Goal: Communication & Community: Answer question/provide support

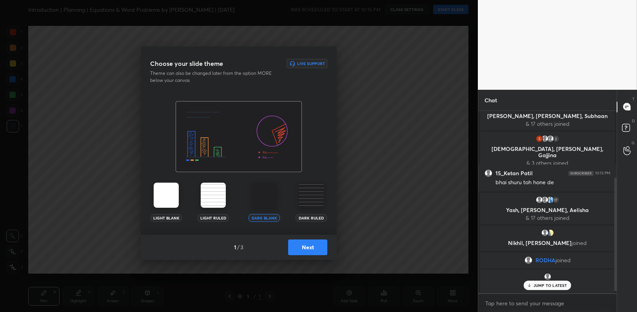
scroll to position [102, 0]
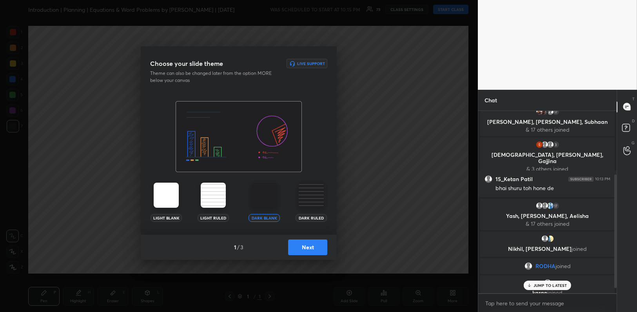
click at [316, 251] on button "Next" at bounding box center [307, 248] width 39 height 16
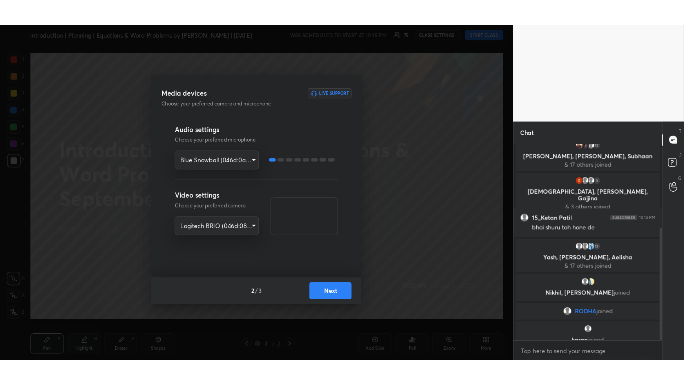
scroll to position [137, 0]
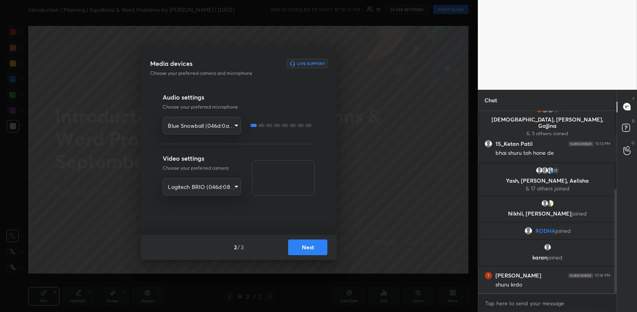
click at [316, 251] on button "Next" at bounding box center [307, 248] width 39 height 16
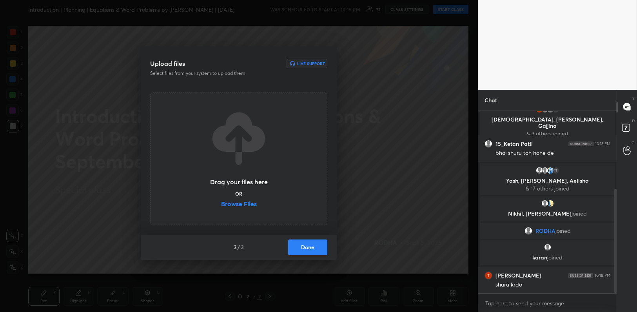
click at [316, 251] on button "Done" at bounding box center [307, 248] width 39 height 16
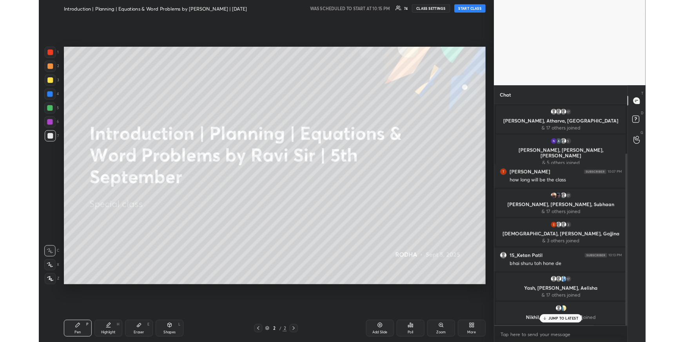
scroll to position [0, 0]
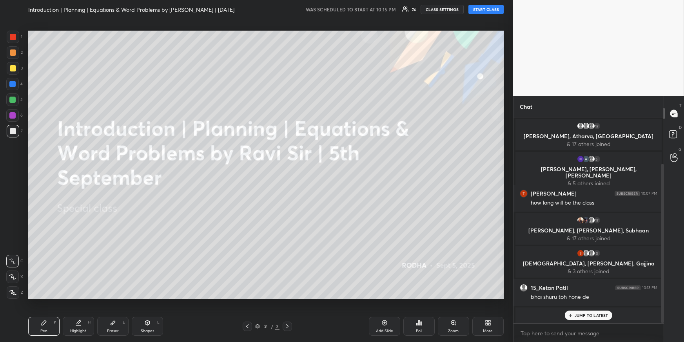
click at [491, 10] on button "START CLASS" at bounding box center [486, 9] width 35 height 9
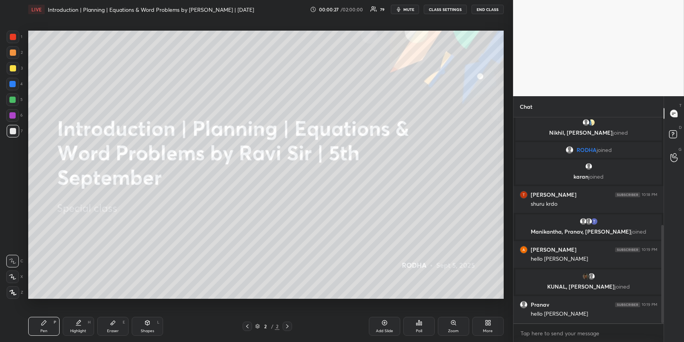
click at [9, 83] on div at bounding box center [12, 84] width 6 height 6
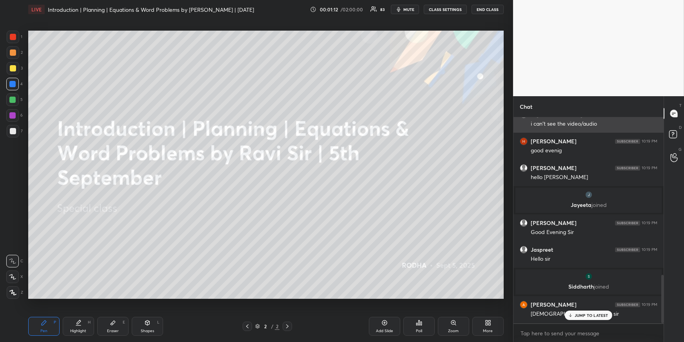
scroll to position [668, 0]
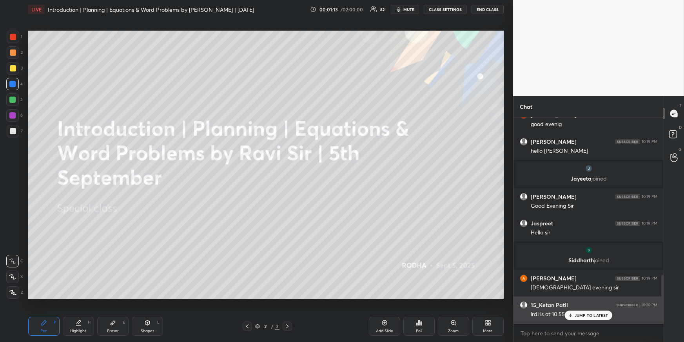
drag, startPoint x: 586, startPoint y: 314, endPoint x: 586, endPoint y: 303, distance: 10.6
click at [586, 312] on p "JUMP TO LATEST" at bounding box center [592, 315] width 34 height 5
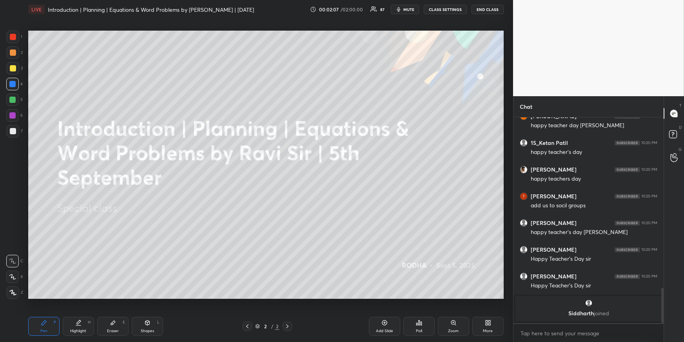
scroll to position [1001, 0]
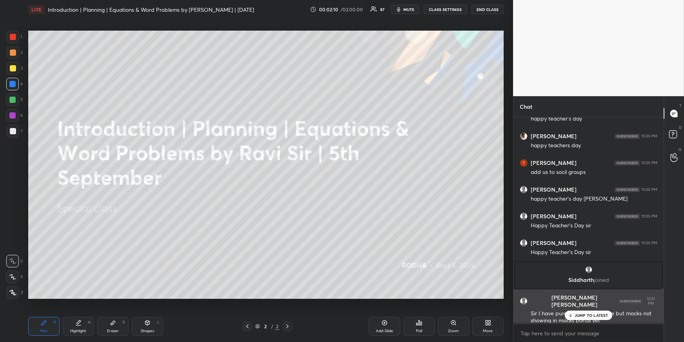
click at [590, 312] on p "JUMP TO LATEST" at bounding box center [592, 315] width 34 height 5
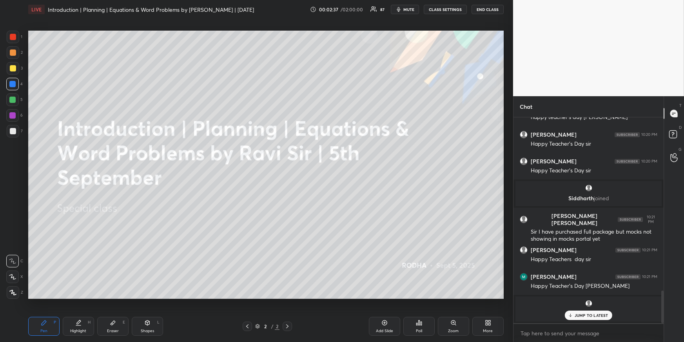
scroll to position [1067, 0]
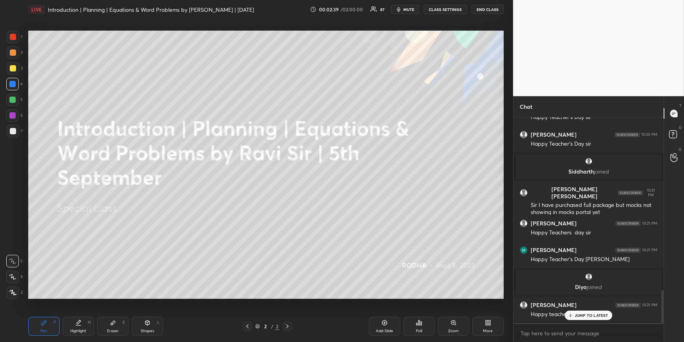
click at [581, 312] on div "[PERSON_NAME] 10:20 PM Happy Teacher’s day! [PERSON_NAME] 10:20 PM Happy teache…" at bounding box center [589, 220] width 150 height 206
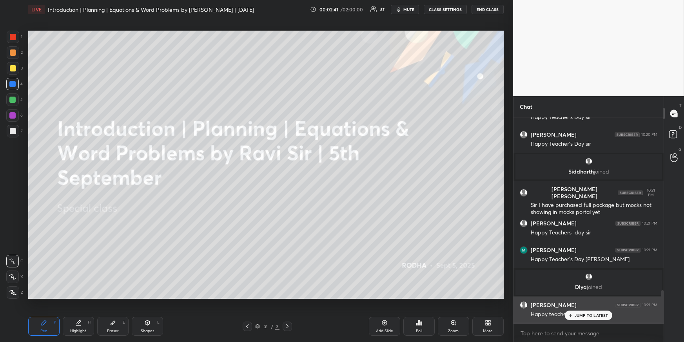
click at [573, 312] on icon at bounding box center [570, 315] width 5 height 5
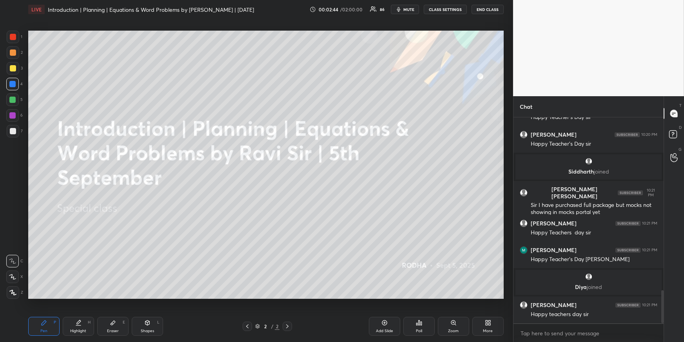
click at [88, 312] on div "Highlight H" at bounding box center [78, 326] width 31 height 19
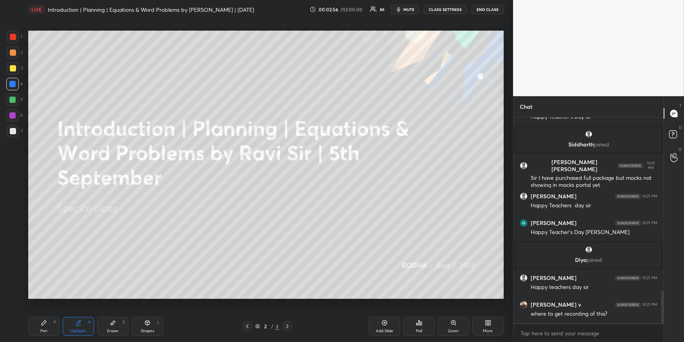
scroll to position [1122, 0]
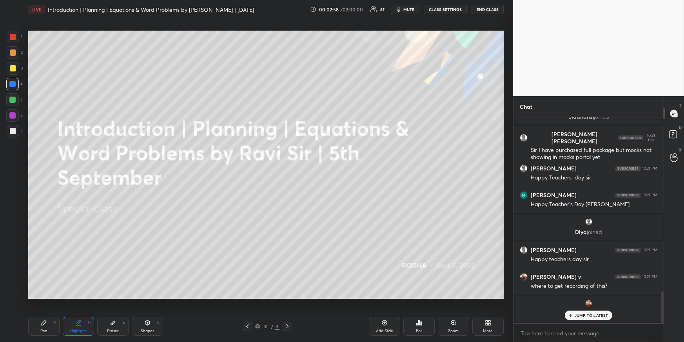
click at [49, 312] on div "Pen P" at bounding box center [43, 326] width 31 height 19
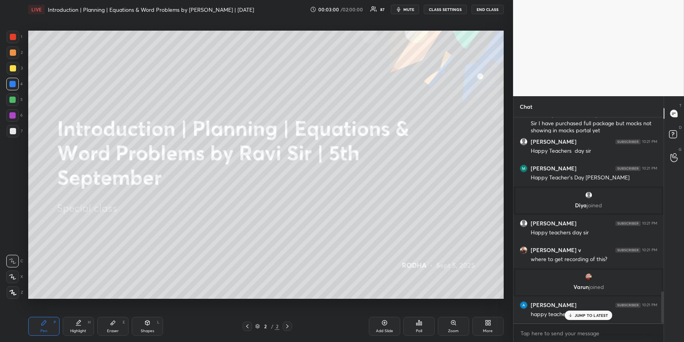
click at [14, 68] on div at bounding box center [13, 68] width 6 height 6
click at [15, 292] on icon at bounding box center [12, 291] width 7 height 5
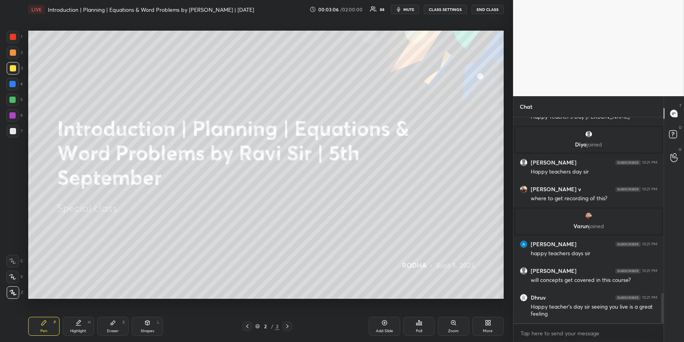
scroll to position [1213, 0]
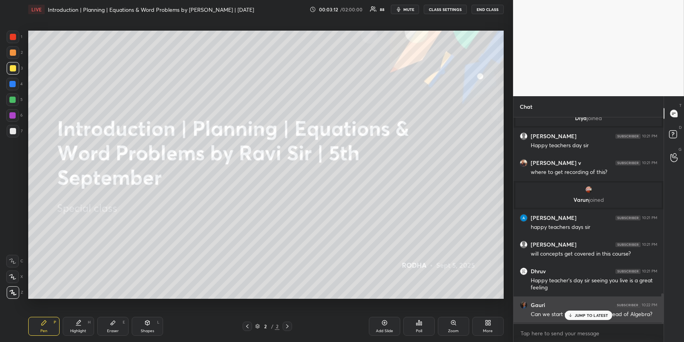
click at [594, 312] on p "JUMP TO LATEST" at bounding box center [592, 315] width 34 height 5
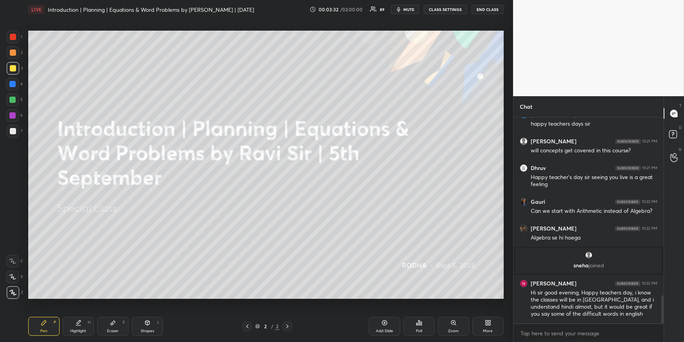
scroll to position [1342, 0]
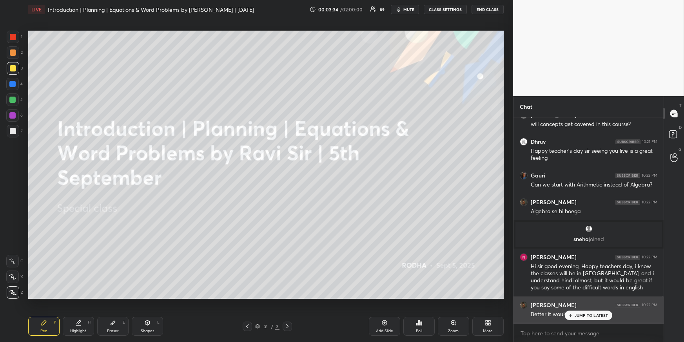
click at [581, 312] on p "JUMP TO LATEST" at bounding box center [592, 315] width 34 height 5
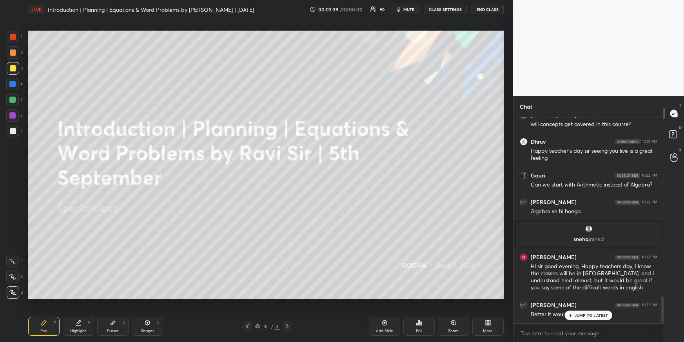
scroll to position [1369, 0]
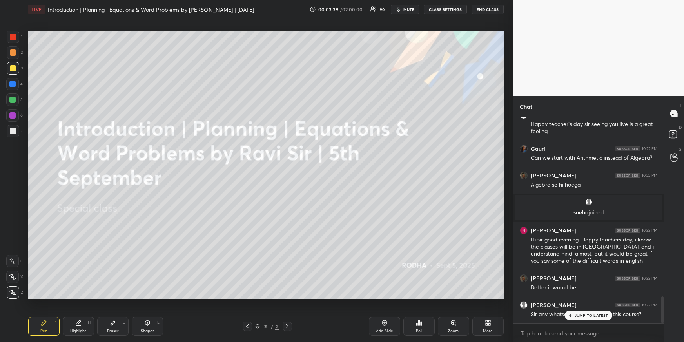
click at [490, 312] on icon at bounding box center [490, 324] width 2 height 2
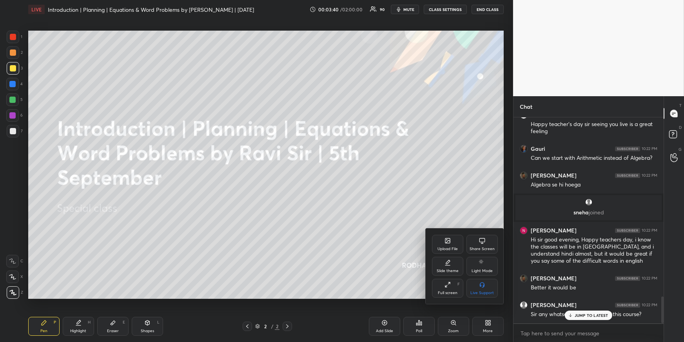
click at [447, 246] on div "Upload File" at bounding box center [447, 244] width 31 height 19
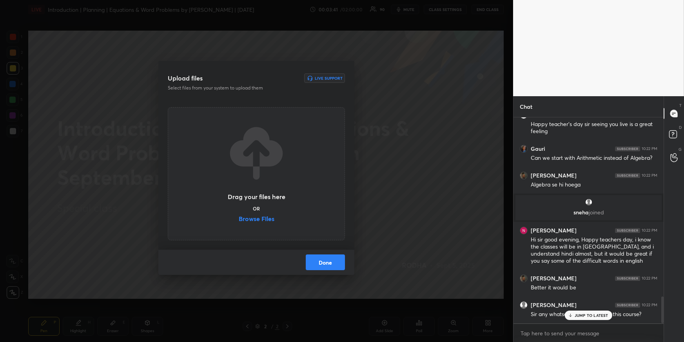
click at [251, 218] on label "Browse Files" at bounding box center [257, 219] width 36 height 8
click at [239, 218] on input "Browse Files" at bounding box center [239, 219] width 0 height 8
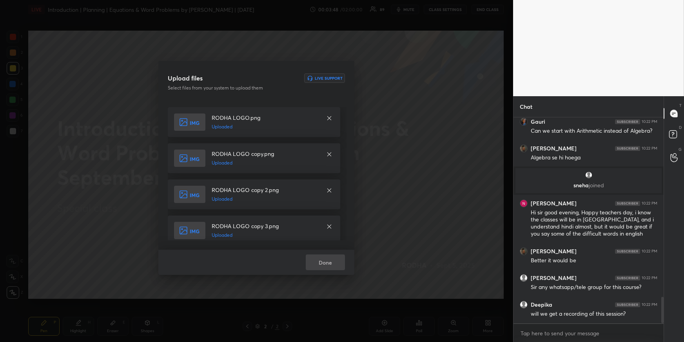
scroll to position [1423, 0]
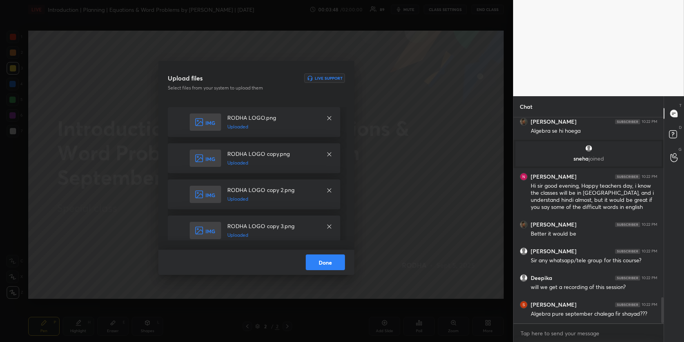
click at [340, 259] on button "Done" at bounding box center [325, 262] width 39 height 16
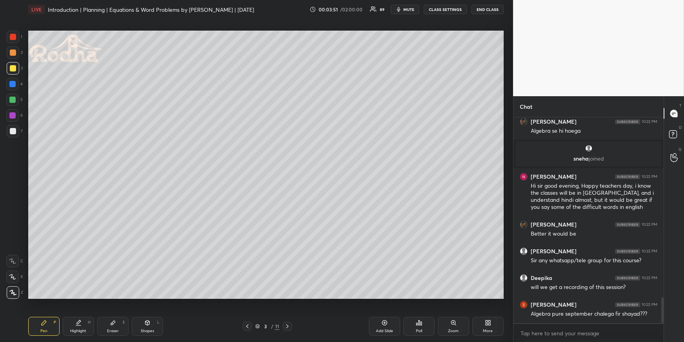
click at [14, 103] on div at bounding box center [12, 99] width 13 height 13
click at [249, 312] on icon at bounding box center [247, 326] width 6 height 6
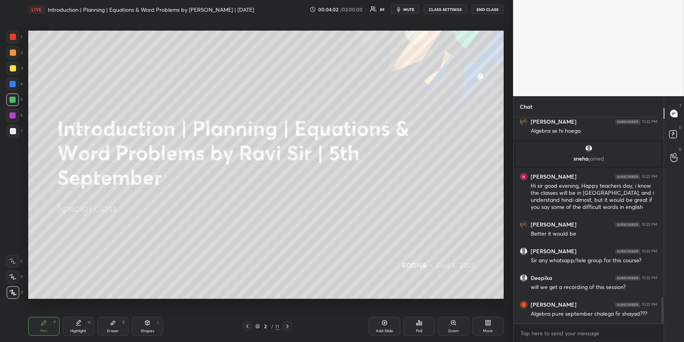
drag, startPoint x: 70, startPoint y: 322, endPoint x: 71, endPoint y: 305, distance: 17.3
click at [71, 312] on div "Highlight H" at bounding box center [78, 326] width 31 height 19
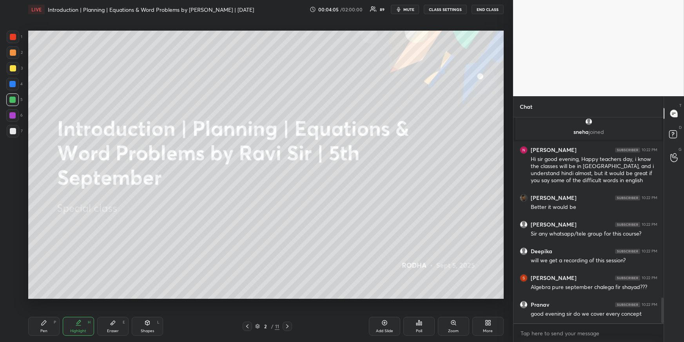
scroll to position [1476, 0]
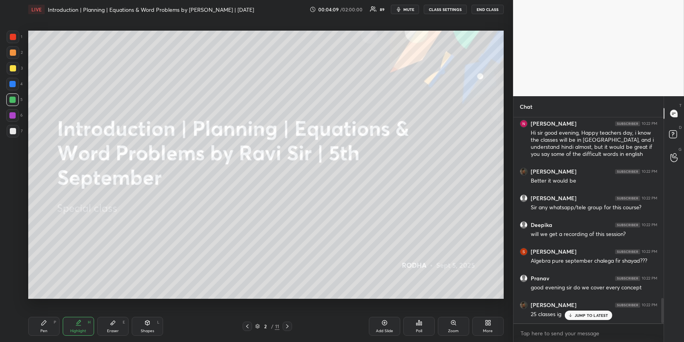
click at [47, 312] on div "Pen P" at bounding box center [43, 326] width 31 height 19
drag, startPoint x: 15, startPoint y: 83, endPoint x: 25, endPoint y: 89, distance: 12.3
click at [15, 84] on div at bounding box center [12, 84] width 6 height 6
click at [286, 312] on icon at bounding box center [287, 326] width 6 height 6
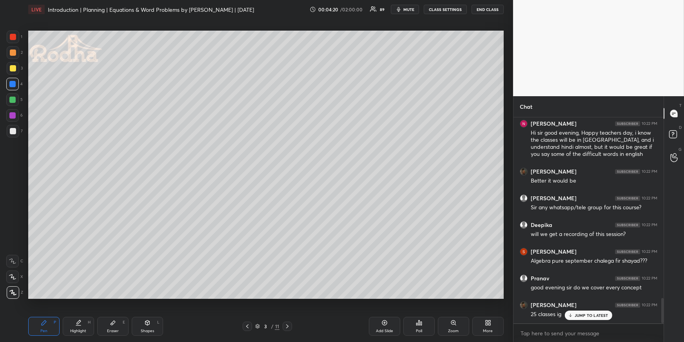
click at [33, 312] on div "Pen P" at bounding box center [43, 326] width 31 height 19
click at [13, 95] on div at bounding box center [12, 99] width 13 height 13
click at [144, 312] on div "Pen P Highlight H Eraser E Shapes L 3 / 11 Add Slide Poll Zoom More" at bounding box center [266, 325] width 476 height 31
drag, startPoint x: 151, startPoint y: 323, endPoint x: 147, endPoint y: 302, distance: 21.2
click at [151, 312] on div "Shapes L" at bounding box center [147, 326] width 31 height 19
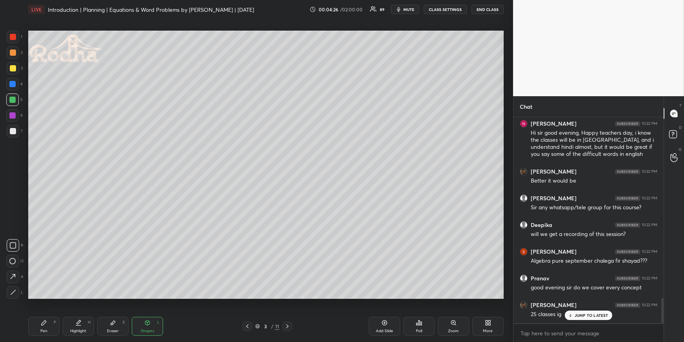
drag, startPoint x: 12, startPoint y: 244, endPoint x: 22, endPoint y: 231, distance: 15.9
click at [13, 244] on icon at bounding box center [13, 245] width 6 height 6
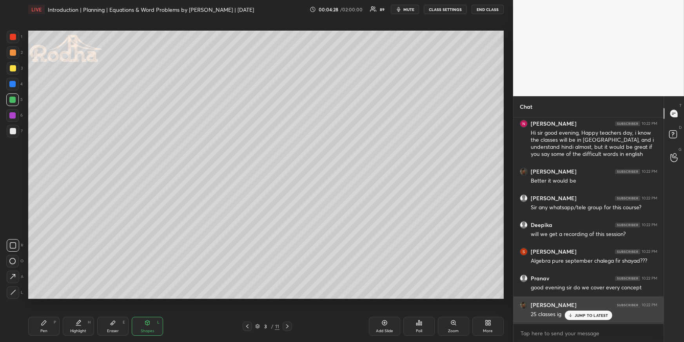
click at [594, 312] on p "JUMP TO LATEST" at bounding box center [592, 315] width 34 height 5
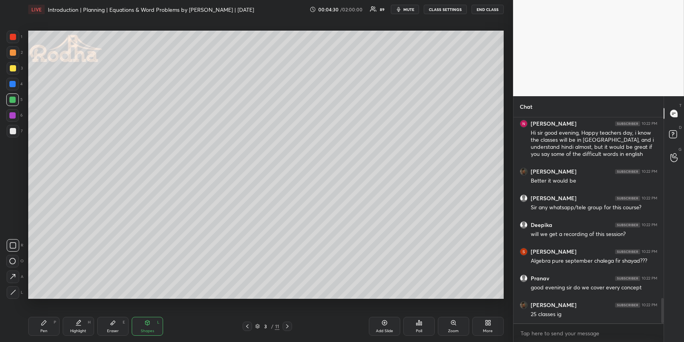
drag, startPoint x: 16, startPoint y: 55, endPoint x: 15, endPoint y: 59, distance: 4.0
click at [15, 55] on div at bounding box center [13, 52] width 13 height 13
drag, startPoint x: 11, startPoint y: 242, endPoint x: 14, endPoint y: 236, distance: 7.0
click at [11, 242] on icon at bounding box center [13, 245] width 6 height 6
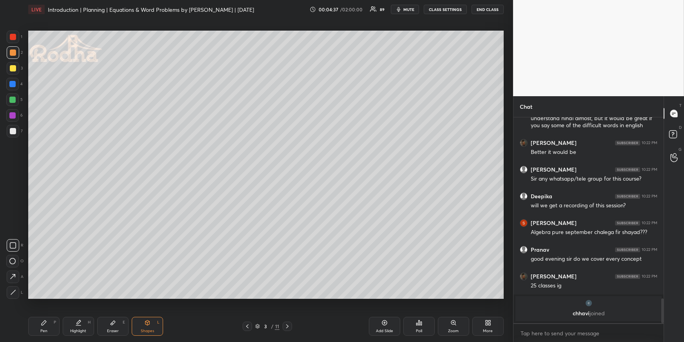
click at [40, 312] on div "Pen P" at bounding box center [43, 326] width 31 height 19
click at [15, 83] on div at bounding box center [12, 84] width 6 height 6
click at [1, 52] on div "1 2 3 4 5 6 7 R O A L C X Z Erase all C X Z" at bounding box center [12, 165] width 25 height 268
click at [13, 53] on div at bounding box center [13, 52] width 6 height 6
click at [13, 81] on div at bounding box center [12, 84] width 6 height 6
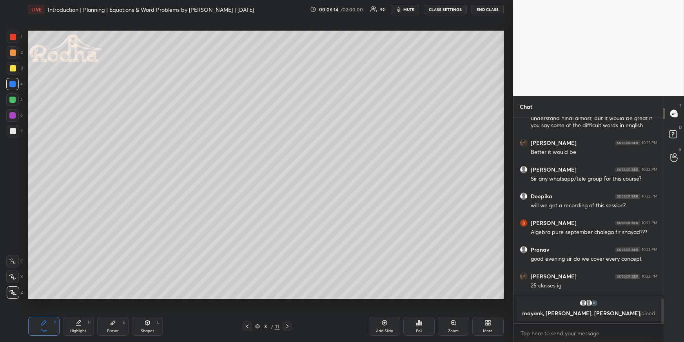
drag, startPoint x: 12, startPoint y: 36, endPoint x: 15, endPoint y: 41, distance: 6.0
click at [13, 36] on div at bounding box center [13, 37] width 6 height 6
click at [75, 312] on div "Highlight" at bounding box center [78, 331] width 16 height 4
drag, startPoint x: 43, startPoint y: 331, endPoint x: 44, endPoint y: 328, distance: 4.0
click at [42, 312] on div "Pen" at bounding box center [43, 331] width 7 height 4
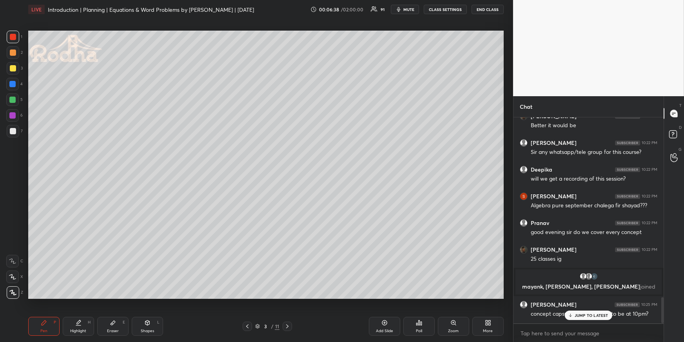
scroll to position [1429, 0]
click at [16, 70] on div at bounding box center [13, 68] width 13 height 13
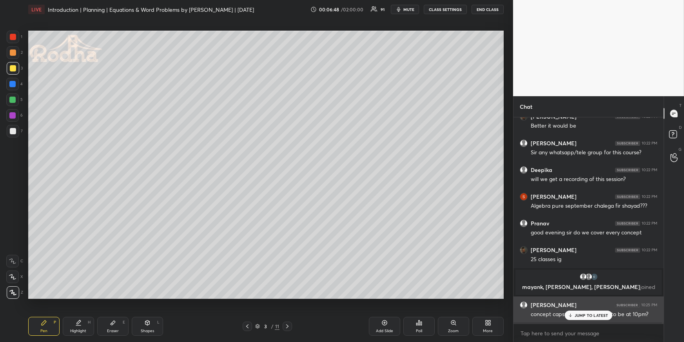
click at [584, 312] on p "JUMP TO LATEST" at bounding box center [592, 315] width 34 height 5
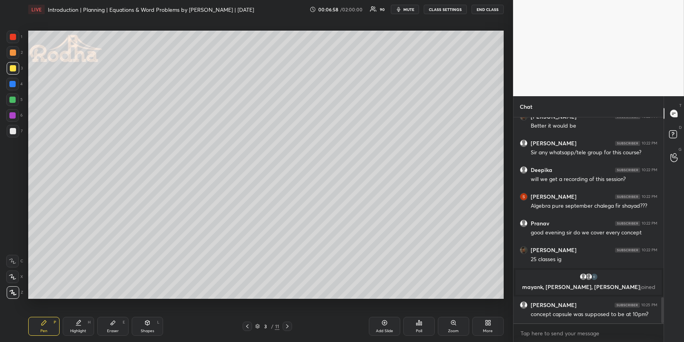
click at [289, 312] on icon at bounding box center [287, 326] width 6 height 6
drag, startPoint x: 15, startPoint y: 84, endPoint x: 27, endPoint y: 86, distance: 13.0
click at [14, 84] on div at bounding box center [12, 84] width 6 height 6
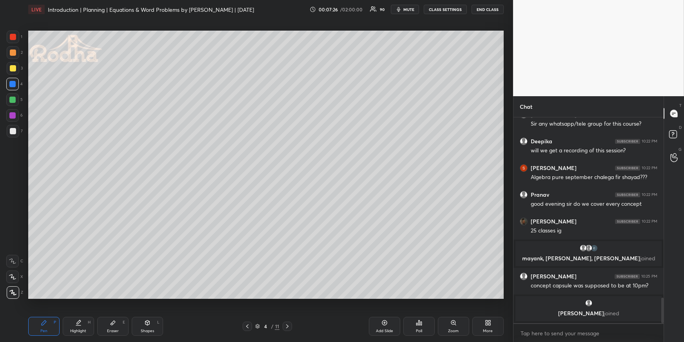
drag, startPoint x: 15, startPoint y: 53, endPoint x: 10, endPoint y: 58, distance: 7.2
click at [15, 52] on div at bounding box center [13, 52] width 6 height 6
drag, startPoint x: 8, startPoint y: 67, endPoint x: 24, endPoint y: 70, distance: 16.4
click at [8, 67] on div at bounding box center [13, 68] width 13 height 13
click at [15, 98] on div at bounding box center [12, 99] width 6 height 6
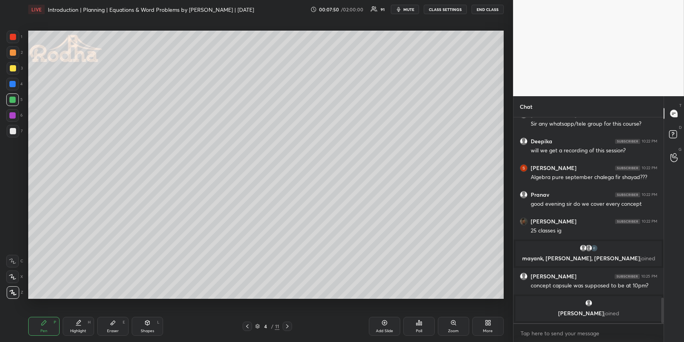
scroll to position [1470, 0]
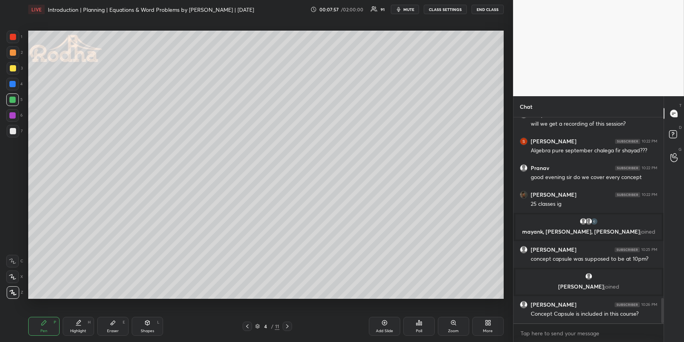
click at [16, 69] on div at bounding box center [13, 68] width 13 height 13
drag, startPoint x: 15, startPoint y: 84, endPoint x: 16, endPoint y: 92, distance: 8.5
click at [15, 84] on div at bounding box center [12, 84] width 6 height 6
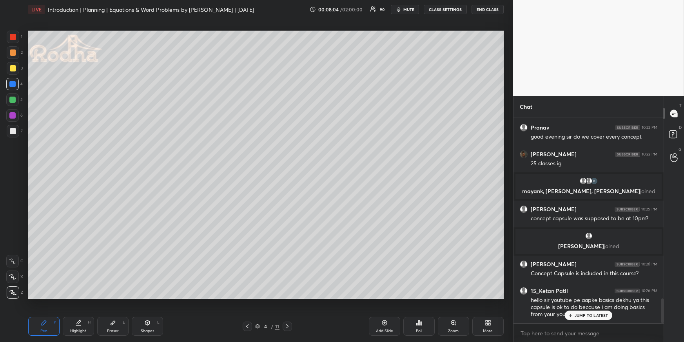
click at [16, 102] on div at bounding box center [12, 99] width 13 height 13
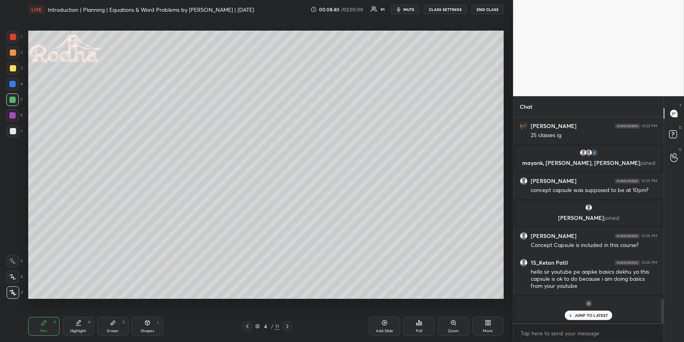
click at [12, 38] on div at bounding box center [13, 37] width 6 height 6
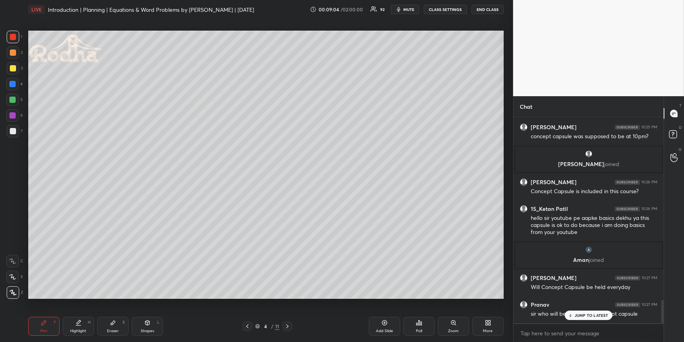
scroll to position [1620, 0]
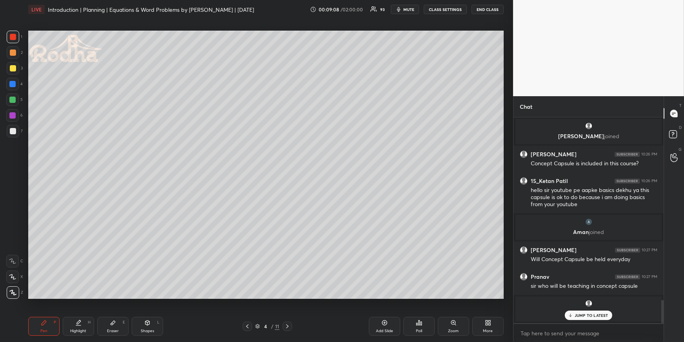
drag, startPoint x: 13, startPoint y: 84, endPoint x: 3, endPoint y: 96, distance: 16.1
click at [14, 84] on div at bounding box center [12, 84] width 6 height 6
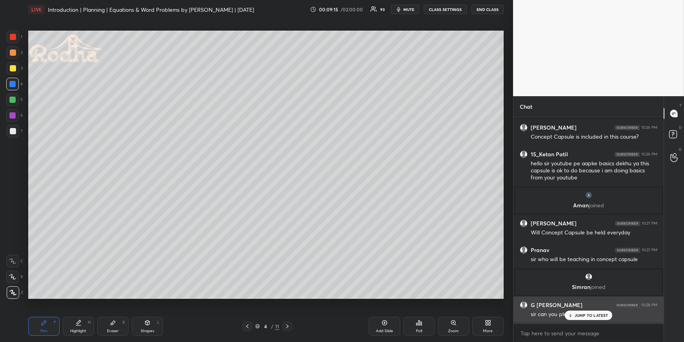
click at [584, 312] on p "JUMP TO LATEST" at bounding box center [592, 315] width 34 height 5
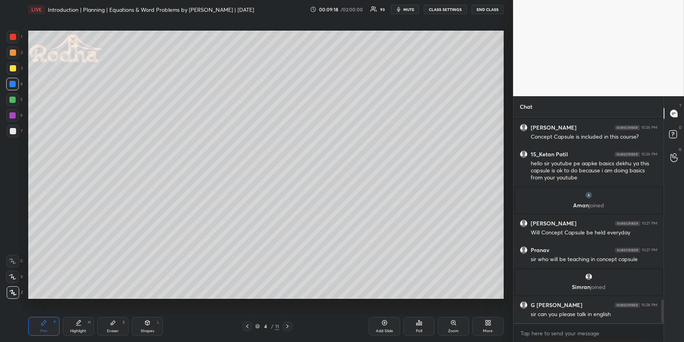
scroll to position [1601, 0]
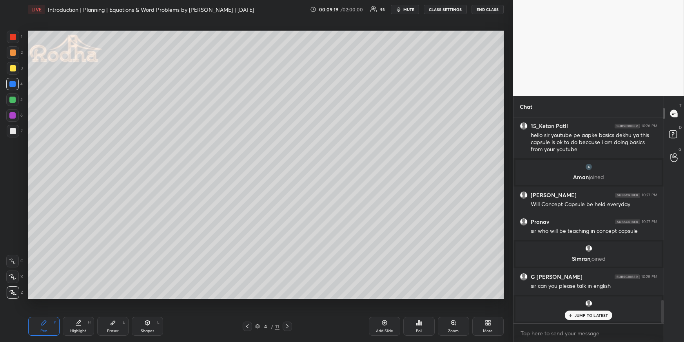
click at [16, 53] on div at bounding box center [13, 52] width 13 height 13
click at [85, 312] on div "Highlight H" at bounding box center [78, 326] width 31 height 19
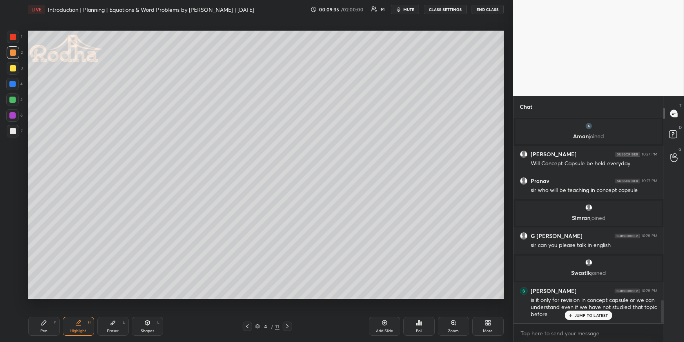
click at [58, 312] on div "Pen P Highlight H Eraser E Shapes L" at bounding box center [125, 326] width 195 height 19
drag, startPoint x: 51, startPoint y: 321, endPoint x: 58, endPoint y: 312, distance: 11.7
click at [51, 312] on div "Pen P" at bounding box center [43, 326] width 31 height 19
click at [15, 67] on div at bounding box center [13, 68] width 6 height 6
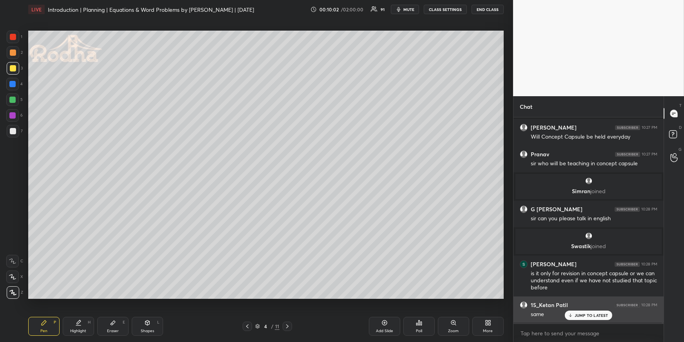
click at [598, 312] on p "JUMP TO LATEST" at bounding box center [592, 315] width 34 height 5
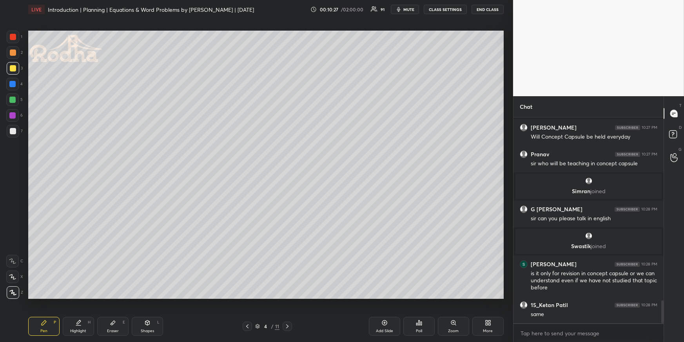
click at [72, 312] on div "Highlight H" at bounding box center [78, 326] width 31 height 19
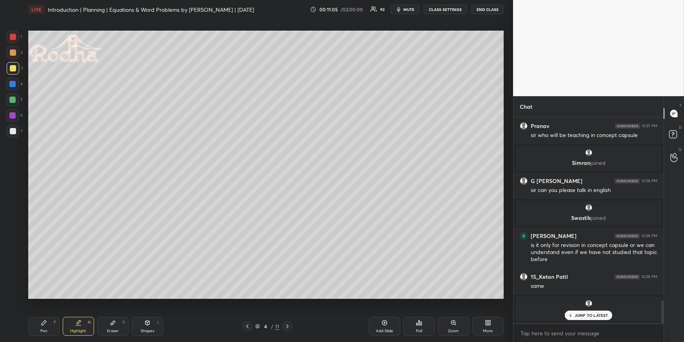
scroll to position [1673, 0]
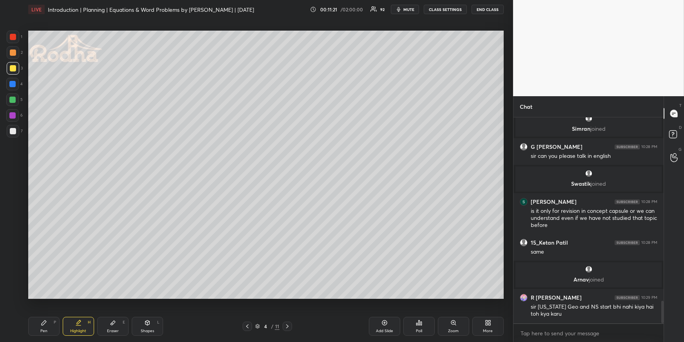
drag, startPoint x: 41, startPoint y: 322, endPoint x: 38, endPoint y: 315, distance: 8.6
click at [42, 312] on icon at bounding box center [44, 322] width 6 height 6
click at [18, 40] on div at bounding box center [13, 37] width 13 height 13
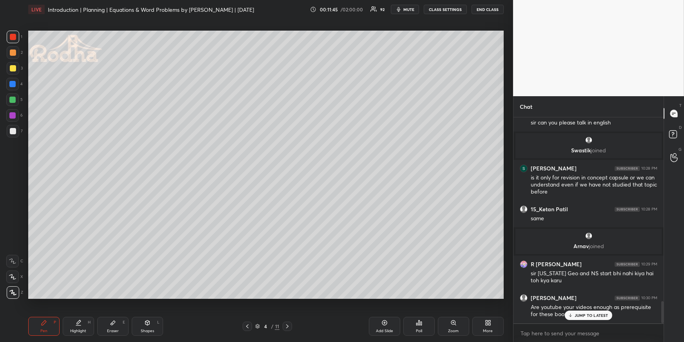
click at [117, 312] on div "Eraser" at bounding box center [113, 331] width 12 height 4
click at [52, 312] on div "Pen P" at bounding box center [43, 326] width 31 height 19
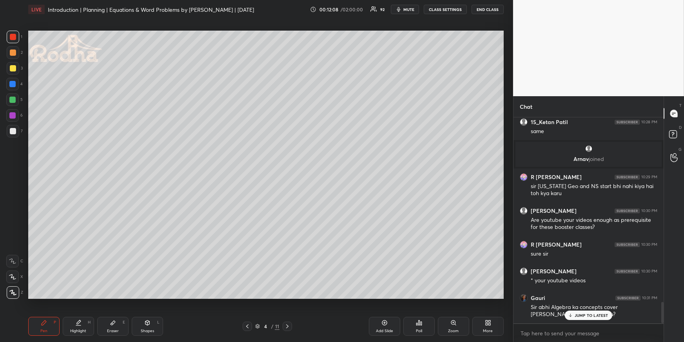
scroll to position [1827, 0]
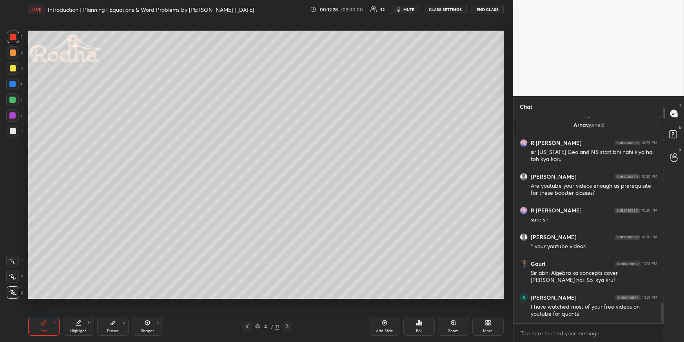
click at [13, 70] on div at bounding box center [13, 68] width 6 height 6
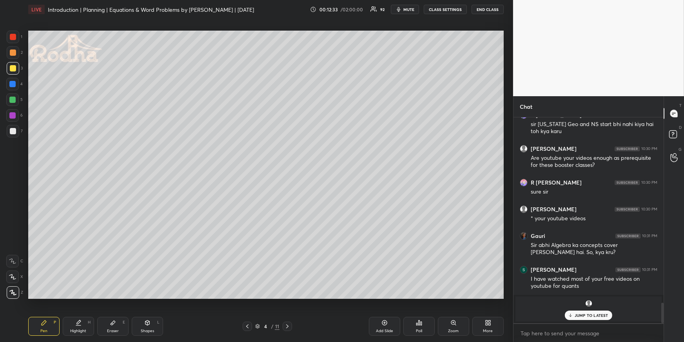
click at [287, 312] on icon at bounding box center [287, 326] width 2 height 4
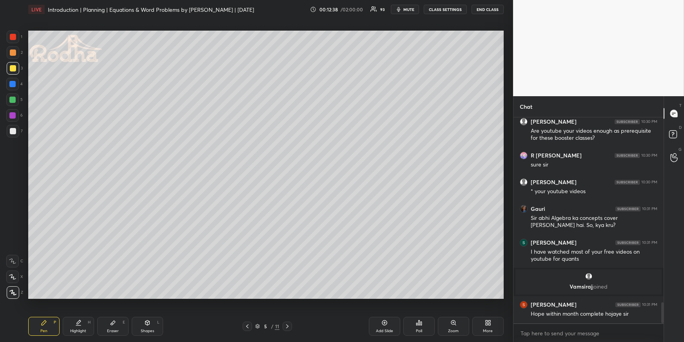
click at [147, 312] on div "Shapes" at bounding box center [147, 331] width 13 height 4
drag, startPoint x: 16, startPoint y: 290, endPoint x: 24, endPoint y: 277, distance: 15.1
click at [16, 289] on icon at bounding box center [13, 292] width 6 height 6
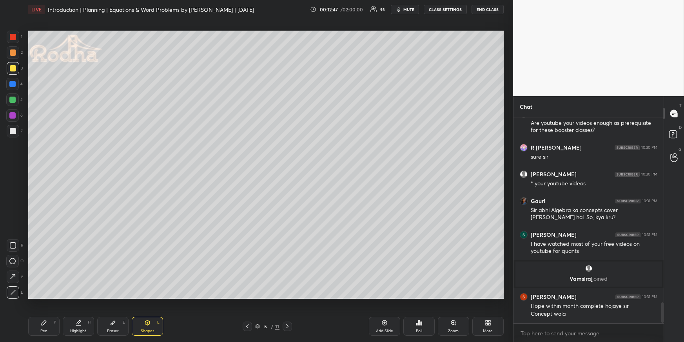
scroll to position [1866, 0]
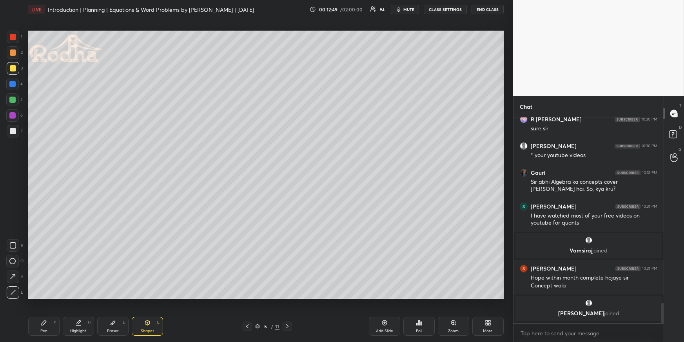
click at [135, 312] on div "Shapes L" at bounding box center [147, 326] width 31 height 19
click at [15, 273] on icon at bounding box center [13, 276] width 8 height 8
click at [13, 84] on div at bounding box center [12, 84] width 6 height 6
drag, startPoint x: 51, startPoint y: 324, endPoint x: 66, endPoint y: 302, distance: 26.9
click at [51, 312] on div "Pen P" at bounding box center [43, 326] width 31 height 19
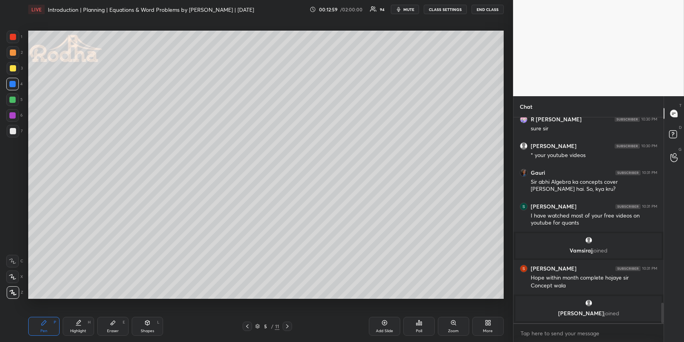
drag, startPoint x: 15, startPoint y: 100, endPoint x: 23, endPoint y: 107, distance: 10.6
click at [15, 100] on div at bounding box center [12, 99] width 6 height 6
click at [14, 67] on div at bounding box center [13, 68] width 6 height 6
click at [14, 131] on div at bounding box center [13, 131] width 6 height 6
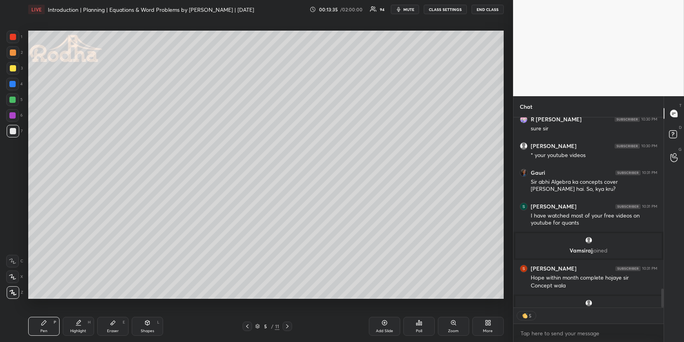
click at [16, 37] on div at bounding box center [13, 37] width 13 height 13
click at [15, 53] on div at bounding box center [13, 52] width 6 height 6
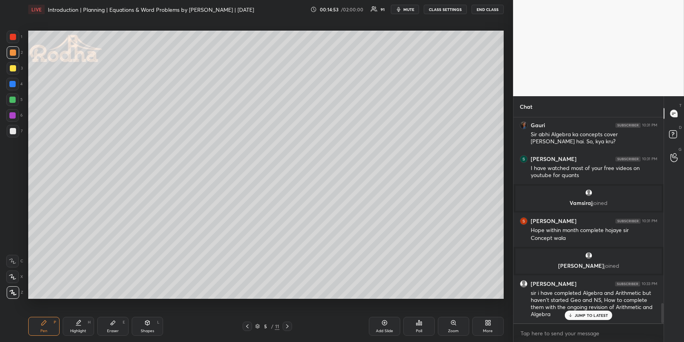
scroll to position [1910, 0]
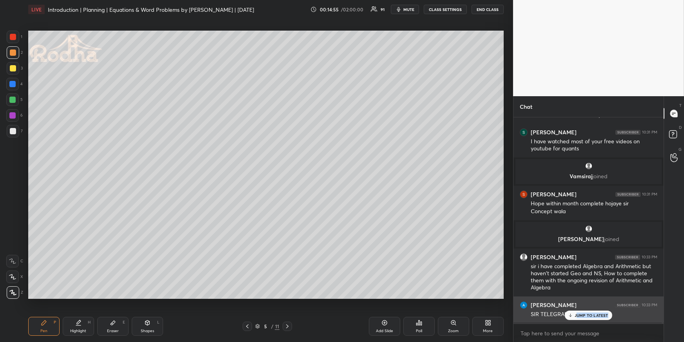
click at [576, 312] on p "JUMP TO LATEST" at bounding box center [592, 315] width 34 height 5
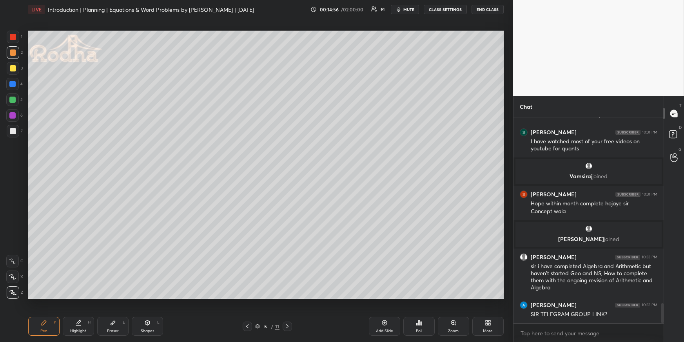
click at [10, 127] on div at bounding box center [13, 131] width 13 height 13
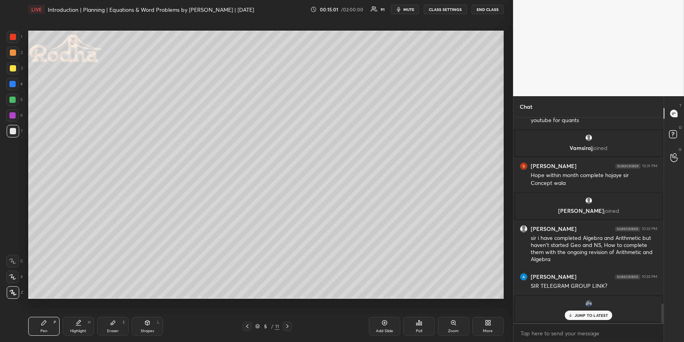
scroll to position [1942, 0]
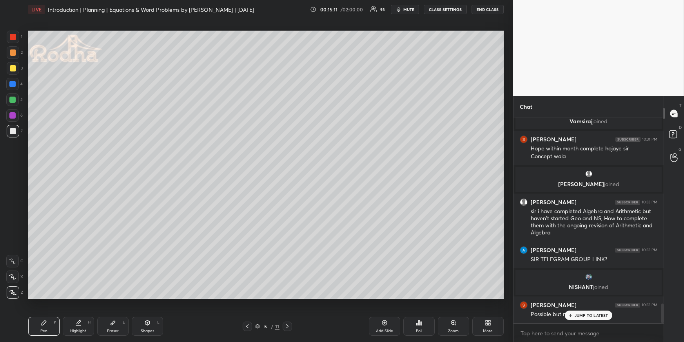
click at [13, 72] on div at bounding box center [13, 68] width 13 height 13
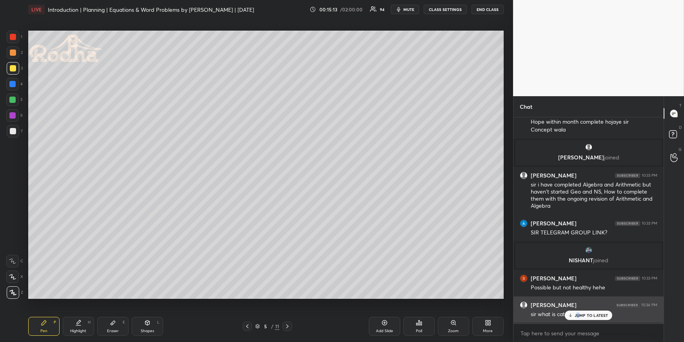
click at [578, 312] on p "JUMP TO LATEST" at bounding box center [592, 315] width 34 height 5
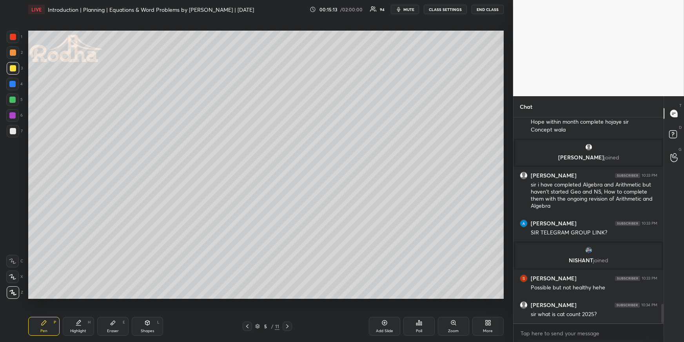
scroll to position [1996, 0]
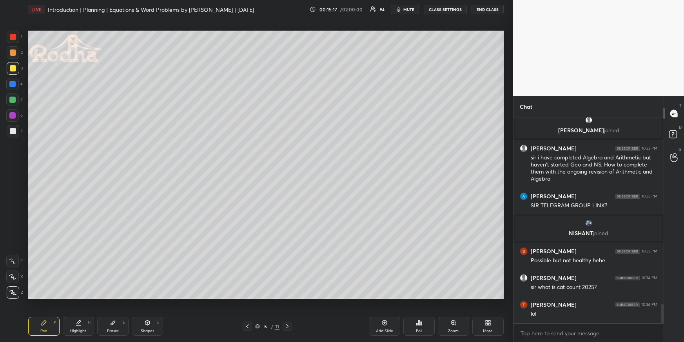
drag, startPoint x: 12, startPoint y: 130, endPoint x: 5, endPoint y: 133, distance: 7.4
click at [13, 131] on div at bounding box center [13, 131] width 6 height 6
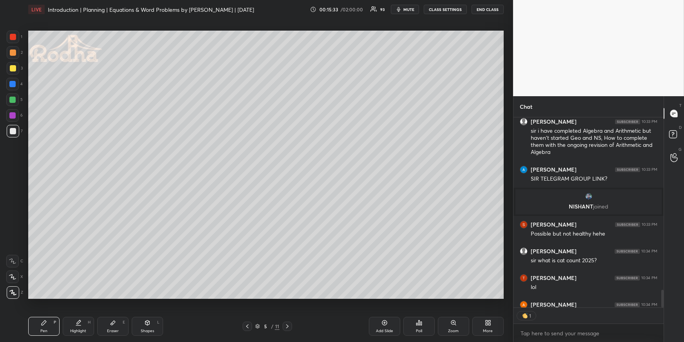
scroll to position [2, 2]
drag, startPoint x: 76, startPoint y: 330, endPoint x: 73, endPoint y: 326, distance: 5.7
click at [75, 312] on div "Highlight" at bounding box center [78, 331] width 16 height 4
click at [48, 312] on div "Pen P" at bounding box center [43, 326] width 31 height 19
click at [12, 98] on div at bounding box center [12, 99] width 6 height 6
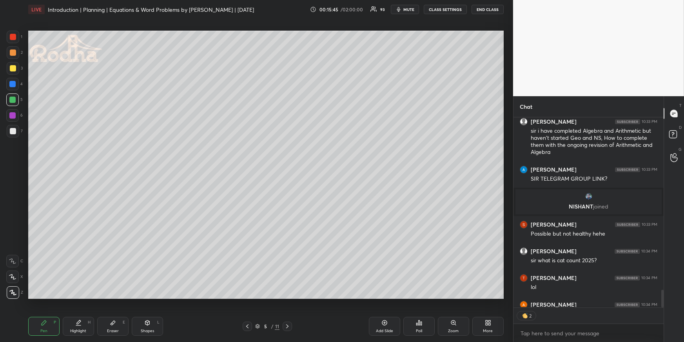
drag, startPoint x: 106, startPoint y: 315, endPoint x: 109, endPoint y: 309, distance: 6.9
click at [106, 312] on div "Pen P Highlight H Eraser E Shapes L 5 / 11 Add Slide Poll Zoom More" at bounding box center [266, 325] width 476 height 31
click at [112, 312] on icon at bounding box center [113, 322] width 5 height 4
drag, startPoint x: 47, startPoint y: 329, endPoint x: 44, endPoint y: 311, distance: 19.2
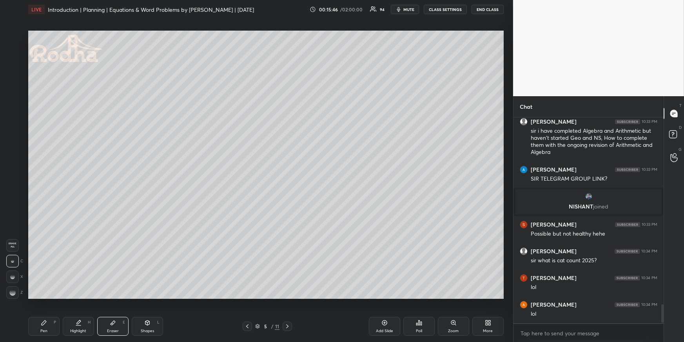
click at [47, 312] on div "Pen P" at bounding box center [43, 326] width 31 height 19
click at [14, 54] on div at bounding box center [13, 52] width 6 height 6
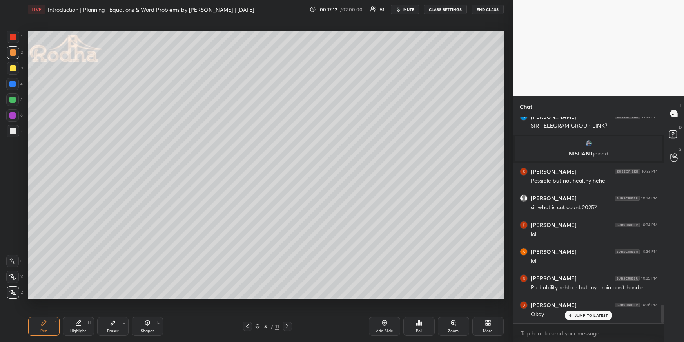
scroll to position [2102, 0]
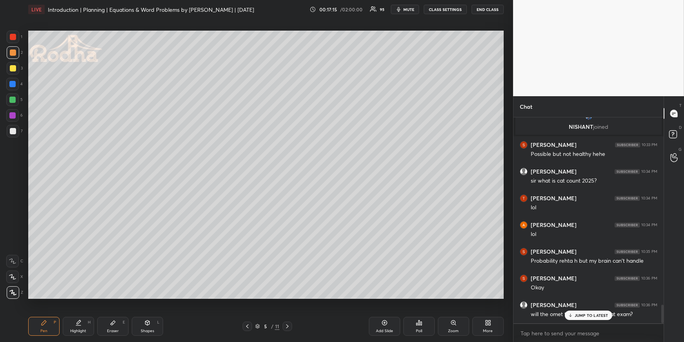
click at [591, 312] on div "JUMP TO LATEST" at bounding box center [588, 314] width 47 height 9
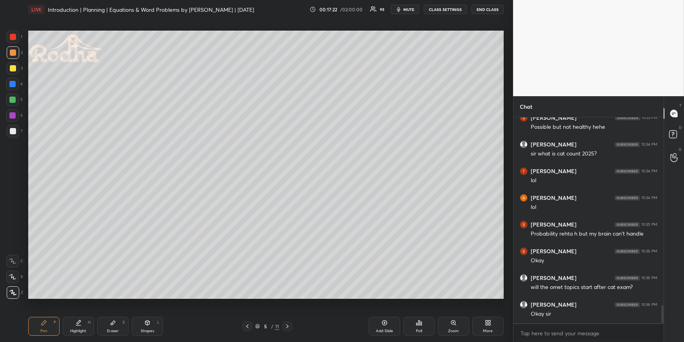
click at [14, 98] on div at bounding box center [12, 99] width 6 height 6
click at [86, 312] on div "Highlight H" at bounding box center [78, 326] width 31 height 19
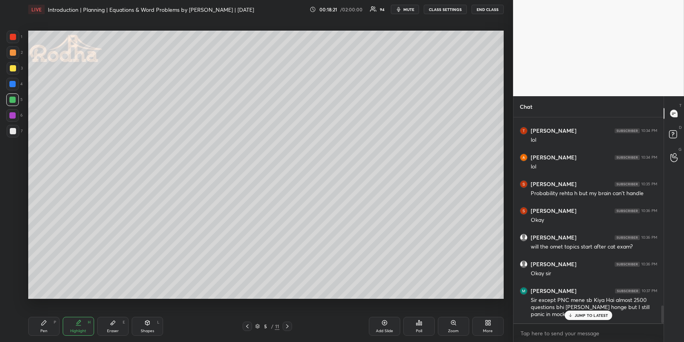
drag, startPoint x: 51, startPoint y: 322, endPoint x: 49, endPoint y: 313, distance: 9.2
click at [50, 312] on div "Pen P" at bounding box center [43, 326] width 31 height 19
click at [14, 82] on div at bounding box center [12, 84] width 6 height 6
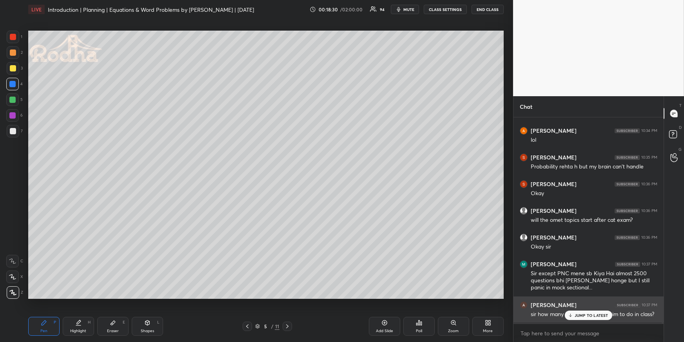
click at [573, 312] on icon at bounding box center [570, 315] width 5 height 5
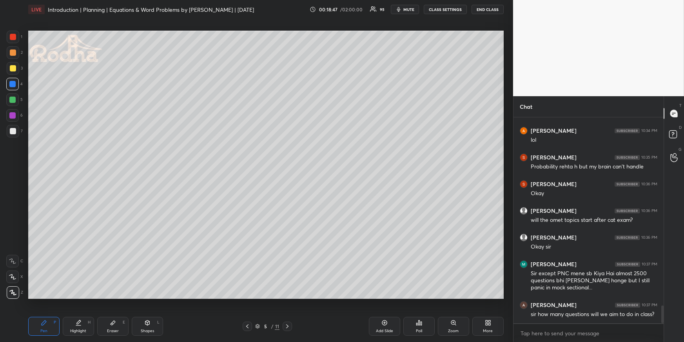
click at [118, 312] on div "Eraser E" at bounding box center [112, 326] width 31 height 19
click at [18, 294] on div "Z" at bounding box center [14, 292] width 16 height 13
drag, startPoint x: 15, startPoint y: 291, endPoint x: 23, endPoint y: 287, distance: 8.8
click at [16, 292] on div at bounding box center [12, 292] width 13 height 13
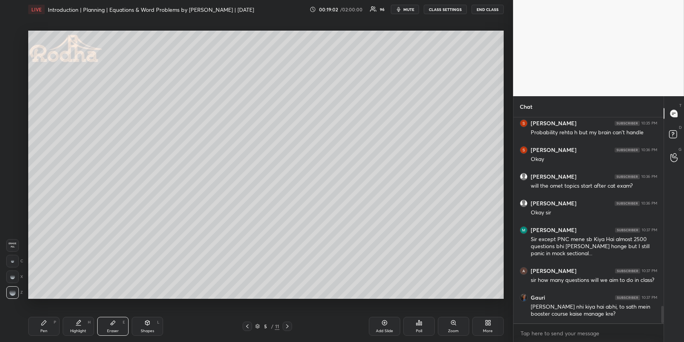
scroll to position [2257, 0]
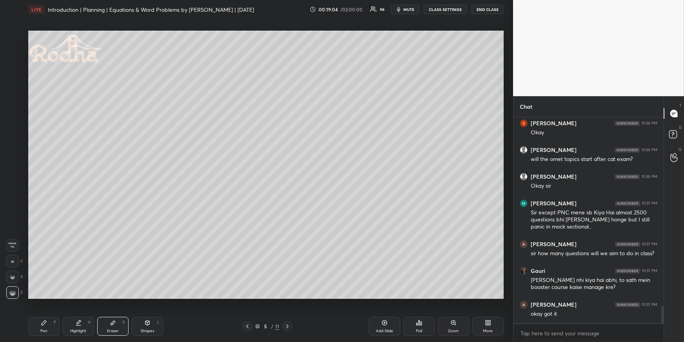
drag, startPoint x: 53, startPoint y: 326, endPoint x: 56, endPoint y: 318, distance: 8.2
click at [53, 312] on div "Pen P" at bounding box center [43, 326] width 31 height 19
click at [16, 100] on div at bounding box center [12, 99] width 13 height 13
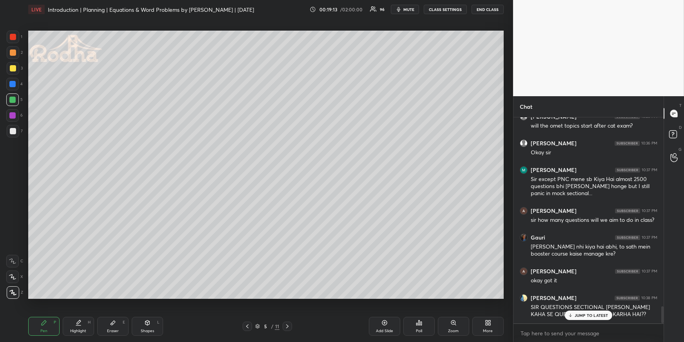
click at [144, 312] on div "Shapes L" at bounding box center [147, 326] width 31 height 19
click at [15, 275] on icon at bounding box center [12, 276] width 5 height 5
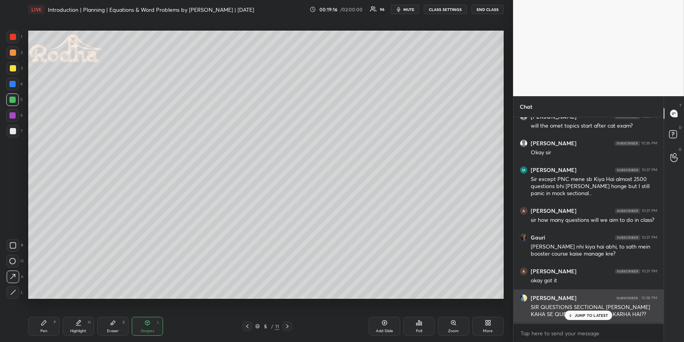
click at [580, 312] on p "JUMP TO LATEST" at bounding box center [592, 315] width 34 height 5
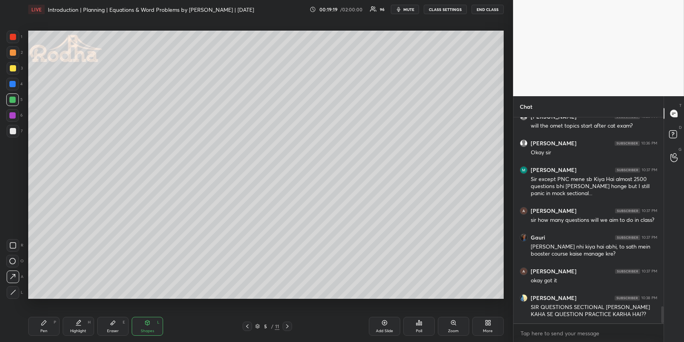
click at [49, 312] on div "Pen P" at bounding box center [43, 326] width 31 height 19
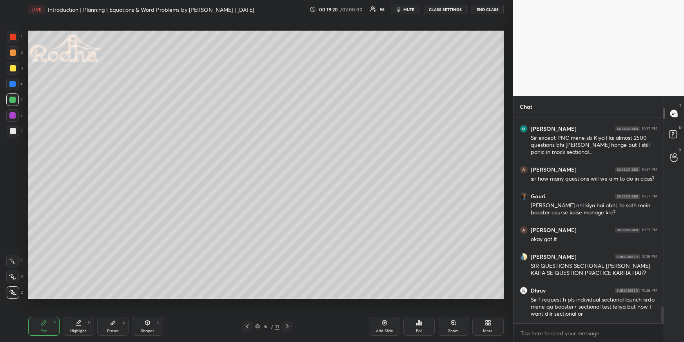
click at [14, 98] on div at bounding box center [12, 99] width 6 height 6
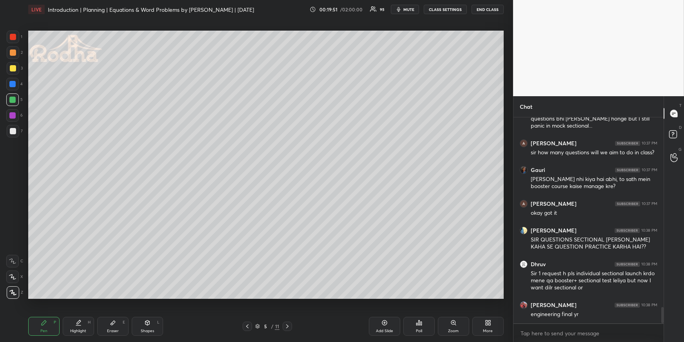
scroll to position [2392, 0]
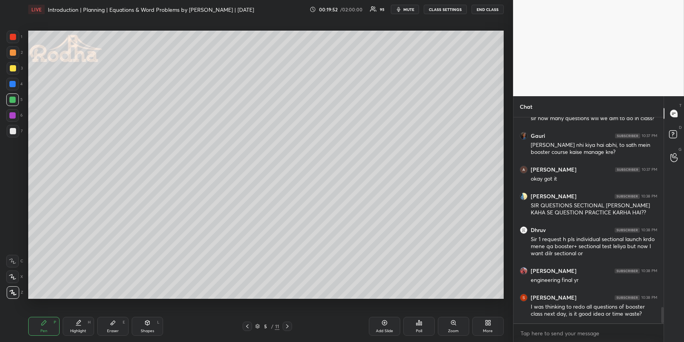
click at [80, 312] on icon at bounding box center [78, 322] width 6 height 6
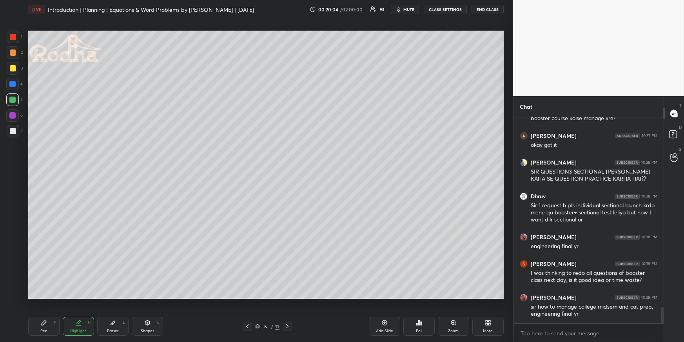
drag, startPoint x: 55, startPoint y: 321, endPoint x: 56, endPoint y: 316, distance: 5.3
click at [55, 312] on div "P" at bounding box center [55, 322] width 2 height 4
drag, startPoint x: 13, startPoint y: 52, endPoint x: 12, endPoint y: 60, distance: 7.9
click at [13, 53] on div at bounding box center [13, 52] width 6 height 6
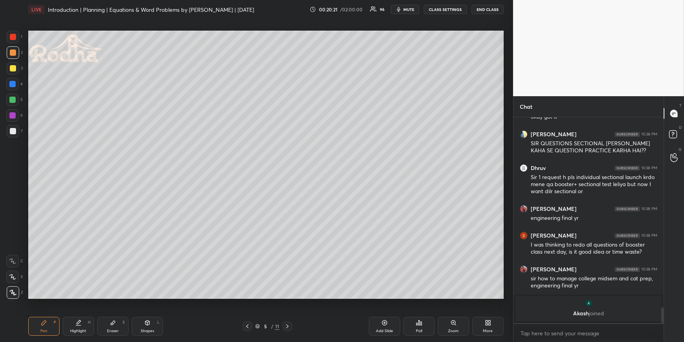
drag, startPoint x: 13, startPoint y: 84, endPoint x: 10, endPoint y: 98, distance: 14.5
click at [13, 85] on div at bounding box center [12, 84] width 6 height 6
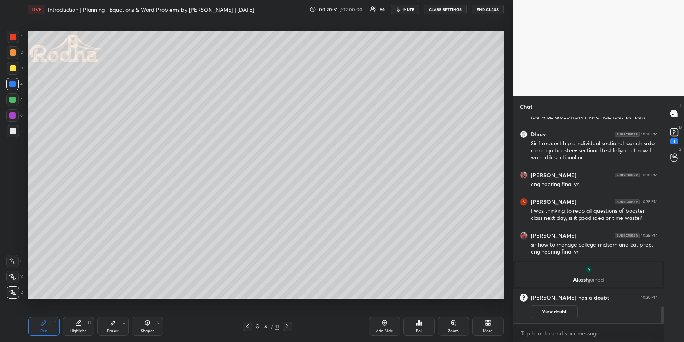
drag, startPoint x: 11, startPoint y: 51, endPoint x: 15, endPoint y: 59, distance: 8.4
click at [12, 53] on div at bounding box center [13, 52] width 6 height 6
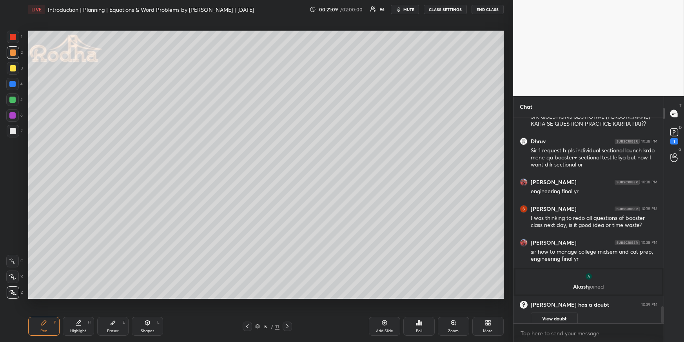
scroll to position [2317, 0]
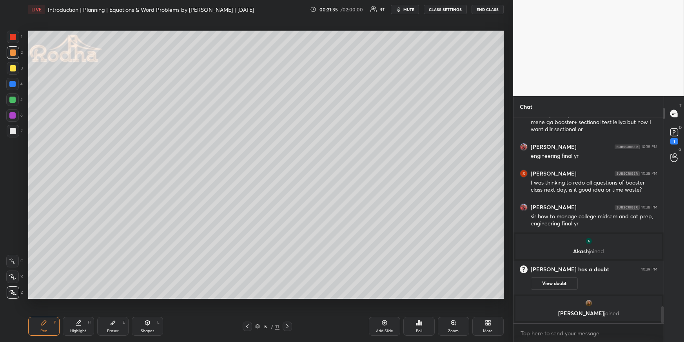
click at [85, 312] on div "Highlight" at bounding box center [78, 331] width 16 height 4
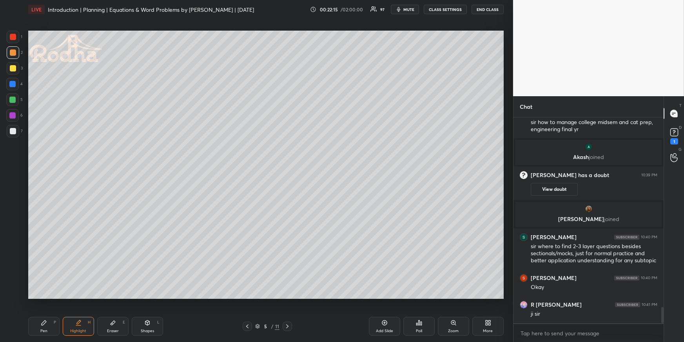
scroll to position [2444, 0]
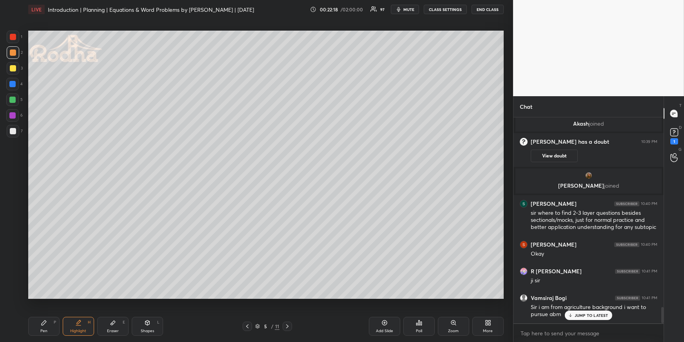
drag, startPoint x: 50, startPoint y: 330, endPoint x: 54, endPoint y: 327, distance: 4.7
click at [50, 312] on div "Pen P" at bounding box center [43, 326] width 31 height 19
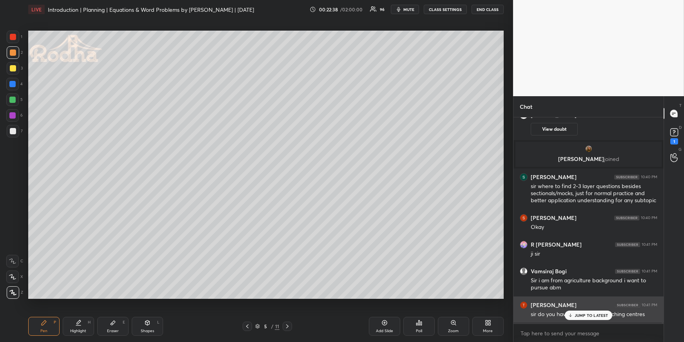
click at [584, 312] on p "JUMP TO LATEST" at bounding box center [592, 315] width 34 height 5
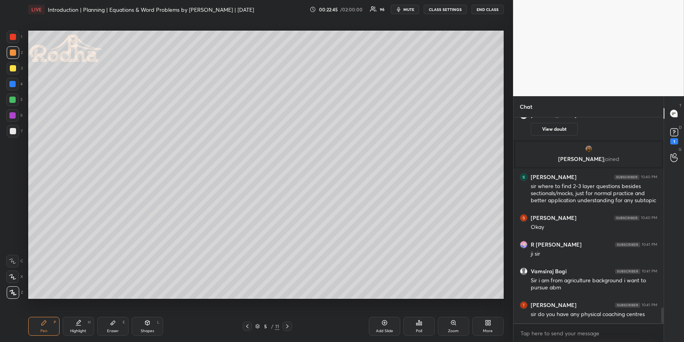
click at [15, 95] on div at bounding box center [12, 99] width 13 height 13
drag, startPoint x: 67, startPoint y: 327, endPoint x: 71, endPoint y: 298, distance: 29.3
click at [68, 312] on div "Highlight H" at bounding box center [78, 326] width 31 height 19
click at [36, 312] on div "Pen P" at bounding box center [43, 326] width 31 height 19
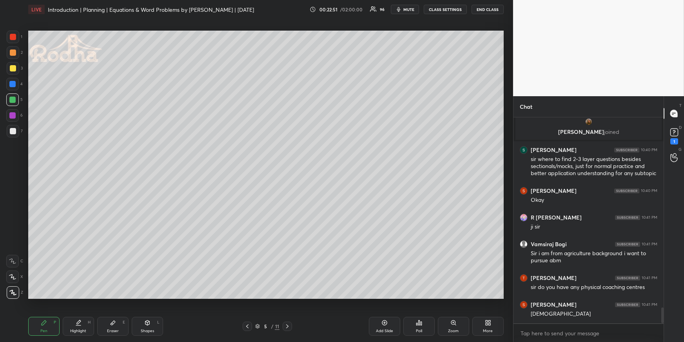
click at [16, 132] on div at bounding box center [13, 131] width 13 height 13
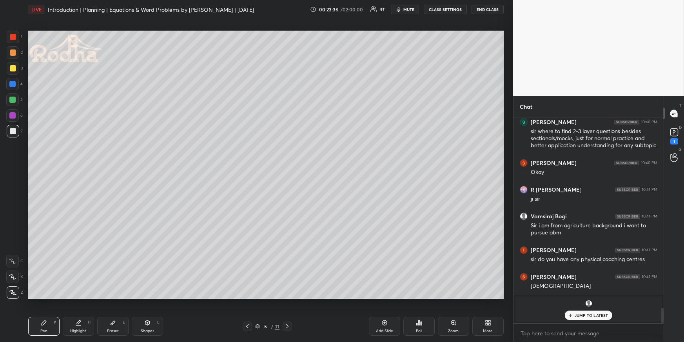
scroll to position [2468, 0]
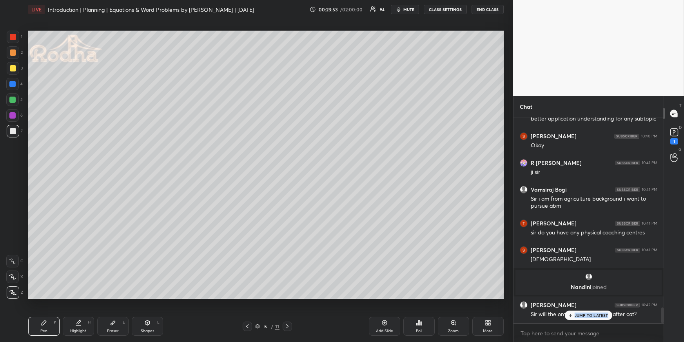
click at [574, 312] on div "JUMP TO LATEST" at bounding box center [588, 314] width 47 height 9
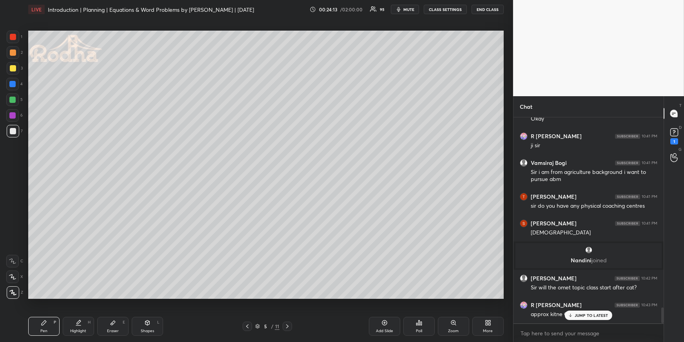
click at [82, 312] on div "Highlight H" at bounding box center [78, 326] width 31 height 19
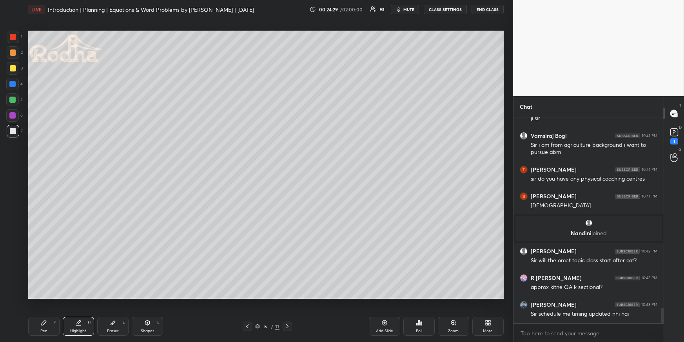
scroll to position [2548, 0]
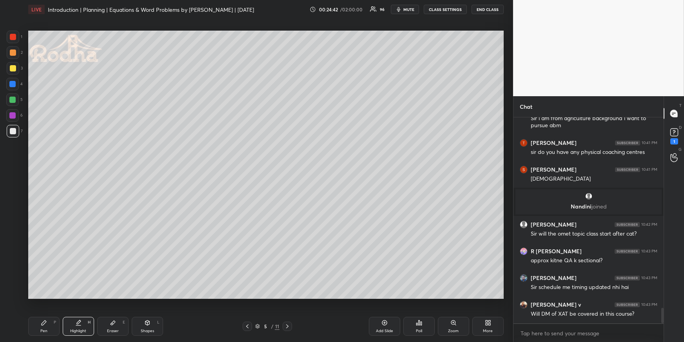
click at [84, 312] on div "Highlight H" at bounding box center [78, 326] width 31 height 19
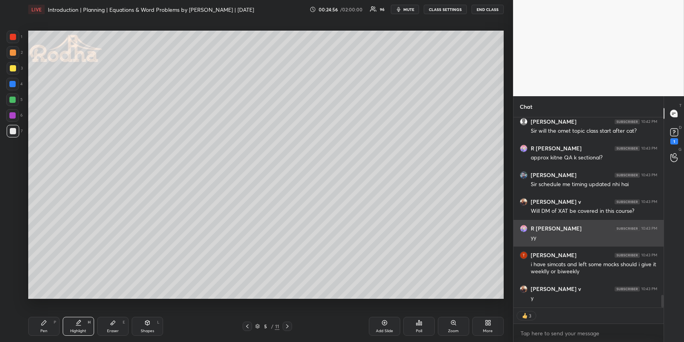
scroll to position [2678, 0]
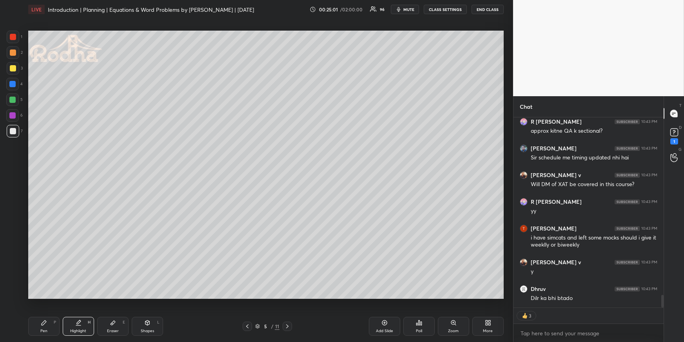
drag, startPoint x: 48, startPoint y: 326, endPoint x: 48, endPoint y: 316, distance: 10.6
click at [48, 312] on div "Pen P" at bounding box center [43, 326] width 31 height 19
click at [14, 85] on div at bounding box center [12, 84] width 6 height 6
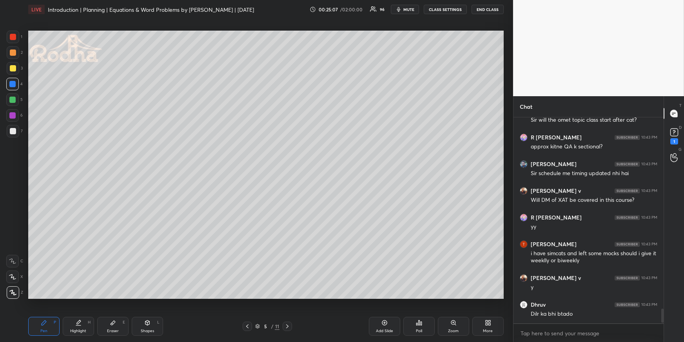
click at [290, 312] on icon at bounding box center [287, 326] width 6 height 6
click at [11, 52] on div at bounding box center [13, 52] width 6 height 6
drag, startPoint x: 150, startPoint y: 323, endPoint x: 147, endPoint y: 318, distance: 6.1
click at [150, 312] on icon at bounding box center [147, 322] width 6 height 6
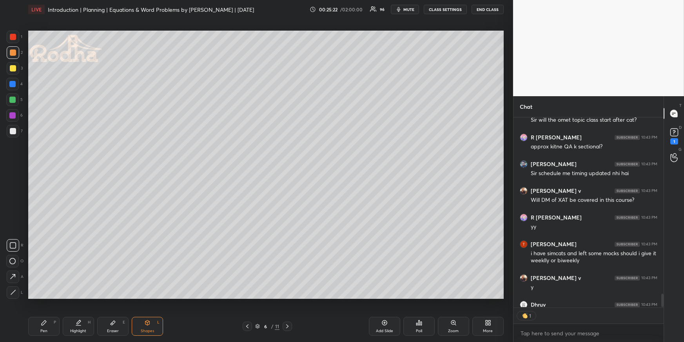
click at [12, 274] on icon at bounding box center [13, 276] width 8 height 8
click at [54, 312] on div "P" at bounding box center [55, 322] width 2 height 4
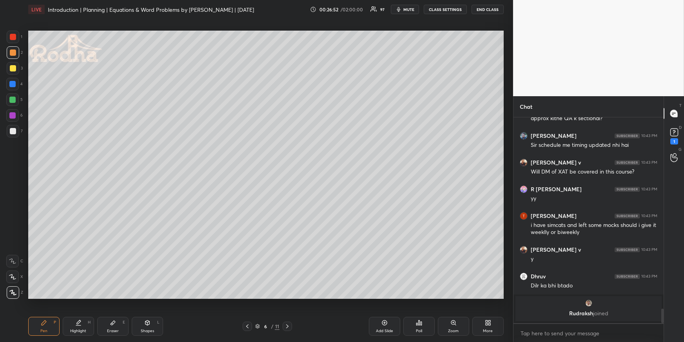
click at [70, 312] on div "Highlight" at bounding box center [78, 331] width 16 height 4
drag, startPoint x: 151, startPoint y: 327, endPoint x: 151, endPoint y: 322, distance: 4.7
click at [152, 312] on div "Shapes L" at bounding box center [147, 326] width 31 height 19
drag, startPoint x: 17, startPoint y: 277, endPoint x: 25, endPoint y: 269, distance: 10.8
click at [18, 277] on div at bounding box center [13, 276] width 13 height 13
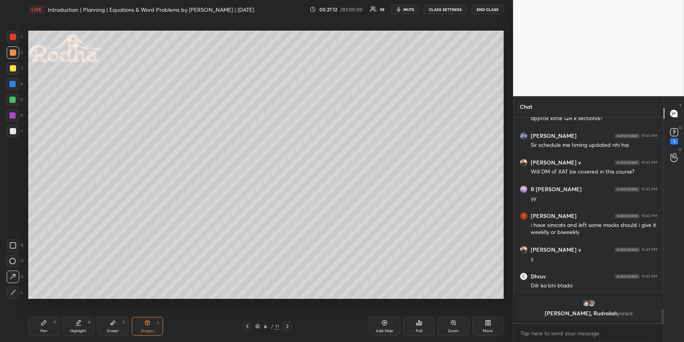
click at [45, 312] on icon at bounding box center [44, 322] width 6 height 6
click at [16, 98] on div at bounding box center [12, 99] width 13 height 13
click at [409, 9] on span "mute" at bounding box center [409, 9] width 11 height 5
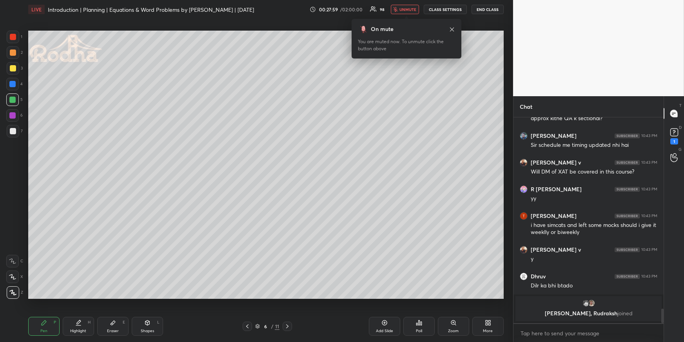
click at [407, 11] on span "unmute" at bounding box center [408, 9] width 17 height 5
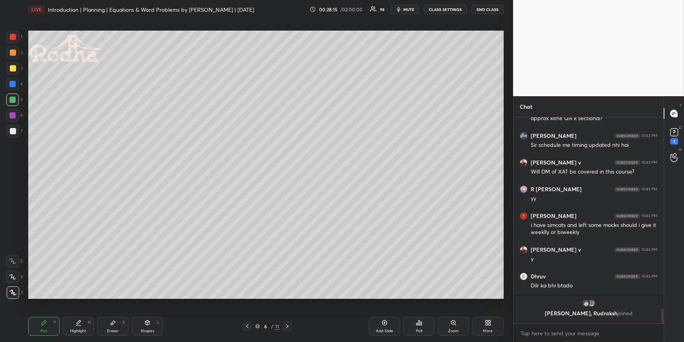
click at [11, 84] on div at bounding box center [12, 84] width 6 height 6
drag, startPoint x: 15, startPoint y: 36, endPoint x: 27, endPoint y: 42, distance: 13.9
click at [15, 36] on div at bounding box center [13, 37] width 6 height 6
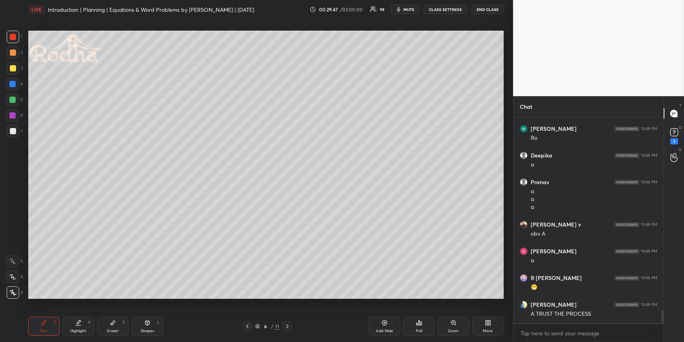
scroll to position [3121, 0]
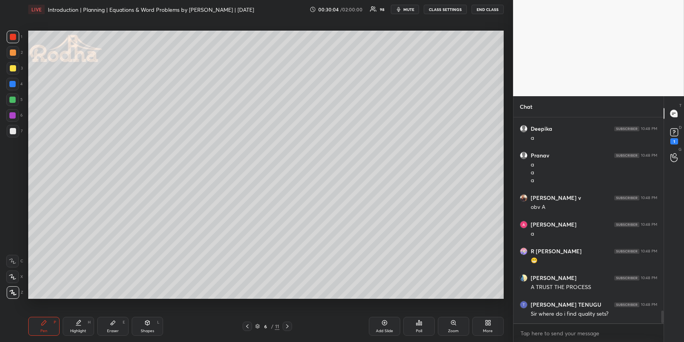
drag, startPoint x: 7, startPoint y: 52, endPoint x: 11, endPoint y: 56, distance: 5.6
click at [9, 52] on div at bounding box center [13, 52] width 13 height 13
drag, startPoint x: 388, startPoint y: 322, endPoint x: 390, endPoint y: 317, distance: 6.3
click at [388, 312] on div "Add Slide" at bounding box center [384, 326] width 31 height 19
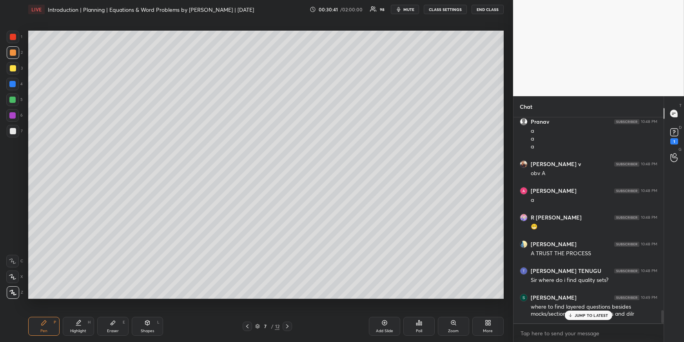
scroll to position [3021, 0]
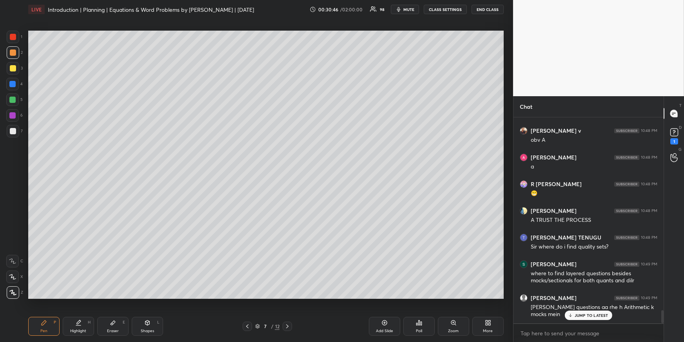
click at [13, 67] on div at bounding box center [13, 68] width 6 height 6
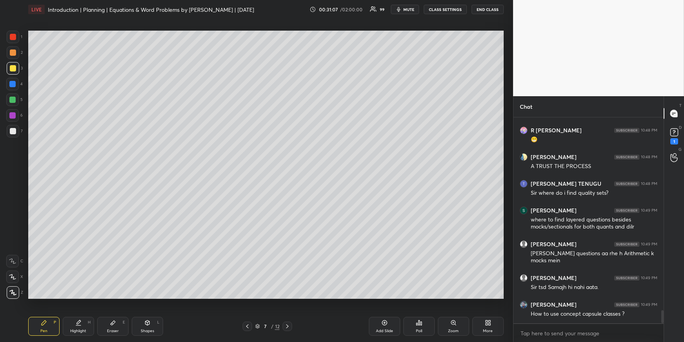
scroll to position [3103, 0]
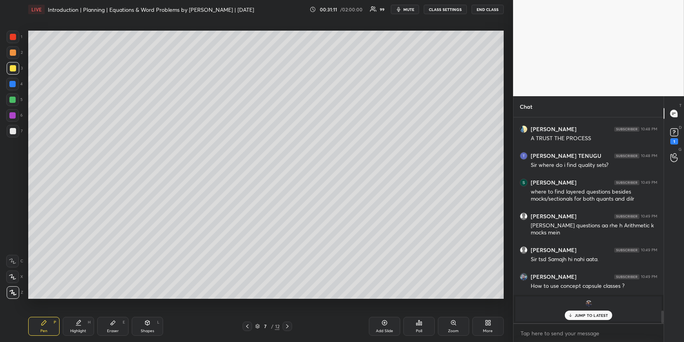
click at [248, 312] on icon at bounding box center [247, 326] width 6 height 6
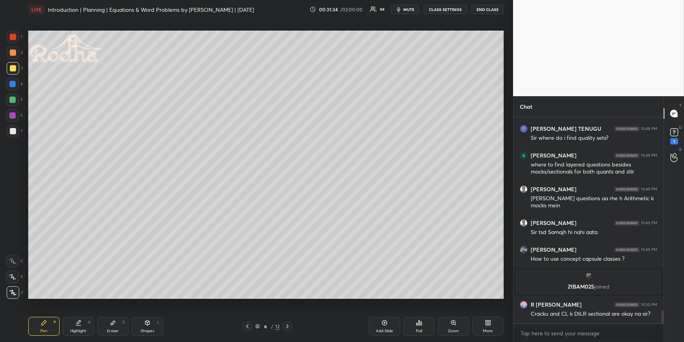
scroll to position [3119, 0]
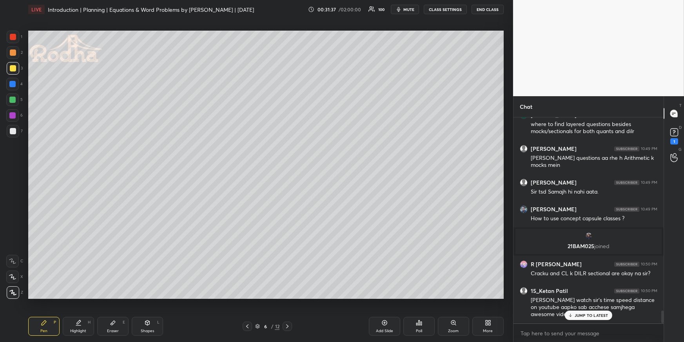
click at [289, 312] on icon at bounding box center [287, 326] width 6 height 6
click at [289, 312] on div "Pen P Highlight H Eraser E Shapes L 7 / 12 Add Slide Poll Zoom More" at bounding box center [266, 325] width 476 height 31
drag, startPoint x: 378, startPoint y: 320, endPoint x: 369, endPoint y: 314, distance: 10.7
click at [378, 312] on div "Add Slide" at bounding box center [384, 326] width 31 height 19
click at [15, 84] on div at bounding box center [12, 84] width 6 height 6
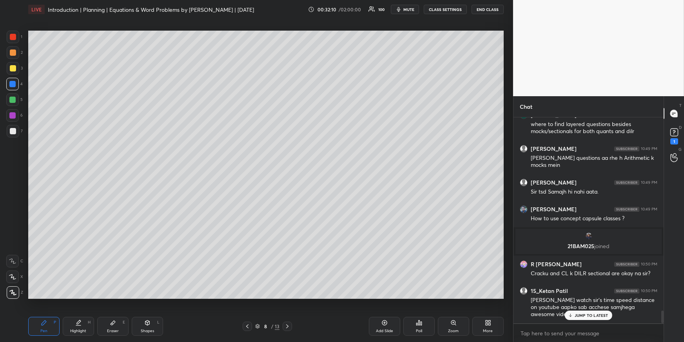
scroll to position [3146, 0]
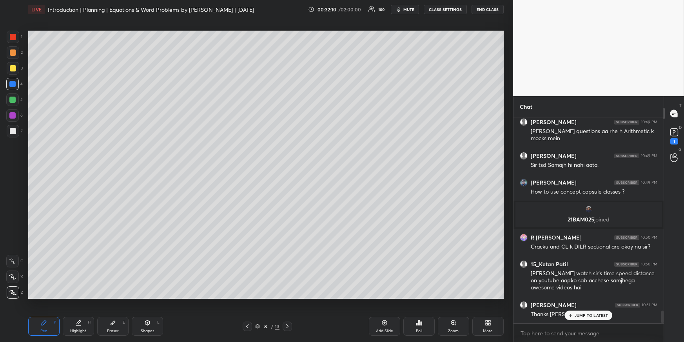
click at [11, 51] on div at bounding box center [13, 52] width 6 height 6
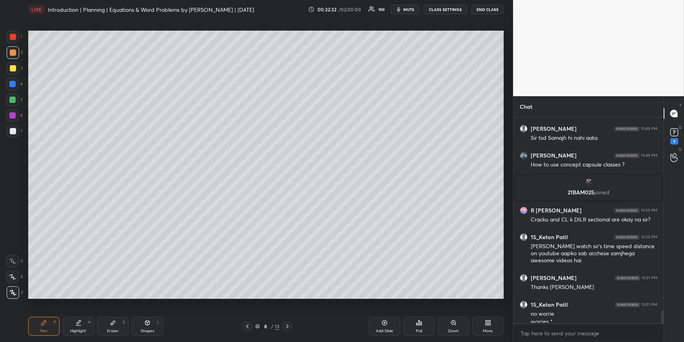
scroll to position [3181, 0]
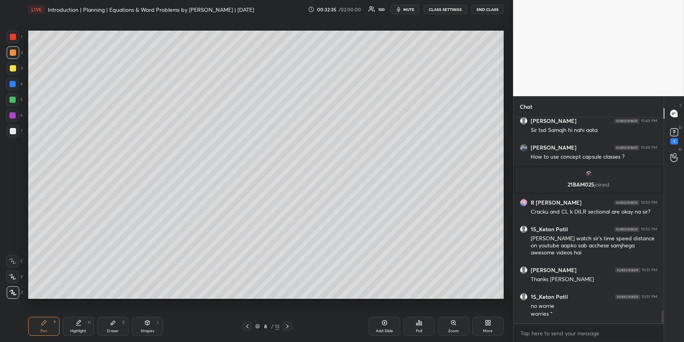
click at [13, 69] on div at bounding box center [13, 68] width 6 height 6
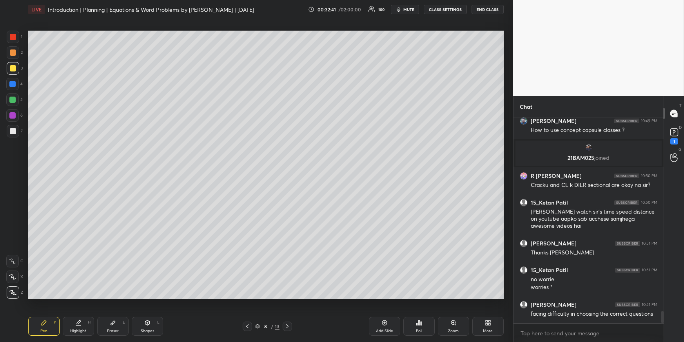
click at [14, 85] on div at bounding box center [12, 84] width 6 height 6
click at [13, 51] on div at bounding box center [13, 52] width 6 height 6
click at [11, 67] on div at bounding box center [13, 68] width 6 height 6
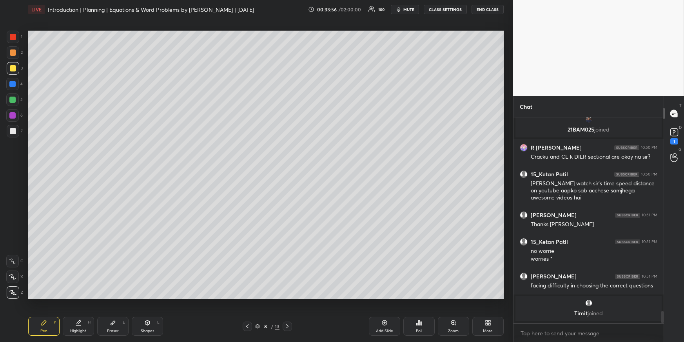
drag, startPoint x: 15, startPoint y: 84, endPoint x: 9, endPoint y: 93, distance: 10.4
click at [15, 84] on div at bounding box center [12, 84] width 13 height 13
drag, startPoint x: 12, startPoint y: 38, endPoint x: 12, endPoint y: 47, distance: 9.0
click at [13, 38] on div at bounding box center [13, 37] width 6 height 6
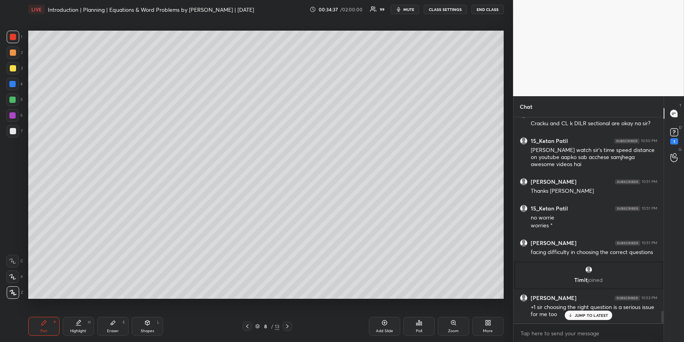
scroll to position [3267, 0]
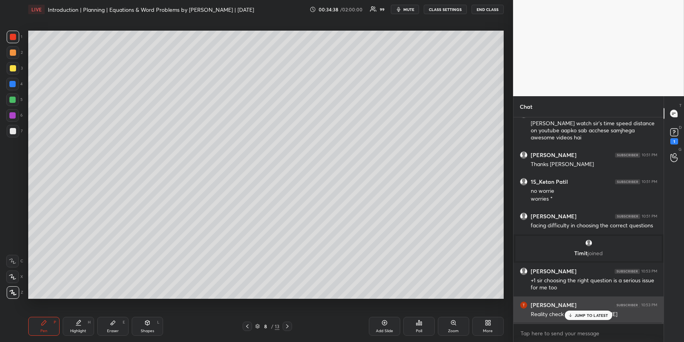
click at [579, 312] on p "JUMP TO LATEST" at bounding box center [592, 315] width 34 height 5
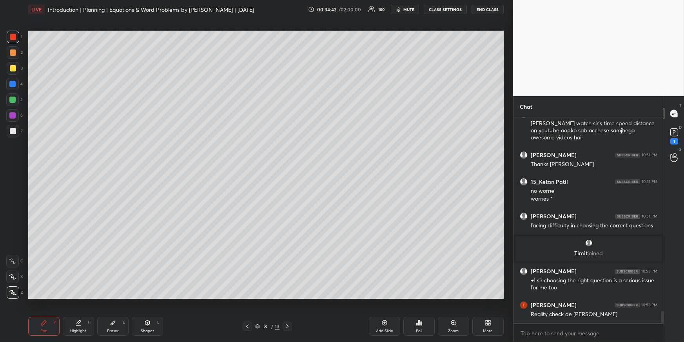
click at [17, 84] on div at bounding box center [12, 84] width 13 height 13
click at [15, 53] on div at bounding box center [13, 52] width 6 height 6
click at [384, 312] on icon at bounding box center [385, 322] width 6 height 6
click at [246, 312] on icon at bounding box center [247, 326] width 6 height 6
click at [13, 70] on div at bounding box center [13, 68] width 6 height 6
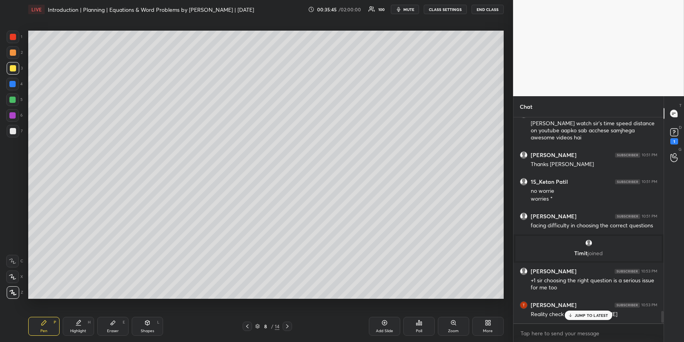
scroll to position [0, 0]
click at [14, 87] on div at bounding box center [12, 84] width 6 height 6
click at [14, 34] on div at bounding box center [13, 37] width 6 height 6
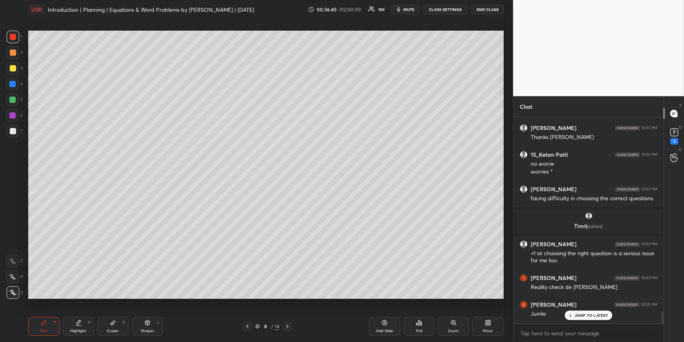
scroll to position [3322, 0]
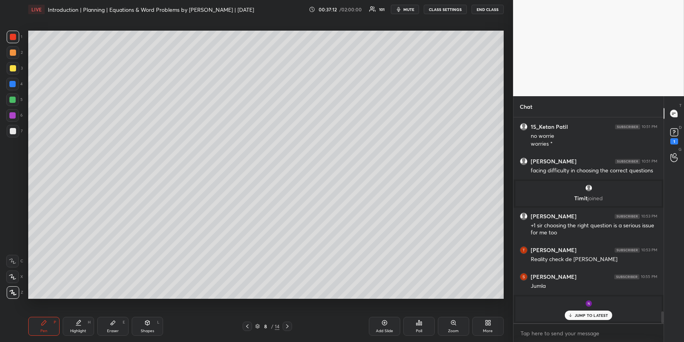
click at [486, 312] on icon at bounding box center [488, 322] width 6 height 6
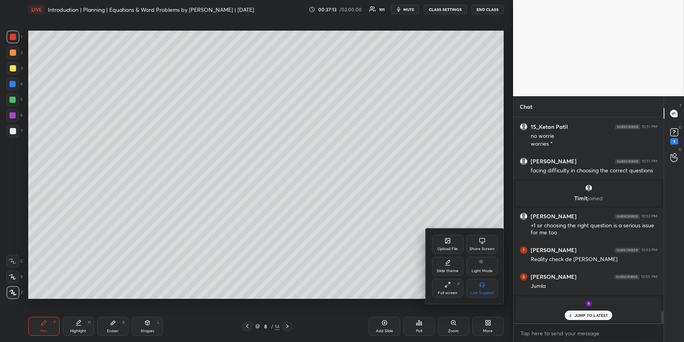
click at [450, 247] on div "Upload File" at bounding box center [448, 249] width 20 height 4
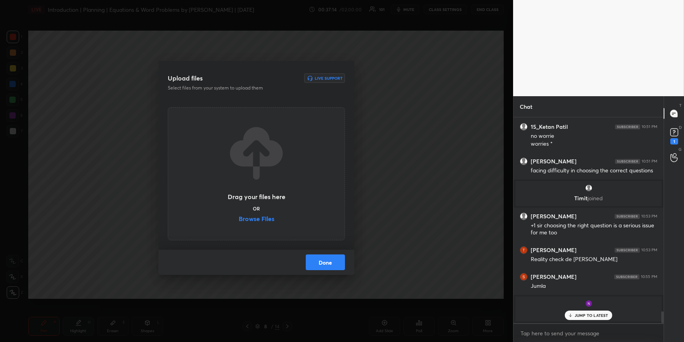
click at [265, 218] on label "Browse Files" at bounding box center [257, 219] width 36 height 8
click at [239, 218] on input "Browse Files" at bounding box center [239, 219] width 0 height 8
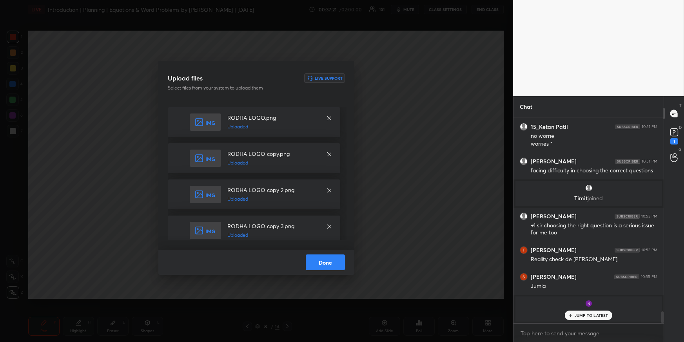
click at [325, 262] on button "Done" at bounding box center [325, 262] width 39 height 16
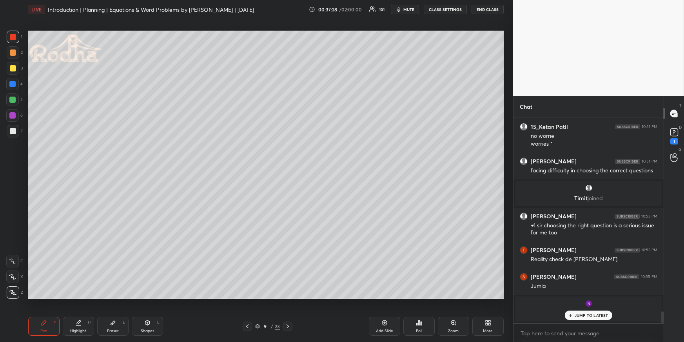
click at [13, 83] on div at bounding box center [12, 84] width 6 height 6
drag, startPoint x: 13, startPoint y: 64, endPoint x: 27, endPoint y: 63, distance: 14.2
click at [13, 65] on div at bounding box center [13, 68] width 13 height 13
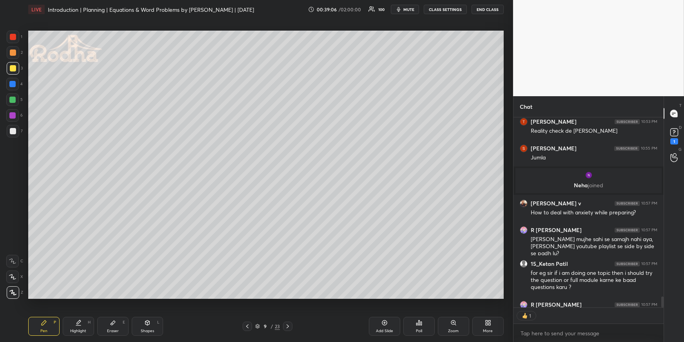
scroll to position [2, 2]
drag, startPoint x: 291, startPoint y: 324, endPoint x: 286, endPoint y: 315, distance: 10.0
click at [290, 312] on icon at bounding box center [288, 326] width 6 height 6
click at [14, 83] on div at bounding box center [12, 84] width 6 height 6
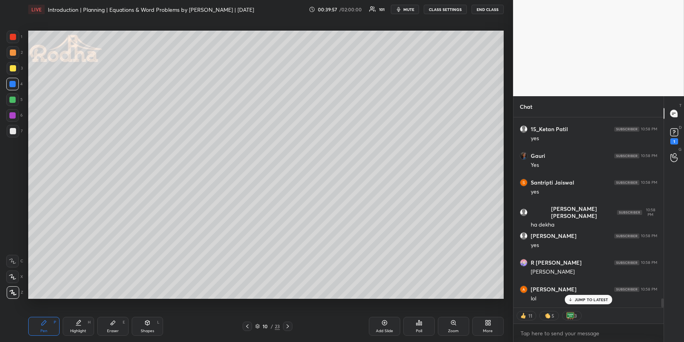
scroll to position [3742, 0]
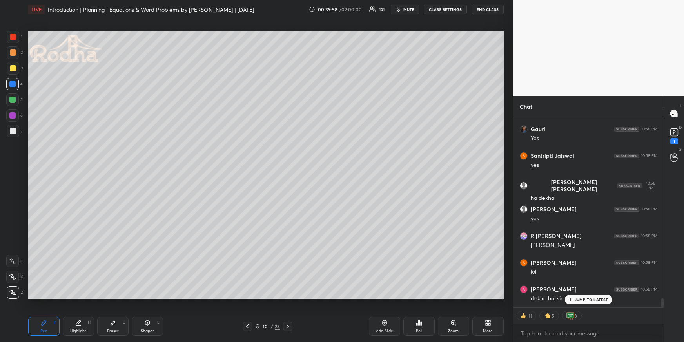
click at [13, 51] on div at bounding box center [13, 52] width 6 height 6
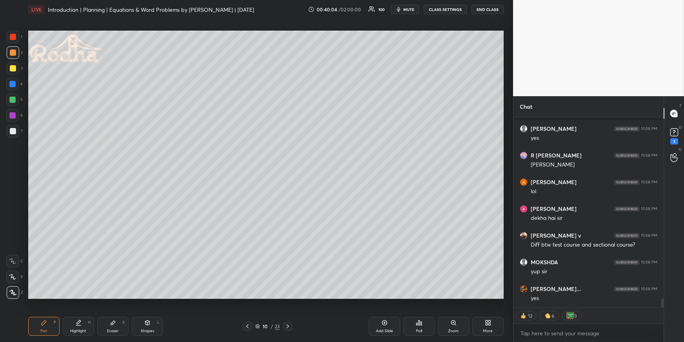
scroll to position [3875, 0]
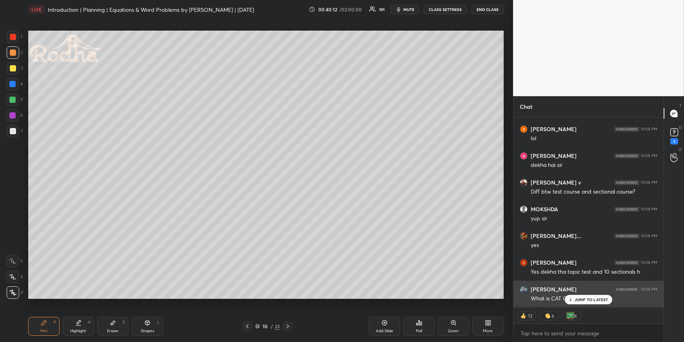
click at [589, 302] on div "JUMP TO LATEST" at bounding box center [588, 299] width 47 height 9
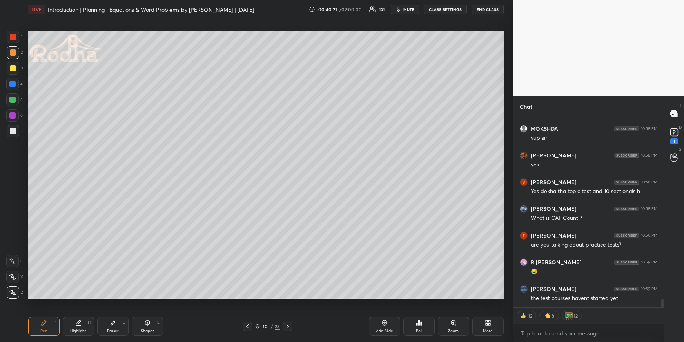
scroll to position [3982, 0]
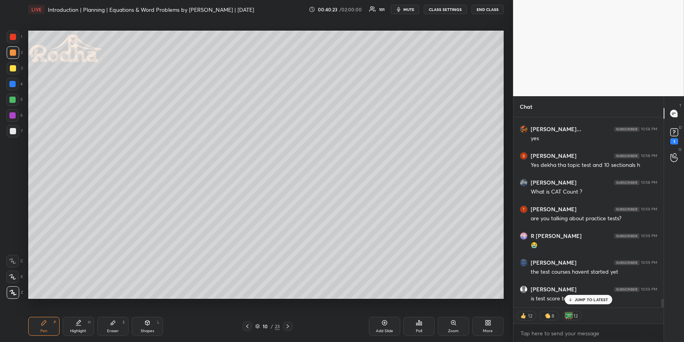
click at [15, 67] on div at bounding box center [13, 68] width 6 height 6
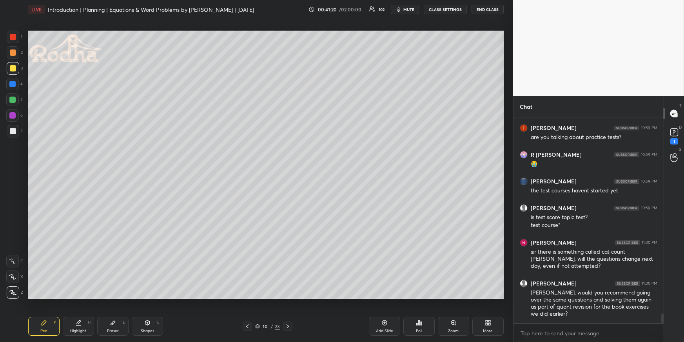
scroll to position [4090, 0]
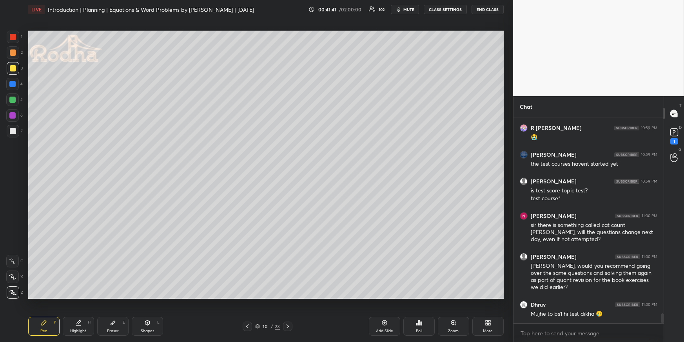
click at [15, 80] on div at bounding box center [12, 84] width 13 height 13
drag, startPoint x: 15, startPoint y: 97, endPoint x: 22, endPoint y: 101, distance: 7.9
click at [14, 98] on div at bounding box center [12, 99] width 6 height 6
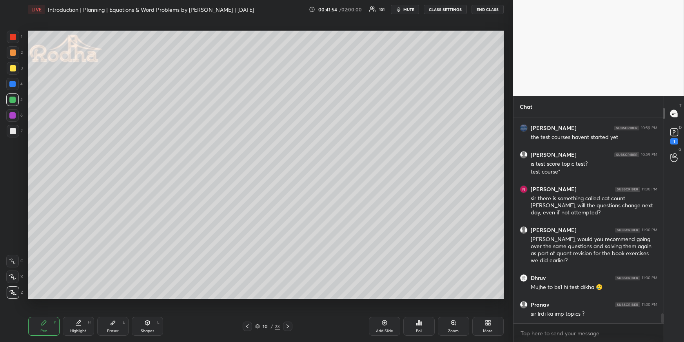
click at [90, 312] on div "Highlight H" at bounding box center [78, 326] width 31 height 19
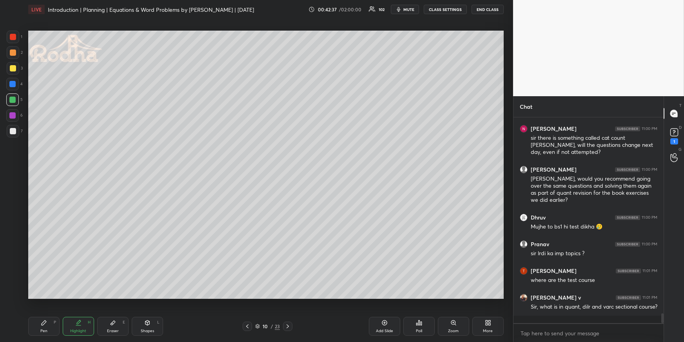
scroll to position [2, 2]
click at [291, 312] on icon at bounding box center [288, 326] width 6 height 6
click at [50, 312] on div "Pen P" at bounding box center [43, 326] width 31 height 19
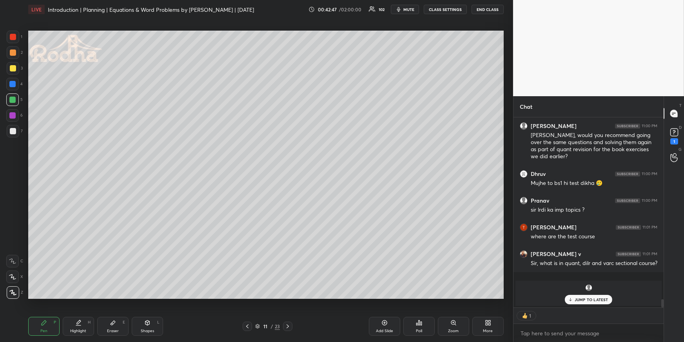
scroll to position [4205, 0]
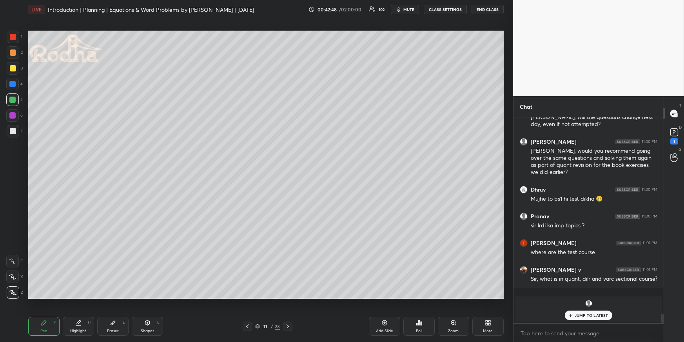
click at [15, 69] on div at bounding box center [13, 68] width 6 height 6
click at [13, 83] on div at bounding box center [12, 84] width 6 height 6
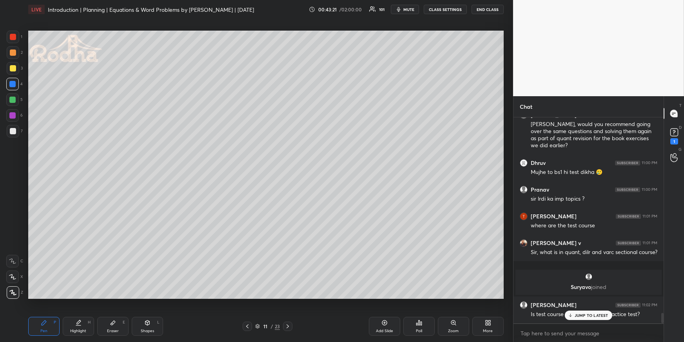
scroll to position [3942, 0]
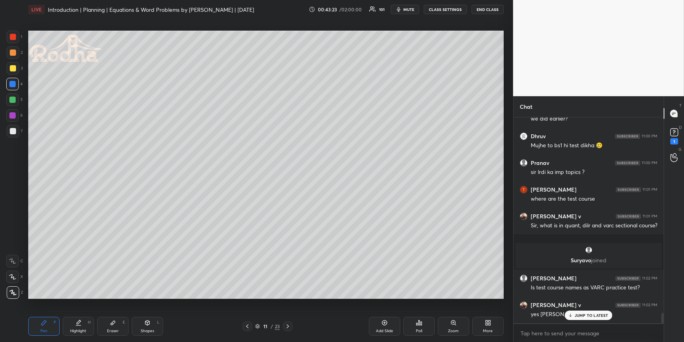
click at [15, 67] on div at bounding box center [13, 68] width 6 height 6
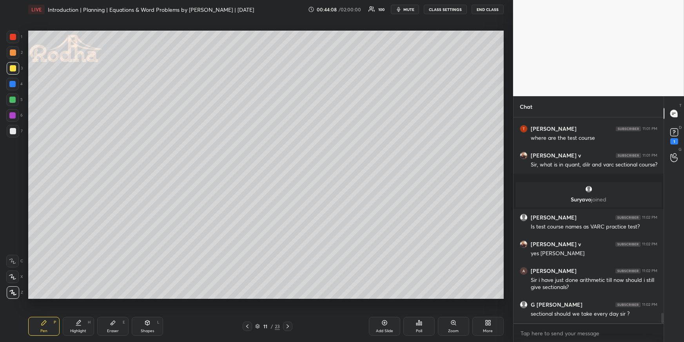
scroll to position [4058, 0]
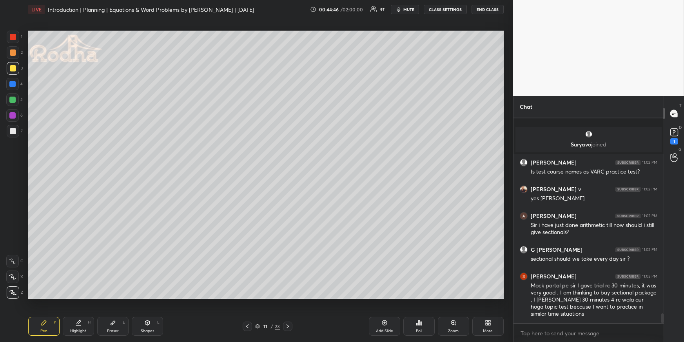
click at [78, 312] on icon at bounding box center [79, 322] width 4 height 4
drag, startPoint x: 42, startPoint y: 322, endPoint x: 44, endPoint y: 314, distance: 7.8
click at [41, 312] on icon at bounding box center [44, 322] width 6 height 6
click at [14, 35] on div at bounding box center [13, 37] width 6 height 6
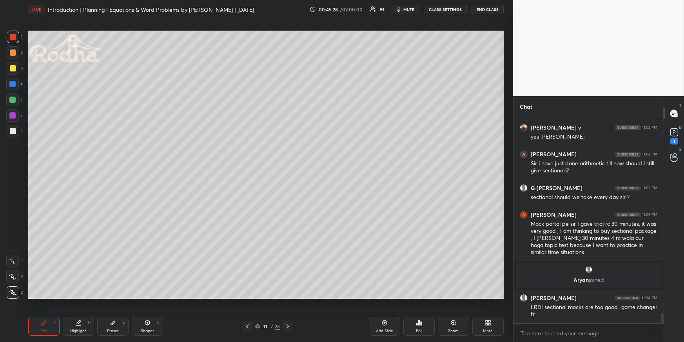
scroll to position [4125, 0]
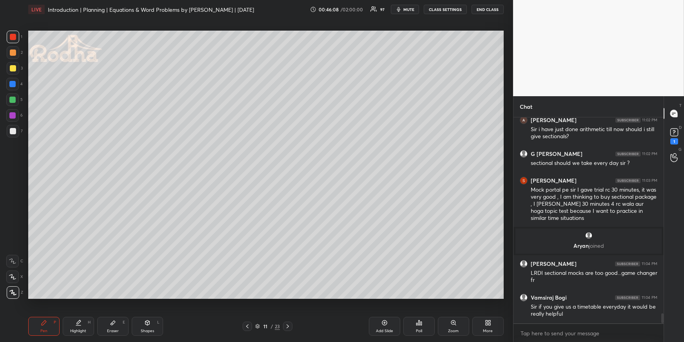
click at [289, 312] on icon at bounding box center [288, 326] width 6 height 6
click at [0, 82] on div "1 2 3 4 5 6 7 R O A L C X Z Erase all C X Z" at bounding box center [12, 165] width 25 height 268
drag, startPoint x: 13, startPoint y: 84, endPoint x: 19, endPoint y: 93, distance: 10.4
click at [13, 84] on div at bounding box center [12, 84] width 6 height 6
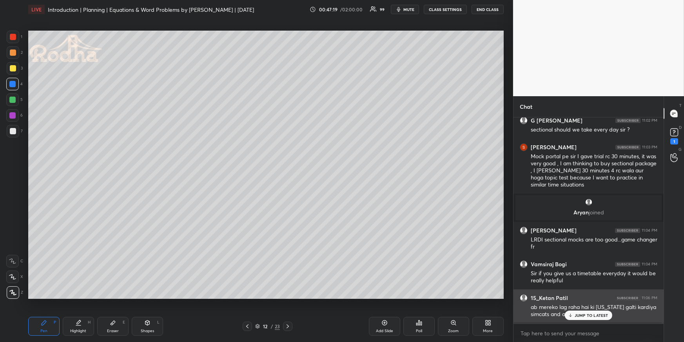
drag, startPoint x: 599, startPoint y: 313, endPoint x: 553, endPoint y: 306, distance: 46.4
click at [599, 312] on p "JUMP TO LATEST" at bounding box center [592, 315] width 34 height 5
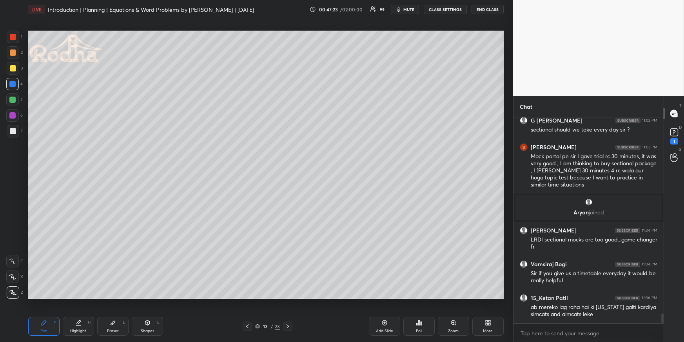
click at [13, 55] on div at bounding box center [13, 52] width 6 height 6
click at [12, 97] on div at bounding box center [12, 99] width 6 height 6
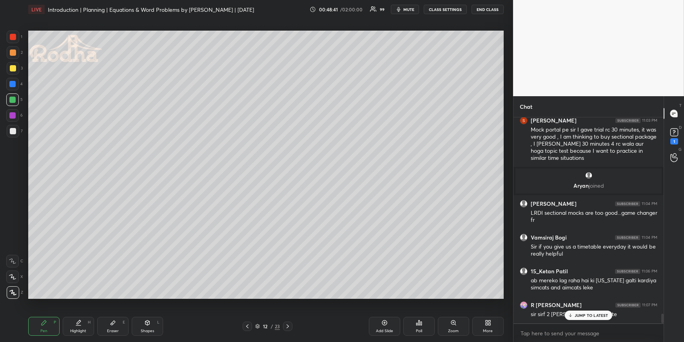
click at [15, 67] on div at bounding box center [13, 68] width 6 height 6
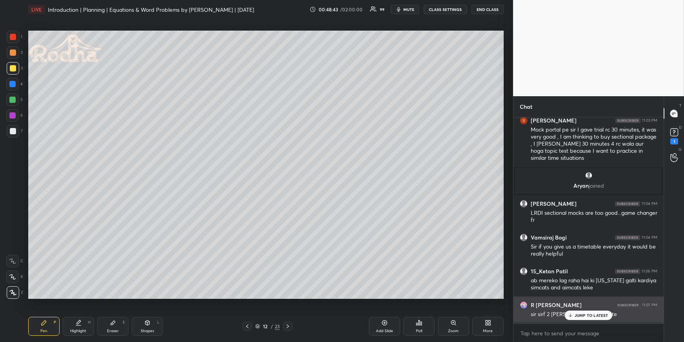
drag, startPoint x: 568, startPoint y: 311, endPoint x: 562, endPoint y: 314, distance: 6.7
click at [568, 312] on div "JUMP TO LATEST" at bounding box center [588, 314] width 47 height 9
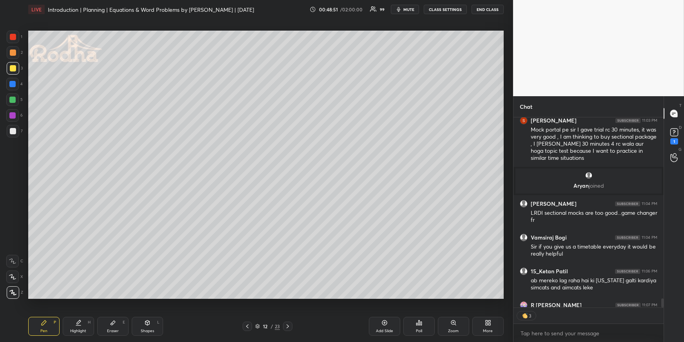
scroll to position [4228, 0]
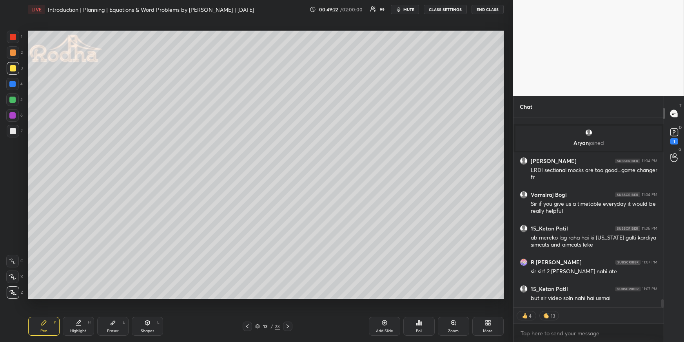
click at [12, 84] on div at bounding box center [12, 84] width 6 height 6
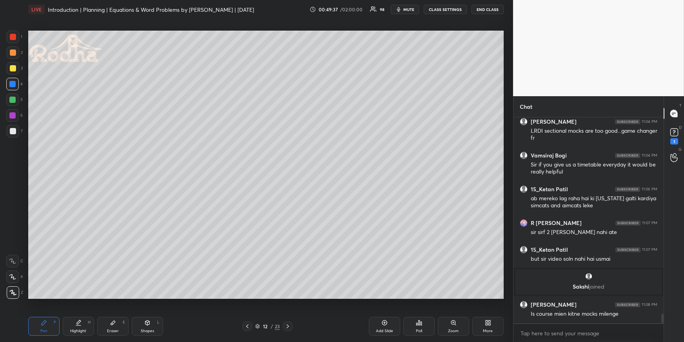
scroll to position [4196, 0]
click at [13, 53] on div at bounding box center [13, 52] width 6 height 6
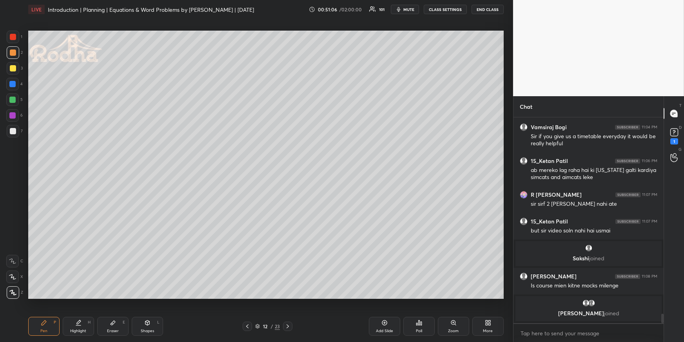
drag, startPoint x: 15, startPoint y: 43, endPoint x: 11, endPoint y: 58, distance: 15.3
click at [15, 43] on div "1 2 3 4 5 6 7" at bounding box center [14, 86] width 16 height 110
click at [16, 37] on div at bounding box center [13, 37] width 13 height 13
click at [151, 312] on div "Shapes L" at bounding box center [147, 326] width 31 height 19
click at [13, 291] on icon at bounding box center [13, 292] width 6 height 6
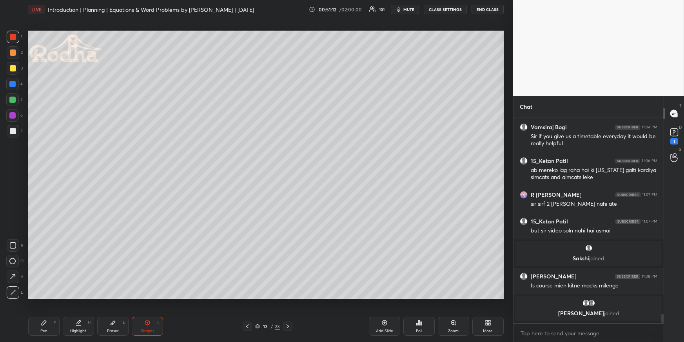
click at [29, 312] on div "LIVE Introduction | Planning | Equations & Word Problems by [PERSON_NAME] | [DA…" at bounding box center [266, 171] width 482 height 342
click at [47, 312] on div "Pen P" at bounding box center [43, 326] width 31 height 19
click at [17, 51] on div at bounding box center [13, 52] width 13 height 13
click at [13, 84] on div at bounding box center [12, 84] width 6 height 6
drag, startPoint x: 65, startPoint y: 324, endPoint x: 67, endPoint y: 318, distance: 5.8
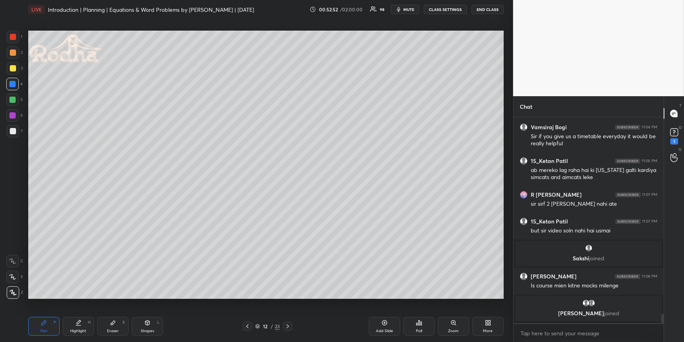
click at [66, 312] on div "Highlight H" at bounding box center [78, 326] width 31 height 19
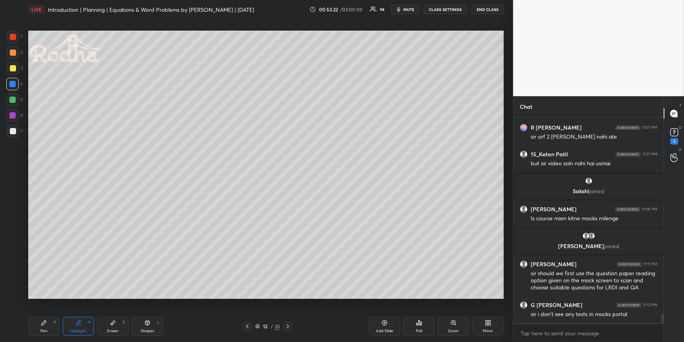
scroll to position [4328, 0]
drag, startPoint x: 43, startPoint y: 324, endPoint x: 43, endPoint y: 318, distance: 5.9
click at [44, 312] on icon at bounding box center [44, 322] width 6 height 6
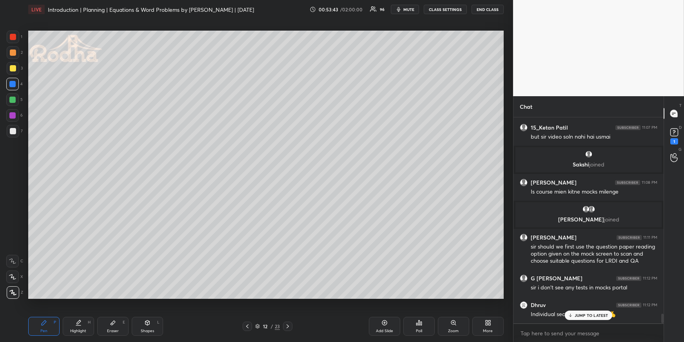
click at [14, 66] on div at bounding box center [13, 68] width 6 height 6
click at [383, 312] on icon at bounding box center [385, 322] width 6 height 6
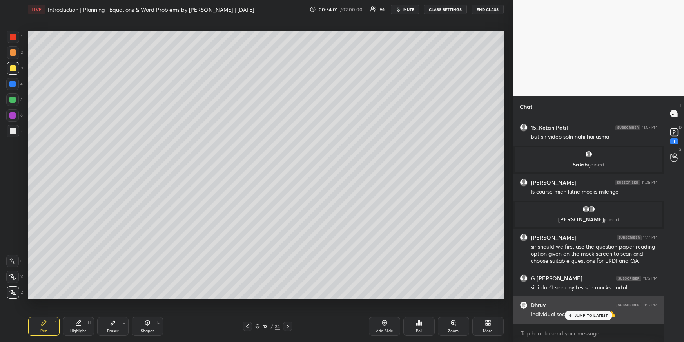
click at [597, 312] on div "JUMP TO LATEST" at bounding box center [588, 314] width 47 height 9
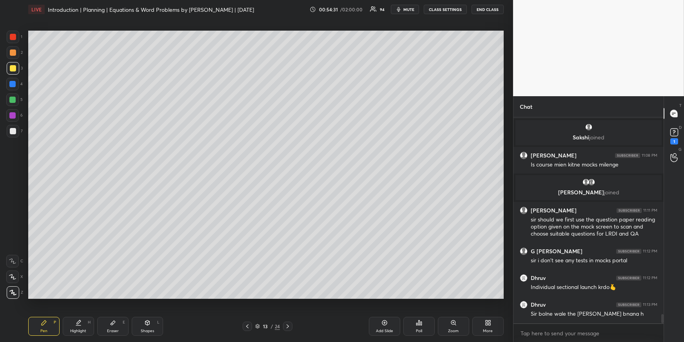
scroll to position [4408, 0]
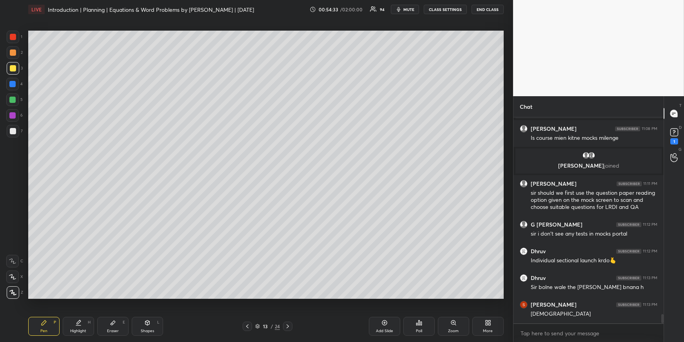
click at [288, 312] on icon at bounding box center [288, 326] width 6 height 6
click at [249, 312] on icon at bounding box center [247, 326] width 6 height 6
click at [382, 312] on div "Add Slide" at bounding box center [384, 326] width 31 height 19
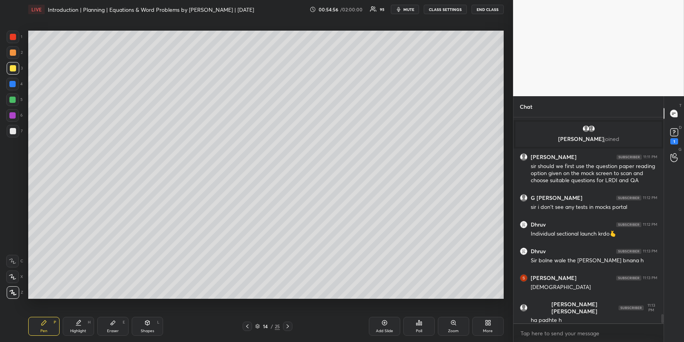
click at [16, 84] on div at bounding box center [12, 84] width 13 height 13
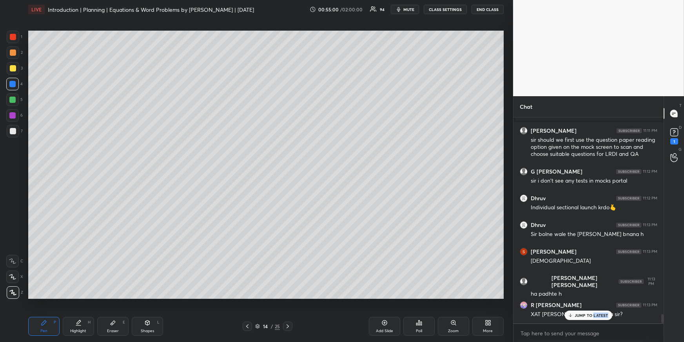
drag, startPoint x: 593, startPoint y: 317, endPoint x: 607, endPoint y: 300, distance: 21.8
click at [593, 312] on div "JUMP TO LATEST" at bounding box center [588, 314] width 47 height 9
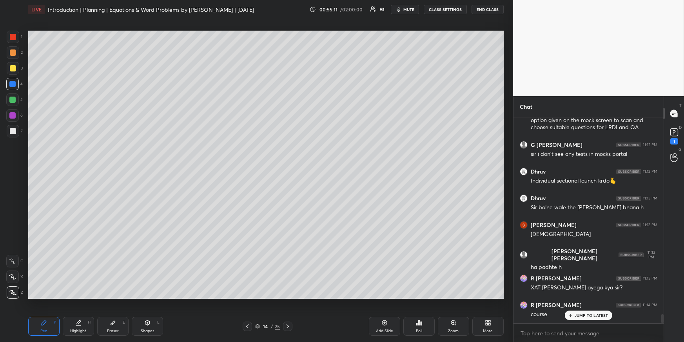
scroll to position [4495, 0]
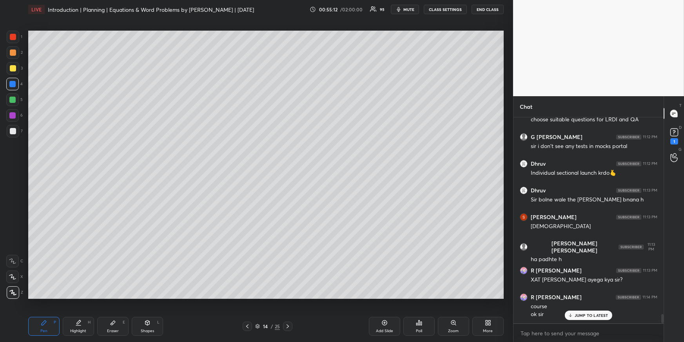
click at [287, 312] on icon at bounding box center [288, 326] width 6 height 6
click at [47, 312] on div "Pen P" at bounding box center [43, 326] width 31 height 19
drag, startPoint x: 14, startPoint y: 69, endPoint x: 11, endPoint y: 71, distance: 4.2
click at [14, 69] on div at bounding box center [13, 68] width 6 height 6
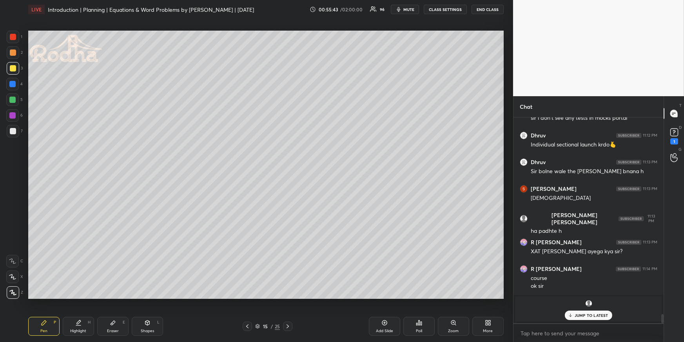
click at [16, 84] on div at bounding box center [12, 84] width 13 height 13
drag, startPoint x: 15, startPoint y: 98, endPoint x: 15, endPoint y: 111, distance: 12.6
click at [15, 99] on div at bounding box center [12, 99] width 6 height 6
click at [146, 312] on icon at bounding box center [147, 322] width 6 height 6
click at [13, 274] on icon at bounding box center [12, 276] width 5 height 5
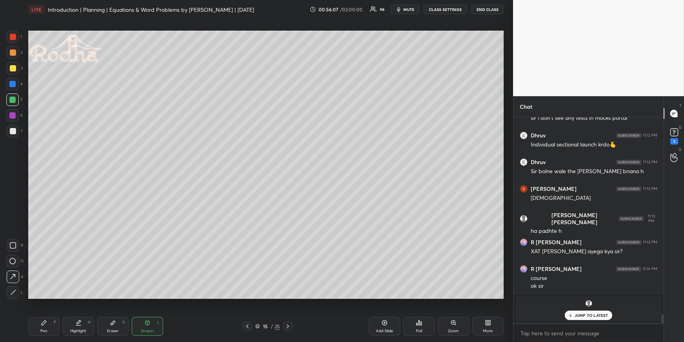
scroll to position [4550, 0]
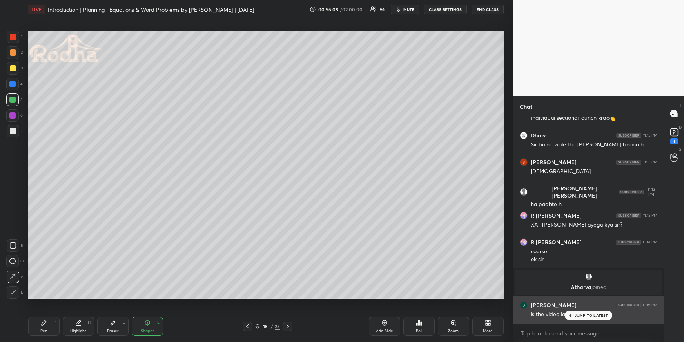
click at [580, 312] on p "JUMP TO LATEST" at bounding box center [592, 315] width 34 height 5
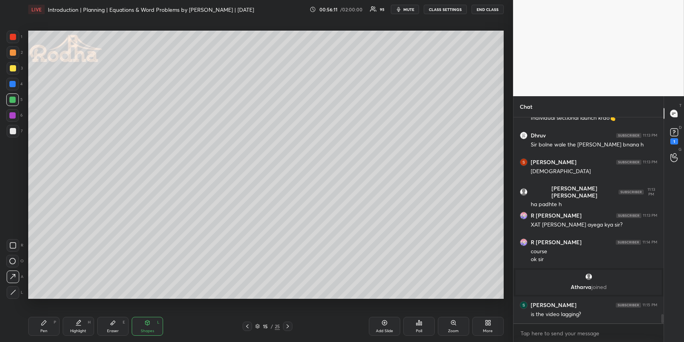
click at [102, 312] on div "Eraser E" at bounding box center [112, 326] width 31 height 19
click at [49, 312] on div "Pen P" at bounding box center [43, 326] width 31 height 19
click at [40, 312] on div "Pen P" at bounding box center [43, 326] width 31 height 19
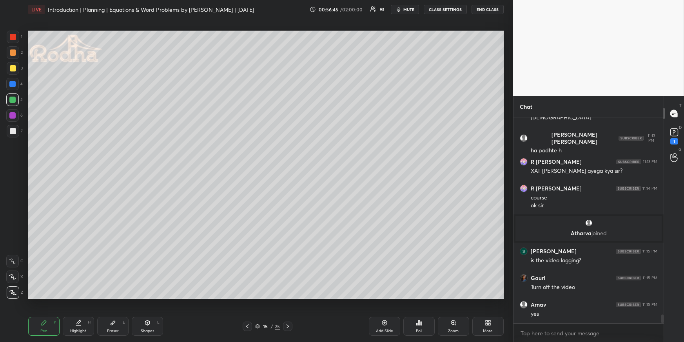
scroll to position [4630, 0]
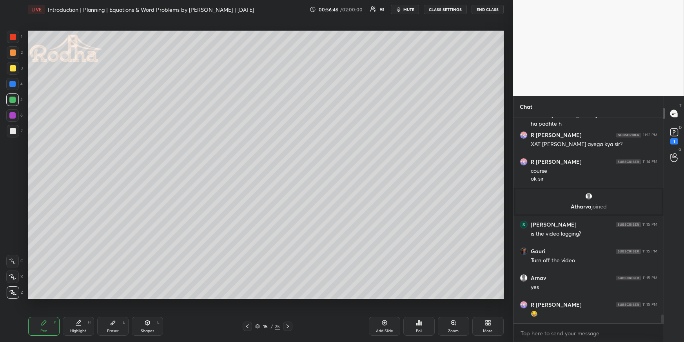
click at [12, 70] on div at bounding box center [13, 68] width 6 height 6
drag, startPoint x: 82, startPoint y: 329, endPoint x: 77, endPoint y: 318, distance: 11.4
click at [82, 312] on div "Highlight" at bounding box center [78, 331] width 16 height 4
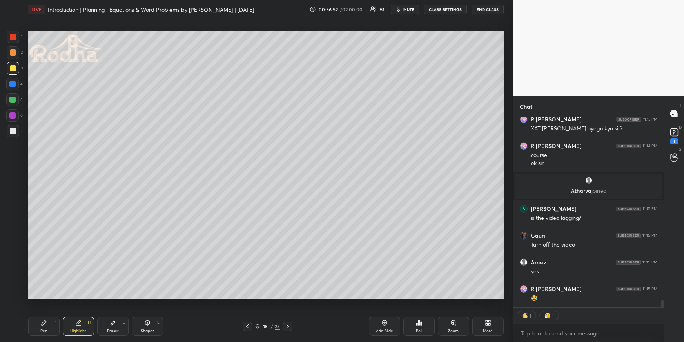
scroll to position [4672, 0]
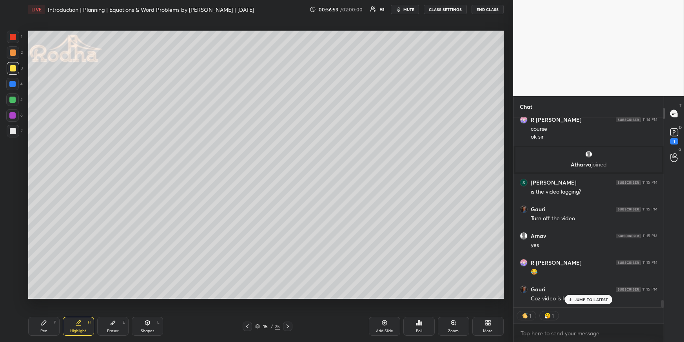
click at [83, 312] on div "Highlight H" at bounding box center [78, 326] width 31 height 19
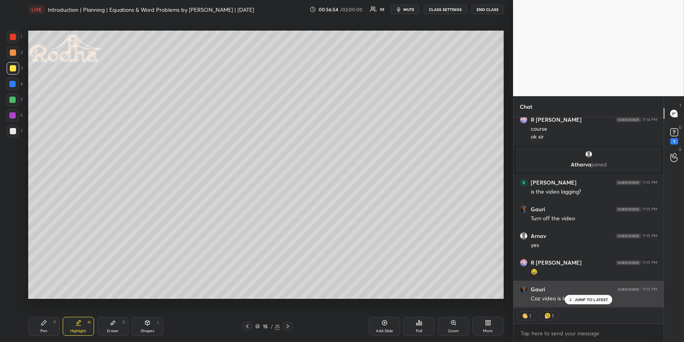
click at [579, 289] on div "Gauri 11:15 PM" at bounding box center [589, 289] width 138 height 8
click at [582, 300] on p "JUMP TO LATEST" at bounding box center [592, 299] width 34 height 5
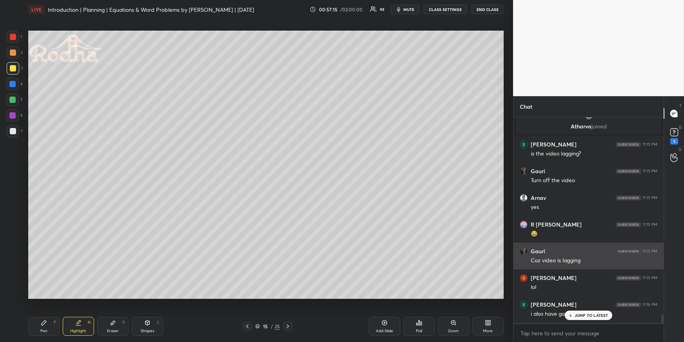
scroll to position [4738, 0]
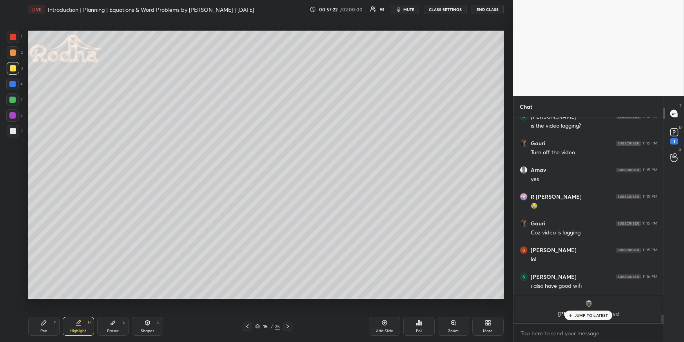
drag, startPoint x: 47, startPoint y: 325, endPoint x: 53, endPoint y: 318, distance: 8.7
click at [46, 312] on div "Pen P" at bounding box center [43, 326] width 31 height 19
click at [289, 312] on icon at bounding box center [288, 326] width 6 height 6
click at [13, 83] on div at bounding box center [12, 84] width 6 height 6
click at [11, 54] on div at bounding box center [13, 52] width 6 height 6
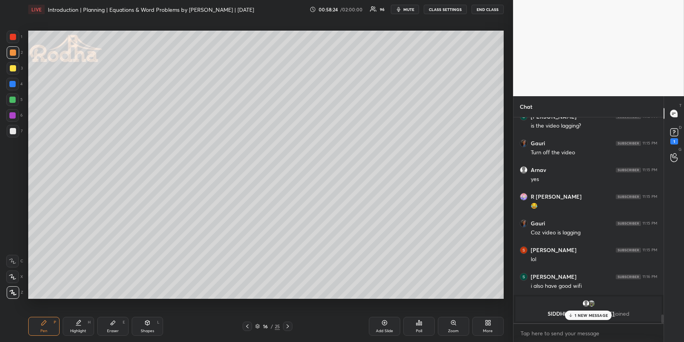
drag, startPoint x: 4, startPoint y: 82, endPoint x: 8, endPoint y: 86, distance: 5.3
click at [5, 82] on div "1 2 3 4 5 6 7 R O A L C X Z Erase all C X Z" at bounding box center [12, 165] width 25 height 268
click at [9, 87] on div at bounding box center [12, 84] width 13 height 13
drag, startPoint x: 11, startPoint y: 69, endPoint x: 15, endPoint y: 90, distance: 21.2
click at [12, 70] on div at bounding box center [13, 68] width 6 height 6
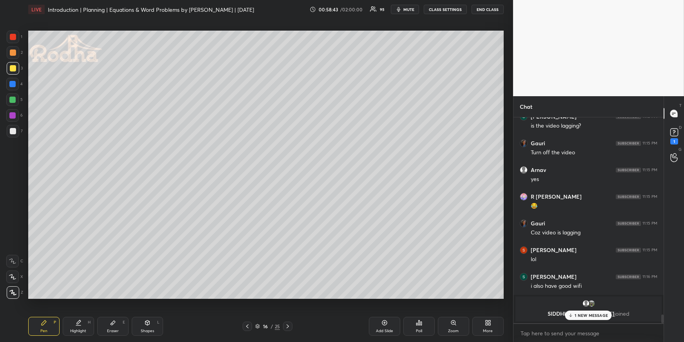
click at [82, 312] on div "Highlight H" at bounding box center [78, 326] width 31 height 19
click at [581, 310] on div "[PERSON_NAME] joined [PERSON_NAME] 11:11 PM sir should we first use the questio…" at bounding box center [589, 220] width 150 height 206
click at [579, 312] on p "1 NEW MESSAGE" at bounding box center [591, 315] width 33 height 5
click at [153, 312] on div "Shapes L" at bounding box center [147, 326] width 31 height 19
click at [14, 293] on icon at bounding box center [13, 292] width 6 height 6
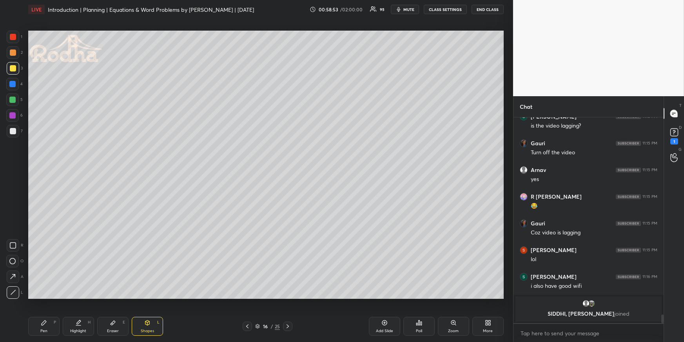
click at [13, 50] on div at bounding box center [13, 52] width 6 height 6
click at [32, 312] on div "Pen P" at bounding box center [43, 326] width 31 height 19
click at [43, 312] on div "Pen" at bounding box center [43, 331] width 7 height 4
drag, startPoint x: 11, startPoint y: 51, endPoint x: 26, endPoint y: 59, distance: 16.5
click at [11, 51] on div at bounding box center [13, 52] width 6 height 6
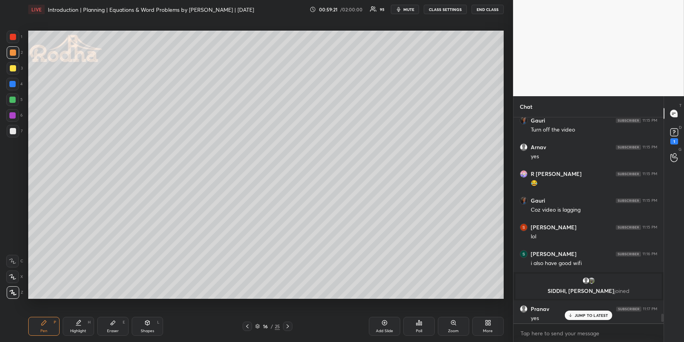
scroll to position [4629, 0]
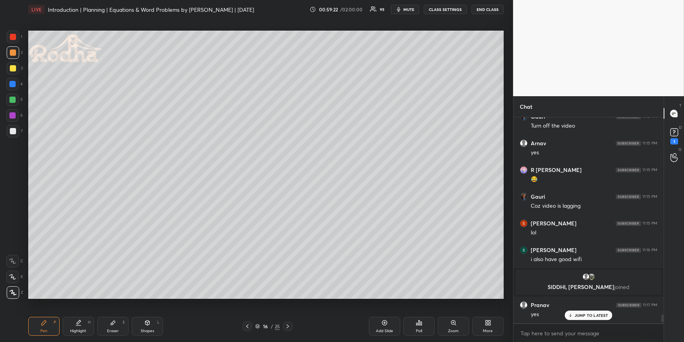
click at [487, 312] on icon at bounding box center [487, 324] width 2 height 2
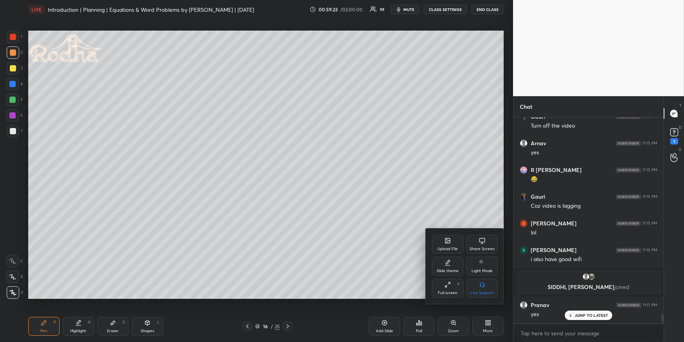
click at [447, 243] on icon at bounding box center [448, 240] width 6 height 6
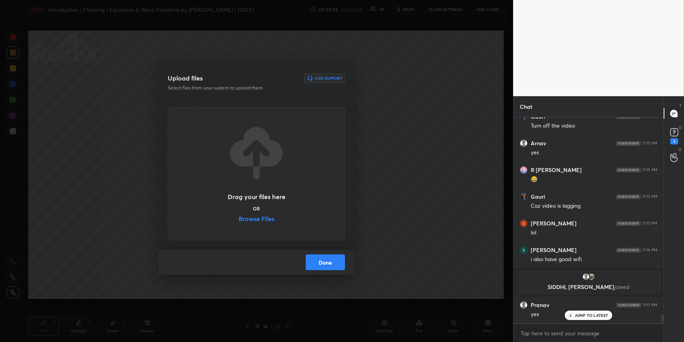
click at [268, 218] on label "Browse Files" at bounding box center [257, 219] width 36 height 8
click at [239, 218] on input "Browse Files" at bounding box center [239, 219] width 0 height 8
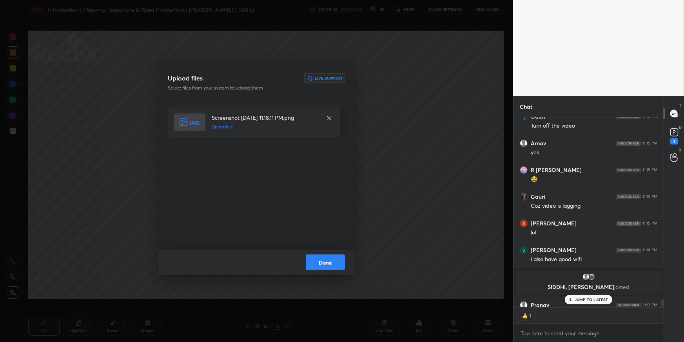
click at [326, 266] on button "Done" at bounding box center [325, 262] width 39 height 16
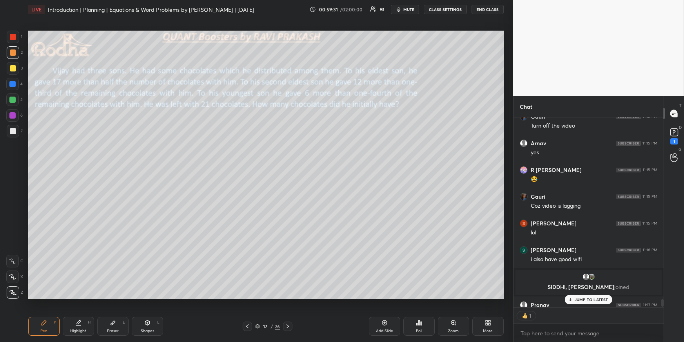
click at [87, 312] on div "Highlight H" at bounding box center [78, 326] width 31 height 19
click at [590, 302] on div "JUMP TO LATEST" at bounding box center [588, 299] width 47 height 9
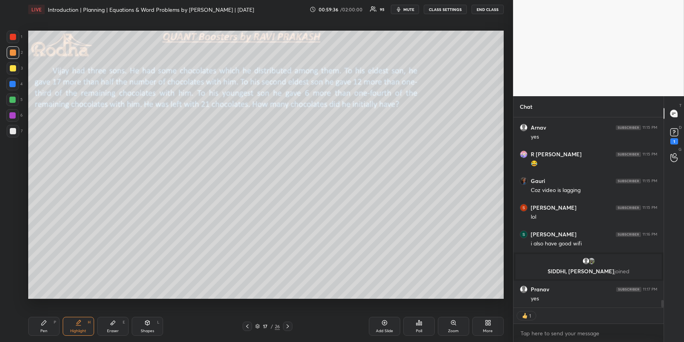
scroll to position [0, 0]
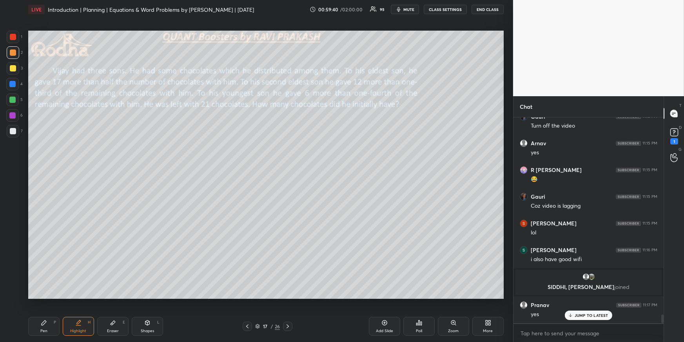
click at [14, 100] on div at bounding box center [12, 99] width 6 height 6
click at [47, 312] on div "Pen P" at bounding box center [43, 326] width 31 height 19
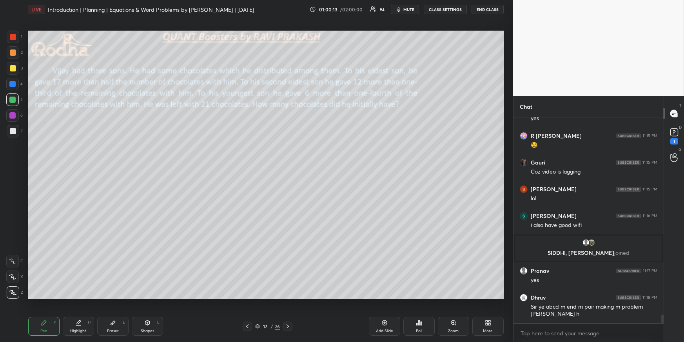
click at [11, 55] on div at bounding box center [13, 52] width 6 height 6
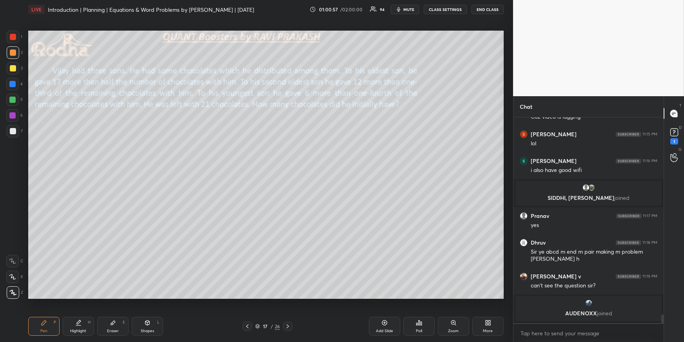
scroll to position [4591, 0]
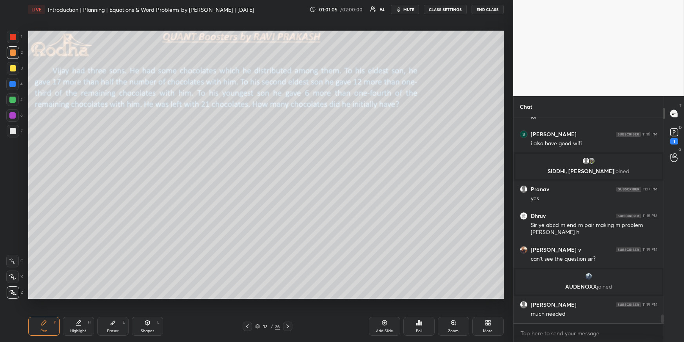
drag, startPoint x: 84, startPoint y: 328, endPoint x: 85, endPoint y: 319, distance: 9.1
click at [84, 312] on div "Highlight H" at bounding box center [78, 326] width 31 height 19
click at [45, 312] on div "Pen P" at bounding box center [43, 326] width 31 height 19
click at [482, 312] on div "More" at bounding box center [488, 326] width 31 height 19
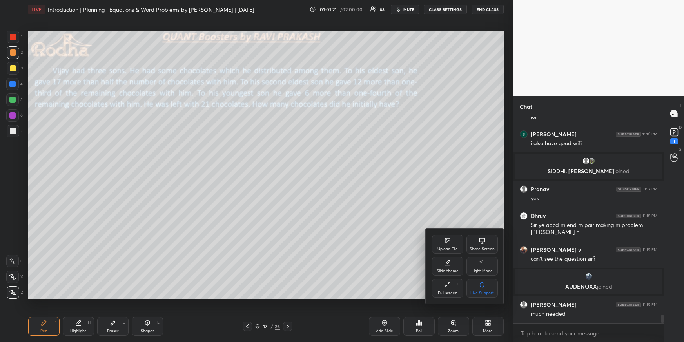
click at [447, 247] on div "Upload File" at bounding box center [448, 249] width 20 height 4
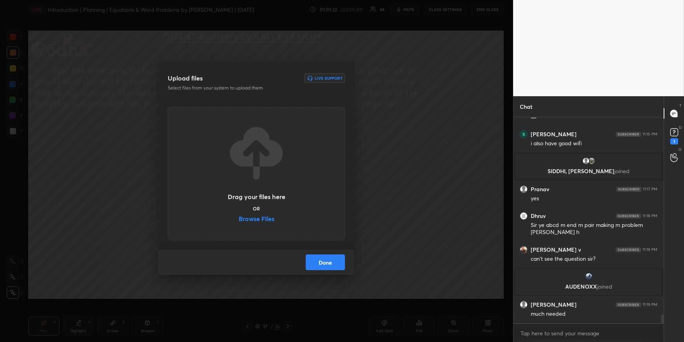
click at [270, 219] on label "Browse Files" at bounding box center [257, 219] width 36 height 8
click at [239, 219] on input "Browse Files" at bounding box center [239, 219] width 0 height 8
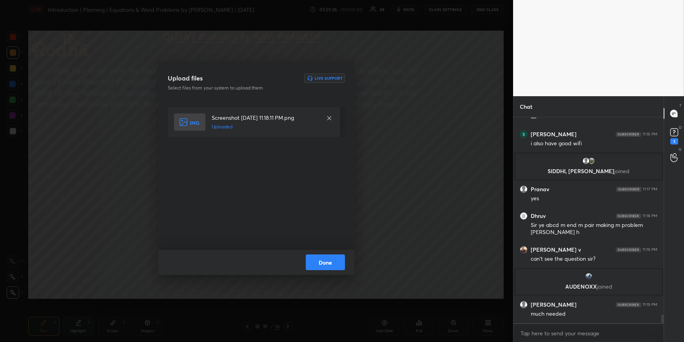
drag, startPoint x: 334, startPoint y: 256, endPoint x: 337, endPoint y: 252, distance: 5.0
click at [334, 257] on button "Done" at bounding box center [325, 262] width 39 height 16
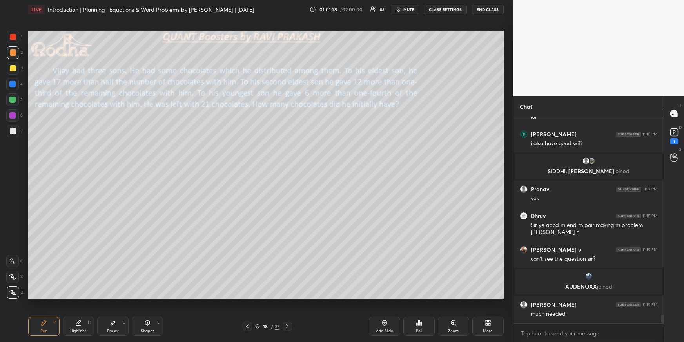
click at [79, 312] on div "Highlight" at bounding box center [78, 331] width 16 height 4
drag, startPoint x: 44, startPoint y: 321, endPoint x: 44, endPoint y: 301, distance: 19.6
click at [44, 312] on icon at bounding box center [44, 322] width 6 height 6
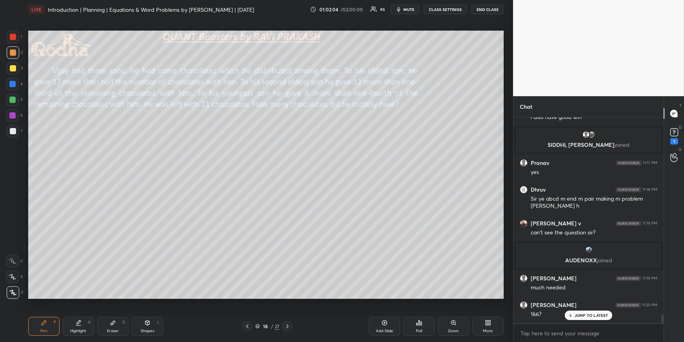
click at [12, 101] on div at bounding box center [12, 99] width 6 height 6
click at [111, 312] on div "Eraser" at bounding box center [113, 331] width 12 height 4
drag, startPoint x: 87, startPoint y: 329, endPoint x: 86, endPoint y: 314, distance: 14.9
click at [85, 312] on div "Highlight H" at bounding box center [78, 326] width 31 height 19
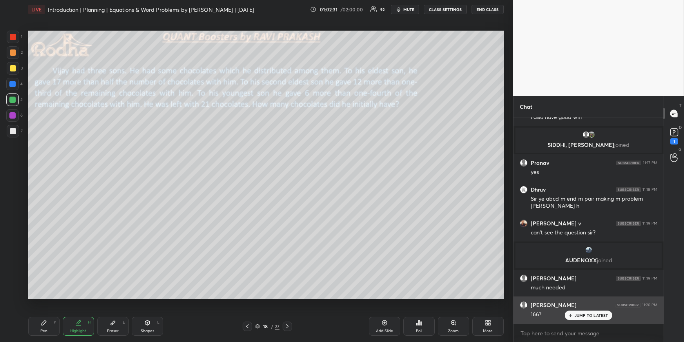
drag, startPoint x: 571, startPoint y: 315, endPoint x: 569, endPoint y: 310, distance: 5.1
click at [571, 312] on icon at bounding box center [570, 315] width 5 height 5
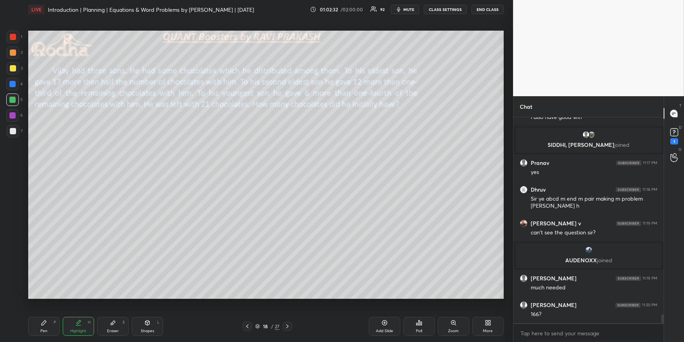
click at [15, 67] on div at bounding box center [13, 68] width 13 height 13
click at [52, 312] on div "Pen P" at bounding box center [43, 326] width 31 height 19
click at [148, 312] on div "Shapes L" at bounding box center [147, 326] width 31 height 19
drag, startPoint x: 14, startPoint y: 276, endPoint x: 26, endPoint y: 263, distance: 18.0
click at [13, 276] on icon at bounding box center [13, 276] width 8 height 8
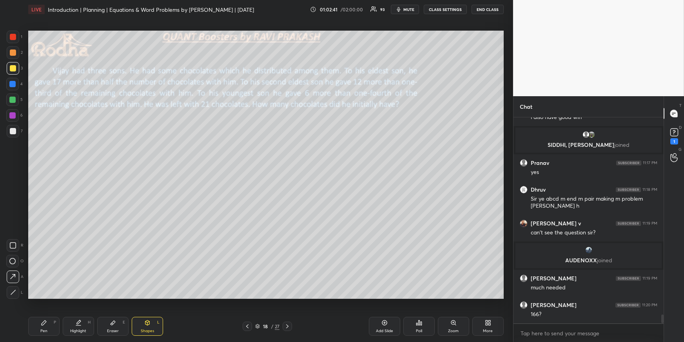
click at [84, 312] on div "Highlight" at bounding box center [78, 331] width 16 height 4
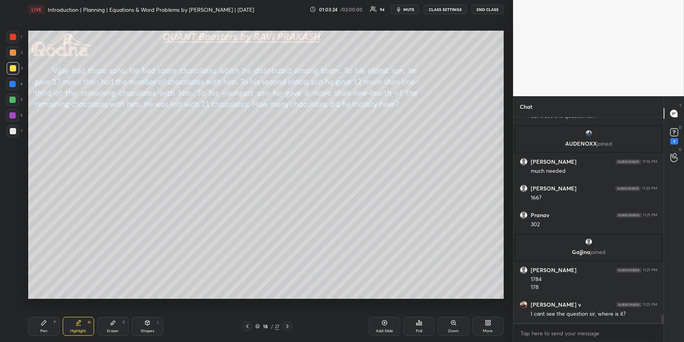
scroll to position [4761, 0]
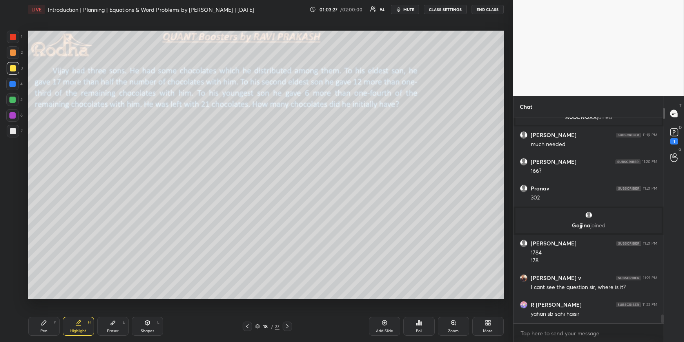
click at [79, 312] on icon at bounding box center [78, 322] width 6 height 6
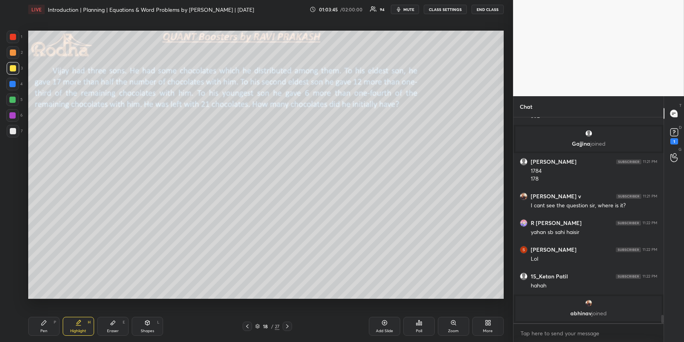
scroll to position [4842, 0]
click at [47, 312] on div "Pen P" at bounding box center [43, 326] width 31 height 19
click at [12, 95] on div at bounding box center [12, 99] width 13 height 13
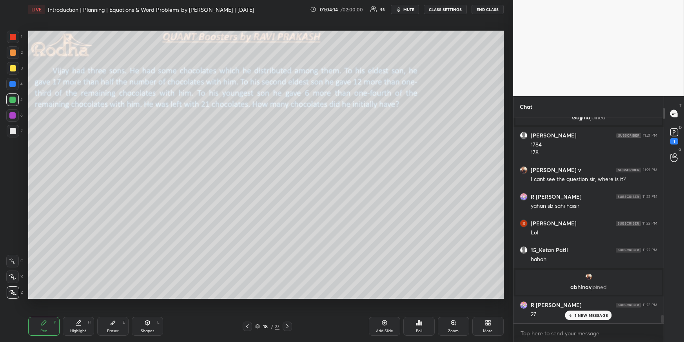
scroll to position [4897, 0]
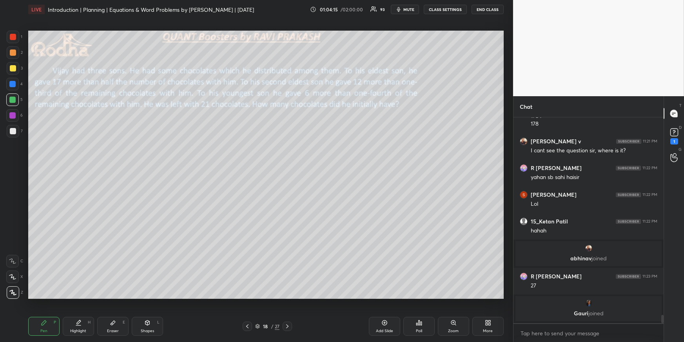
click at [78, 312] on icon at bounding box center [78, 325] width 5 height 0
click at [67, 312] on div "Highlight H" at bounding box center [78, 326] width 31 height 19
click at [47, 312] on div "Pen P" at bounding box center [43, 326] width 31 height 19
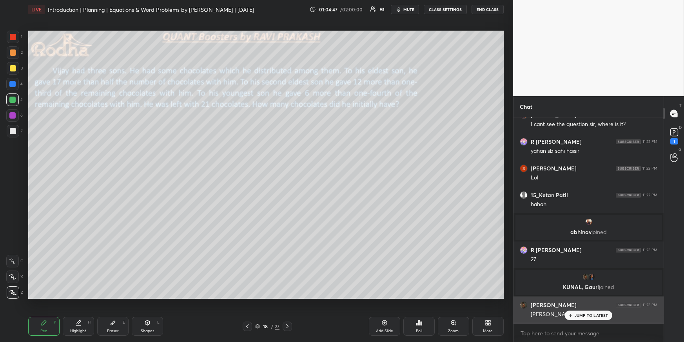
click at [570, 312] on icon at bounding box center [570, 315] width 5 height 5
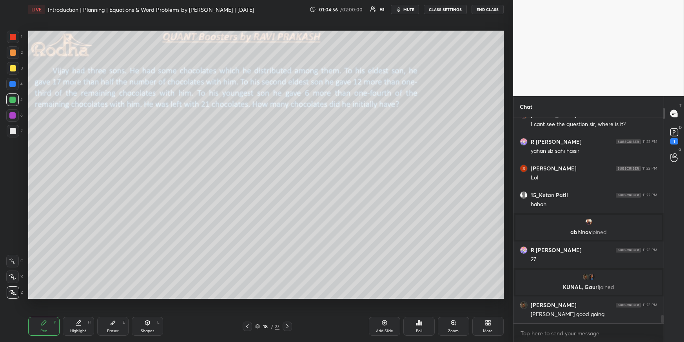
click at [15, 52] on div at bounding box center [13, 52] width 6 height 6
click at [13, 66] on div at bounding box center [13, 68] width 6 height 6
click at [86, 312] on div "Highlight H" at bounding box center [78, 326] width 31 height 19
click at [46, 312] on div "Pen" at bounding box center [43, 331] width 7 height 4
drag, startPoint x: 16, startPoint y: 39, endPoint x: 20, endPoint y: 43, distance: 5.3
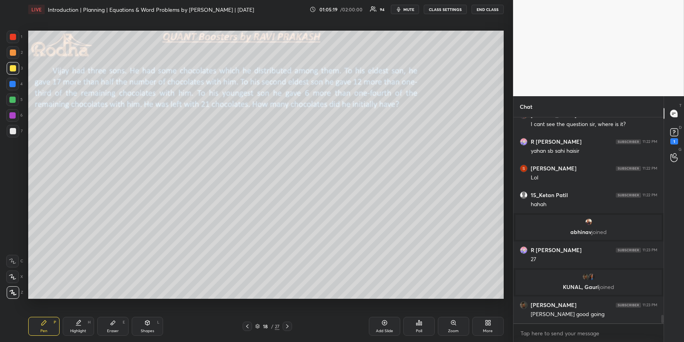
click at [16, 39] on div at bounding box center [13, 37] width 13 height 13
drag, startPoint x: 75, startPoint y: 327, endPoint x: 76, endPoint y: 322, distance: 5.2
click at [75, 312] on div "Highlight H" at bounding box center [78, 326] width 31 height 19
drag, startPoint x: 13, startPoint y: 64, endPoint x: 17, endPoint y: 71, distance: 7.6
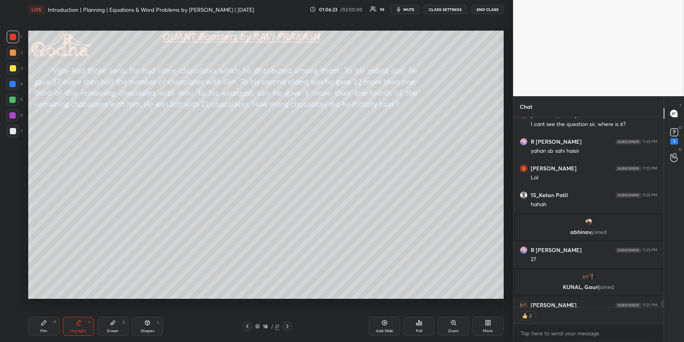
click at [14, 66] on div at bounding box center [13, 68] width 13 height 13
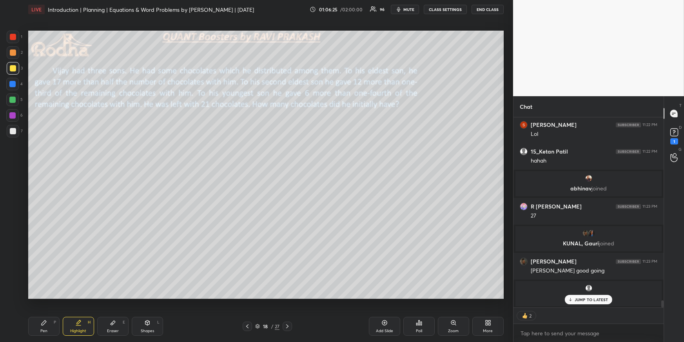
drag, startPoint x: 52, startPoint y: 327, endPoint x: 53, endPoint y: 319, distance: 8.3
click at [52, 312] on div "Pen P" at bounding box center [43, 326] width 31 height 19
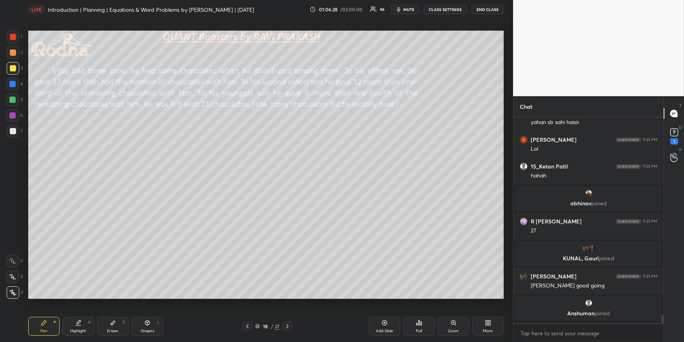
drag, startPoint x: 13, startPoint y: 100, endPoint x: 26, endPoint y: 104, distance: 13.5
click at [13, 99] on div at bounding box center [12, 99] width 6 height 6
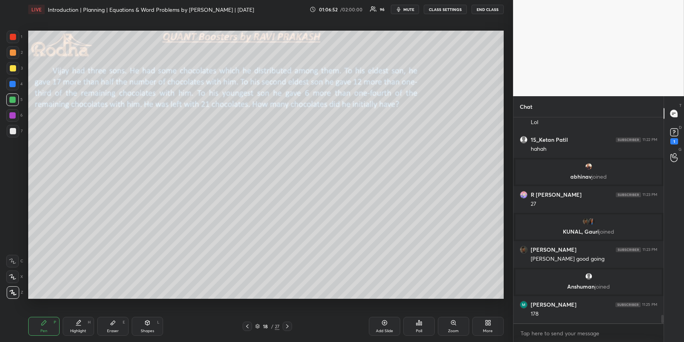
scroll to position [4882, 0]
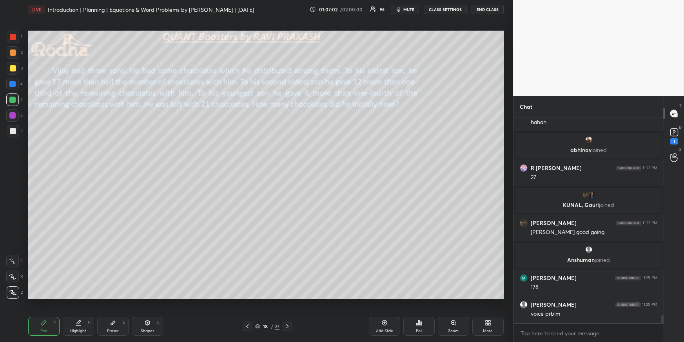
drag, startPoint x: 12, startPoint y: 52, endPoint x: 11, endPoint y: 61, distance: 8.7
click at [13, 53] on div at bounding box center [13, 52] width 6 height 6
click at [105, 312] on div "Eraser E" at bounding box center [112, 326] width 31 height 19
click at [49, 312] on div "Pen P" at bounding box center [43, 326] width 31 height 19
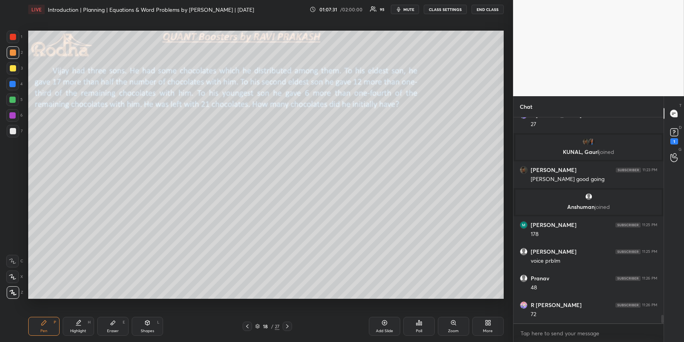
scroll to position [4962, 0]
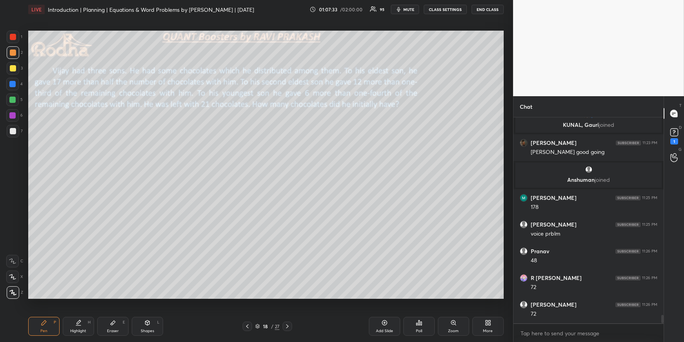
click at [14, 70] on div at bounding box center [13, 68] width 6 height 6
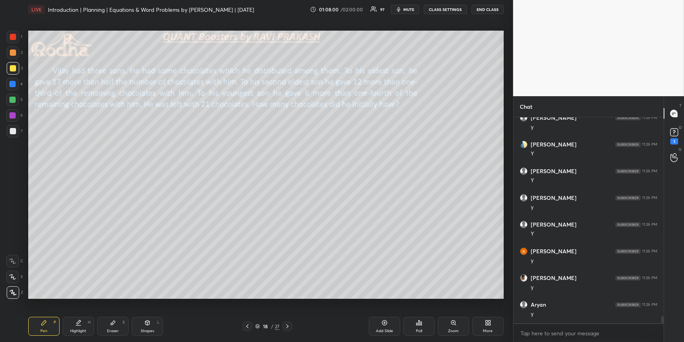
scroll to position [5737, 0]
click at [116, 312] on div "Eraser E" at bounding box center [112, 326] width 31 height 19
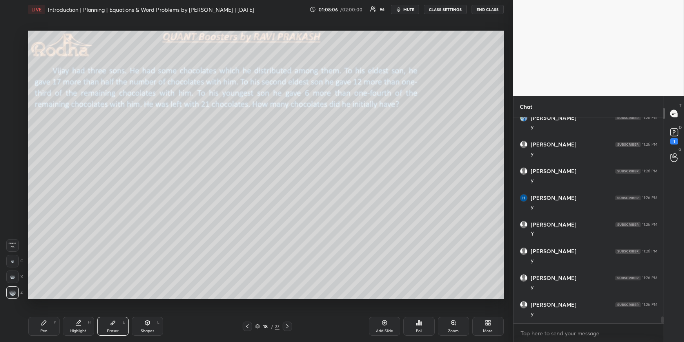
scroll to position [6003, 0]
click at [148, 312] on div "Shapes L" at bounding box center [147, 326] width 31 height 19
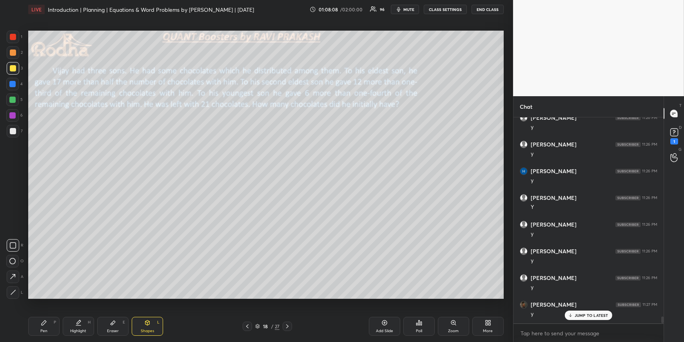
scroll to position [6030, 0]
click at [13, 276] on icon at bounding box center [13, 276] width 8 height 8
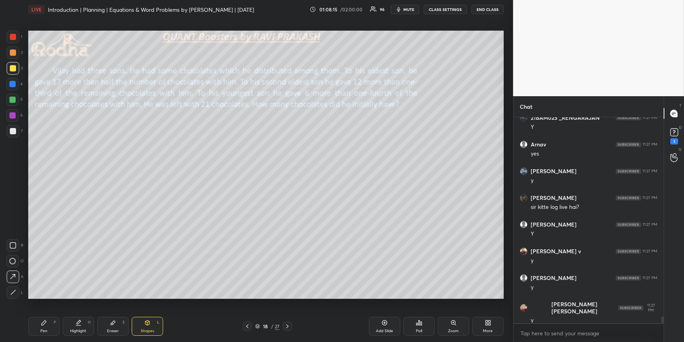
scroll to position [6243, 0]
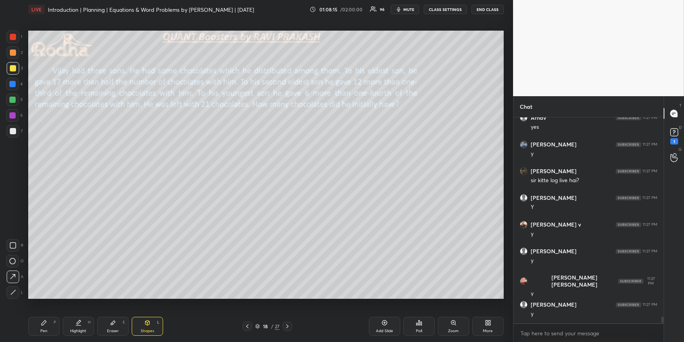
click at [80, 312] on div "Highlight H" at bounding box center [78, 326] width 31 height 19
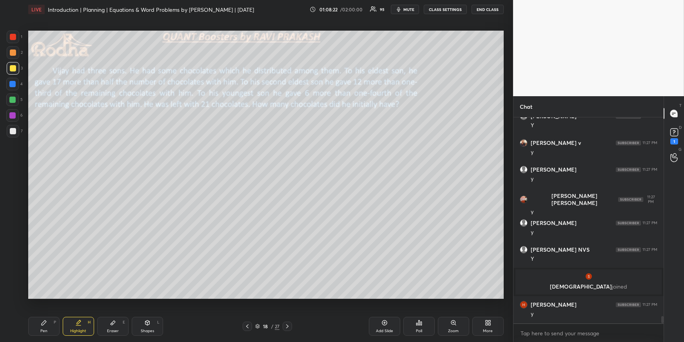
click at [45, 312] on div "Pen P" at bounding box center [43, 326] width 31 height 19
click at [82, 312] on div "Highlight H" at bounding box center [78, 326] width 31 height 19
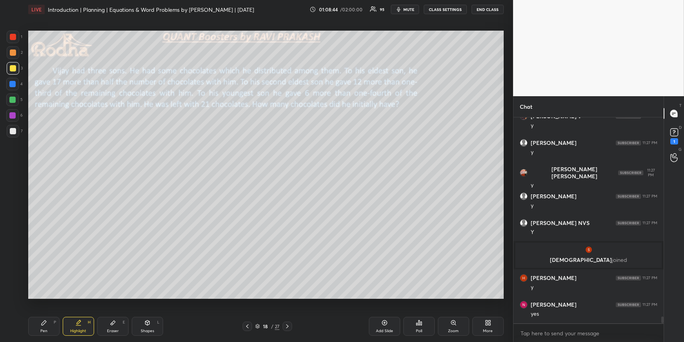
click at [10, 97] on div at bounding box center [12, 99] width 6 height 6
click at [43, 312] on div "Pen P" at bounding box center [43, 326] width 31 height 19
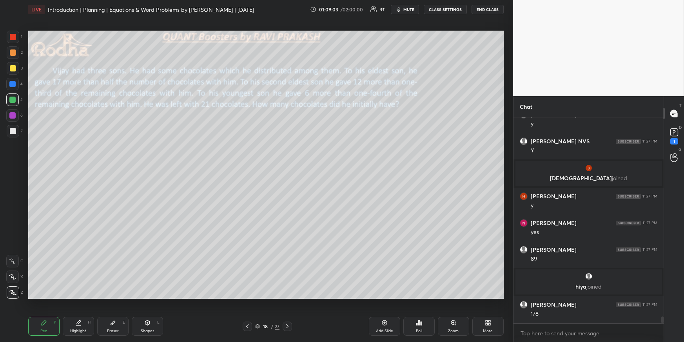
scroll to position [6026, 0]
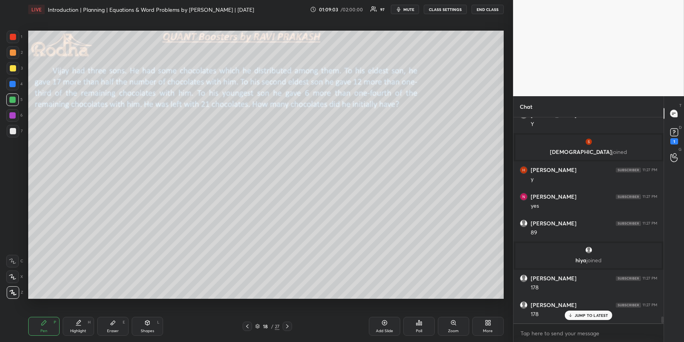
drag, startPoint x: 11, startPoint y: 72, endPoint x: 16, endPoint y: 76, distance: 6.7
click at [11, 71] on div at bounding box center [13, 68] width 13 height 13
click at [15, 36] on div at bounding box center [13, 37] width 6 height 6
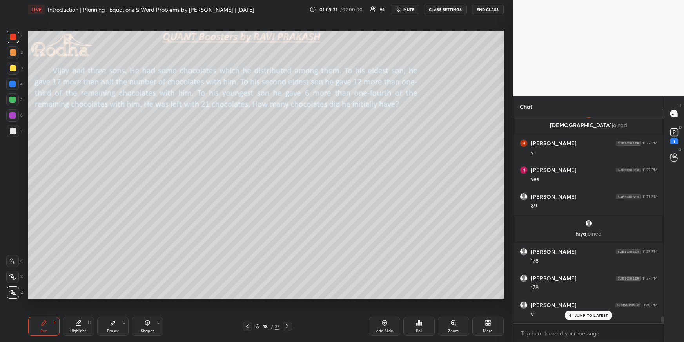
drag, startPoint x: 105, startPoint y: 324, endPoint x: 127, endPoint y: 299, distance: 33.9
click at [106, 312] on div "Eraser E" at bounding box center [112, 326] width 31 height 19
click at [57, 312] on div "Pen P" at bounding box center [43, 326] width 31 height 19
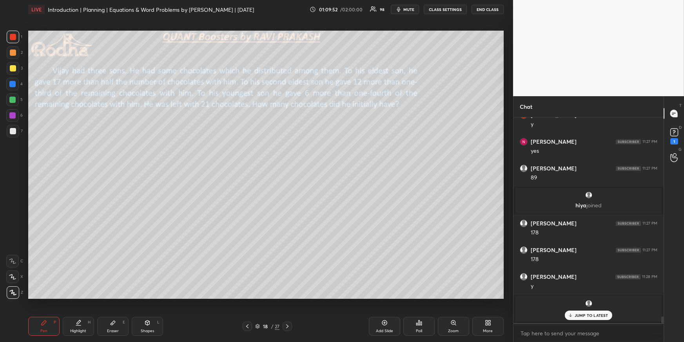
click at [78, 312] on div "Highlight H" at bounding box center [78, 326] width 31 height 19
drag, startPoint x: 44, startPoint y: 325, endPoint x: 46, endPoint y: 320, distance: 5.2
click at [44, 312] on icon at bounding box center [44, 322] width 6 height 6
drag, startPoint x: 83, startPoint y: 315, endPoint x: 87, endPoint y: 299, distance: 16.5
click at [83, 312] on div "Pen P Highlight H Eraser E Shapes L 18 / 27 Add Slide Poll Zoom More" at bounding box center [266, 325] width 476 height 31
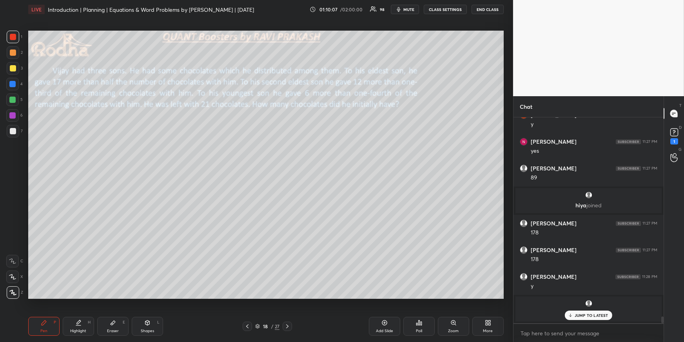
click at [78, 312] on icon at bounding box center [78, 322] width 6 height 6
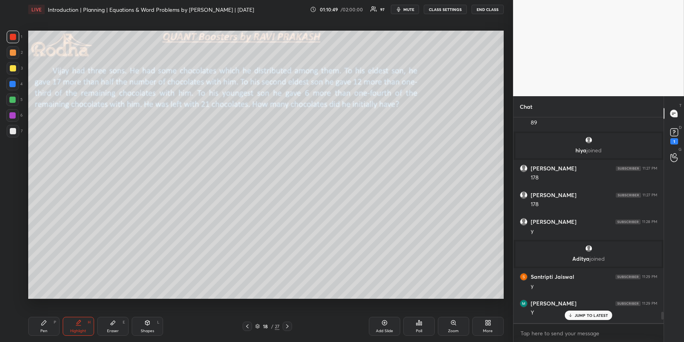
scroll to position [222, 148]
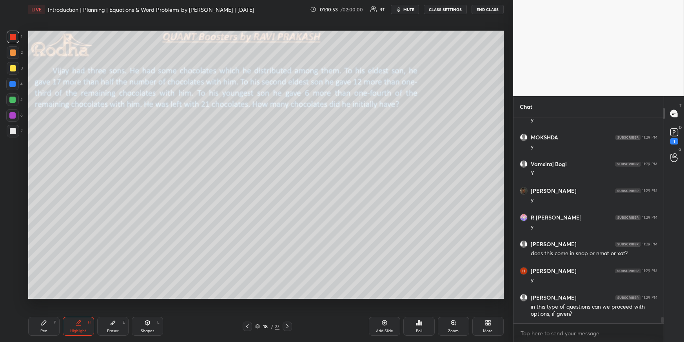
click at [486, 312] on div "More" at bounding box center [488, 326] width 31 height 19
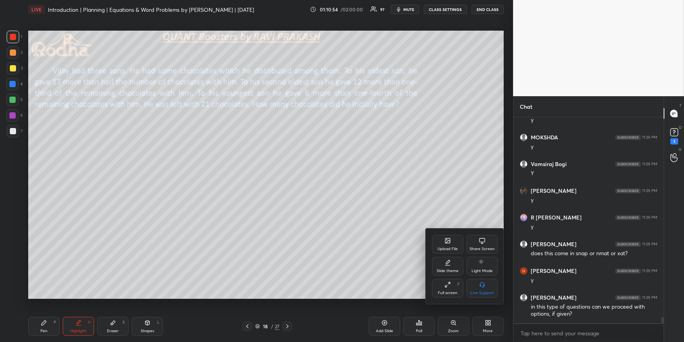
click at [439, 237] on div "Upload File" at bounding box center [447, 244] width 31 height 19
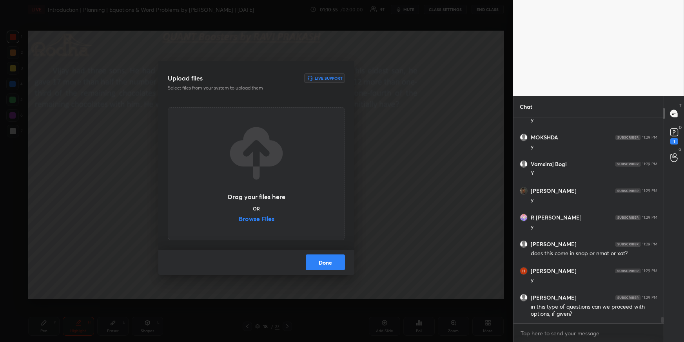
click at [258, 215] on label "Browse Files" at bounding box center [257, 219] width 36 height 8
click at [239, 215] on input "Browse Files" at bounding box center [239, 219] width 0 height 8
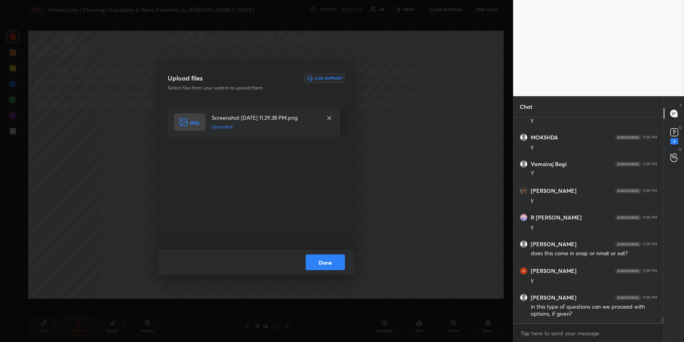
click at [331, 263] on button "Done" at bounding box center [325, 262] width 39 height 16
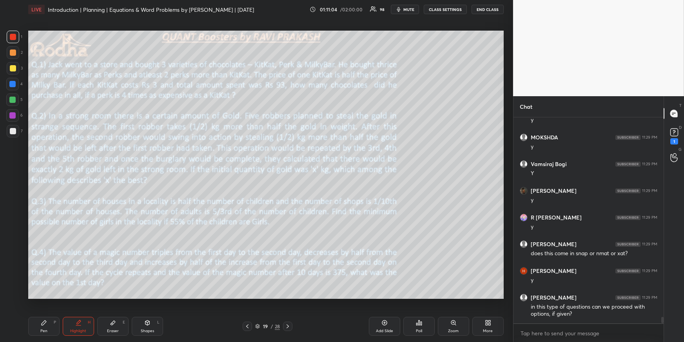
drag, startPoint x: 13, startPoint y: 67, endPoint x: 16, endPoint y: 103, distance: 35.8
click at [14, 68] on div at bounding box center [13, 68] width 6 height 6
click at [41, 312] on icon at bounding box center [44, 322] width 6 height 6
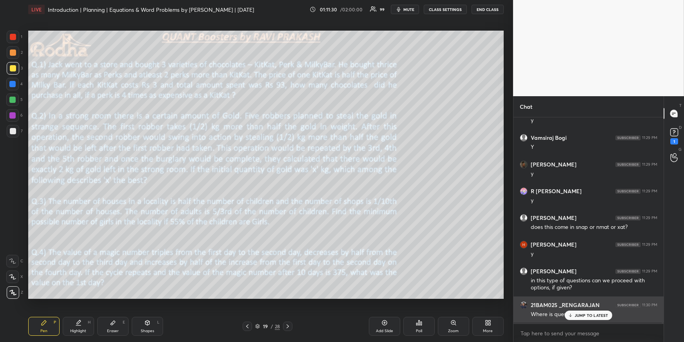
click at [597, 312] on p "JUMP TO LATEST" at bounding box center [592, 315] width 34 height 5
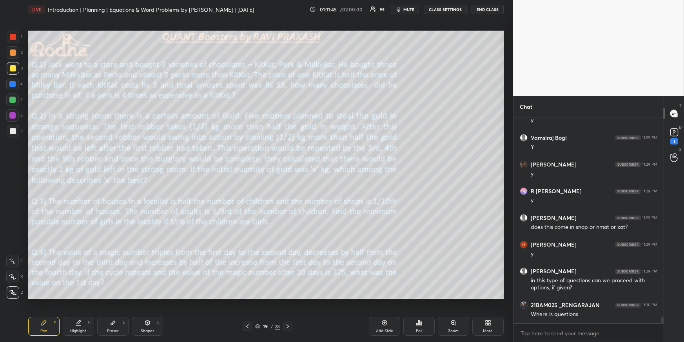
scroll to position [6392, 0]
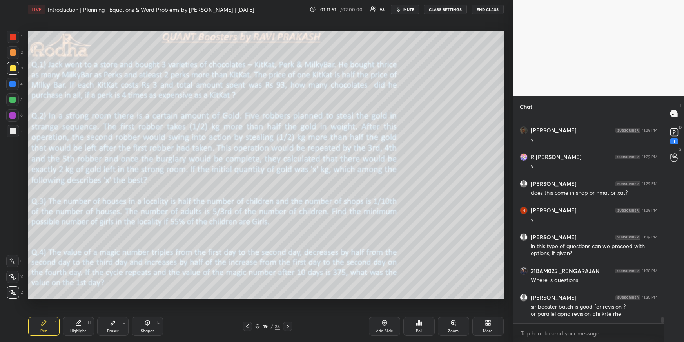
drag, startPoint x: 12, startPoint y: 38, endPoint x: 21, endPoint y: 52, distance: 16.3
click at [12, 38] on div at bounding box center [13, 37] width 6 height 6
click at [12, 69] on div at bounding box center [13, 68] width 6 height 6
click at [14, 54] on div at bounding box center [13, 52] width 6 height 6
click at [14, 102] on div at bounding box center [12, 99] width 6 height 6
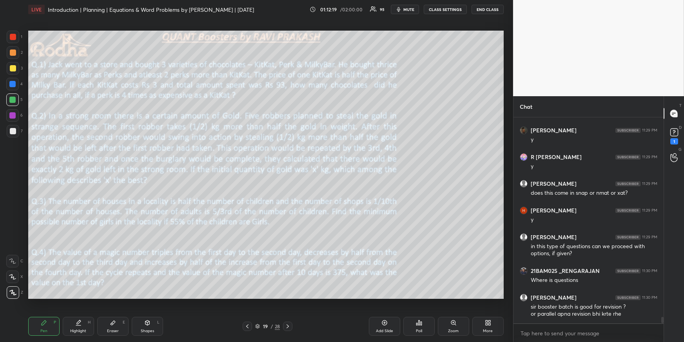
scroll to position [6421, 0]
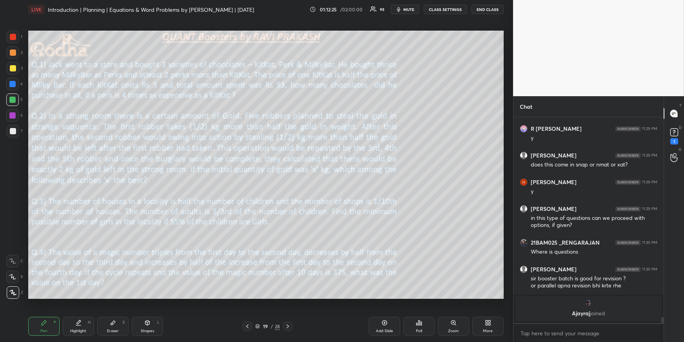
click at [487, 312] on icon at bounding box center [487, 324] width 2 height 2
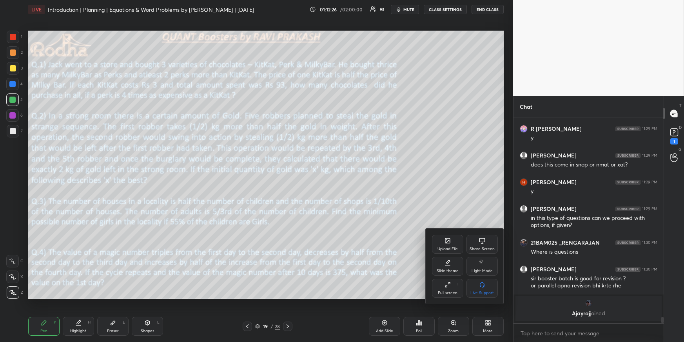
click at [449, 244] on div "Upload File" at bounding box center [447, 244] width 31 height 19
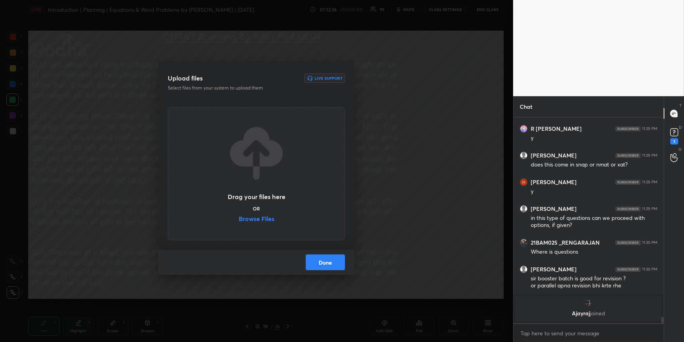
click at [262, 218] on label "Browse Files" at bounding box center [257, 219] width 36 height 8
click at [239, 218] on input "Browse Files" at bounding box center [239, 219] width 0 height 8
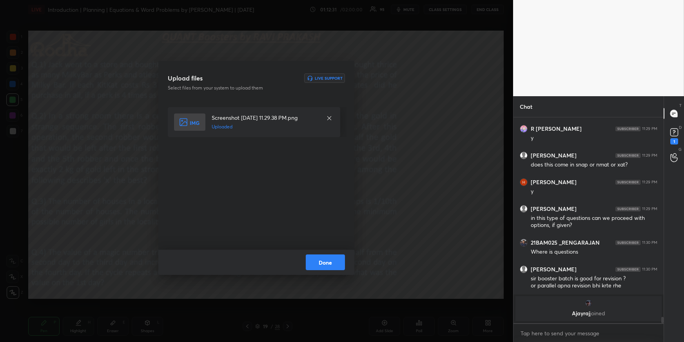
click at [335, 260] on button "Done" at bounding box center [325, 262] width 39 height 16
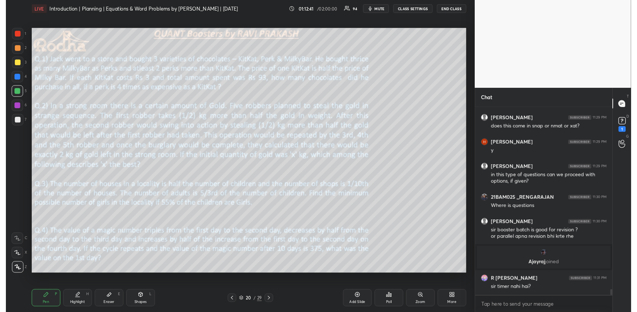
scroll to position [6368, 0]
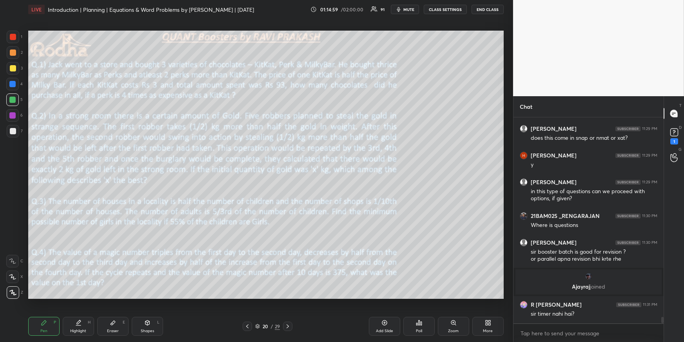
click at [408, 9] on span "mute" at bounding box center [409, 9] width 11 height 5
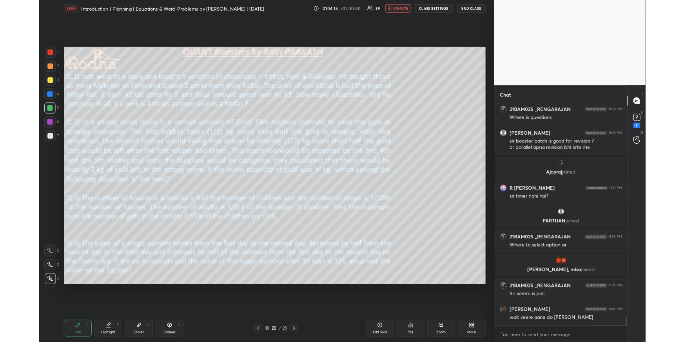
scroll to position [6263, 0]
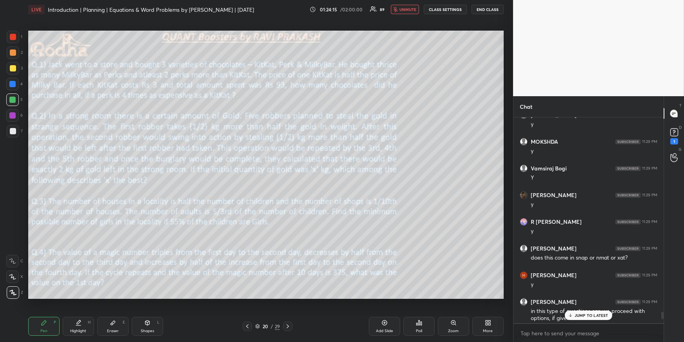
type textarea "x"
click at [408, 13] on button "unmute" at bounding box center [405, 9] width 28 height 9
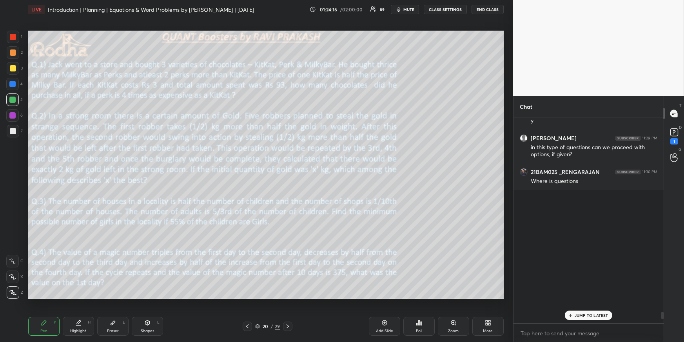
scroll to position [6519, 0]
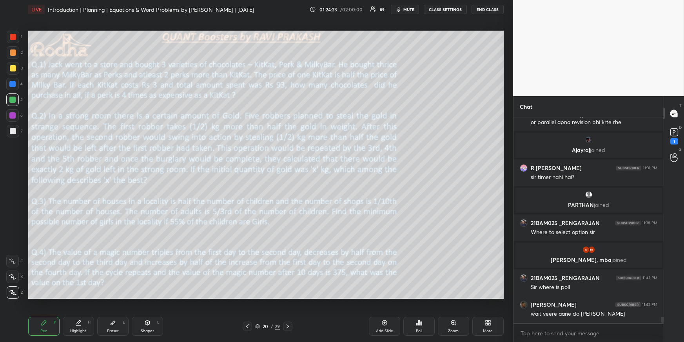
click at [16, 67] on div at bounding box center [13, 68] width 13 height 13
click at [39, 312] on div "Pen P" at bounding box center [43, 326] width 31 height 19
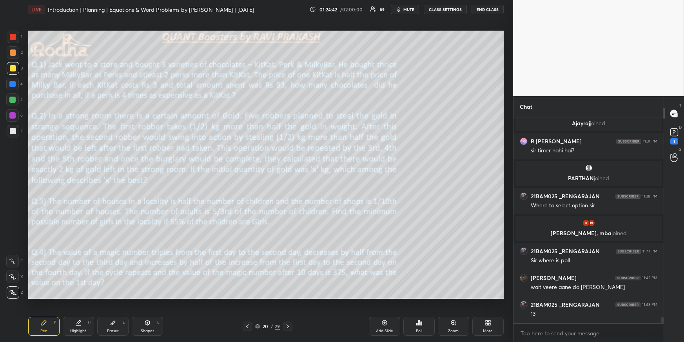
click at [418, 312] on div "Poll" at bounding box center [419, 326] width 31 height 19
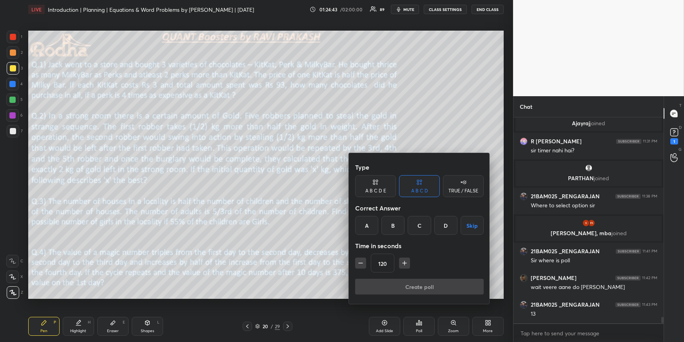
click at [382, 184] on div "A B C D E" at bounding box center [375, 186] width 41 height 22
drag, startPoint x: 410, startPoint y: 226, endPoint x: 412, endPoint y: 240, distance: 13.8
click at [411, 226] on div "C" at bounding box center [408, 225] width 19 height 19
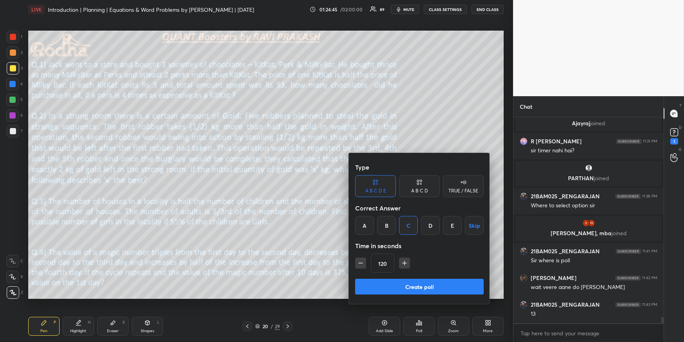
click at [360, 261] on icon "button" at bounding box center [361, 263] width 8 height 8
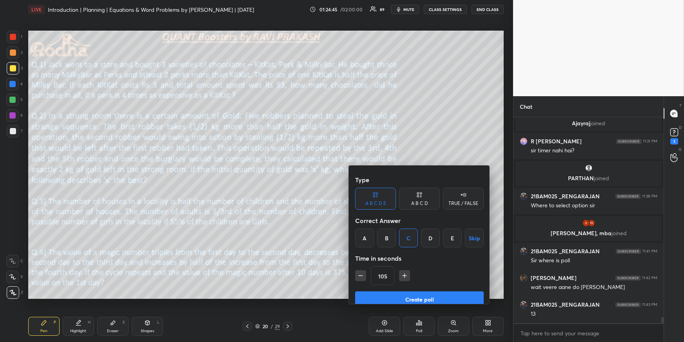
click at [362, 271] on icon "button" at bounding box center [361, 275] width 8 height 8
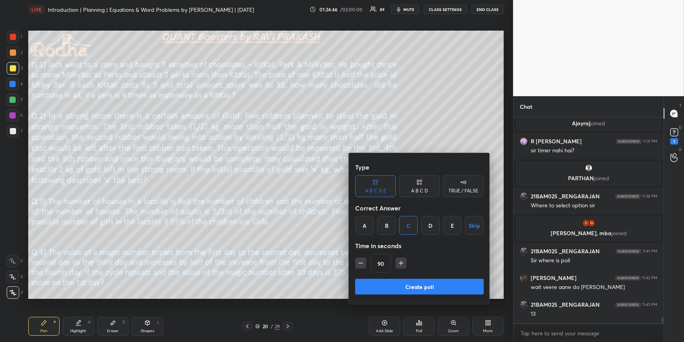
click at [361, 263] on icon "button" at bounding box center [361, 263] width 8 height 8
click at [360, 263] on icon "button" at bounding box center [361, 263] width 8 height 8
click at [360, 264] on icon "button" at bounding box center [361, 263] width 8 height 8
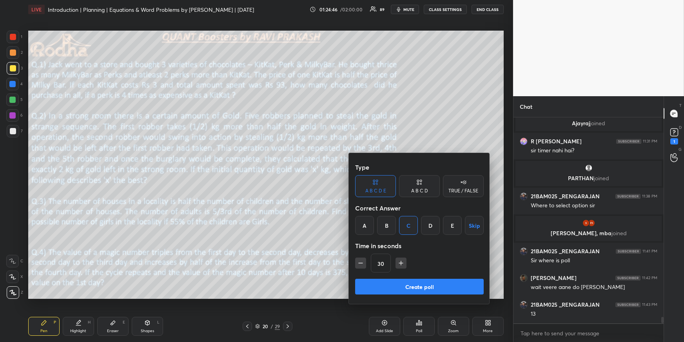
type input "15"
click at [360, 264] on div "15" at bounding box center [419, 262] width 129 height 19
click at [361, 264] on div "15" at bounding box center [419, 262] width 129 height 19
click at [360, 264] on div "15" at bounding box center [419, 262] width 129 height 19
click at [396, 288] on button "Create poll" at bounding box center [419, 286] width 129 height 16
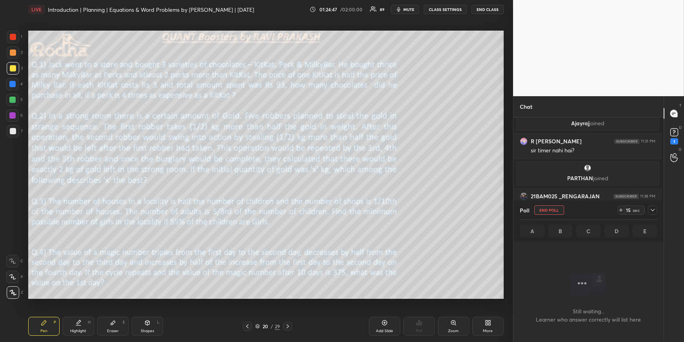
scroll to position [2, 2]
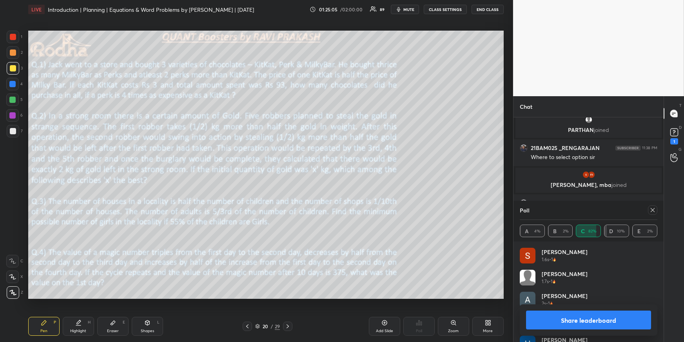
click at [637, 205] on div "Poll A 4% B 2% C 82% D 10% E 2%" at bounding box center [589, 220] width 150 height 41
click at [637, 208] on icon at bounding box center [653, 210] width 6 height 6
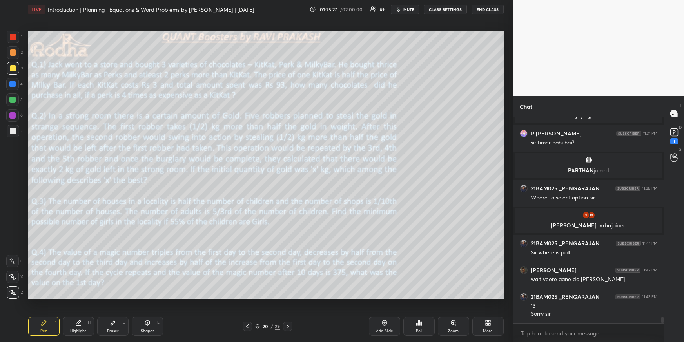
click at [411, 312] on div "Poll" at bounding box center [419, 326] width 31 height 19
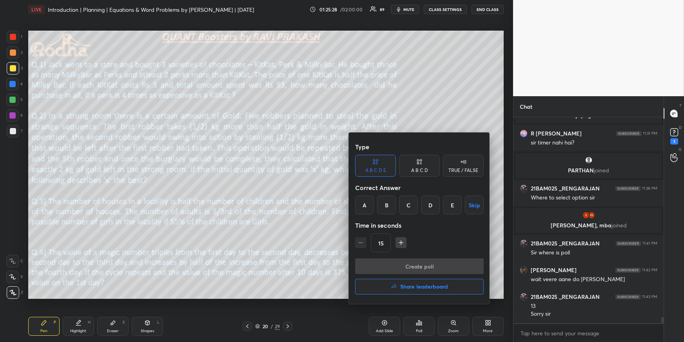
click at [428, 206] on div "D" at bounding box center [430, 204] width 19 height 19
click at [422, 266] on button "Create poll" at bounding box center [419, 266] width 129 height 16
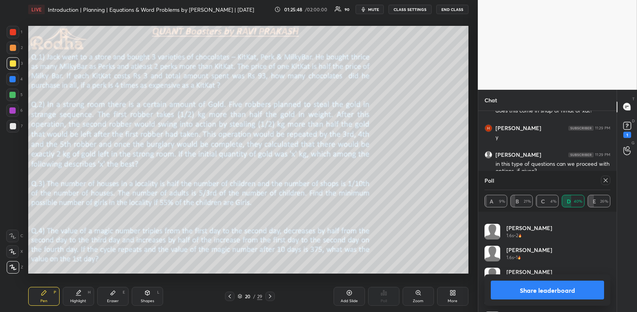
click at [605, 180] on icon at bounding box center [606, 180] width 4 height 4
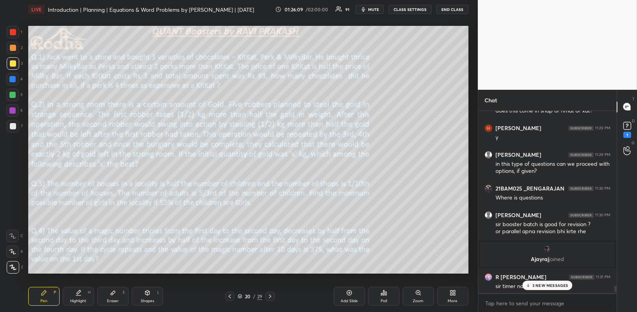
click at [550, 284] on p "3 NEW MESSAGES" at bounding box center [551, 285] width 36 height 5
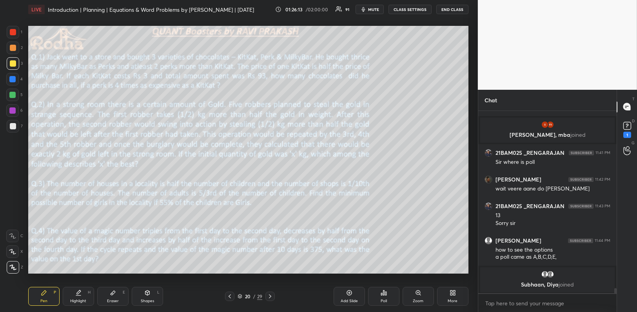
click at [87, 296] on div "Highlight H" at bounding box center [78, 296] width 31 height 19
click at [384, 293] on icon at bounding box center [384, 293] width 1 height 5
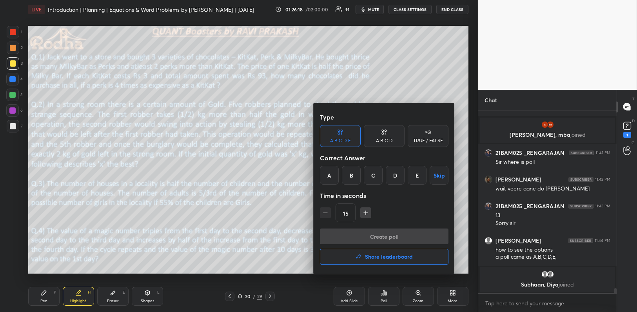
drag, startPoint x: 419, startPoint y: 177, endPoint x: 410, endPoint y: 201, distance: 25.7
click at [419, 177] on div "E" at bounding box center [417, 175] width 19 height 19
click at [397, 237] on button "Create poll" at bounding box center [384, 237] width 129 height 16
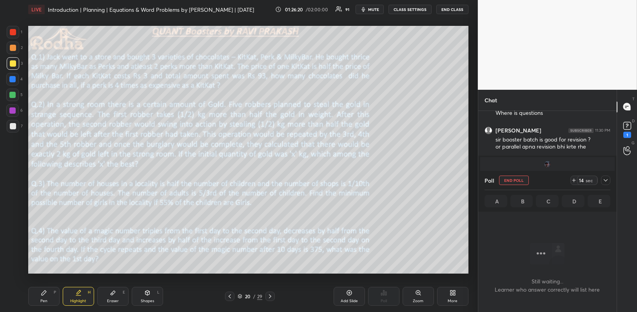
click at [45, 306] on div "Pen P" at bounding box center [43, 296] width 31 height 19
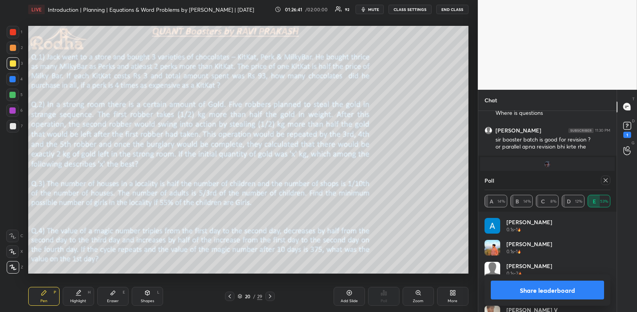
click at [605, 179] on icon at bounding box center [606, 180] width 6 height 6
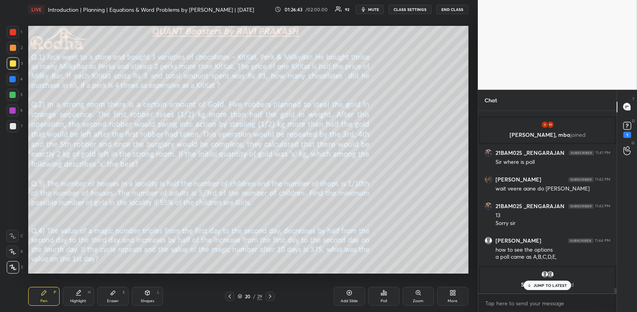
click at [388, 296] on div "Poll" at bounding box center [383, 296] width 31 height 19
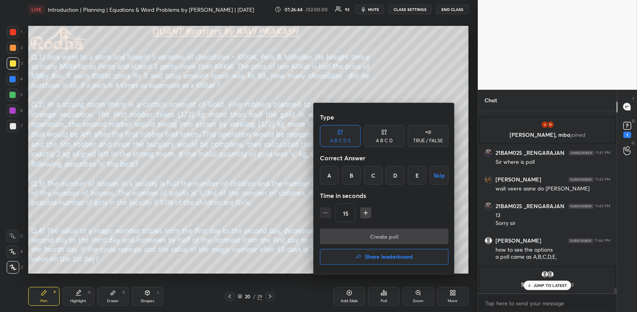
click at [399, 174] on div "D" at bounding box center [395, 175] width 19 height 19
click at [388, 232] on button "Create poll" at bounding box center [384, 237] width 129 height 16
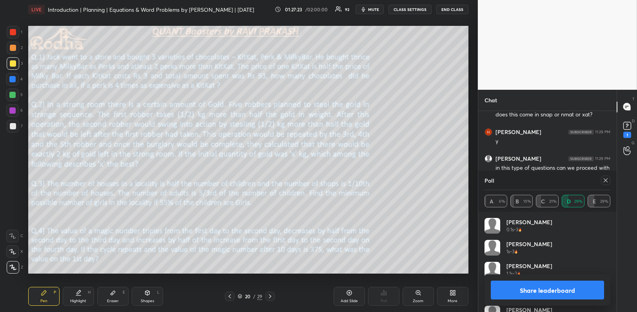
click at [608, 179] on icon at bounding box center [606, 180] width 6 height 6
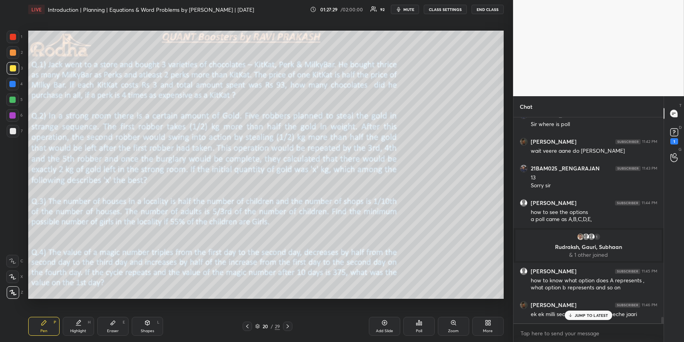
click at [577, 312] on p "JUMP TO LATEST" at bounding box center [592, 315] width 34 height 5
click at [417, 312] on icon at bounding box center [419, 322] width 6 height 6
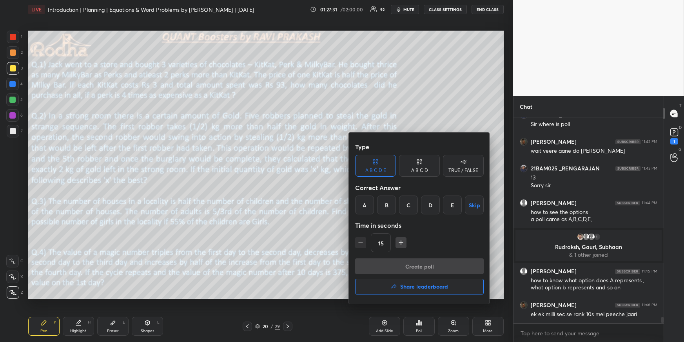
click at [416, 287] on h4 "Share leaderboard" at bounding box center [424, 286] width 48 height 5
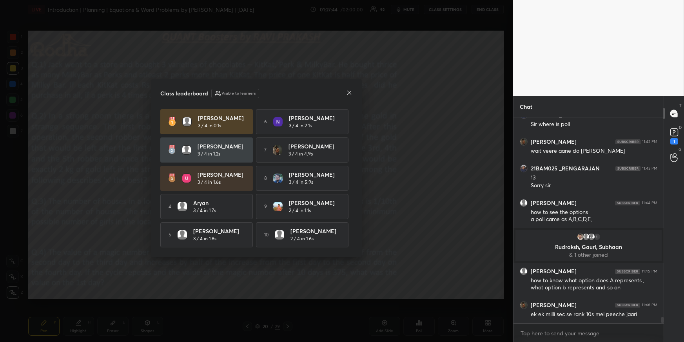
click at [351, 90] on icon at bounding box center [349, 92] width 6 height 6
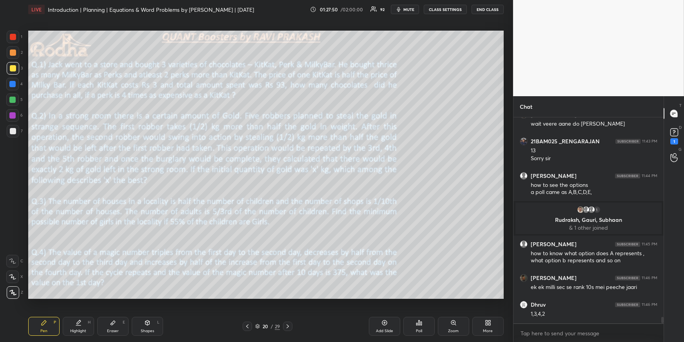
click at [14, 37] on div at bounding box center [13, 37] width 6 height 6
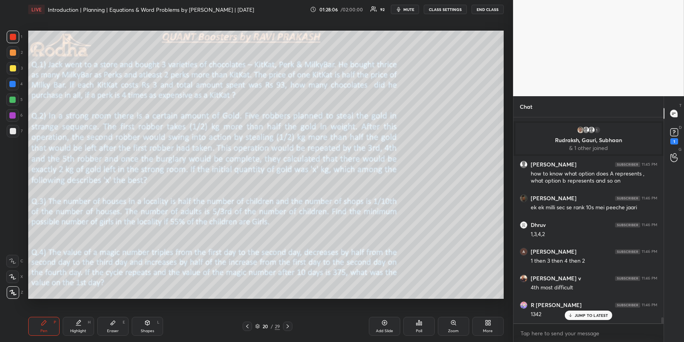
click at [70, 312] on div "Highlight H" at bounding box center [78, 326] width 31 height 19
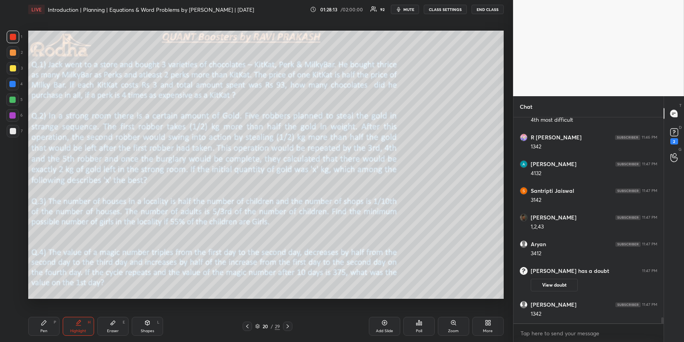
click at [562, 286] on button "View doubt" at bounding box center [554, 284] width 47 height 13
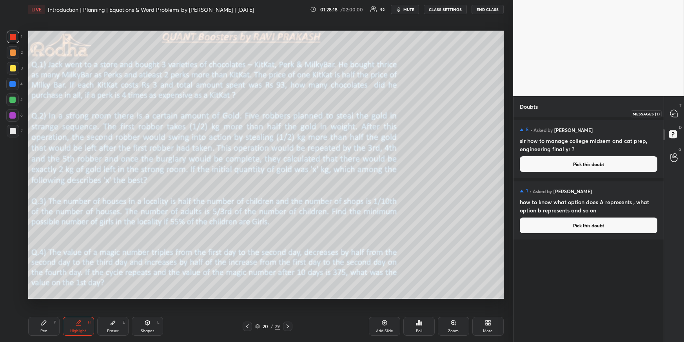
click at [637, 113] on icon at bounding box center [674, 113] width 8 height 8
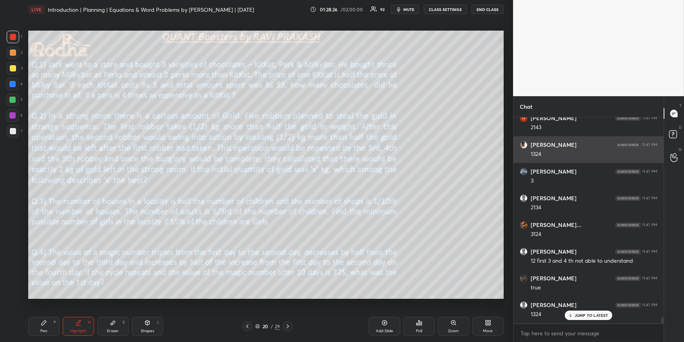
scroll to position [7198, 0]
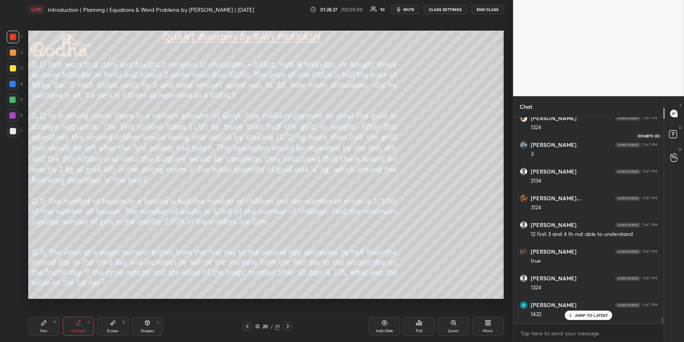
click at [637, 135] on rect at bounding box center [673, 134] width 7 height 7
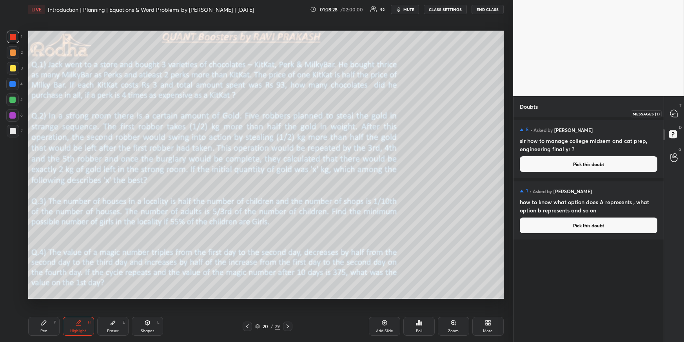
click at [637, 116] on icon at bounding box center [674, 113] width 7 height 7
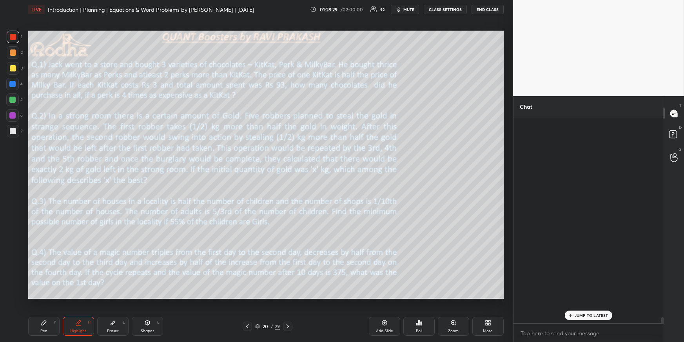
scroll to position [203, 148]
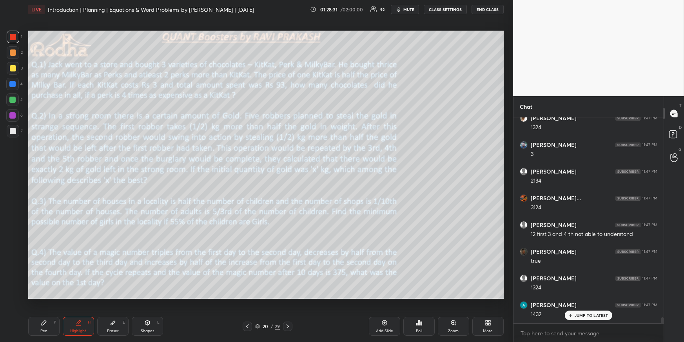
drag, startPoint x: 40, startPoint y: 319, endPoint x: 44, endPoint y: 310, distance: 9.8
click at [40, 312] on div "Pen P" at bounding box center [43, 326] width 31 height 19
click at [11, 83] on div at bounding box center [12, 84] width 6 height 6
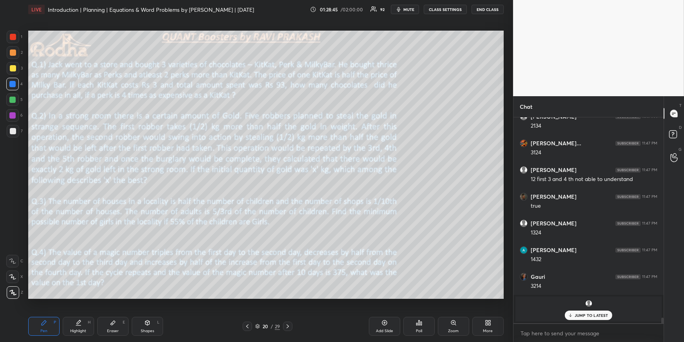
scroll to position [6978, 0]
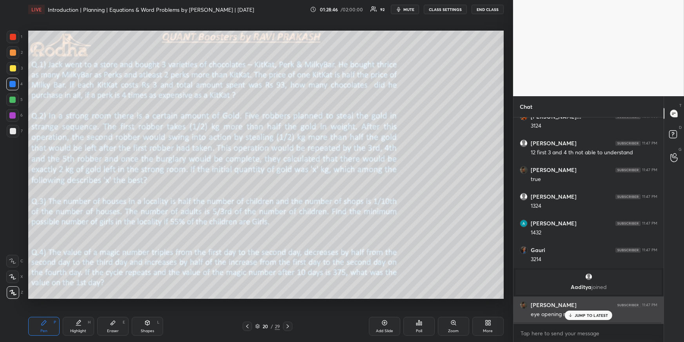
click at [580, 312] on div "JUMP TO LATEST" at bounding box center [588, 314] width 47 height 9
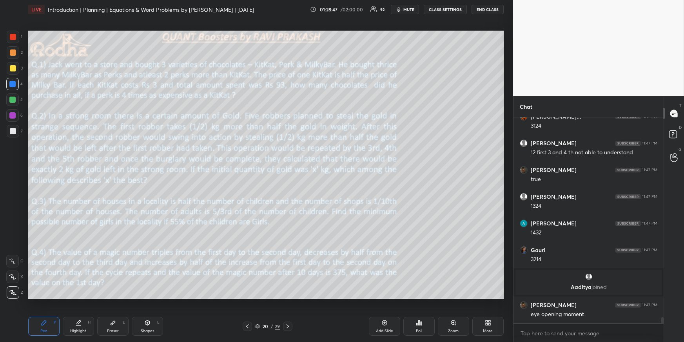
scroll to position [7005, 0]
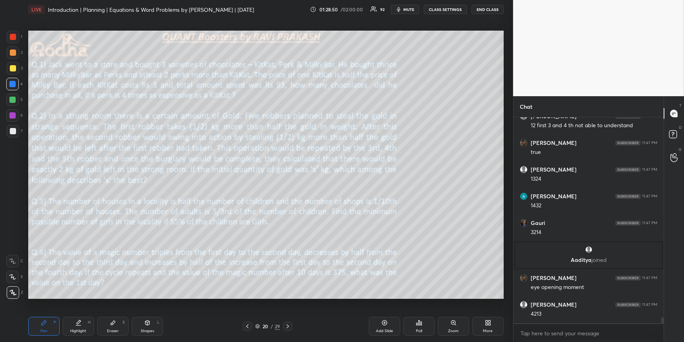
drag, startPoint x: 74, startPoint y: 321, endPoint x: 86, endPoint y: 306, distance: 20.1
click at [74, 312] on div "Highlight H" at bounding box center [78, 326] width 31 height 19
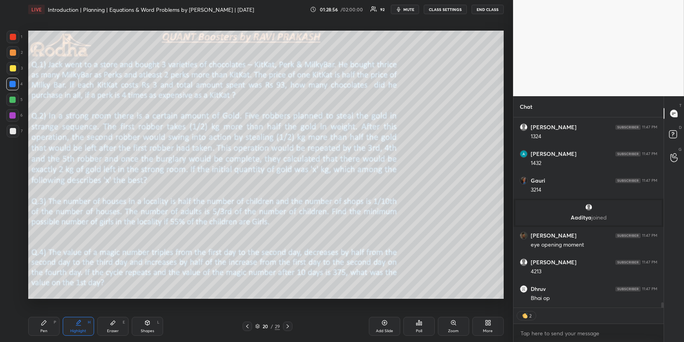
scroll to position [7074, 0]
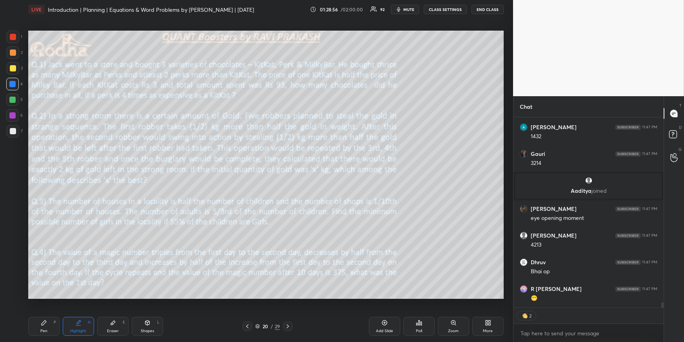
click at [42, 312] on div "Pen P Highlight H Eraser E Shapes L 20 / 29 Add Slide Poll Zoom More" at bounding box center [266, 325] width 476 height 31
click at [41, 312] on div "Pen P Highlight H Eraser E Shapes L 20 / 29 Add Slide Poll Zoom More" at bounding box center [266, 325] width 476 height 31
drag, startPoint x: 47, startPoint y: 324, endPoint x: 44, endPoint y: 311, distance: 13.5
click at [45, 312] on div "Pen P" at bounding box center [43, 326] width 31 height 19
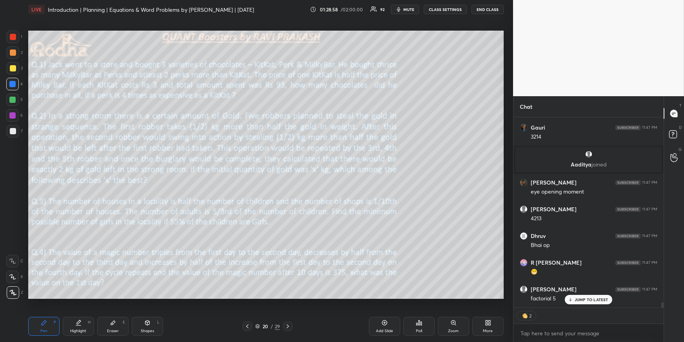
click at [15, 54] on div at bounding box center [13, 52] width 6 height 6
click at [13, 82] on div at bounding box center [12, 84] width 6 height 6
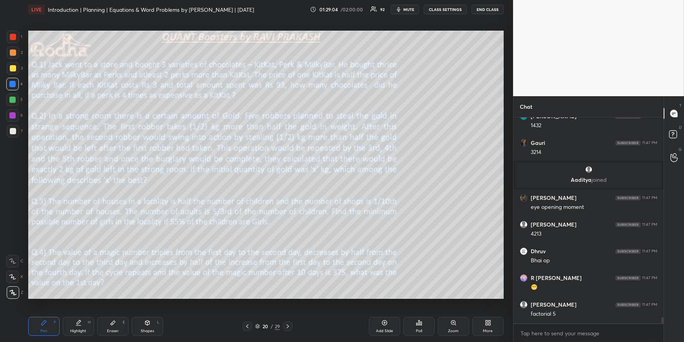
click at [73, 312] on div "Highlight H" at bounding box center [78, 326] width 31 height 19
click at [70, 312] on div "Highlight H" at bounding box center [78, 326] width 31 height 19
click at [37, 312] on div "Pen P" at bounding box center [43, 326] width 31 height 19
drag, startPoint x: 12, startPoint y: 51, endPoint x: 13, endPoint y: 58, distance: 6.7
click at [12, 52] on div at bounding box center [13, 52] width 6 height 6
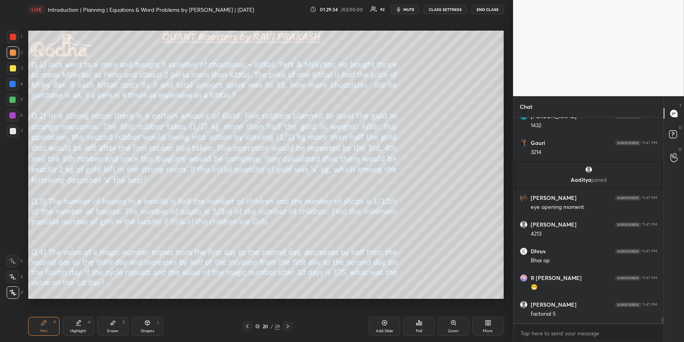
scroll to position [7113, 0]
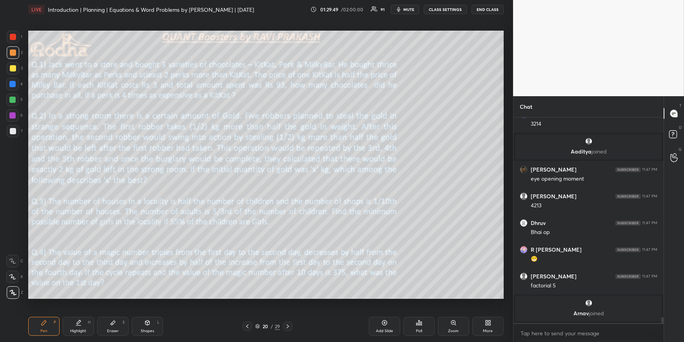
click at [15, 68] on div at bounding box center [13, 68] width 6 height 6
click at [77, 312] on icon at bounding box center [78, 322] width 6 height 6
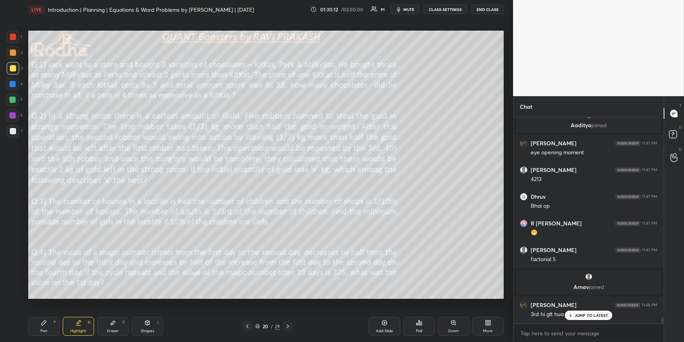
drag, startPoint x: 599, startPoint y: 314, endPoint x: 600, endPoint y: 310, distance: 3.9
click at [599, 312] on p "JUMP TO LATEST" at bounding box center [592, 315] width 34 height 5
click at [488, 312] on icon at bounding box center [488, 322] width 6 height 6
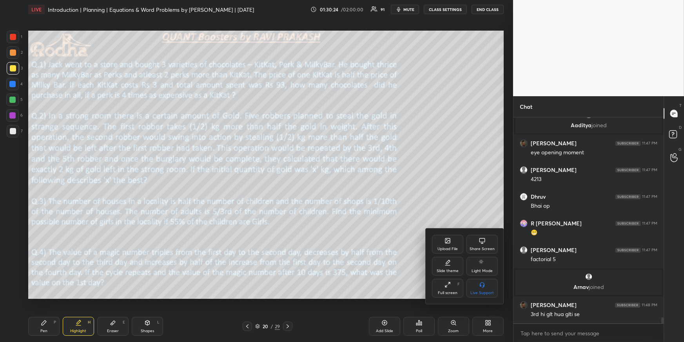
click at [450, 243] on icon at bounding box center [448, 240] width 6 height 6
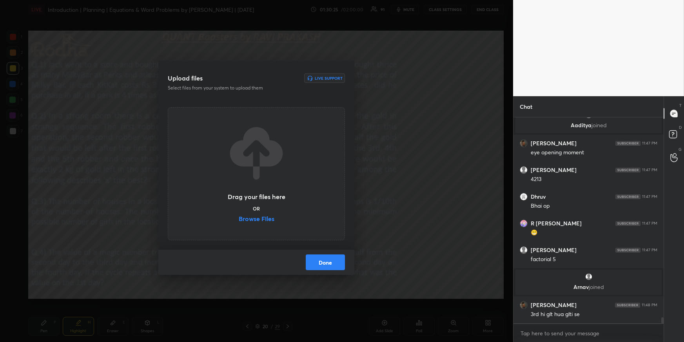
click at [258, 218] on label "Browse Files" at bounding box center [257, 219] width 36 height 8
click at [239, 218] on input "Browse Files" at bounding box center [239, 219] width 0 height 8
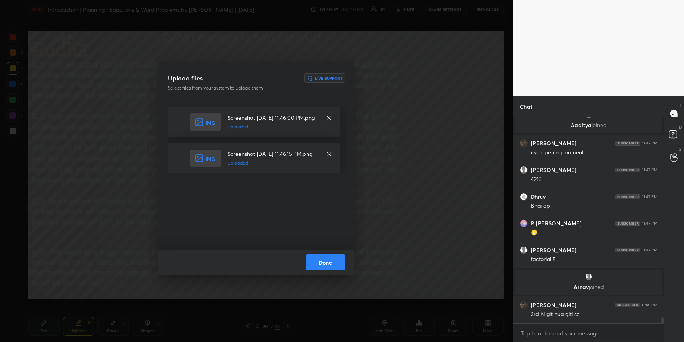
click at [335, 263] on button "Done" at bounding box center [325, 262] width 39 height 16
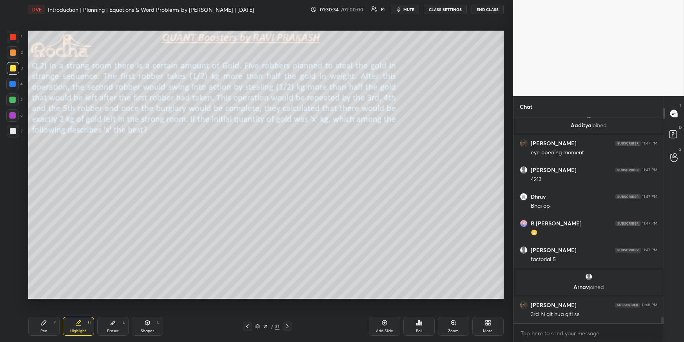
click at [249, 312] on icon at bounding box center [247, 326] width 6 height 6
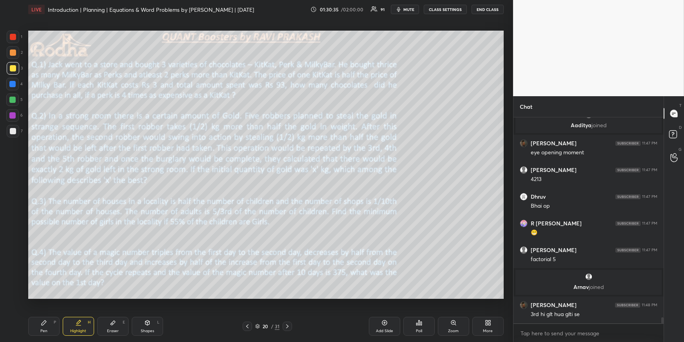
click at [487, 312] on icon at bounding box center [487, 324] width 2 height 2
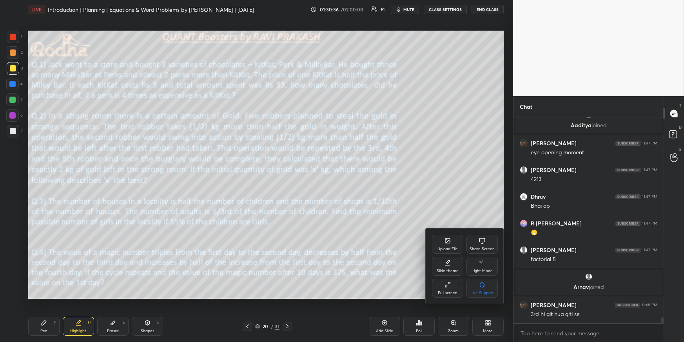
click at [445, 244] on div "Upload File" at bounding box center [447, 244] width 31 height 19
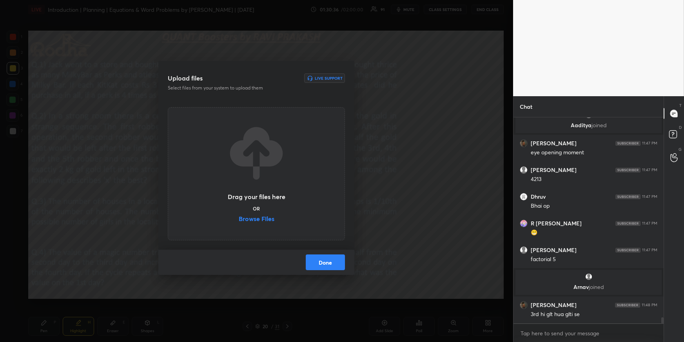
click at [262, 218] on label "Browse Files" at bounding box center [257, 219] width 36 height 8
click at [239, 218] on input "Browse Files" at bounding box center [239, 219] width 0 height 8
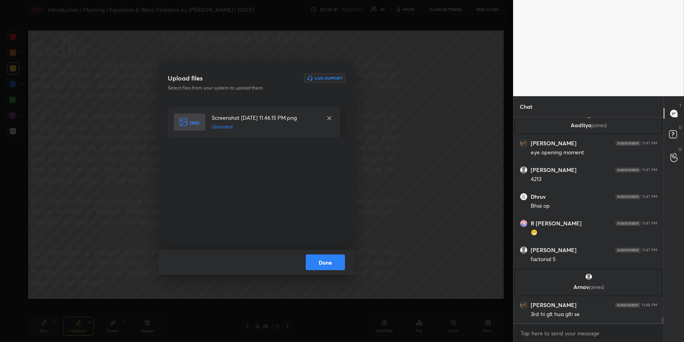
click at [326, 258] on button "Done" at bounding box center [325, 262] width 39 height 16
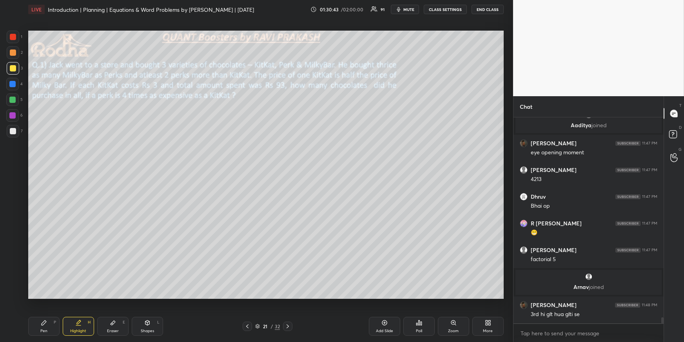
click at [41, 312] on icon at bounding box center [44, 322] width 6 height 6
click at [15, 98] on div at bounding box center [12, 99] width 6 height 6
click at [44, 312] on icon at bounding box center [44, 322] width 6 height 6
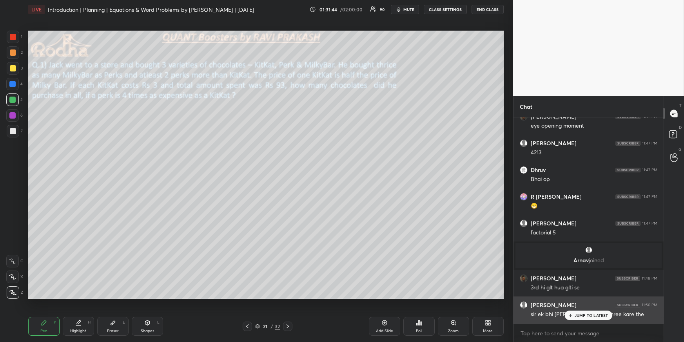
drag, startPoint x: 590, startPoint y: 315, endPoint x: 561, endPoint y: 320, distance: 29.5
click at [590, 312] on p "JUMP TO LATEST" at bounding box center [592, 315] width 34 height 5
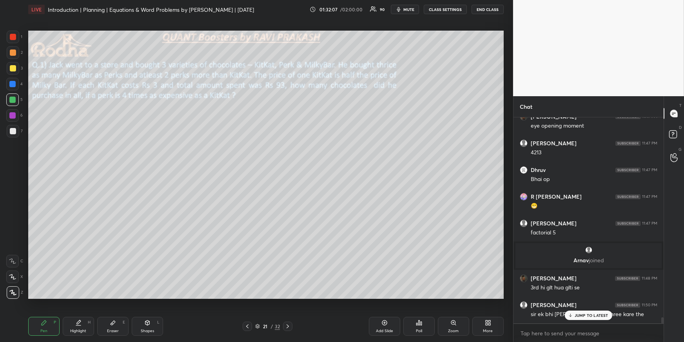
scroll to position [7159, 0]
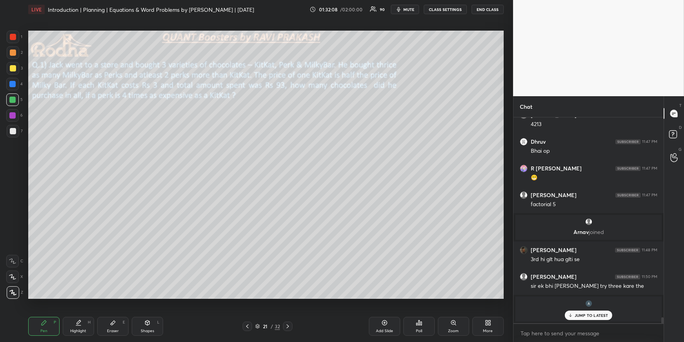
drag, startPoint x: 77, startPoint y: 329, endPoint x: 78, endPoint y: 306, distance: 23.1
click at [77, 312] on div "Highlight" at bounding box center [78, 331] width 16 height 4
click at [580, 312] on div "JUMP TO LATEST" at bounding box center [588, 314] width 47 height 9
click at [49, 312] on div "Pen P" at bounding box center [43, 326] width 31 height 19
drag, startPoint x: 13, startPoint y: 53, endPoint x: 13, endPoint y: 59, distance: 5.9
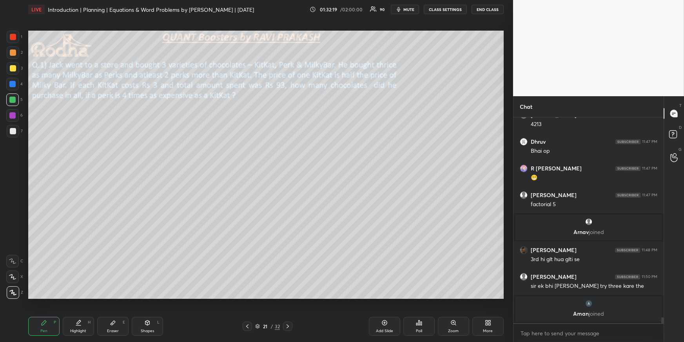
click at [13, 53] on div at bounding box center [13, 52] width 6 height 6
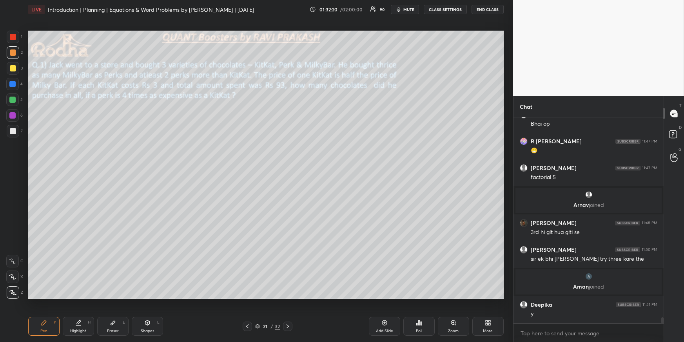
scroll to position [7151, 0]
click at [79, 312] on icon at bounding box center [78, 322] width 6 height 6
drag, startPoint x: 42, startPoint y: 326, endPoint x: 46, endPoint y: 319, distance: 7.4
click at [41, 312] on div "Pen P" at bounding box center [43, 326] width 31 height 19
click at [139, 312] on div "Shapes L" at bounding box center [147, 326] width 31 height 19
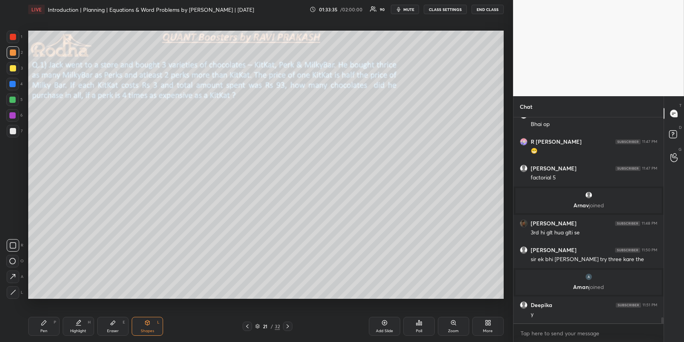
click at [11, 293] on icon at bounding box center [13, 292] width 6 height 6
drag, startPoint x: 41, startPoint y: 322, endPoint x: 47, endPoint y: 311, distance: 12.8
click at [42, 312] on icon at bounding box center [44, 322] width 6 height 6
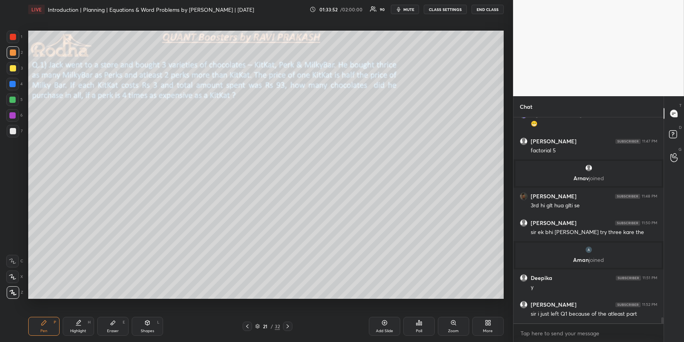
click at [78, 312] on icon at bounding box center [78, 322] width 6 height 6
click at [39, 312] on div "Pen P" at bounding box center [43, 326] width 31 height 19
drag, startPoint x: 82, startPoint y: 329, endPoint x: 82, endPoint y: 322, distance: 7.9
click at [82, 312] on div "Highlight" at bounding box center [78, 331] width 16 height 4
drag, startPoint x: 45, startPoint y: 326, endPoint x: 47, endPoint y: 320, distance: 6.1
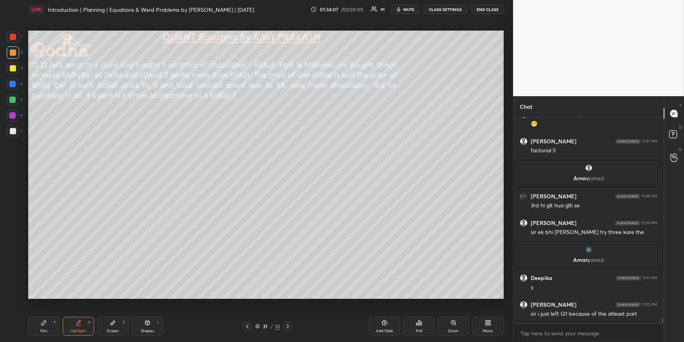
click at [45, 312] on div "Pen P" at bounding box center [43, 326] width 31 height 19
click at [14, 99] on div at bounding box center [12, 99] width 6 height 6
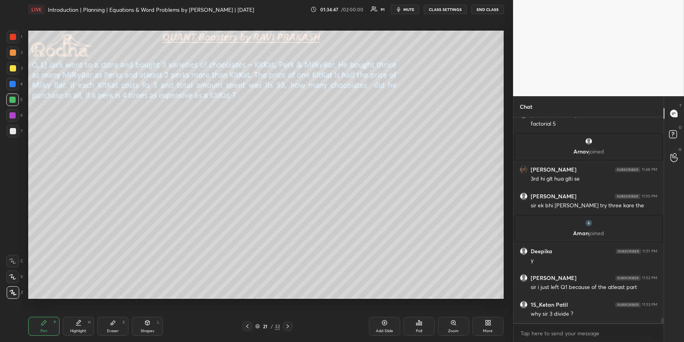
click at [72, 312] on div "Highlight H" at bounding box center [78, 326] width 31 height 19
click at [47, 312] on div "Pen P" at bounding box center [43, 326] width 31 height 19
click at [13, 51] on div at bounding box center [13, 52] width 6 height 6
click at [149, 312] on icon at bounding box center [147, 322] width 6 height 6
click at [12, 243] on icon at bounding box center [13, 245] width 6 height 6
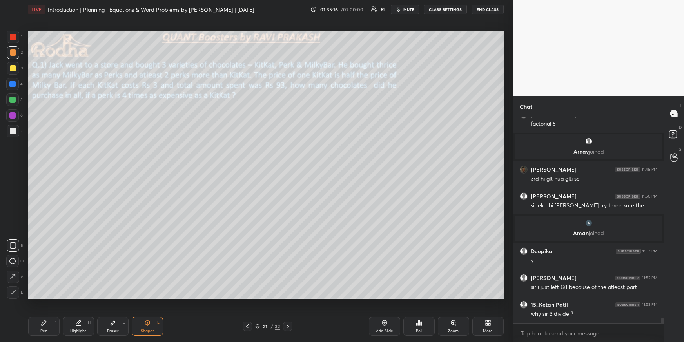
click at [88, 312] on div "Highlight H" at bounding box center [78, 326] width 31 height 19
click at [33, 312] on div "Pen P" at bounding box center [43, 326] width 31 height 19
click at [13, 100] on div at bounding box center [12, 99] width 6 height 6
click at [75, 312] on div "Highlight H" at bounding box center [78, 326] width 31 height 19
click at [45, 312] on div "Pen P" at bounding box center [43, 326] width 31 height 19
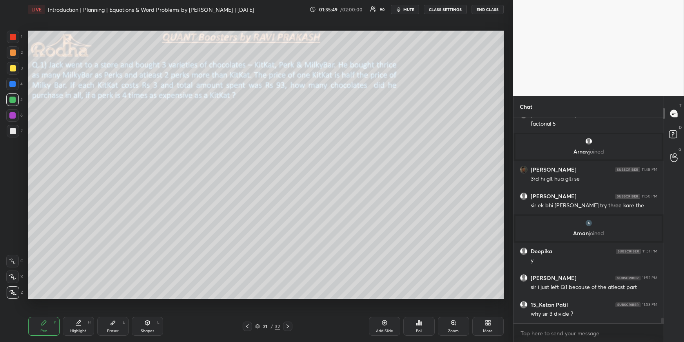
drag, startPoint x: 148, startPoint y: 326, endPoint x: 149, endPoint y: 322, distance: 3.9
click at [149, 312] on div "Shapes L" at bounding box center [147, 326] width 31 height 19
click at [11, 245] on icon at bounding box center [13, 245] width 6 height 6
click at [49, 312] on div "Pen P" at bounding box center [43, 326] width 31 height 19
click at [48, 312] on div "Pen P" at bounding box center [43, 326] width 31 height 19
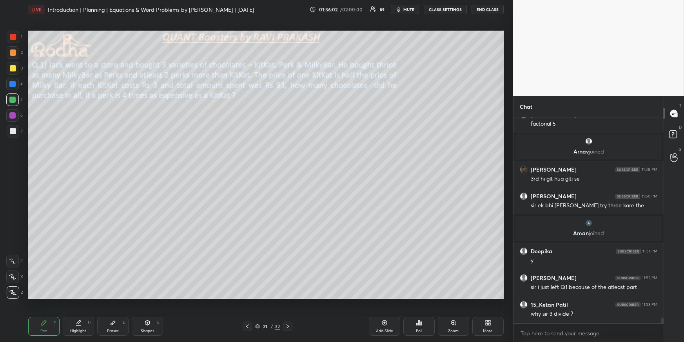
scroll to position [7233, 0]
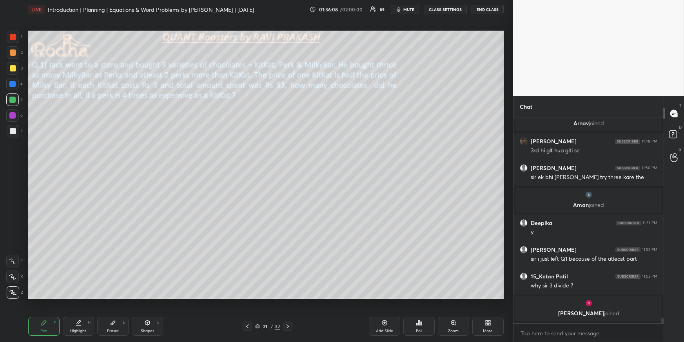
click at [75, 312] on div "Highlight H" at bounding box center [78, 326] width 31 height 19
click at [51, 312] on div "Pen P" at bounding box center [43, 326] width 31 height 19
click at [11, 54] on div at bounding box center [13, 52] width 6 height 6
click at [13, 70] on div at bounding box center [13, 68] width 6 height 6
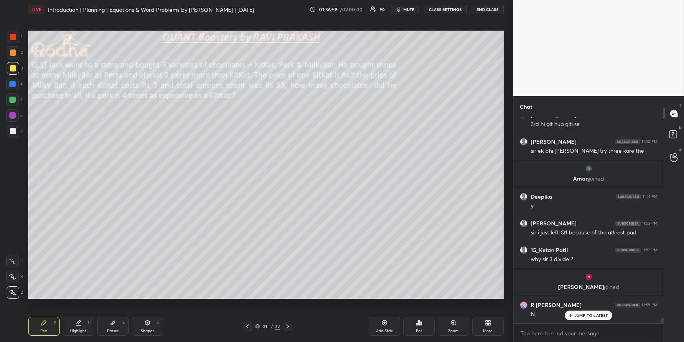
drag, startPoint x: 11, startPoint y: 278, endPoint x: 22, endPoint y: 277, distance: 11.8
click at [11, 278] on icon at bounding box center [12, 276] width 7 height 5
click at [44, 312] on icon at bounding box center [44, 322] width 6 height 6
click at [15, 295] on div at bounding box center [13, 292] width 13 height 13
click at [77, 312] on div "Highlight H" at bounding box center [78, 326] width 31 height 19
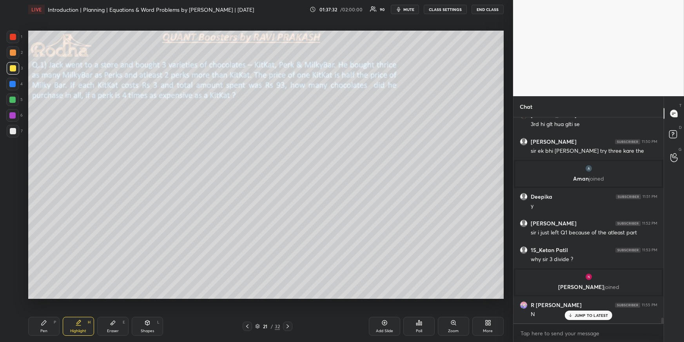
click at [43, 312] on icon at bounding box center [44, 322] width 5 height 5
click at [15, 38] on div at bounding box center [13, 37] width 6 height 6
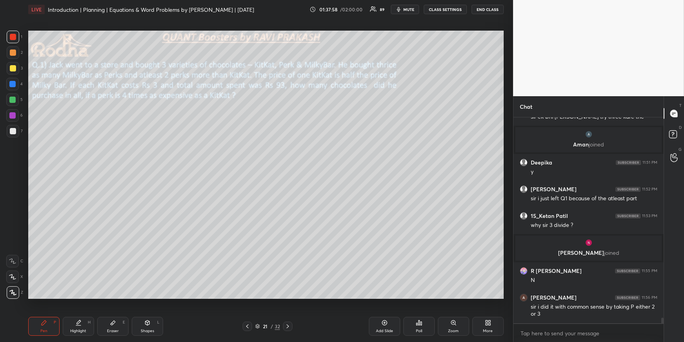
scroll to position [7279, 0]
click at [75, 312] on div "Highlight H" at bounding box center [78, 326] width 31 height 19
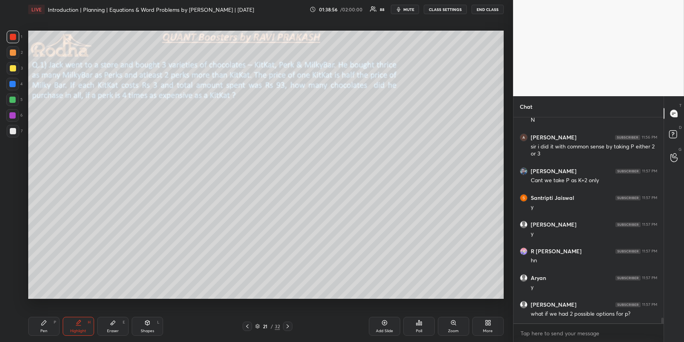
scroll to position [7465, 0]
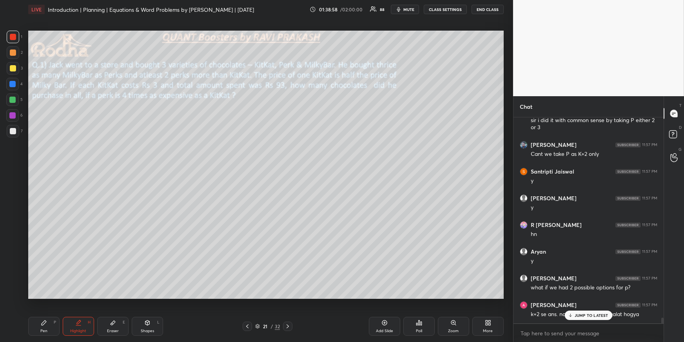
click at [592, 312] on p "JUMP TO LATEST" at bounding box center [592, 315] width 34 height 5
click at [290, 312] on icon at bounding box center [288, 326] width 6 height 6
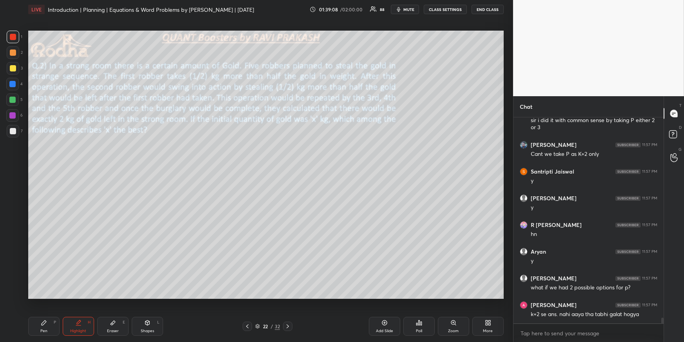
click at [51, 312] on div "Pen P" at bounding box center [43, 326] width 31 height 19
click at [14, 68] on div at bounding box center [13, 68] width 6 height 6
click at [11, 130] on div at bounding box center [13, 131] width 6 height 6
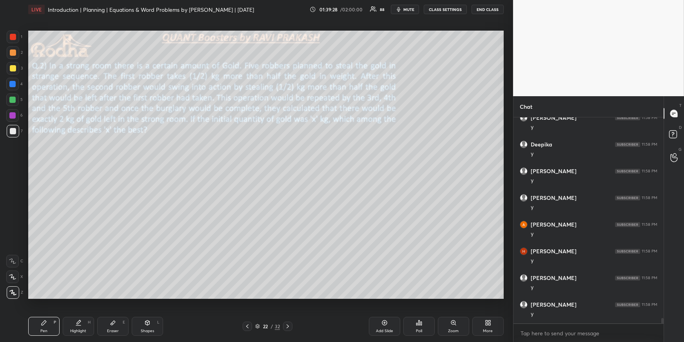
scroll to position [7841, 0]
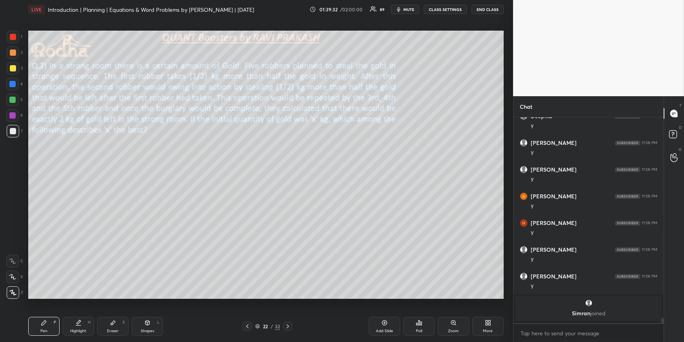
click at [74, 312] on div "Highlight H" at bounding box center [78, 326] width 31 height 19
click at [45, 312] on icon at bounding box center [44, 322] width 6 height 6
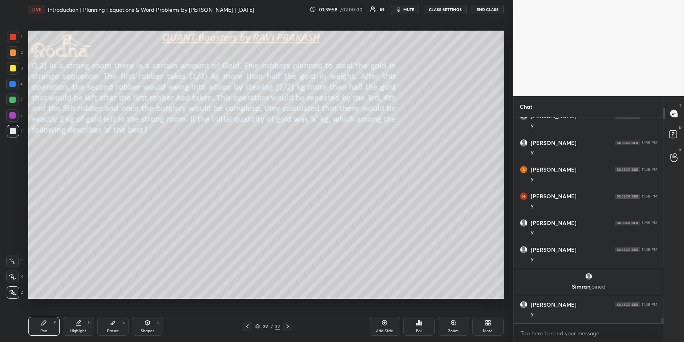
click at [82, 312] on div "Highlight H" at bounding box center [78, 326] width 31 height 19
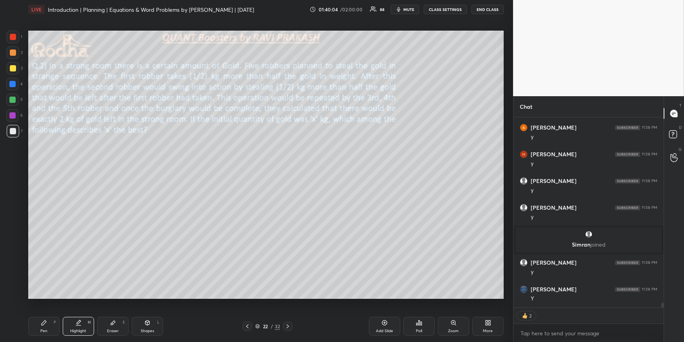
scroll to position [7760, 0]
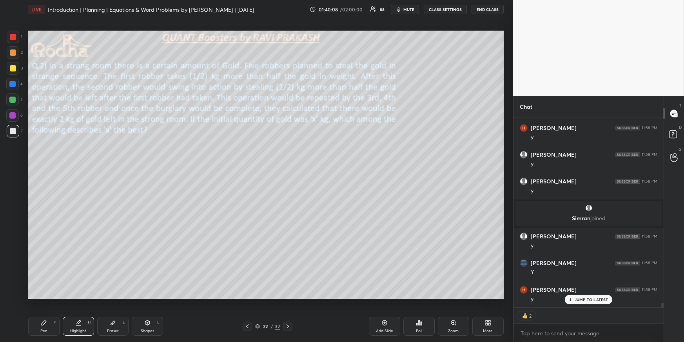
drag, startPoint x: 55, startPoint y: 322, endPoint x: 56, endPoint y: 314, distance: 8.3
click at [54, 312] on div "P" at bounding box center [55, 322] width 2 height 4
click at [15, 69] on div at bounding box center [13, 68] width 6 height 6
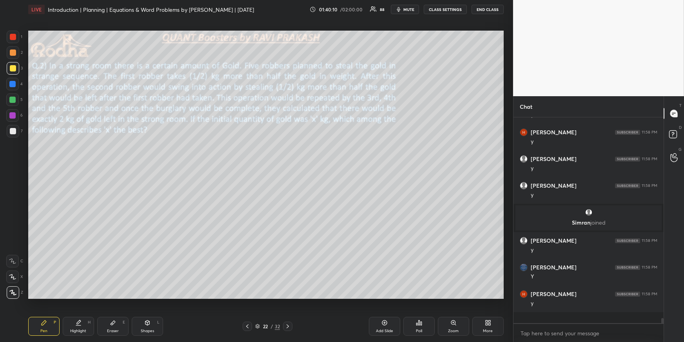
scroll to position [7745, 0]
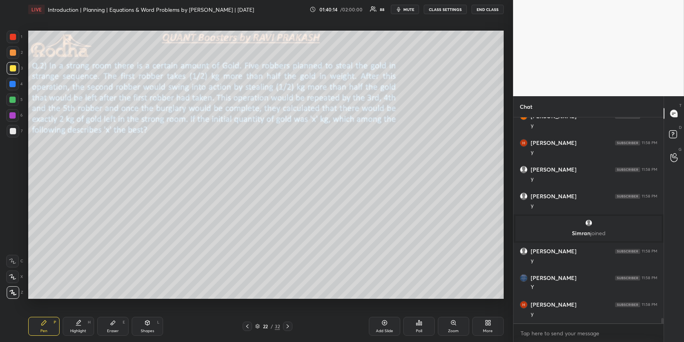
click at [151, 312] on div "Shapes" at bounding box center [147, 331] width 13 height 4
drag, startPoint x: 15, startPoint y: 276, endPoint x: 26, endPoint y: 269, distance: 13.0
click at [15, 276] on icon at bounding box center [12, 276] width 5 height 5
click at [80, 312] on div "Highlight" at bounding box center [78, 331] width 16 height 4
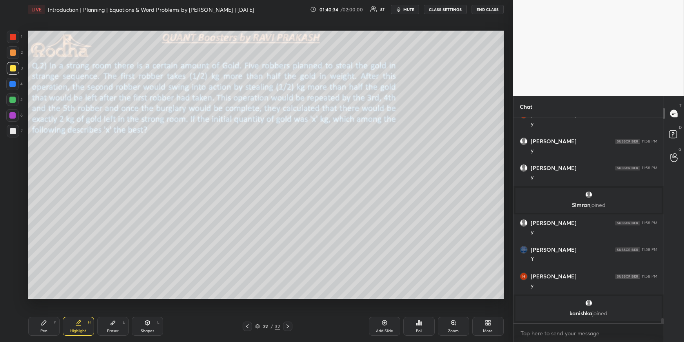
click at [40, 312] on div "Pen P" at bounding box center [43, 326] width 31 height 19
drag, startPoint x: 80, startPoint y: 331, endPoint x: 83, endPoint y: 324, distance: 7.1
click at [81, 312] on div "Highlight" at bounding box center [78, 331] width 16 height 4
click at [60, 312] on div "Pen P Highlight H Eraser E Shapes L" at bounding box center [125, 326] width 195 height 19
drag, startPoint x: 50, startPoint y: 328, endPoint x: 64, endPoint y: 310, distance: 23.2
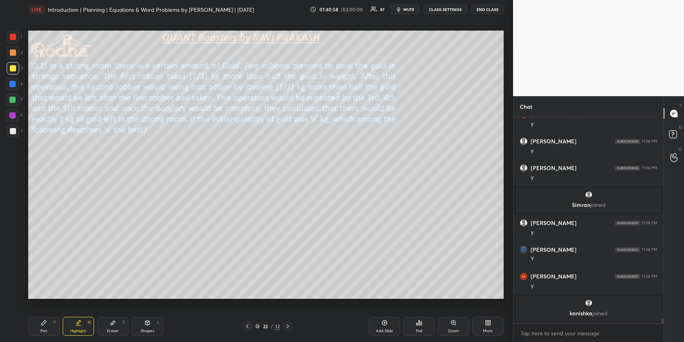
click at [49, 312] on div "Pen P" at bounding box center [43, 326] width 31 height 19
drag, startPoint x: 11, startPoint y: 83, endPoint x: 9, endPoint y: 93, distance: 10.5
click at [12, 83] on div at bounding box center [12, 84] width 6 height 6
drag, startPoint x: 12, startPoint y: 98, endPoint x: 18, endPoint y: 104, distance: 9.2
click at [12, 98] on div at bounding box center [12, 99] width 6 height 6
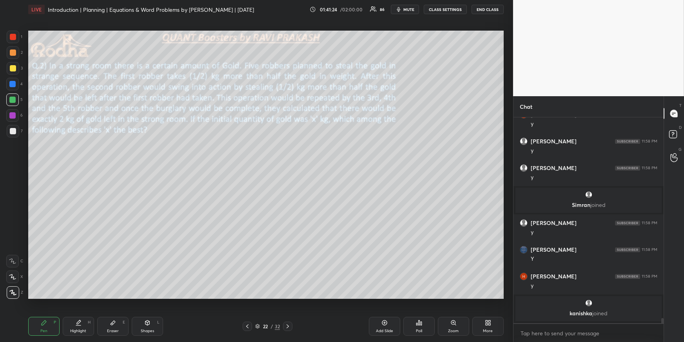
drag, startPoint x: 15, startPoint y: 68, endPoint x: 15, endPoint y: 73, distance: 4.3
click at [14, 68] on div at bounding box center [13, 68] width 6 height 6
click at [66, 312] on div "Highlight H" at bounding box center [78, 326] width 31 height 19
click at [46, 312] on div "Pen" at bounding box center [43, 331] width 7 height 4
drag, startPoint x: 16, startPoint y: 35, endPoint x: 18, endPoint y: 39, distance: 5.4
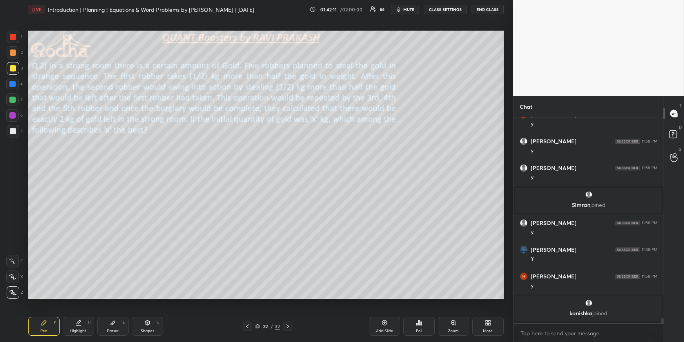
click at [15, 35] on div at bounding box center [13, 37] width 6 height 6
click at [83, 312] on div "Highlight" at bounding box center [78, 331] width 16 height 4
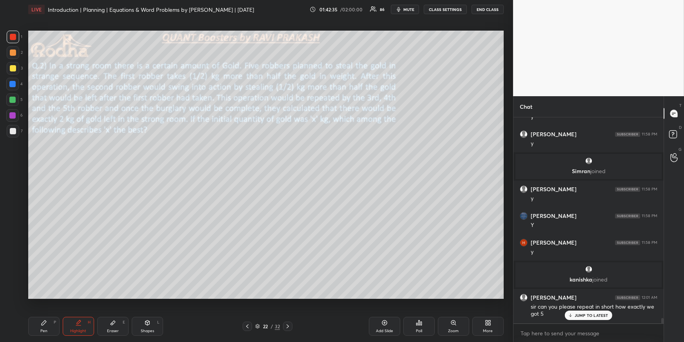
scroll to position [7771, 0]
click at [248, 312] on icon at bounding box center [247, 326] width 6 height 6
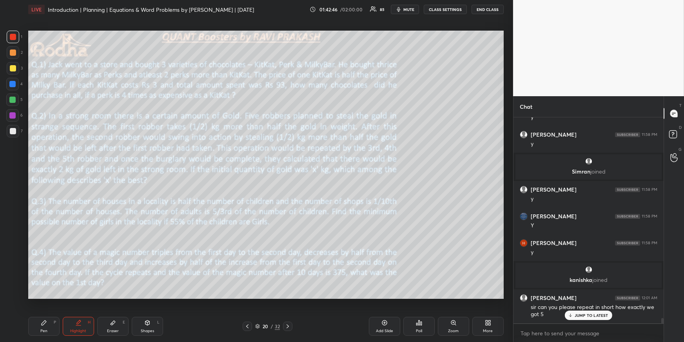
click at [249, 312] on icon at bounding box center [247, 326] width 6 height 6
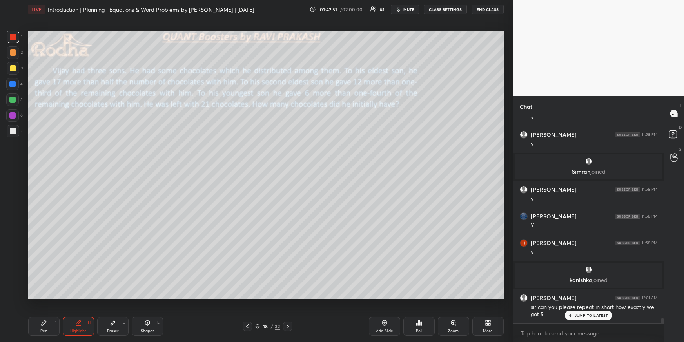
click at [288, 312] on icon at bounding box center [288, 326] width 2 height 4
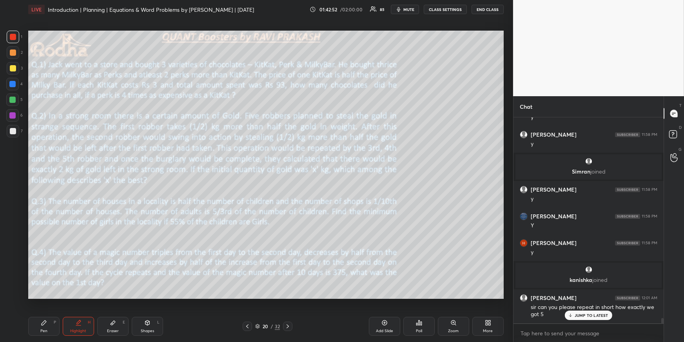
click at [289, 312] on icon at bounding box center [288, 326] width 6 height 6
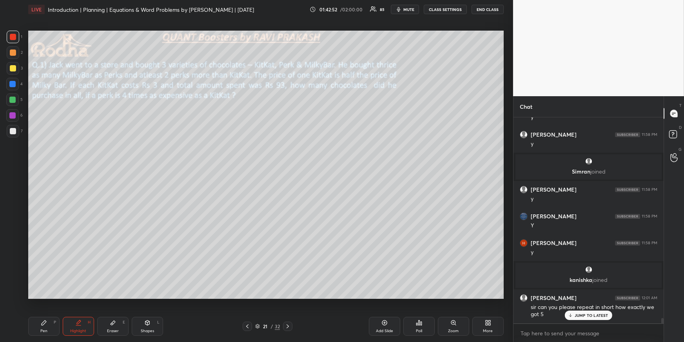
click at [289, 312] on icon at bounding box center [288, 326] width 6 height 6
click at [596, 312] on p "JUMP TO LATEST" at bounding box center [592, 315] width 34 height 5
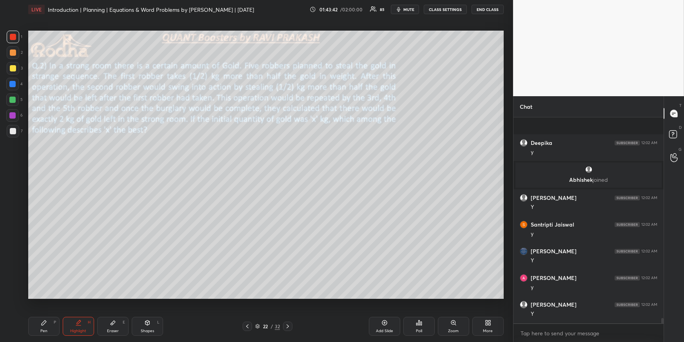
scroll to position [8067, 0]
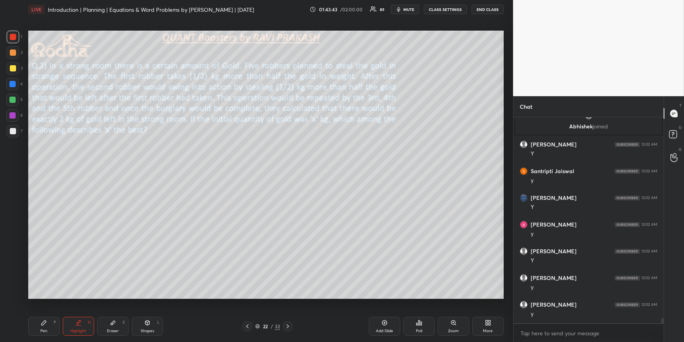
drag, startPoint x: 46, startPoint y: 326, endPoint x: 46, endPoint y: 313, distance: 13.0
click at [46, 312] on div "Pen P" at bounding box center [43, 326] width 31 height 19
click at [13, 68] on div at bounding box center [13, 68] width 6 height 6
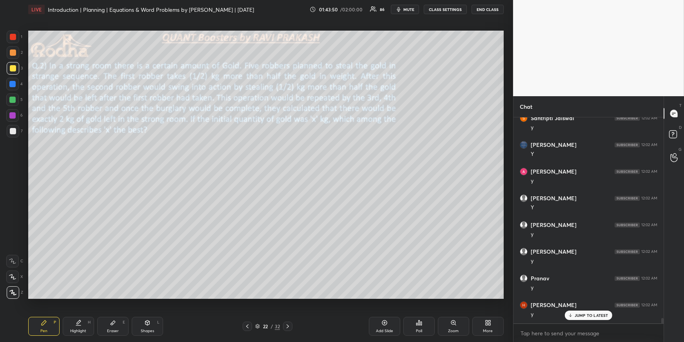
drag, startPoint x: 11, startPoint y: 80, endPoint x: 7, endPoint y: 83, distance: 4.5
click at [11, 81] on div at bounding box center [12, 84] width 6 height 6
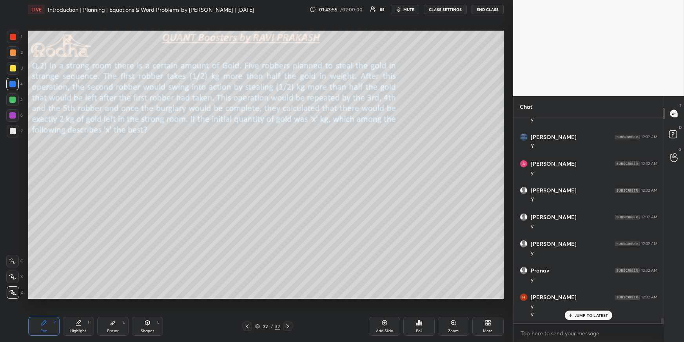
drag, startPoint x: 14, startPoint y: 51, endPoint x: 16, endPoint y: 60, distance: 8.6
click at [13, 52] on div at bounding box center [13, 52] width 6 height 6
click at [14, 85] on div at bounding box center [12, 84] width 6 height 6
drag, startPoint x: 14, startPoint y: 67, endPoint x: 16, endPoint y: 73, distance: 6.1
click at [13, 67] on div at bounding box center [13, 68] width 6 height 6
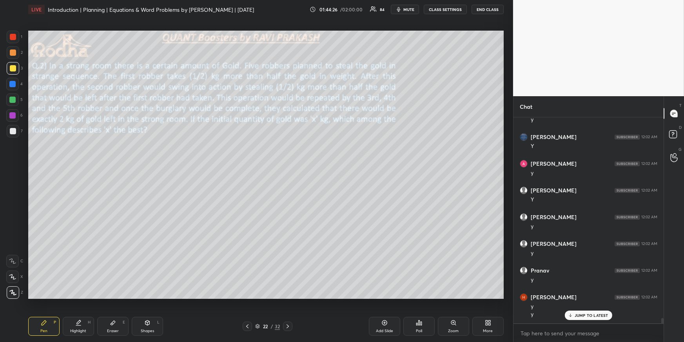
click at [81, 312] on div "Highlight H" at bounding box center [78, 326] width 31 height 19
drag, startPoint x: 15, startPoint y: 37, endPoint x: 24, endPoint y: 46, distance: 12.2
click at [15, 37] on div at bounding box center [13, 37] width 6 height 6
click at [31, 312] on div "Pen P" at bounding box center [43, 326] width 31 height 19
click at [39, 312] on div "Pen P" at bounding box center [43, 326] width 31 height 19
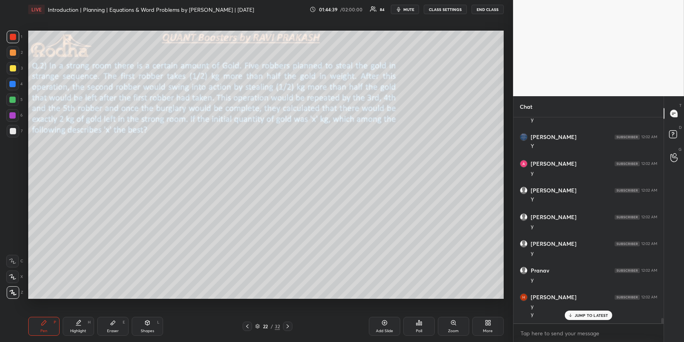
click at [82, 312] on div "Highlight" at bounding box center [78, 331] width 16 height 4
click at [54, 312] on div "P" at bounding box center [55, 322] width 2 height 4
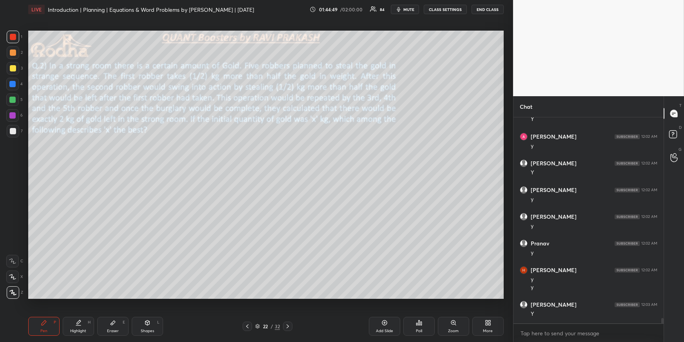
click at [11, 82] on div at bounding box center [12, 84] width 6 height 6
click at [15, 67] on div at bounding box center [13, 68] width 6 height 6
click at [16, 83] on div at bounding box center [12, 84] width 13 height 13
click at [13, 68] on div at bounding box center [13, 68] width 6 height 6
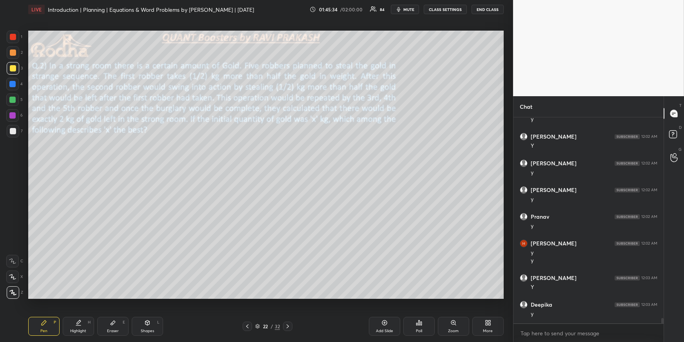
click at [16, 83] on div at bounding box center [12, 84] width 13 height 13
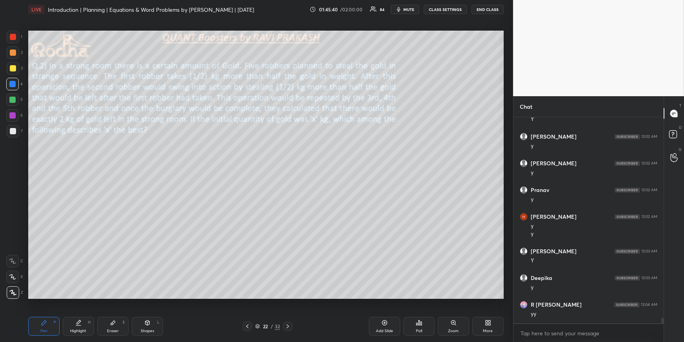
click at [81, 312] on div "Highlight H" at bounding box center [78, 326] width 31 height 19
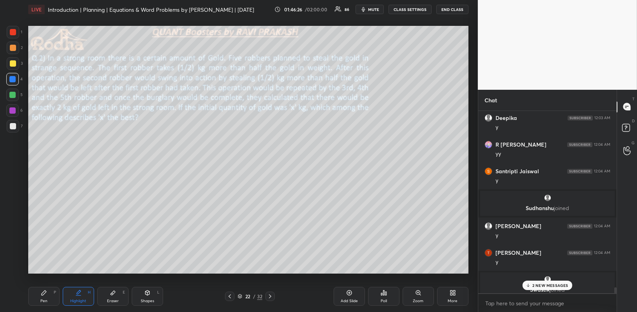
scroll to position [8259, 0]
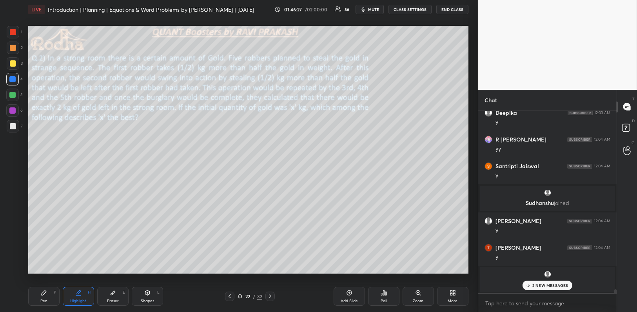
click at [455, 289] on div "More" at bounding box center [452, 296] width 31 height 19
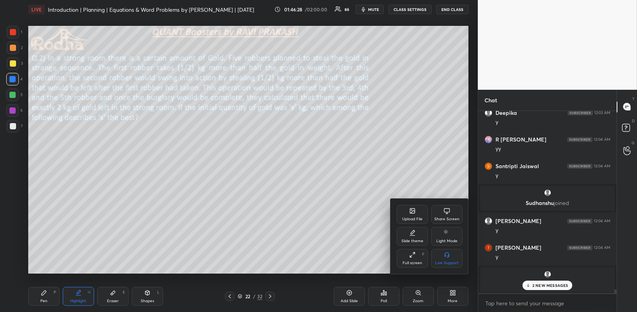
click at [417, 218] on div "Upload File" at bounding box center [412, 219] width 20 height 4
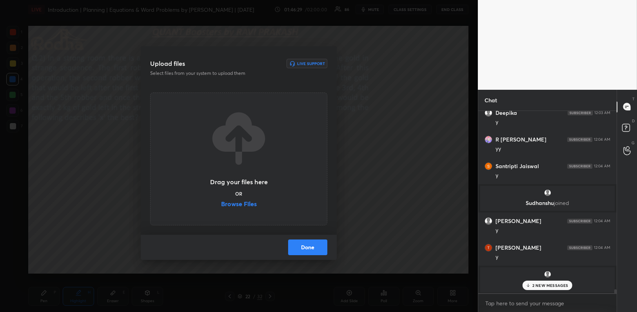
click at [241, 202] on label "Browse Files" at bounding box center [239, 205] width 36 height 8
click at [221, 202] on input "Browse Files" at bounding box center [221, 205] width 0 height 8
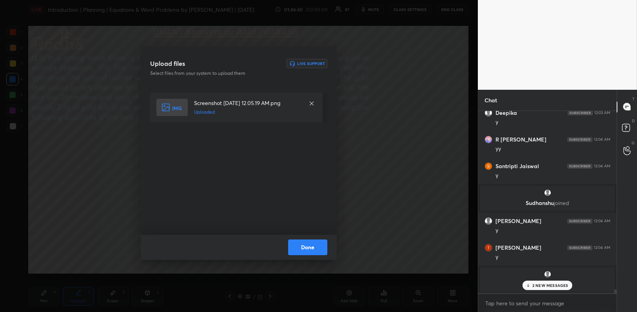
click at [315, 242] on button "Done" at bounding box center [307, 248] width 39 height 16
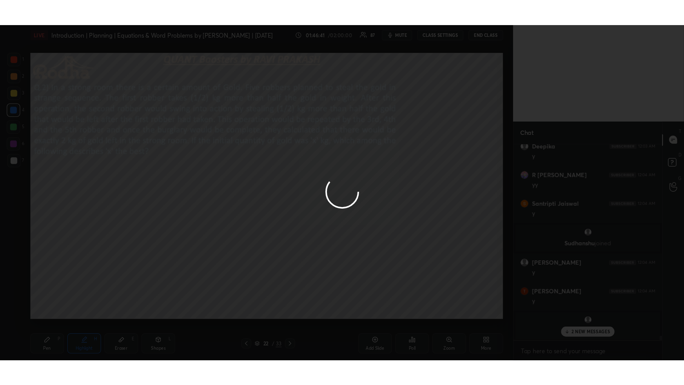
scroll to position [8285, 0]
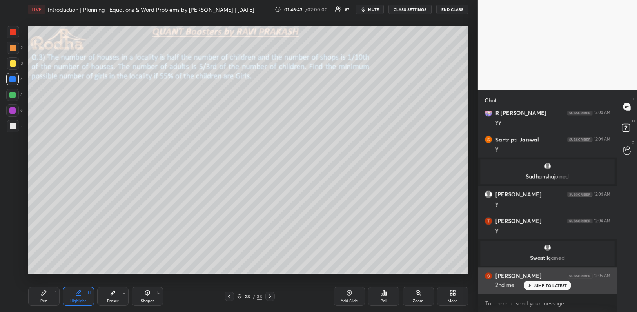
click at [533, 285] on div "JUMP TO LATEST" at bounding box center [547, 285] width 47 height 9
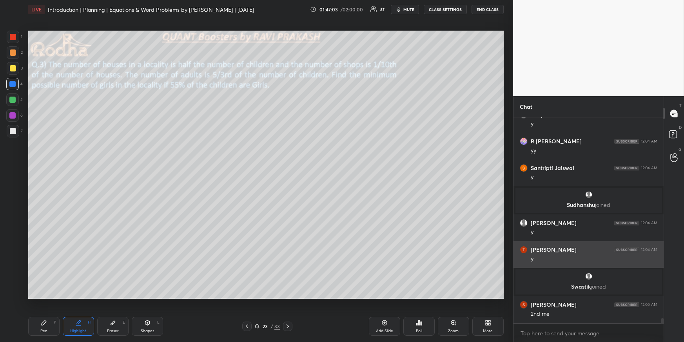
scroll to position [8292, 0]
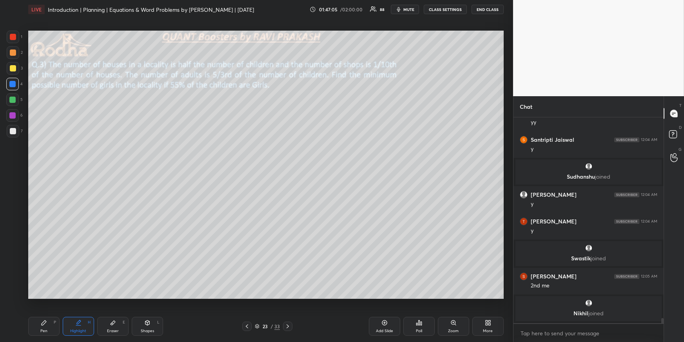
click at [15, 70] on div at bounding box center [13, 68] width 6 height 6
click at [15, 130] on div at bounding box center [13, 131] width 6 height 6
click at [34, 312] on div "Pen P" at bounding box center [43, 326] width 31 height 19
click at [80, 312] on icon at bounding box center [78, 322] width 6 height 6
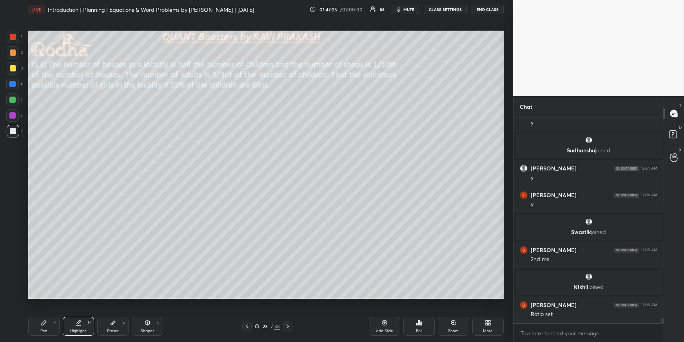
scroll to position [8261, 0]
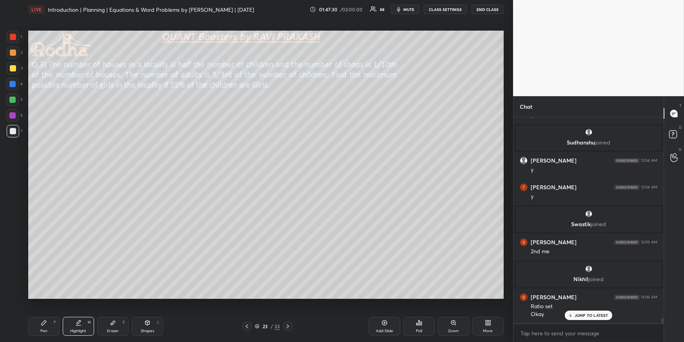
click at [44, 312] on div "Pen" at bounding box center [43, 331] width 7 height 4
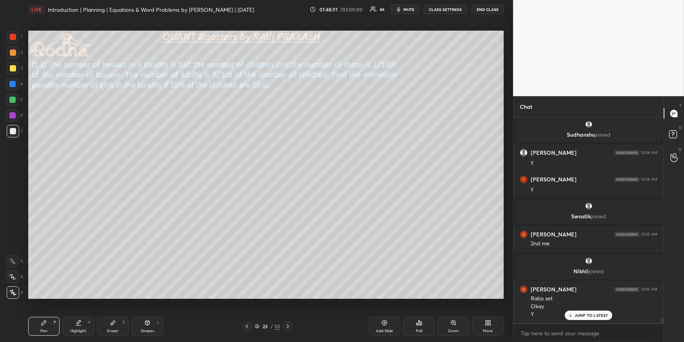
click at [75, 312] on div "Highlight H" at bounding box center [78, 326] width 31 height 19
click at [50, 312] on div "Pen P" at bounding box center [43, 326] width 31 height 19
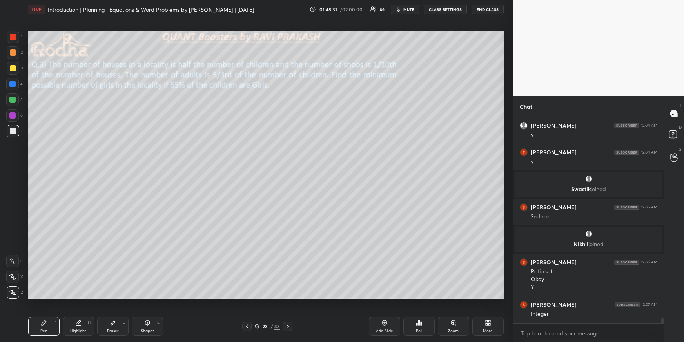
click at [77, 312] on icon at bounding box center [78, 322] width 6 height 6
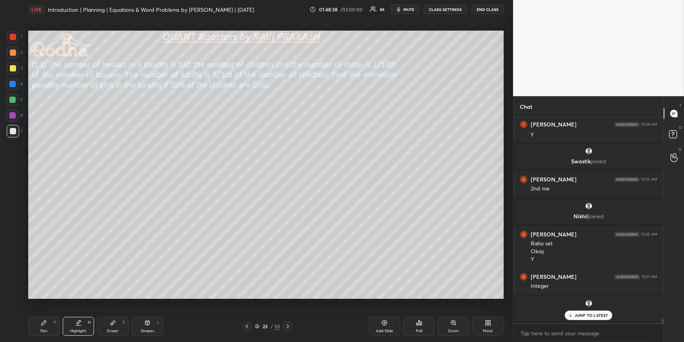
drag, startPoint x: 37, startPoint y: 328, endPoint x: 36, endPoint y: 302, distance: 25.9
click at [37, 312] on div "Pen P" at bounding box center [43, 326] width 31 height 19
click at [12, 99] on div at bounding box center [12, 99] width 6 height 6
click at [83, 312] on div "Highlight H" at bounding box center [78, 326] width 31 height 19
click at [42, 312] on icon at bounding box center [44, 322] width 5 height 5
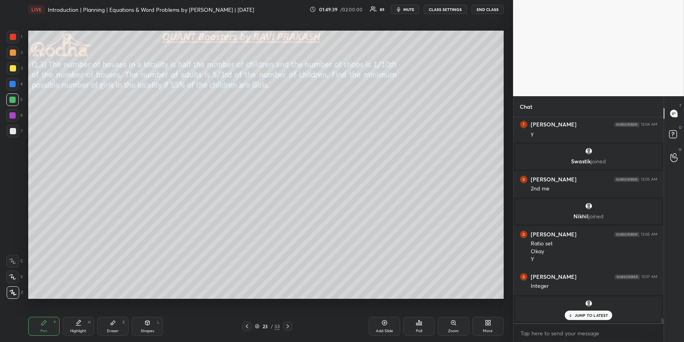
click at [13, 69] on div at bounding box center [13, 68] width 6 height 6
drag, startPoint x: 77, startPoint y: 328, endPoint x: 78, endPoint y: 323, distance: 4.4
click at [77, 312] on div "Highlight H" at bounding box center [78, 326] width 31 height 19
click at [44, 312] on div "Pen P" at bounding box center [43, 326] width 31 height 19
click at [15, 101] on div at bounding box center [12, 99] width 6 height 6
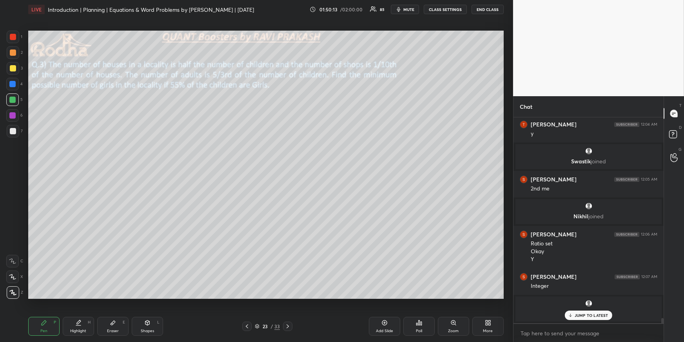
click at [15, 68] on div at bounding box center [13, 68] width 6 height 6
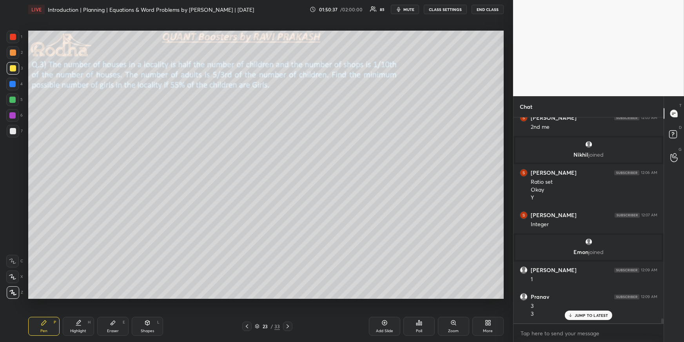
scroll to position [8394, 0]
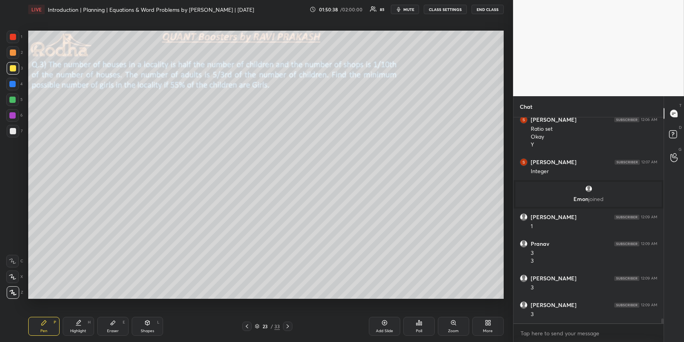
click at [13, 113] on div at bounding box center [12, 115] width 6 height 6
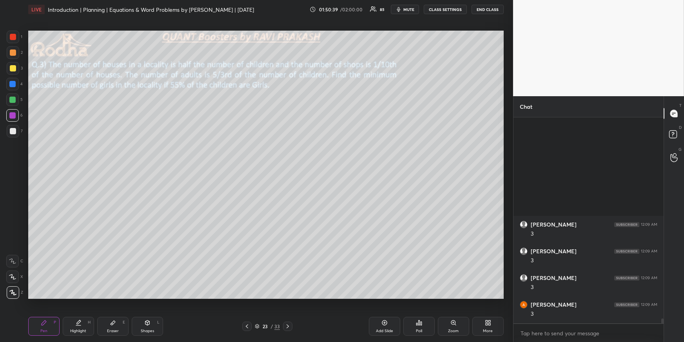
scroll to position [8581, 0]
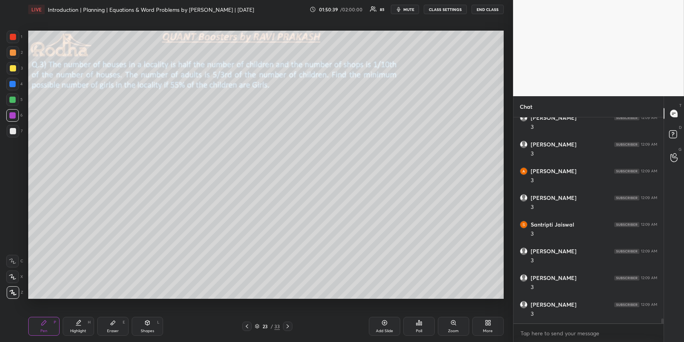
click at [11, 279] on div at bounding box center [12, 276] width 13 height 13
click at [11, 69] on div at bounding box center [13, 68] width 6 height 6
click at [13, 291] on icon at bounding box center [12, 291] width 7 height 5
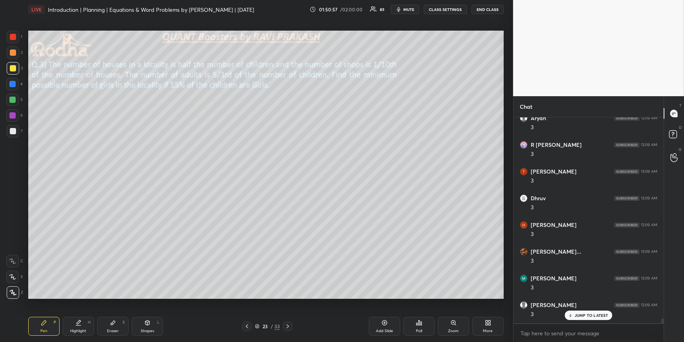
drag, startPoint x: 15, startPoint y: 279, endPoint x: 22, endPoint y: 277, distance: 7.8
click at [15, 279] on div at bounding box center [12, 276] width 13 height 13
click at [9, 290] on div at bounding box center [13, 292] width 13 height 13
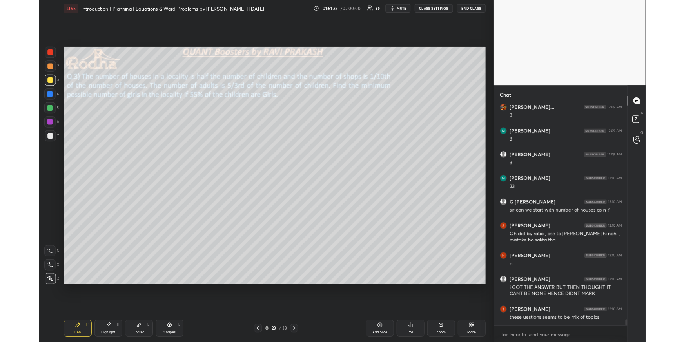
scroll to position [8577, 0]
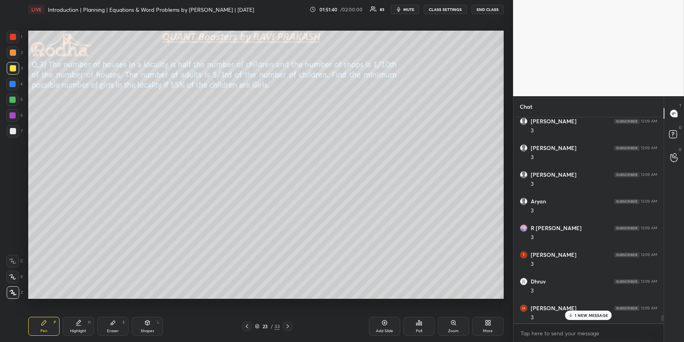
drag, startPoint x: 76, startPoint y: 322, endPoint x: 79, endPoint y: 309, distance: 12.8
click at [78, 312] on icon at bounding box center [78, 322] width 6 height 6
click at [591, 312] on p "1 NEW MESSAGE" at bounding box center [591, 315] width 33 height 5
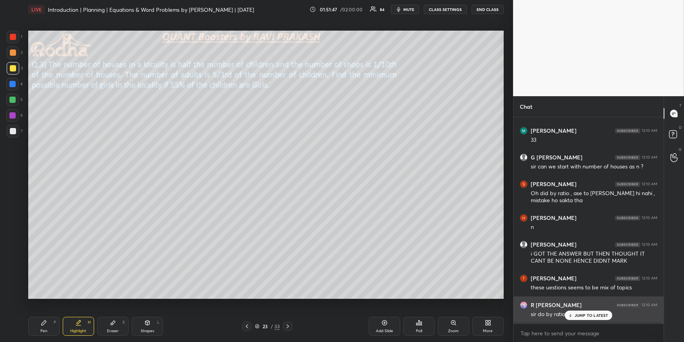
drag, startPoint x: 579, startPoint y: 314, endPoint x: 572, endPoint y: 308, distance: 8.9
click at [578, 312] on p "JUMP TO LATEST" at bounding box center [592, 315] width 34 height 5
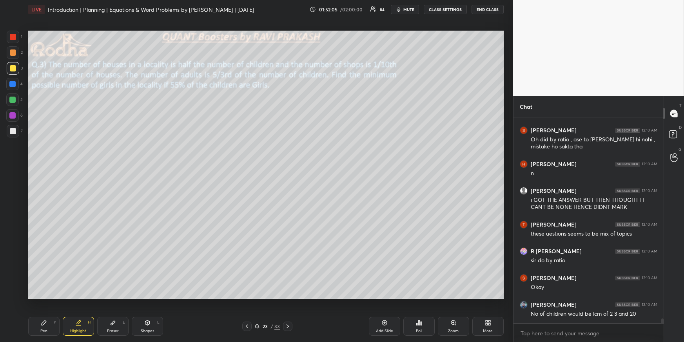
click at [77, 312] on icon at bounding box center [78, 322] width 6 height 6
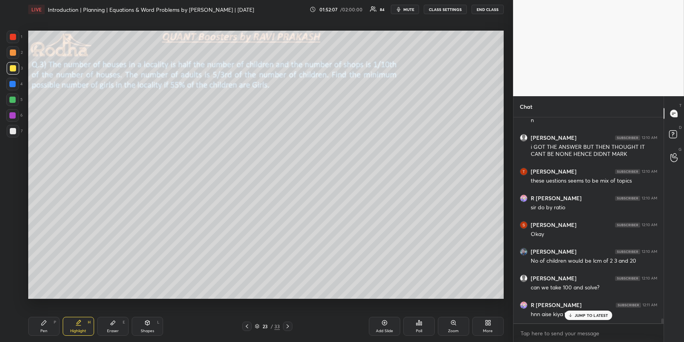
click at [574, 312] on div "JUMP TO LATEST" at bounding box center [588, 314] width 47 height 9
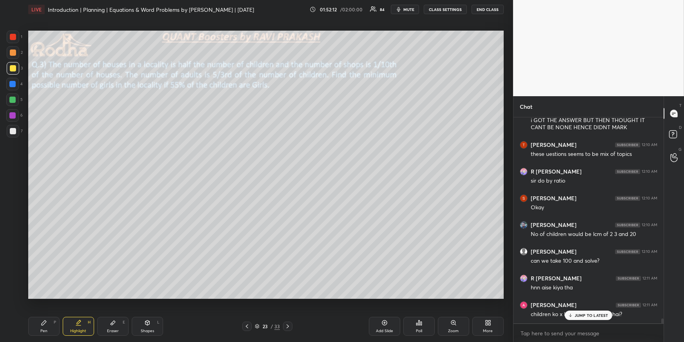
click at [481, 11] on button "END CLASS" at bounding box center [488, 9] width 32 height 9
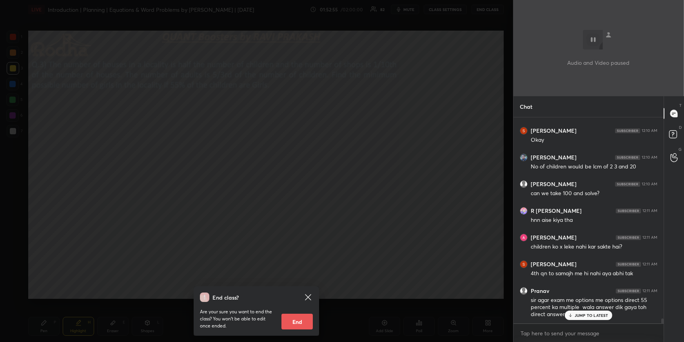
scroll to position [9090, 0]
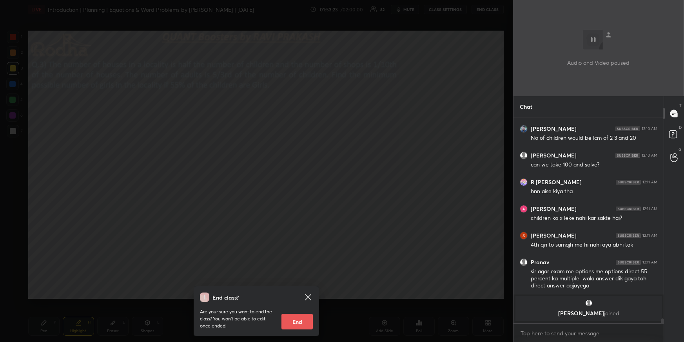
click at [358, 127] on div "End class? Are your sure you want to end the class? You won’t be able to edit o…" at bounding box center [256, 171] width 513 height 342
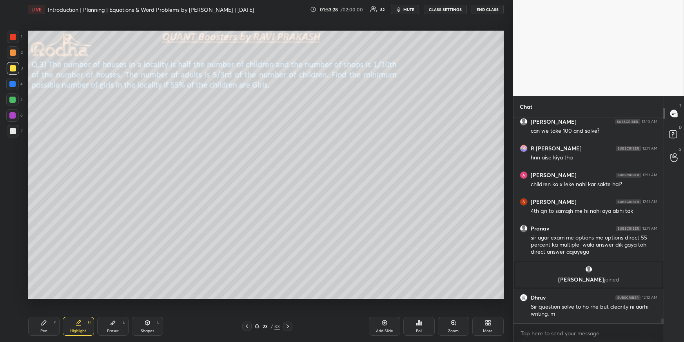
scroll to position [9035, 0]
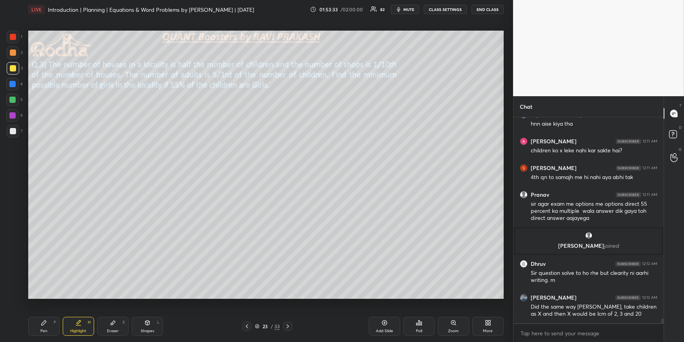
drag, startPoint x: 70, startPoint y: 322, endPoint x: 67, endPoint y: 302, distance: 20.7
click at [70, 312] on div "Highlight H" at bounding box center [78, 326] width 31 height 19
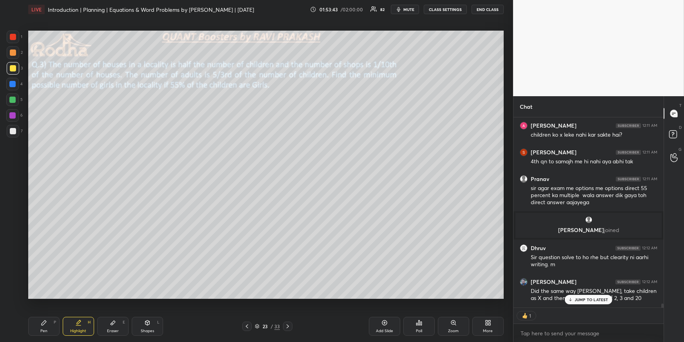
scroll to position [9077, 0]
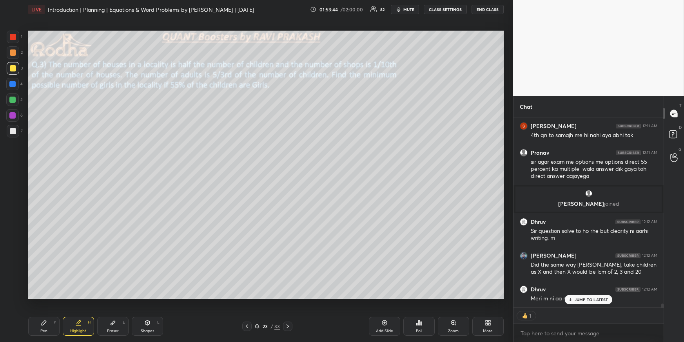
click at [583, 300] on div "[PERSON_NAME] 12:10 AM Oh did by ratio , ase to [PERSON_NAME] hi nahi , mistake…" at bounding box center [589, 212] width 150 height 190
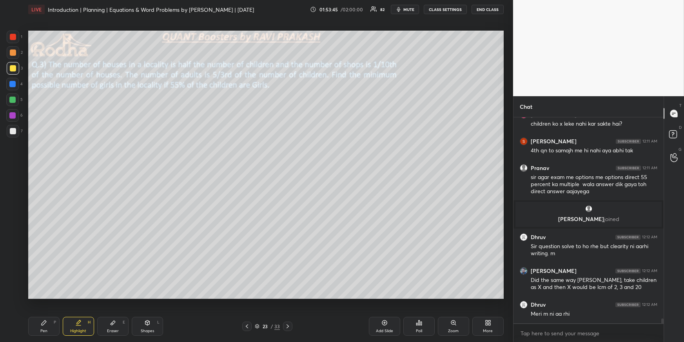
scroll to position [0, 0]
drag, startPoint x: 289, startPoint y: 326, endPoint x: 280, endPoint y: 324, distance: 8.8
click at [289, 312] on icon at bounding box center [288, 326] width 6 height 6
click at [249, 312] on icon at bounding box center [247, 326] width 6 height 6
click at [486, 312] on icon at bounding box center [488, 322] width 6 height 6
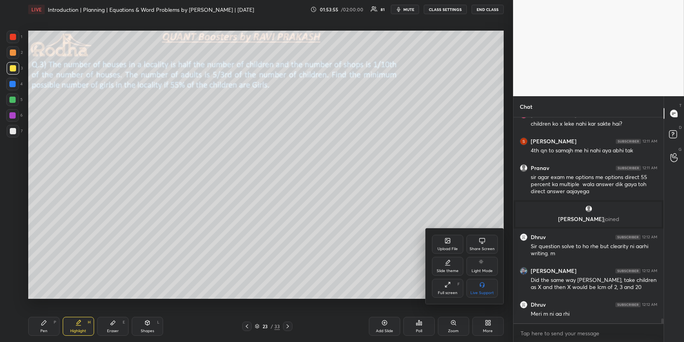
click at [450, 249] on div "Upload File" at bounding box center [448, 249] width 20 height 4
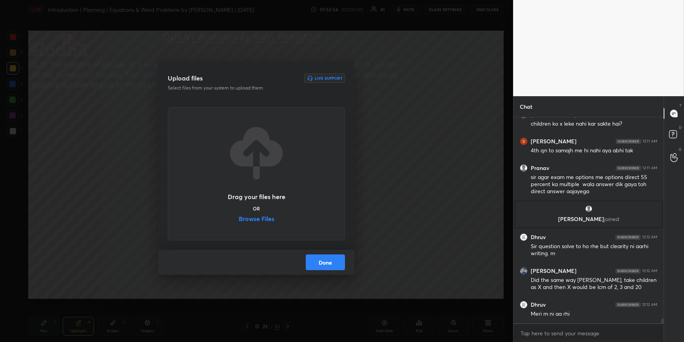
click at [263, 218] on label "Browse Files" at bounding box center [257, 219] width 36 height 8
click at [239, 218] on input "Browse Files" at bounding box center [239, 219] width 0 height 8
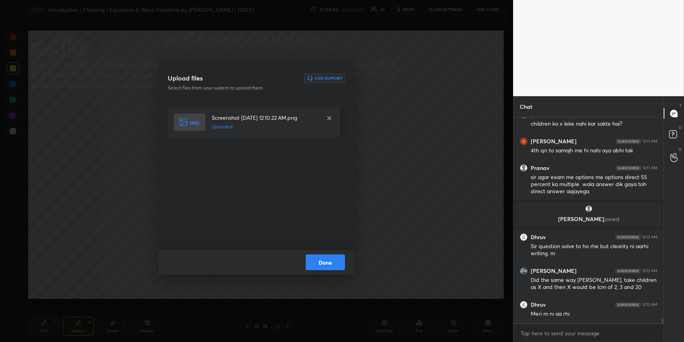
click at [332, 262] on button "Done" at bounding box center [325, 262] width 39 height 16
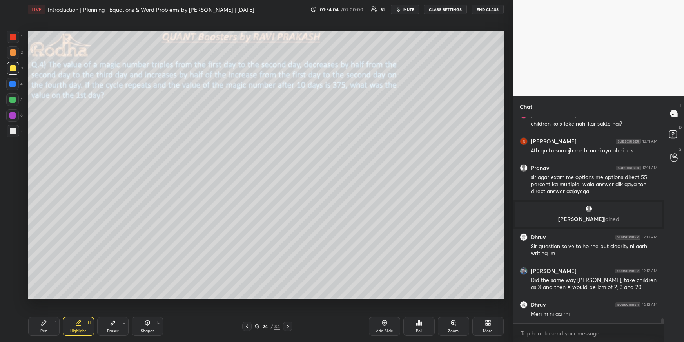
click at [49, 312] on div "Pen P" at bounding box center [43, 326] width 31 height 19
click at [12, 98] on div at bounding box center [12, 99] width 6 height 6
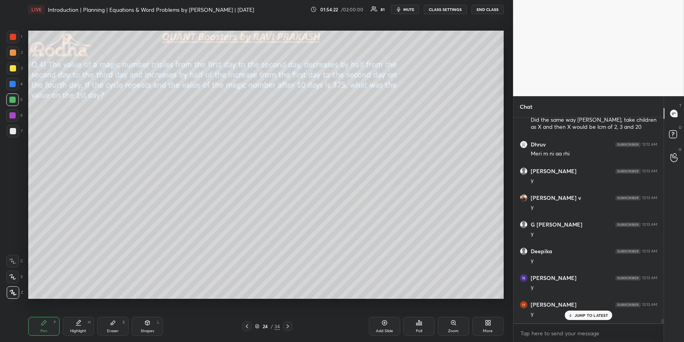
scroll to position [9222, 0]
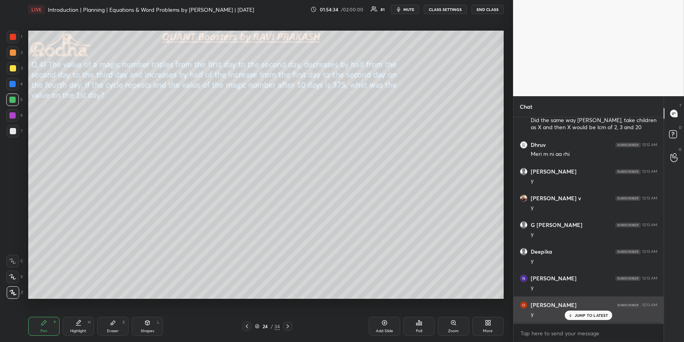
click at [593, 312] on p "JUMP TO LATEST" at bounding box center [592, 315] width 34 height 5
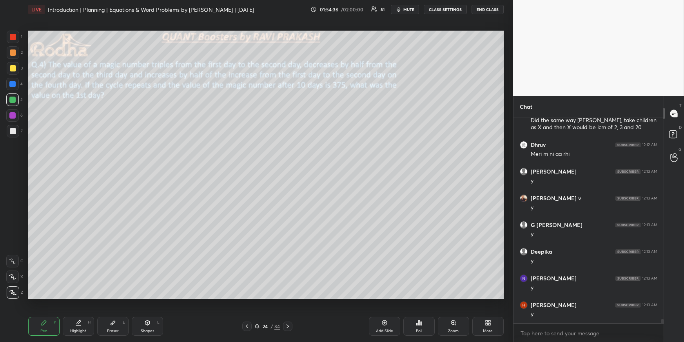
drag, startPoint x: 33, startPoint y: 320, endPoint x: 34, endPoint y: 306, distance: 14.5
click at [34, 312] on div "Pen P" at bounding box center [43, 326] width 31 height 19
click at [14, 69] on div at bounding box center [13, 68] width 6 height 6
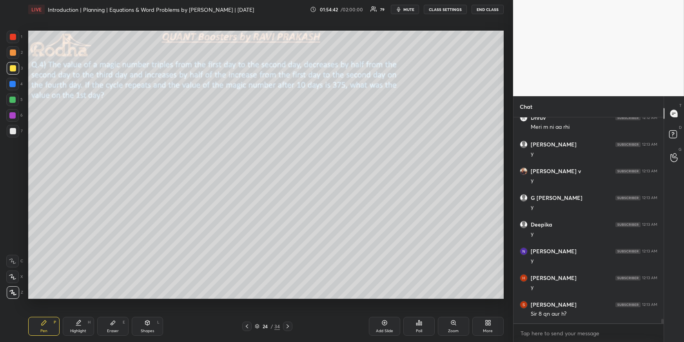
click at [14, 133] on div at bounding box center [13, 131] width 6 height 6
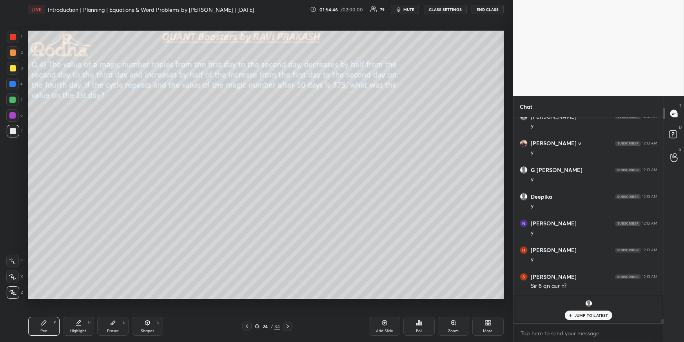
scroll to position [9198, 0]
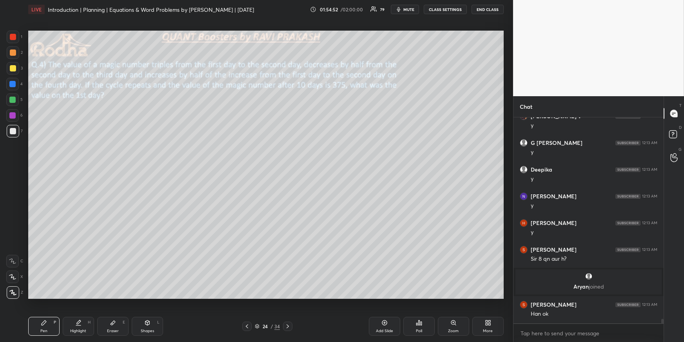
click at [146, 312] on div "Shapes" at bounding box center [147, 331] width 13 height 4
click at [15, 292] on icon at bounding box center [13, 292] width 6 height 6
click at [80, 312] on div "Pen P Highlight H Eraser E Shapes L 24 / 34 Add Slide Poll Zoom More" at bounding box center [266, 325] width 476 height 31
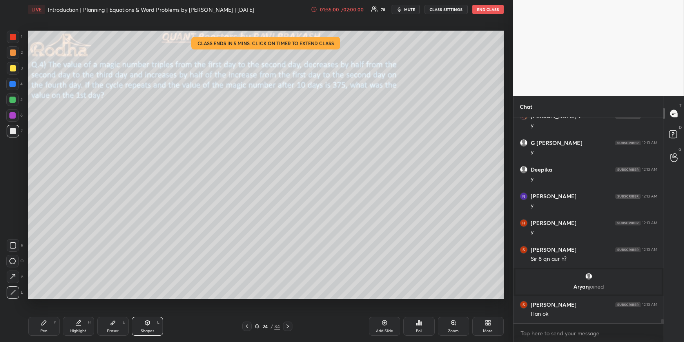
click at [80, 312] on div "Highlight H" at bounding box center [78, 326] width 31 height 19
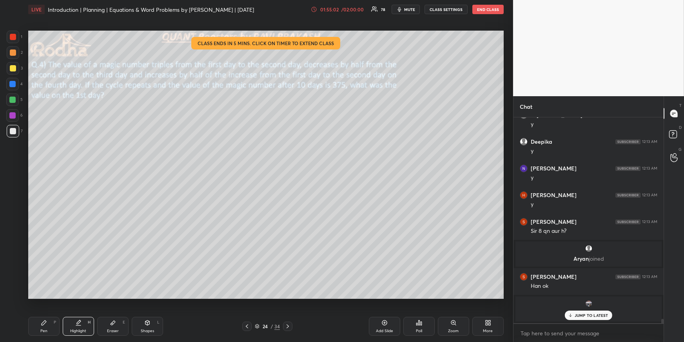
click at [39, 312] on div "Pen P" at bounding box center [43, 326] width 31 height 19
drag, startPoint x: 14, startPoint y: 68, endPoint x: 18, endPoint y: 71, distance: 4.6
click at [14, 69] on div at bounding box center [13, 68] width 6 height 6
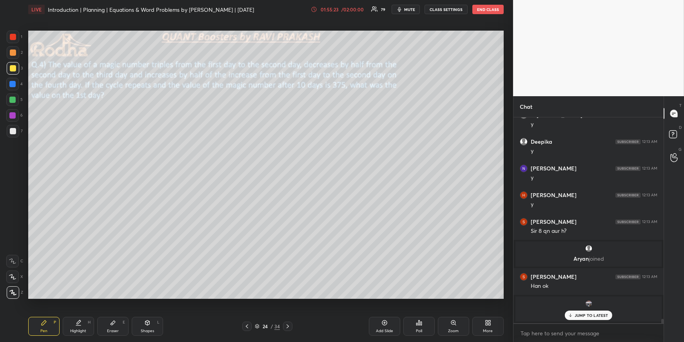
click at [100, 312] on div "Eraser E" at bounding box center [112, 326] width 31 height 19
click at [43, 312] on div "Pen P" at bounding box center [43, 326] width 31 height 19
click at [15, 98] on div at bounding box center [12, 99] width 6 height 6
click at [599, 312] on p "JUMP TO LATEST" at bounding box center [592, 315] width 34 height 5
click at [15, 53] on div at bounding box center [13, 52] width 6 height 6
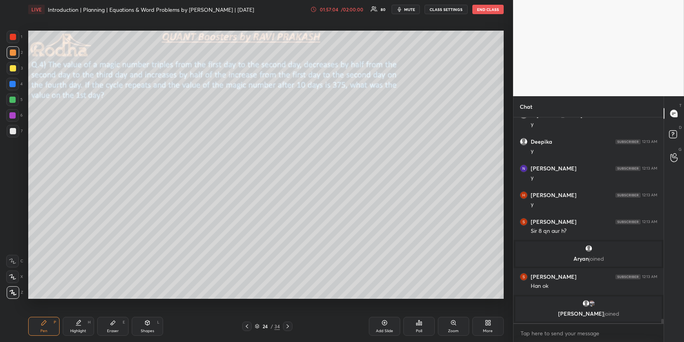
drag, startPoint x: 14, startPoint y: 84, endPoint x: 18, endPoint y: 93, distance: 9.6
click at [14, 85] on div at bounding box center [12, 84] width 6 height 6
click at [13, 96] on div at bounding box center [12, 99] width 13 height 13
drag, startPoint x: 14, startPoint y: 69, endPoint x: 16, endPoint y: 73, distance: 4.7
click at [13, 68] on div at bounding box center [13, 68] width 6 height 6
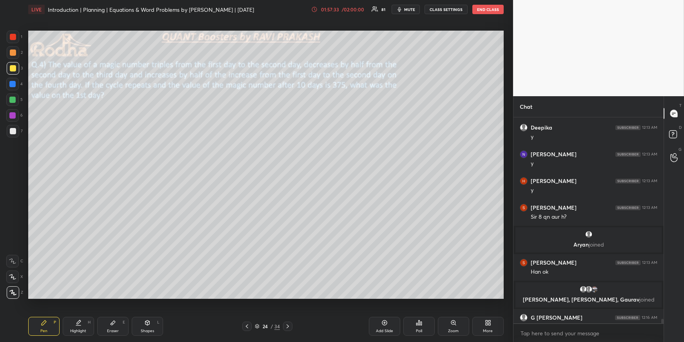
scroll to position [9245, 0]
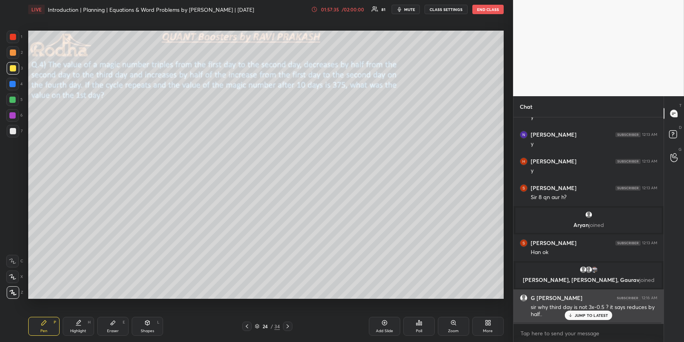
click at [577, 312] on div "G [PERSON_NAME] 12:16 AM sir why third day is not 3x-0.5 ? it says reduces by h…" at bounding box center [589, 306] width 150 height 34
click at [577, 312] on p "JUMP TO LATEST" at bounding box center [592, 315] width 34 height 5
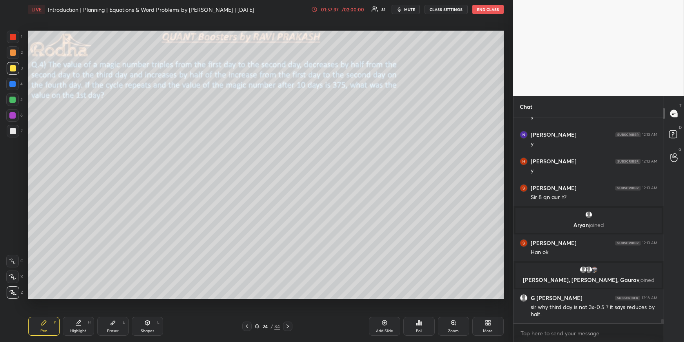
click at [86, 312] on div "Highlight H" at bounding box center [78, 326] width 31 height 19
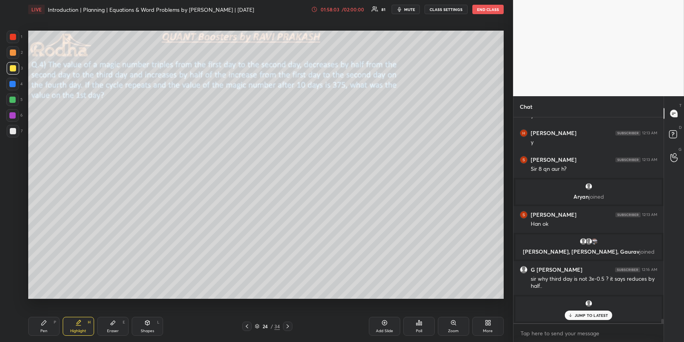
click at [118, 312] on div "Eraser E" at bounding box center [112, 326] width 31 height 19
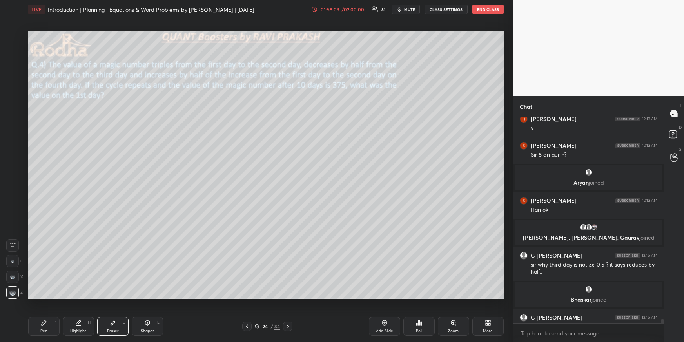
scroll to position [9286, 0]
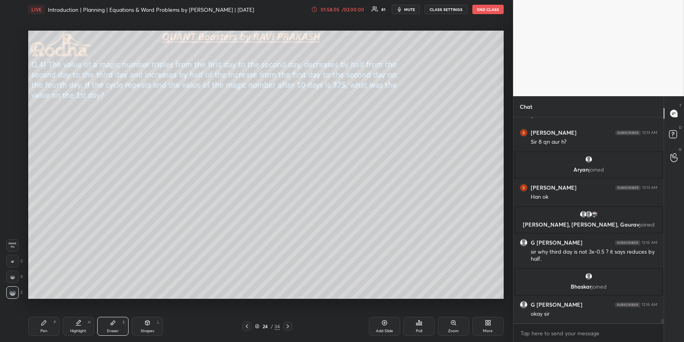
click at [82, 312] on div "Highlight H" at bounding box center [78, 326] width 31 height 19
click at [79, 312] on div "Highlight H" at bounding box center [78, 326] width 31 height 19
drag, startPoint x: 41, startPoint y: 326, endPoint x: 39, endPoint y: 314, distance: 11.9
click at [43, 312] on div "Pen P" at bounding box center [43, 326] width 31 height 19
click at [13, 84] on div at bounding box center [12, 84] width 6 height 6
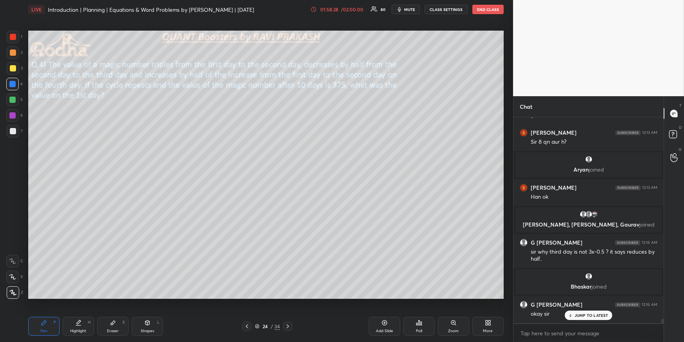
scroll to position [9313, 0]
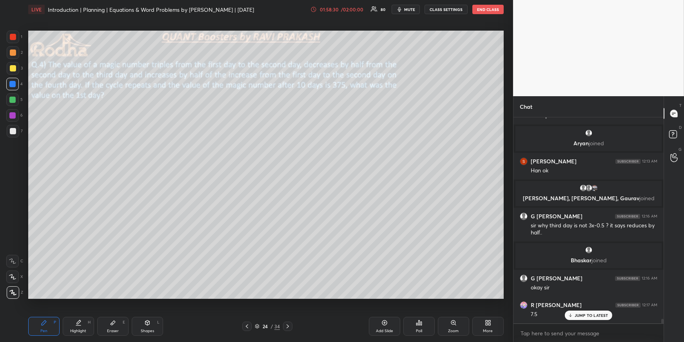
drag, startPoint x: 10, startPoint y: 129, endPoint x: 24, endPoint y: 129, distance: 13.4
click at [10, 129] on div at bounding box center [13, 131] width 6 height 6
drag, startPoint x: 73, startPoint y: 328, endPoint x: 75, endPoint y: 306, distance: 21.7
click at [73, 312] on div "Highlight H" at bounding box center [78, 326] width 31 height 19
click at [36, 312] on div "Pen P" at bounding box center [43, 326] width 31 height 19
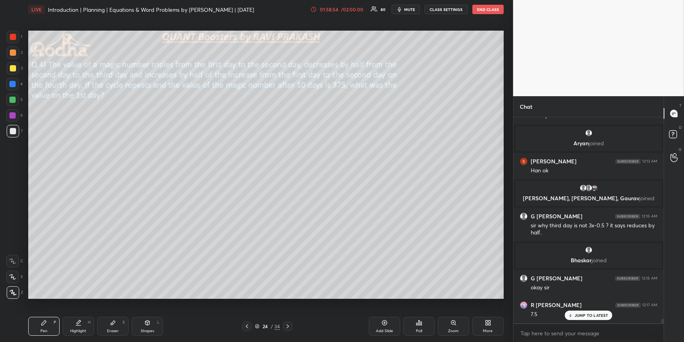
click at [14, 52] on div at bounding box center [13, 52] width 6 height 6
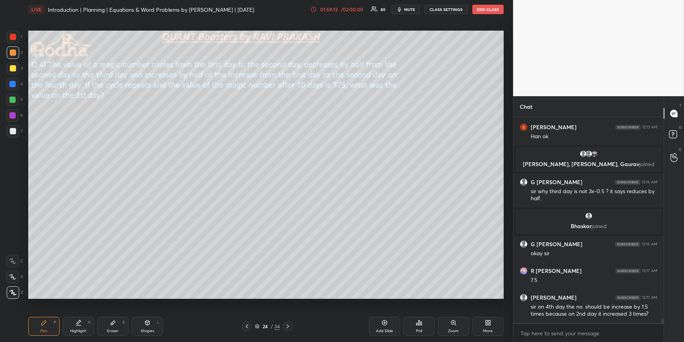
click at [80, 312] on div "Highlight H" at bounding box center [78, 326] width 31 height 19
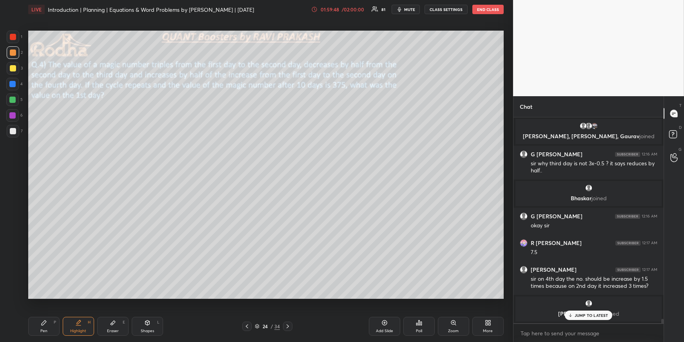
scroll to position [9336, 0]
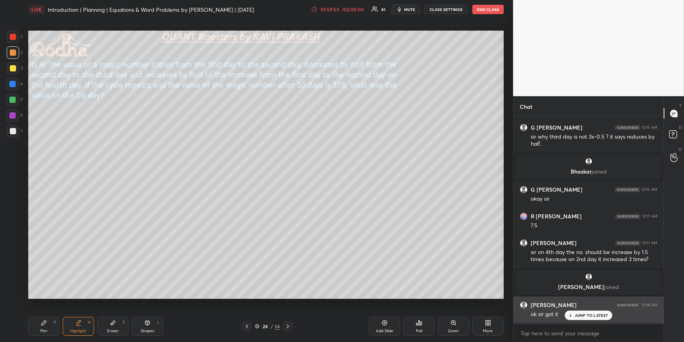
click at [590, 312] on p "JUMP TO LATEST" at bounding box center [592, 315] width 34 height 5
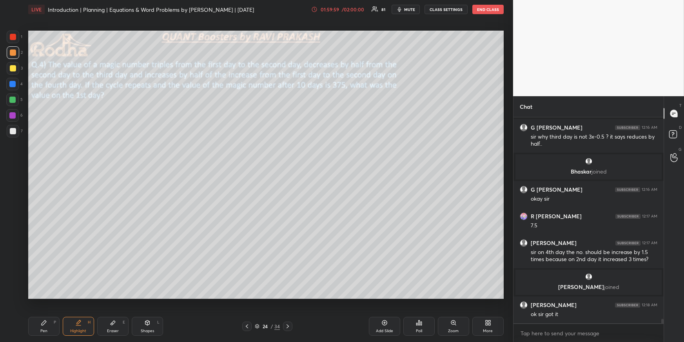
drag, startPoint x: 32, startPoint y: 331, endPoint x: 38, endPoint y: 327, distance: 7.6
click at [33, 312] on div "Pen P" at bounding box center [43, 326] width 31 height 19
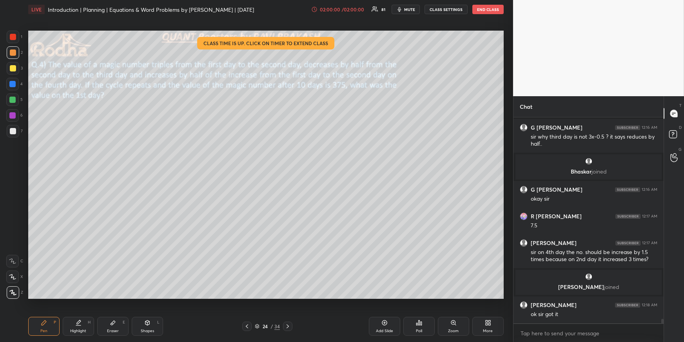
drag, startPoint x: 16, startPoint y: 65, endPoint x: 20, endPoint y: 67, distance: 4.2
click at [16, 66] on div at bounding box center [13, 68] width 13 height 13
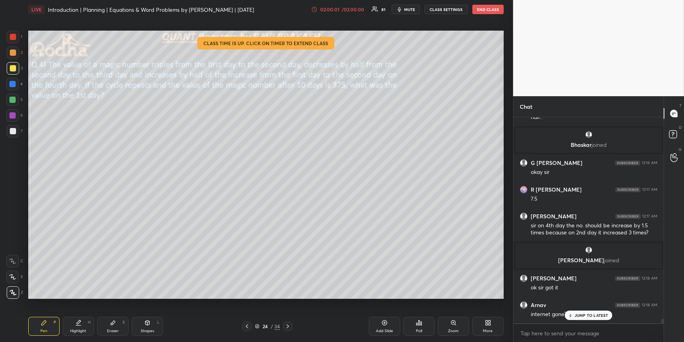
click at [12, 128] on div at bounding box center [13, 131] width 6 height 6
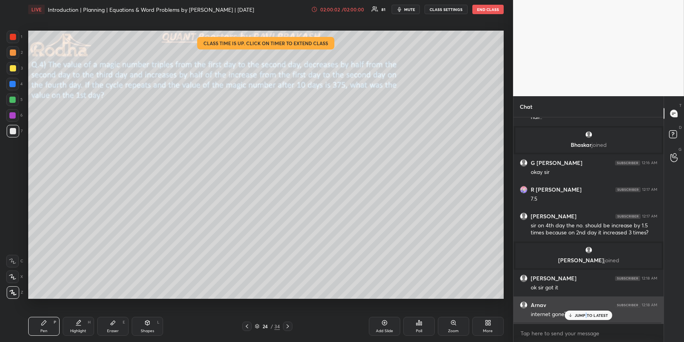
click at [588, 312] on p "JUMP TO LATEST" at bounding box center [592, 315] width 34 height 5
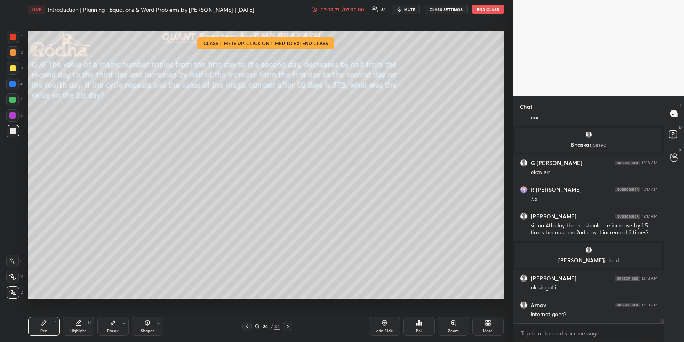
click at [12, 38] on div at bounding box center [13, 37] width 6 height 6
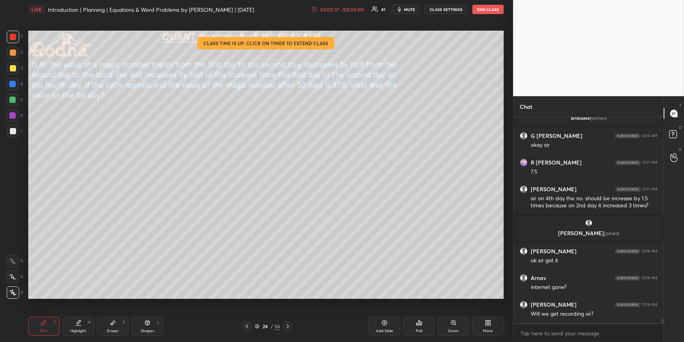
scroll to position [9417, 0]
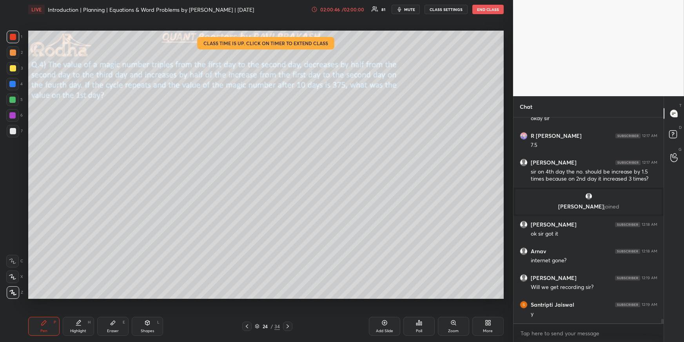
click at [83, 312] on div "Highlight" at bounding box center [78, 331] width 16 height 4
click at [37, 312] on div "Pen P" at bounding box center [43, 326] width 31 height 19
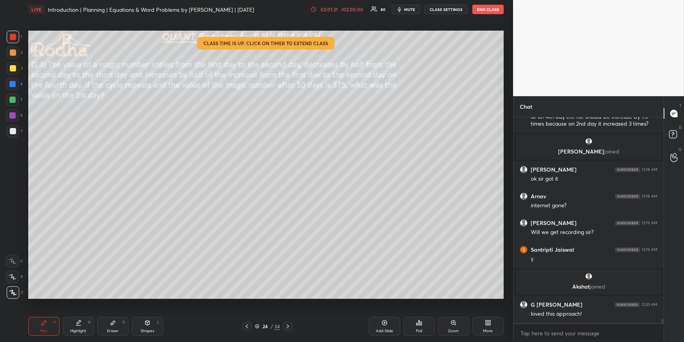
scroll to position [9470, 0]
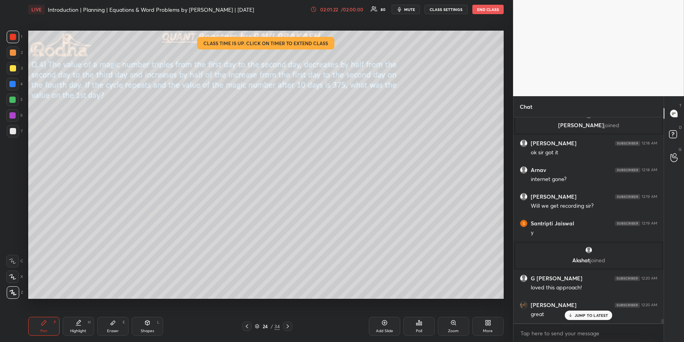
click at [349, 4] on div "LIVE Introduction | Planning | Equations & Word Problems by [PERSON_NAME] | [DA…" at bounding box center [266, 9] width 476 height 19
click at [350, 7] on div "/ 02:00:00" at bounding box center [352, 9] width 24 height 5
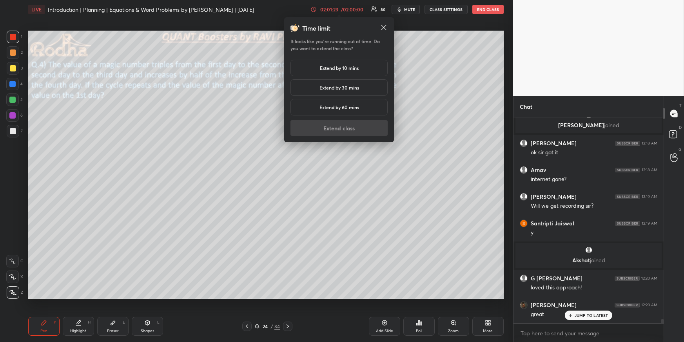
click at [351, 66] on h5 "Extend by 10 mins" at bounding box center [339, 67] width 39 height 7
click at [364, 124] on button "Extend class" at bounding box center [339, 128] width 97 height 16
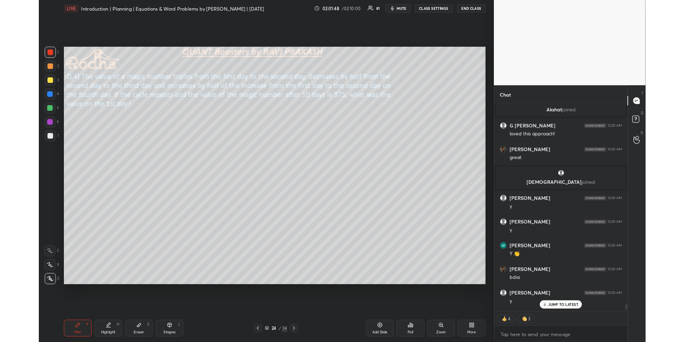
scroll to position [222, 148]
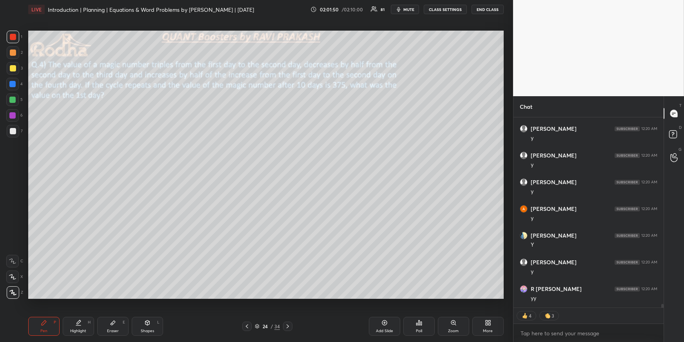
click at [493, 312] on div "More" at bounding box center [488, 326] width 31 height 19
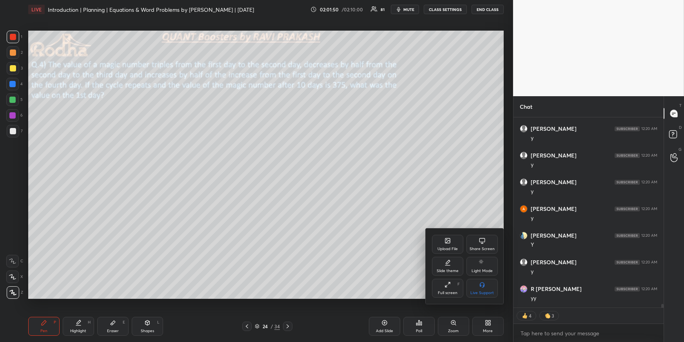
click at [450, 241] on icon at bounding box center [448, 241] width 4 height 3
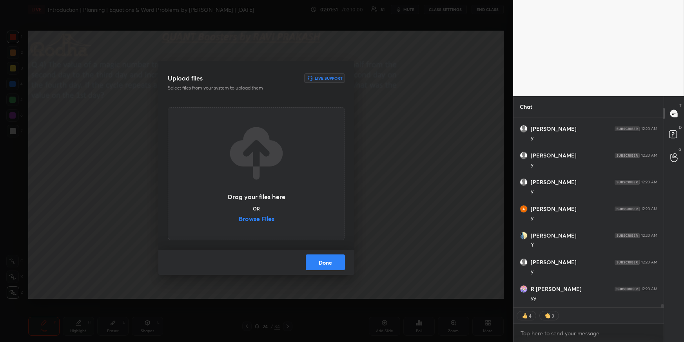
click at [264, 223] on label "Browse Files" at bounding box center [257, 219] width 36 height 8
click at [239, 223] on input "Browse Files" at bounding box center [239, 219] width 0 height 8
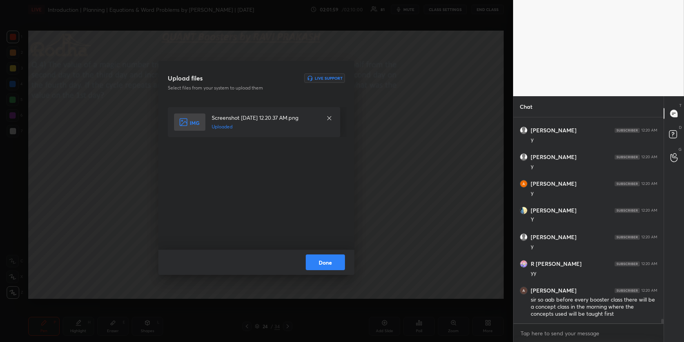
click at [333, 261] on button "Done" at bounding box center [325, 262] width 39 height 16
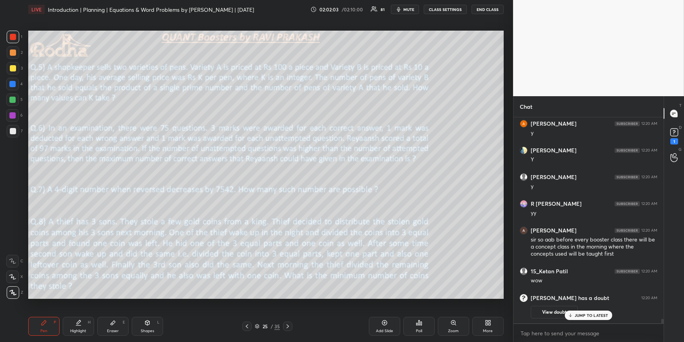
click at [588, 312] on p "JUMP TO LATEST" at bounding box center [592, 315] width 34 height 5
drag, startPoint x: 85, startPoint y: 324, endPoint x: 96, endPoint y: 306, distance: 21.2
click at [84, 312] on div "Highlight H" at bounding box center [78, 326] width 31 height 19
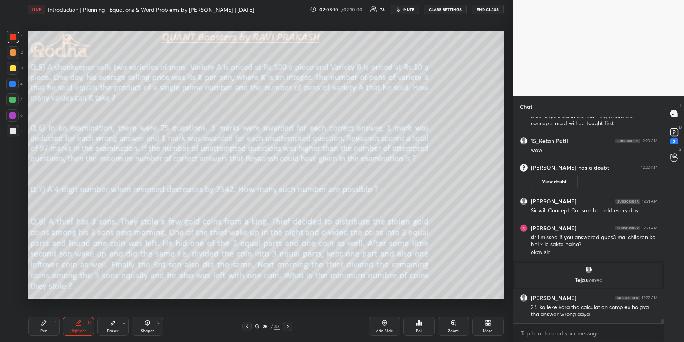
scroll to position [9913, 0]
click at [47, 312] on div "Pen P" at bounding box center [43, 326] width 31 height 19
click at [13, 101] on div at bounding box center [12, 99] width 6 height 6
click at [409, 12] on span "mute" at bounding box center [409, 9] width 11 height 5
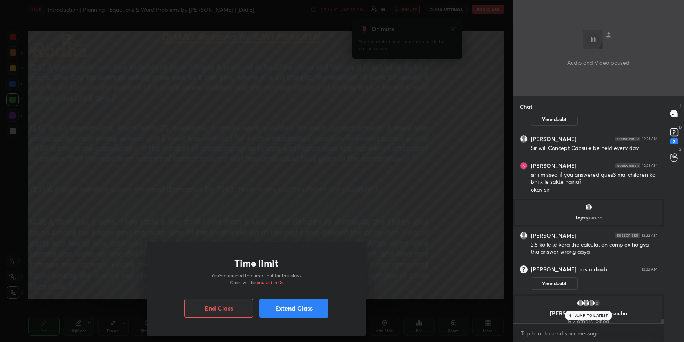
scroll to position [9951, 0]
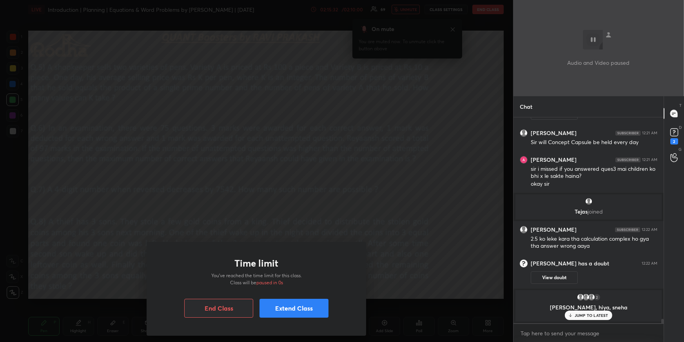
click at [312, 310] on button "Extend Class" at bounding box center [294, 308] width 69 height 19
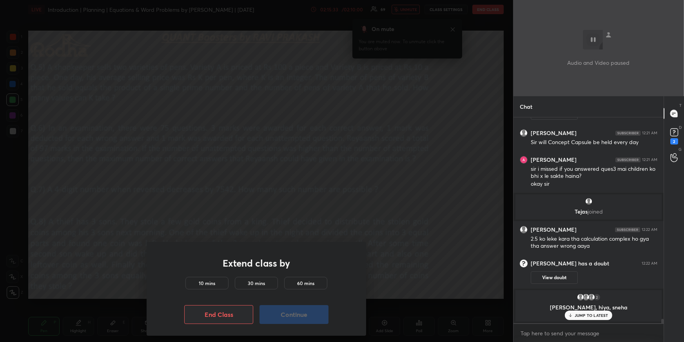
click at [213, 286] on h5 "10 mins" at bounding box center [207, 282] width 16 height 7
click at [279, 312] on button "Continue" at bounding box center [294, 314] width 69 height 19
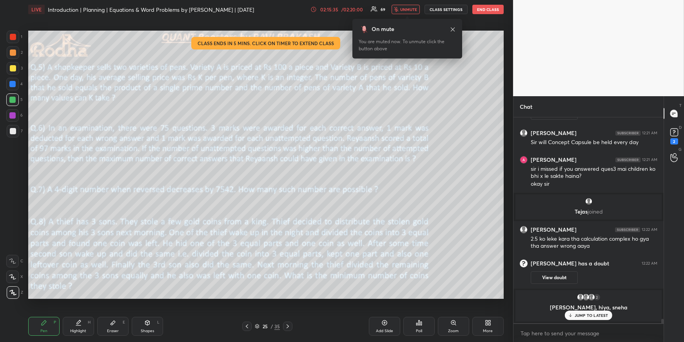
click at [400, 6] on button "unmute" at bounding box center [406, 9] width 28 height 9
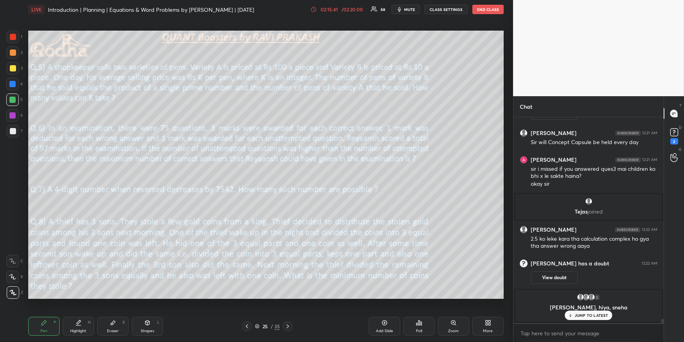
click at [593, 312] on div "JUMP TO LATEST" at bounding box center [588, 314] width 47 height 9
click at [595, 312] on div "2 [PERSON_NAME], [PERSON_NAME], [PERSON_NAME] & 2 others joined" at bounding box center [589, 305] width 146 height 31
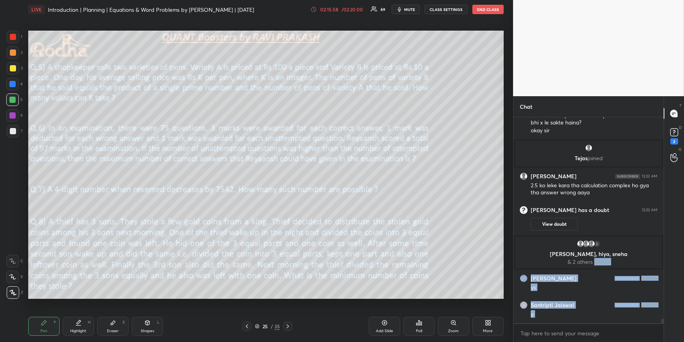
scroll to position [10018, 0]
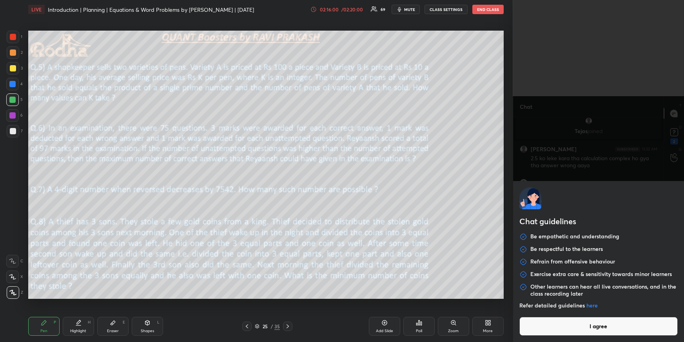
click at [584, 312] on body "1 2 3 4 5 6 7 R O A L C X Z Erase all C X Z LIVE Introduction | Planning | Equa…" at bounding box center [342, 171] width 684 height 342
click at [577, 312] on button "I agree" at bounding box center [599, 326] width 158 height 19
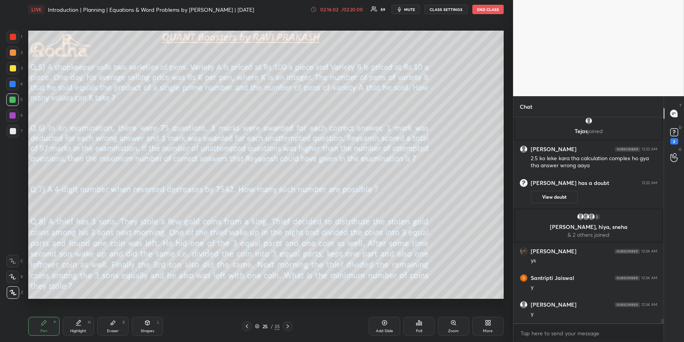
click at [28, 312] on div "LIVE Introduction | Planning | Equations & Word Problems by [PERSON_NAME] | [DA…" at bounding box center [266, 171] width 482 height 342
click at [40, 312] on div "Pen P" at bounding box center [43, 326] width 31 height 19
click at [14, 129] on div at bounding box center [13, 131] width 6 height 6
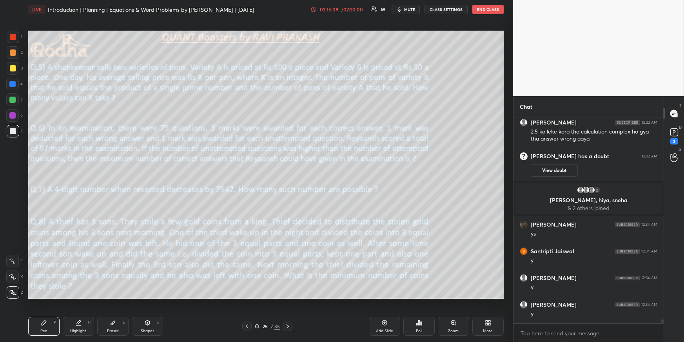
click at [420, 312] on div "Poll" at bounding box center [419, 326] width 31 height 19
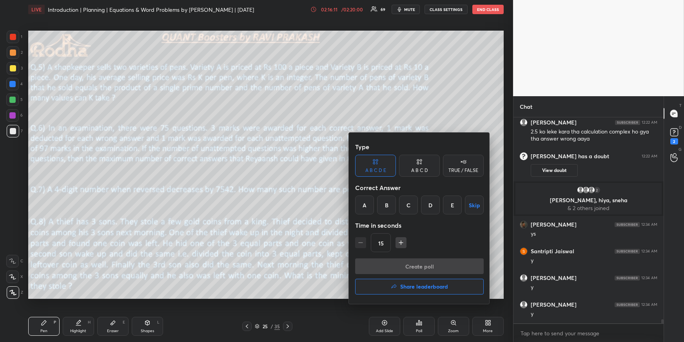
click at [130, 113] on div at bounding box center [342, 171] width 684 height 342
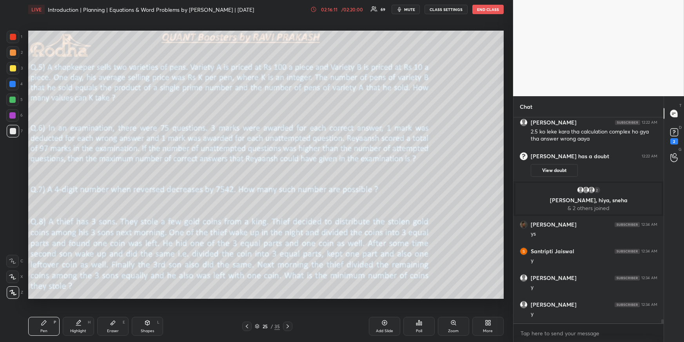
click at [130, 115] on div "Type A B C D E A B C D TRUE / FALSE Correct Answer A B C D E Skip Time in secon…" at bounding box center [342, 171] width 684 height 342
click at [424, 312] on div "Poll" at bounding box center [419, 326] width 31 height 19
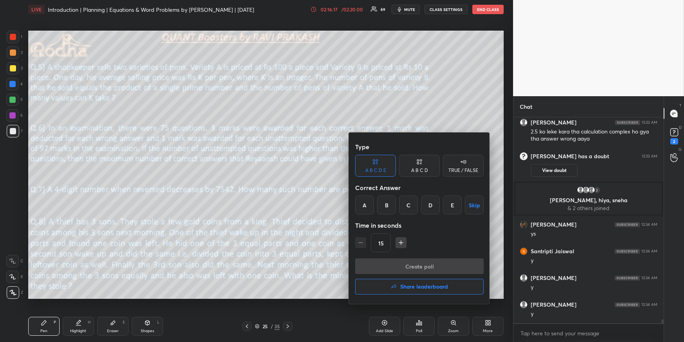
click at [366, 204] on div "A" at bounding box center [364, 204] width 19 height 19
click at [384, 266] on button "Create poll" at bounding box center [419, 266] width 129 height 16
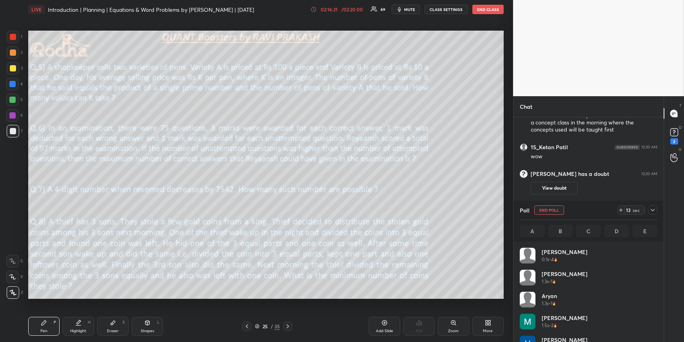
scroll to position [92, 135]
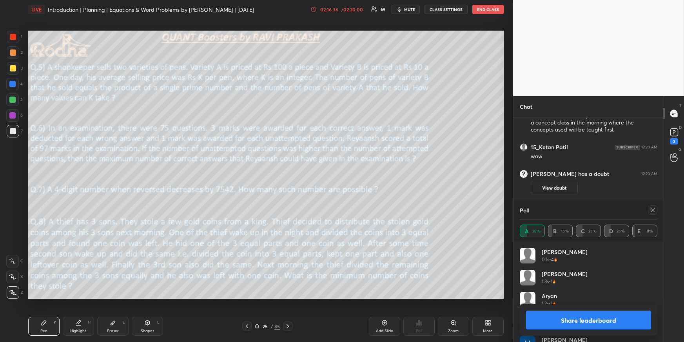
click at [637, 211] on icon at bounding box center [653, 210] width 4 height 4
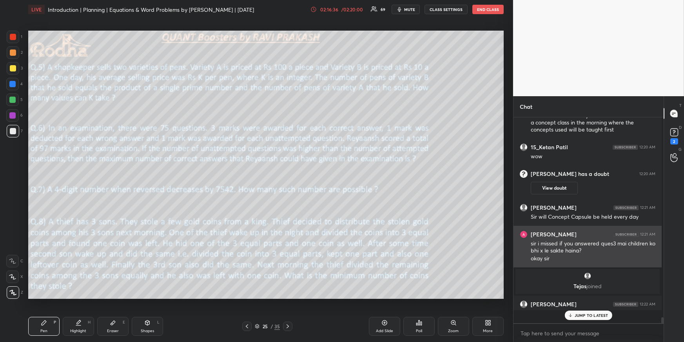
scroll to position [203, 148]
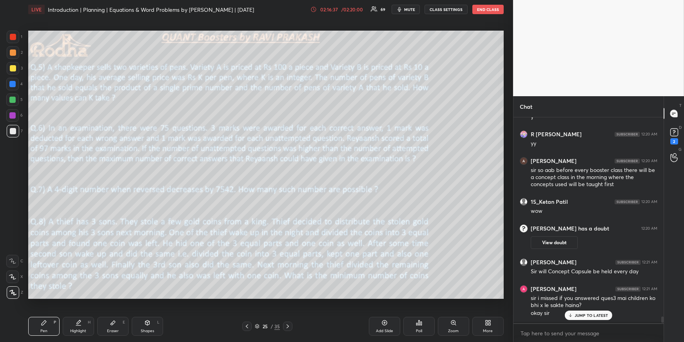
click at [594, 312] on div "JUMP TO LATEST" at bounding box center [588, 314] width 47 height 9
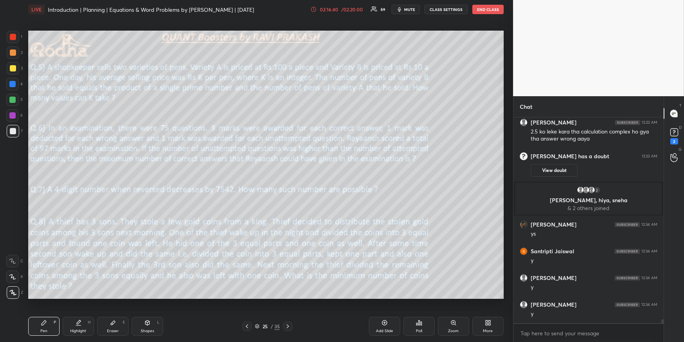
click at [414, 312] on div "Poll" at bounding box center [419, 326] width 31 height 19
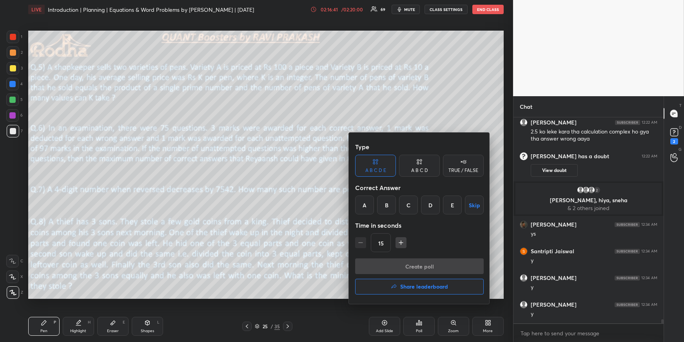
click at [450, 205] on div "E" at bounding box center [452, 204] width 19 height 19
click at [431, 263] on button "Create poll" at bounding box center [419, 266] width 129 height 16
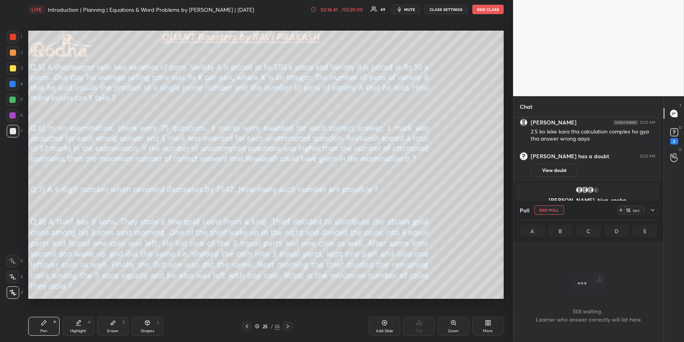
scroll to position [213, 146]
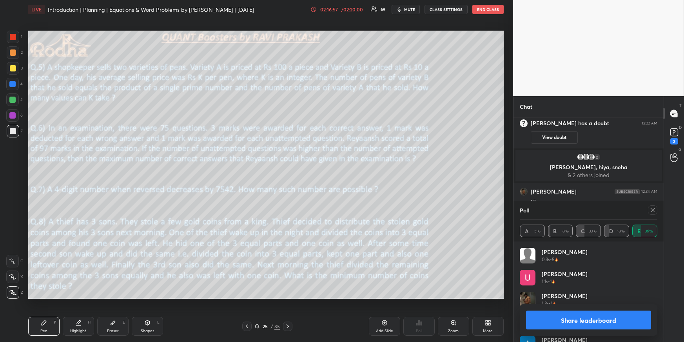
click at [637, 209] on icon at bounding box center [653, 210] width 6 height 6
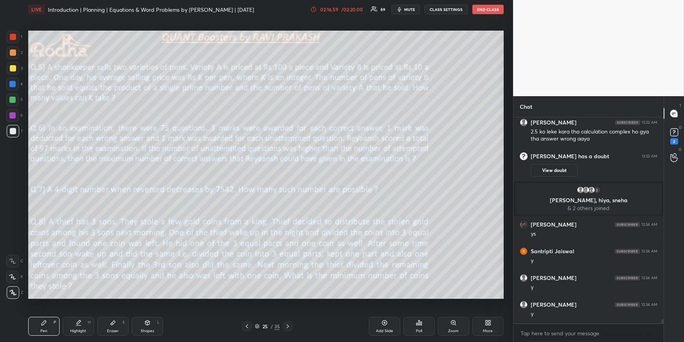
click at [418, 312] on div "Poll" at bounding box center [419, 331] width 6 height 4
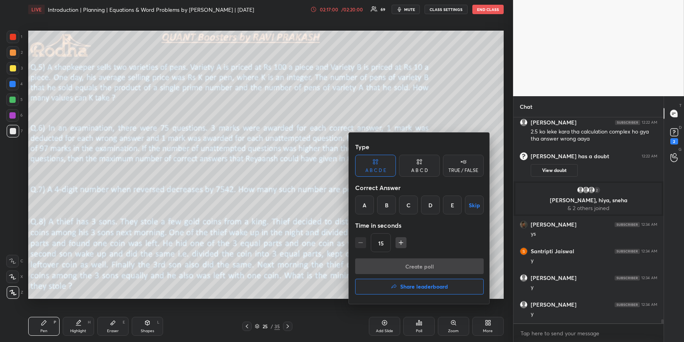
drag, startPoint x: 431, startPoint y: 206, endPoint x: 418, endPoint y: 236, distance: 33.0
click at [431, 206] on div "D" at bounding box center [430, 204] width 19 height 19
click at [410, 268] on button "Create poll" at bounding box center [419, 266] width 129 height 16
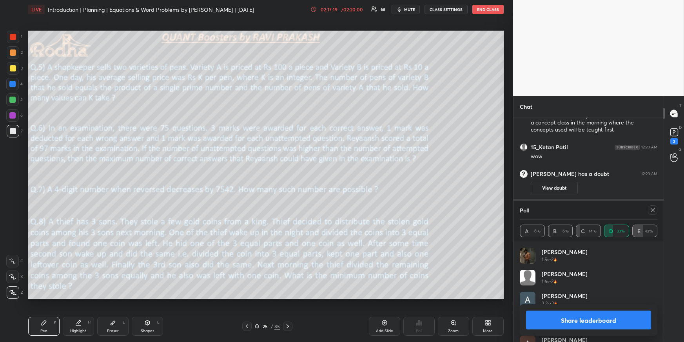
click at [637, 207] on div at bounding box center [652, 209] width 9 height 9
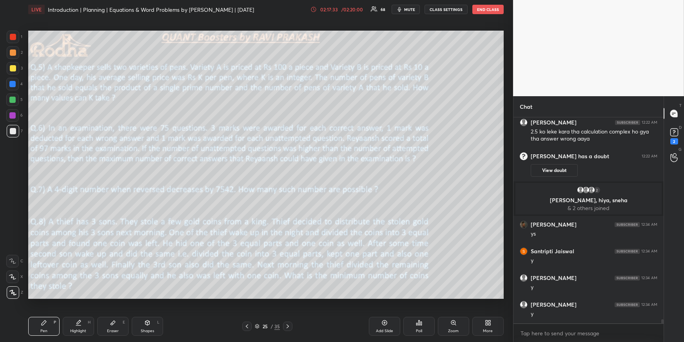
click at [420, 312] on icon at bounding box center [419, 322] width 6 height 6
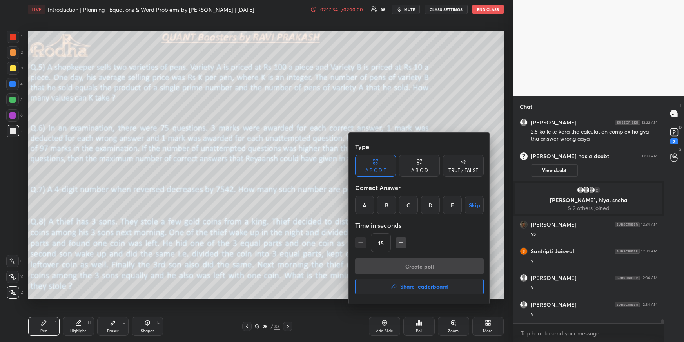
drag, startPoint x: 451, startPoint y: 204, endPoint x: 433, endPoint y: 235, distance: 35.5
click at [450, 204] on div "E" at bounding box center [452, 204] width 19 height 19
click at [422, 267] on button "Create poll" at bounding box center [419, 266] width 129 height 16
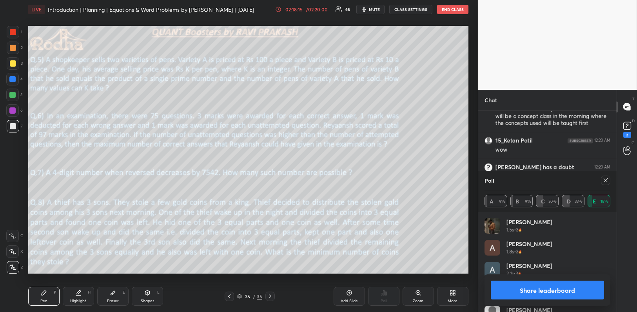
click at [605, 182] on icon at bounding box center [606, 180] width 4 height 4
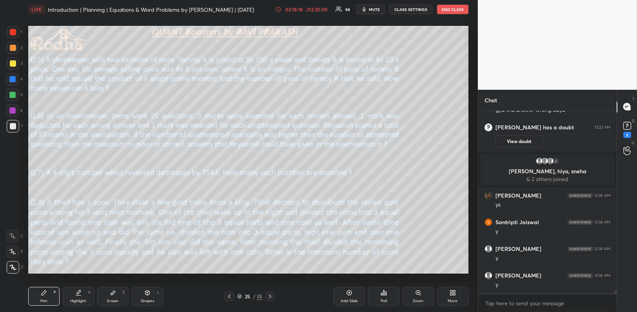
click at [384, 296] on div "Poll" at bounding box center [383, 296] width 31 height 19
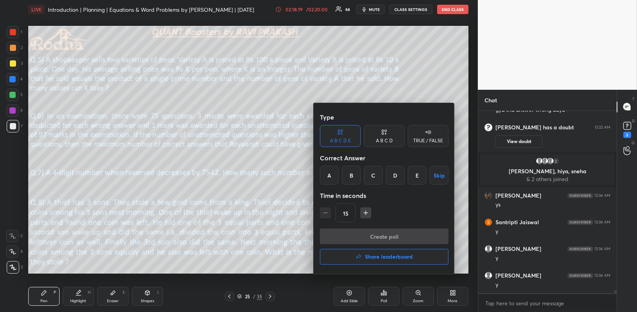
click at [393, 261] on button "Share leaderboard" at bounding box center [384, 257] width 129 height 16
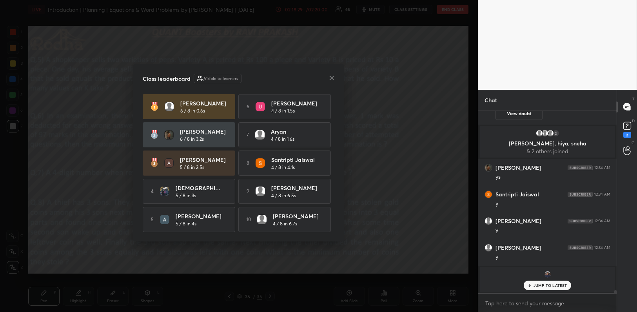
click at [331, 76] on icon at bounding box center [332, 78] width 4 height 4
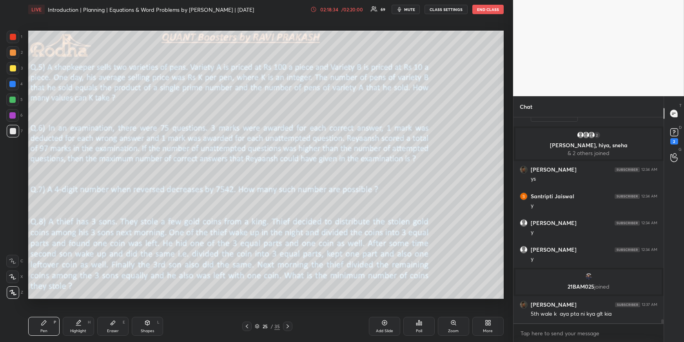
click at [13, 66] on div at bounding box center [13, 68] width 6 height 6
click at [493, 312] on div "More" at bounding box center [488, 326] width 31 height 19
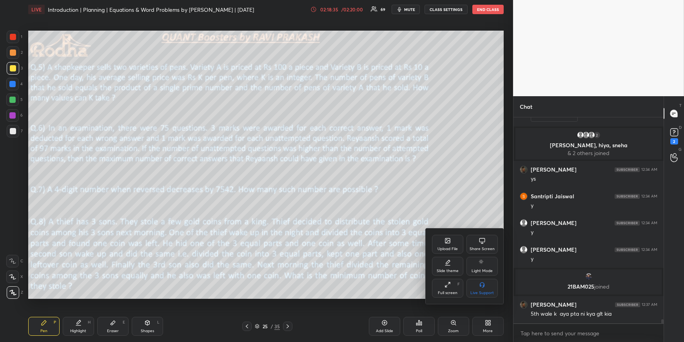
click at [455, 249] on div "Upload File" at bounding box center [448, 249] width 20 height 4
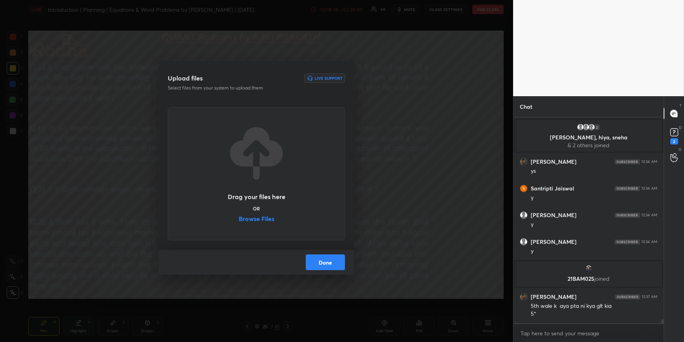
click at [268, 219] on label "Browse Files" at bounding box center [257, 219] width 36 height 8
click at [239, 219] on input "Browse Files" at bounding box center [239, 219] width 0 height 8
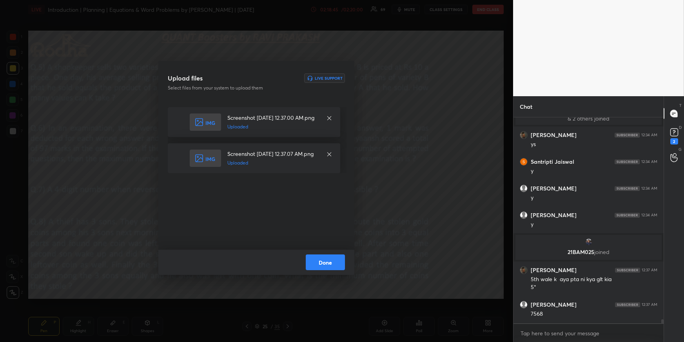
click at [339, 262] on button "Done" at bounding box center [325, 262] width 39 height 16
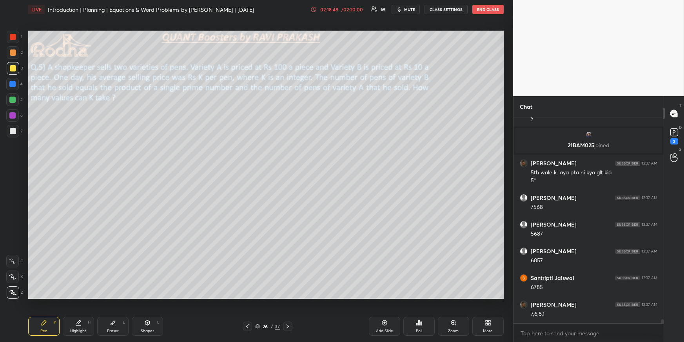
click at [249, 312] on icon at bounding box center [247, 326] width 6 height 6
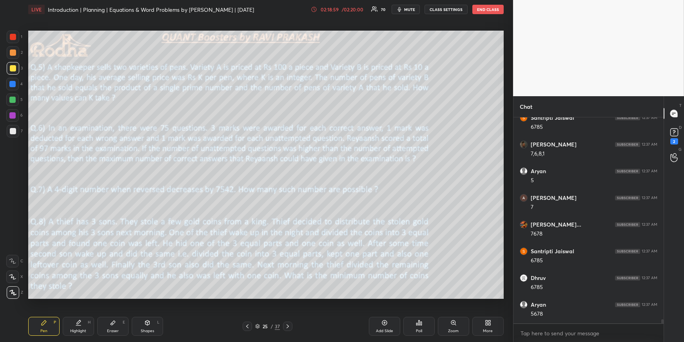
click at [13, 69] on div at bounding box center [13, 68] width 6 height 6
click at [81, 312] on div "Highlight H" at bounding box center [78, 326] width 31 height 19
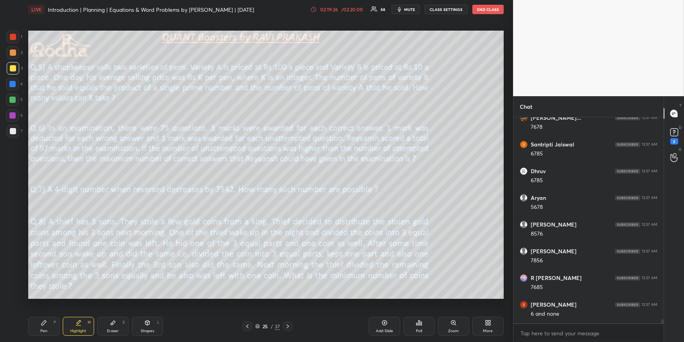
click at [52, 312] on div "Pen P" at bounding box center [43, 326] width 31 height 19
click at [12, 102] on div at bounding box center [12, 99] width 6 height 6
drag, startPoint x: 76, startPoint y: 328, endPoint x: 85, endPoint y: 308, distance: 22.7
click at [77, 312] on div "Highlight" at bounding box center [78, 331] width 16 height 4
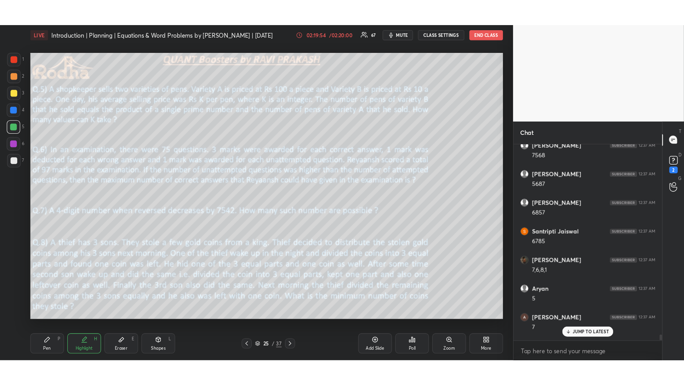
scroll to position [10430, 0]
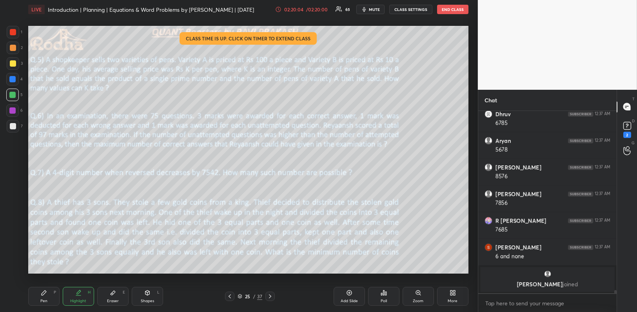
click at [450, 291] on icon at bounding box center [453, 293] width 6 height 6
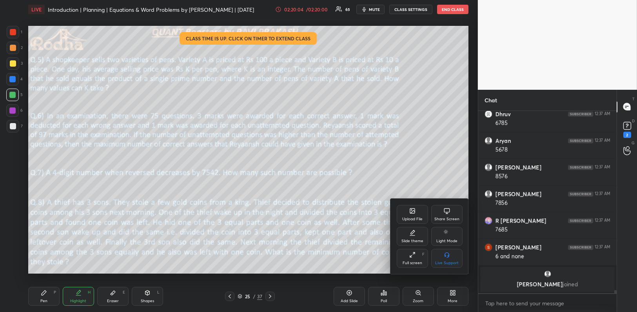
click at [420, 216] on div "Upload File" at bounding box center [412, 214] width 31 height 19
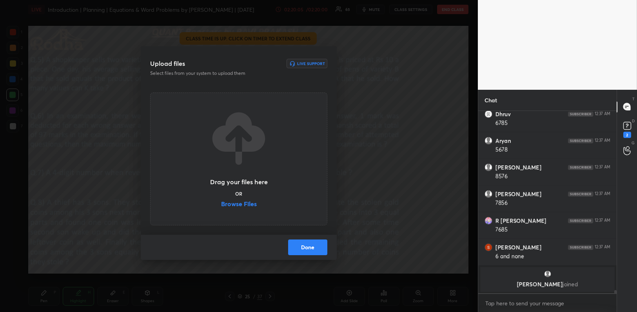
click at [253, 202] on label "Browse Files" at bounding box center [239, 205] width 36 height 8
click at [221, 202] on input "Browse Files" at bounding box center [221, 205] width 0 height 8
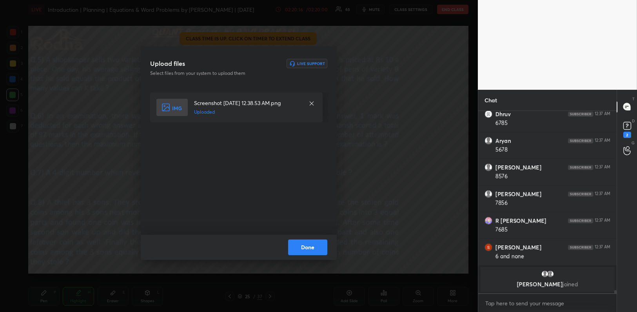
click at [321, 244] on button "Done" at bounding box center [307, 248] width 39 height 16
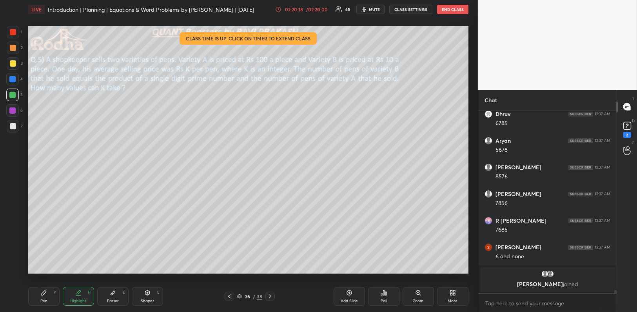
drag, startPoint x: 229, startPoint y: 298, endPoint x: 233, endPoint y: 296, distance: 4.4
click at [229, 298] on icon at bounding box center [229, 296] width 6 height 6
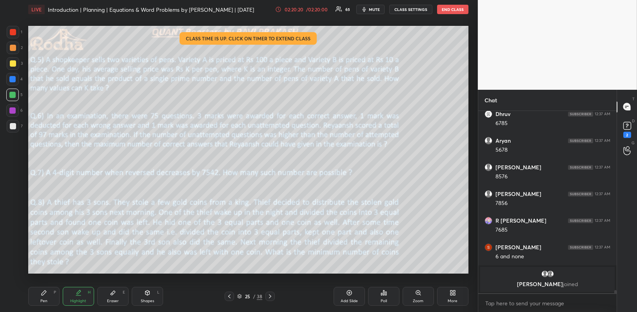
drag, startPoint x: 12, startPoint y: 65, endPoint x: 18, endPoint y: 73, distance: 10.1
click at [12, 65] on div at bounding box center [13, 63] width 6 height 6
click at [39, 297] on div "Pen P" at bounding box center [43, 296] width 31 height 19
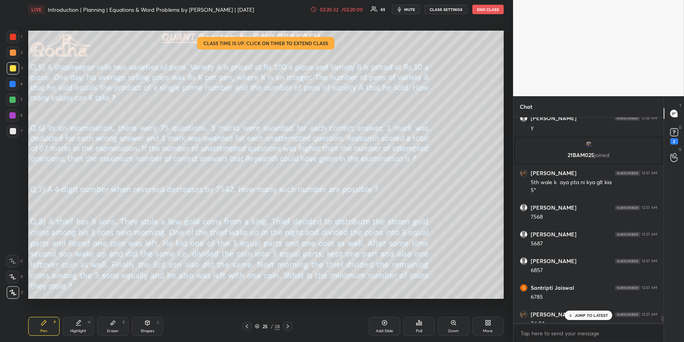
scroll to position [10451, 0]
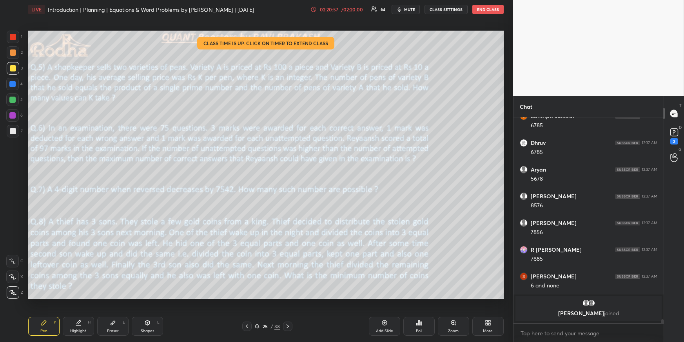
click at [284, 312] on div "25 / 38" at bounding box center [267, 325] width 50 height 9
click at [287, 312] on icon at bounding box center [288, 326] width 6 height 6
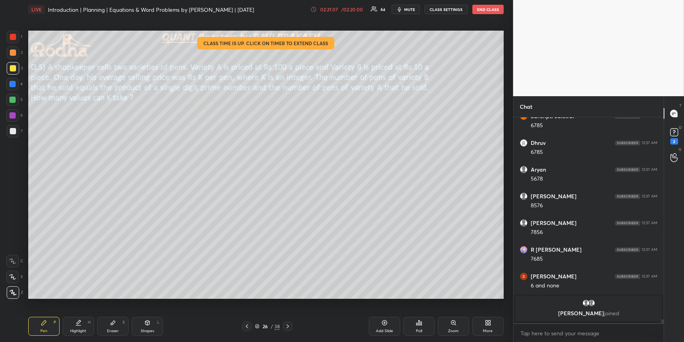
click at [360, 11] on div "/ 02:20:00" at bounding box center [352, 9] width 24 height 5
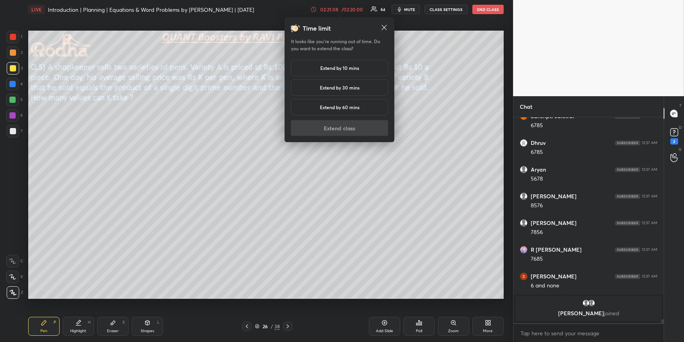
drag, startPoint x: 356, startPoint y: 70, endPoint x: 359, endPoint y: 84, distance: 14.3
click at [356, 70] on h5 "Extend by 10 mins" at bounding box center [339, 67] width 39 height 7
click at [353, 131] on button "Extend class" at bounding box center [339, 128] width 97 height 16
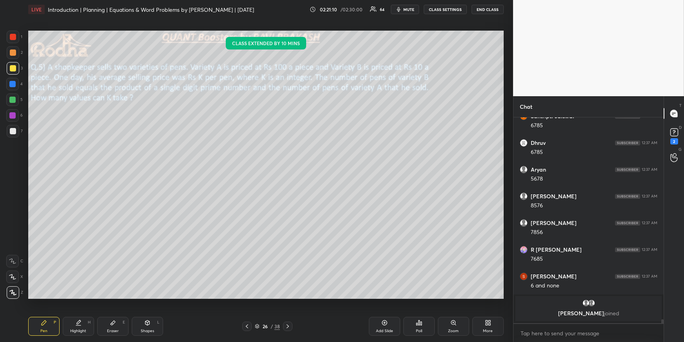
click at [14, 127] on div at bounding box center [13, 131] width 13 height 13
drag, startPoint x: 13, startPoint y: 98, endPoint x: 22, endPoint y: 98, distance: 8.6
click at [14, 100] on div at bounding box center [12, 99] width 6 height 6
click at [15, 133] on div at bounding box center [13, 131] width 6 height 6
click at [14, 98] on div at bounding box center [12, 99] width 6 height 6
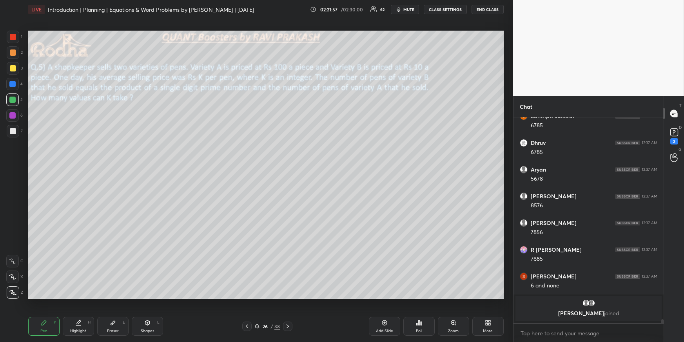
click at [76, 312] on icon at bounding box center [78, 325] width 5 height 0
click at [46, 312] on icon at bounding box center [44, 322] width 6 height 6
click at [12, 51] on div at bounding box center [13, 52] width 6 height 6
click at [135, 312] on div "Shapes L" at bounding box center [147, 326] width 31 height 19
click at [9, 295] on div at bounding box center [13, 292] width 13 height 13
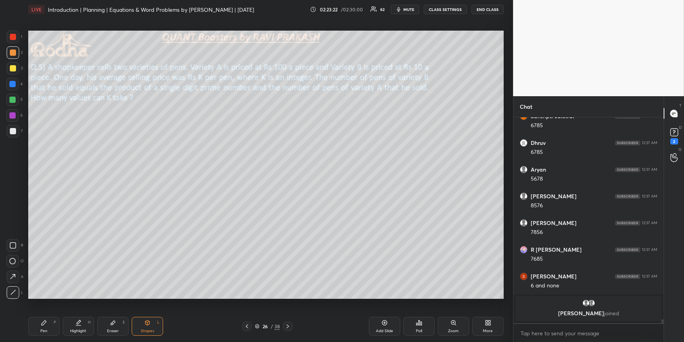
drag, startPoint x: 46, startPoint y: 322, endPoint x: 45, endPoint y: 302, distance: 20.4
click at [46, 312] on icon at bounding box center [44, 322] width 6 height 6
drag, startPoint x: 13, startPoint y: 278, endPoint x: 27, endPoint y: 273, distance: 14.6
click at [13, 278] on icon at bounding box center [12, 276] width 6 height 5
click at [13, 295] on div at bounding box center [13, 292] width 13 height 13
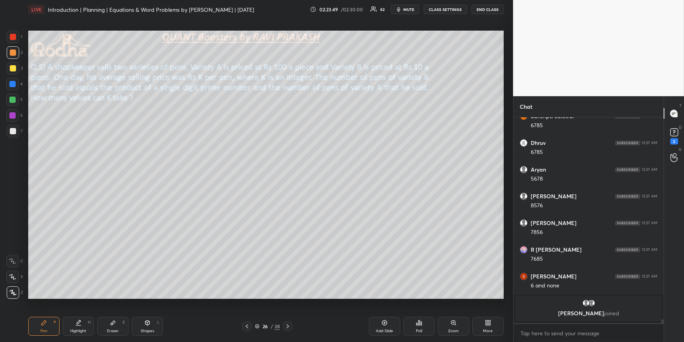
click at [70, 312] on div "Highlight H" at bounding box center [78, 326] width 31 height 19
click at [36, 312] on div "Pen P" at bounding box center [43, 326] width 31 height 19
drag, startPoint x: 14, startPoint y: 36, endPoint x: 20, endPoint y: 45, distance: 9.9
click at [14, 36] on div at bounding box center [13, 37] width 6 height 6
click at [13, 51] on div at bounding box center [13, 52] width 6 height 6
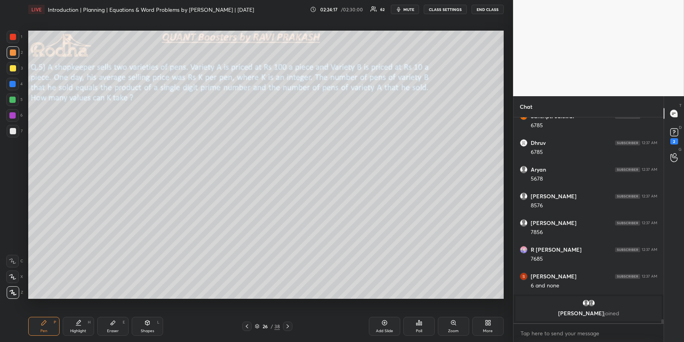
drag, startPoint x: 86, startPoint y: 327, endPoint x: 87, endPoint y: 322, distance: 5.2
click at [86, 312] on div "Highlight H" at bounding box center [78, 326] width 31 height 19
click at [147, 312] on icon at bounding box center [147, 322] width 6 height 6
drag, startPoint x: 13, startPoint y: 292, endPoint x: 27, endPoint y: 285, distance: 16.1
click at [13, 292] on icon at bounding box center [13, 292] width 6 height 6
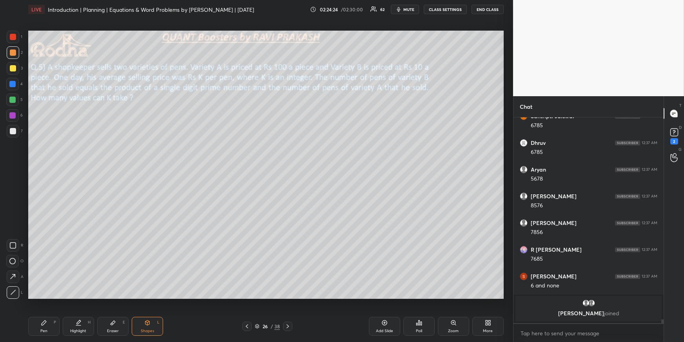
click at [80, 312] on div "Highlight" at bounding box center [78, 331] width 16 height 4
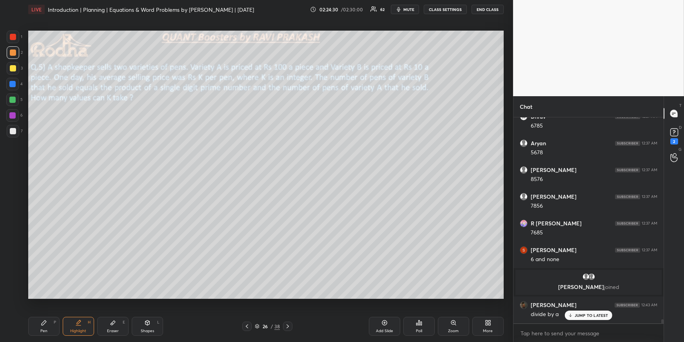
drag, startPoint x: 57, startPoint y: 320, endPoint x: 55, endPoint y: 300, distance: 20.1
click at [57, 312] on div "Pen P" at bounding box center [43, 326] width 31 height 19
click at [13, 96] on div at bounding box center [12, 99] width 13 height 13
drag, startPoint x: 12, startPoint y: 35, endPoint x: 17, endPoint y: 40, distance: 6.4
click at [12, 35] on div at bounding box center [13, 37] width 6 height 6
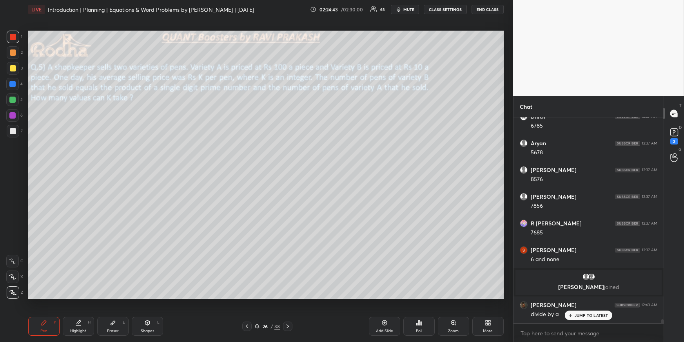
click at [15, 53] on div at bounding box center [13, 52] width 6 height 6
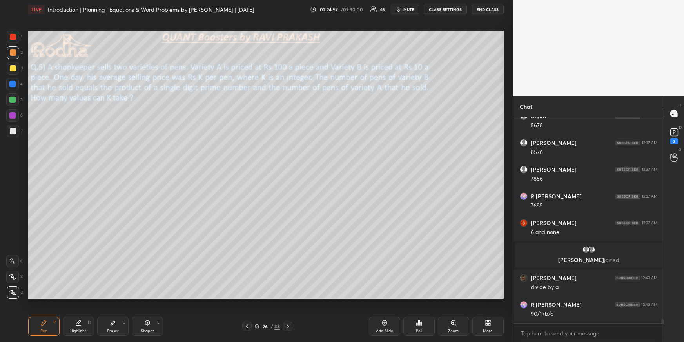
click at [77, 312] on div "Highlight H" at bounding box center [78, 326] width 31 height 19
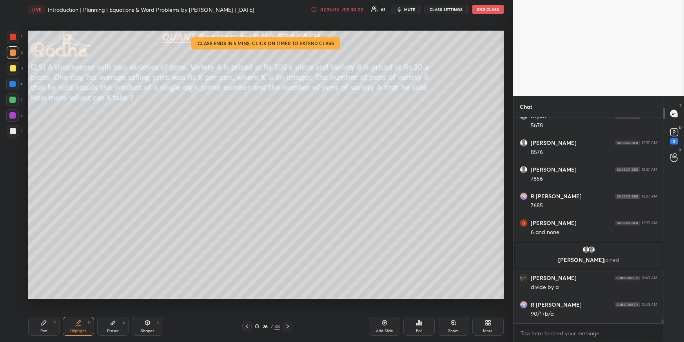
click at [44, 312] on div "Pen P" at bounding box center [43, 326] width 31 height 19
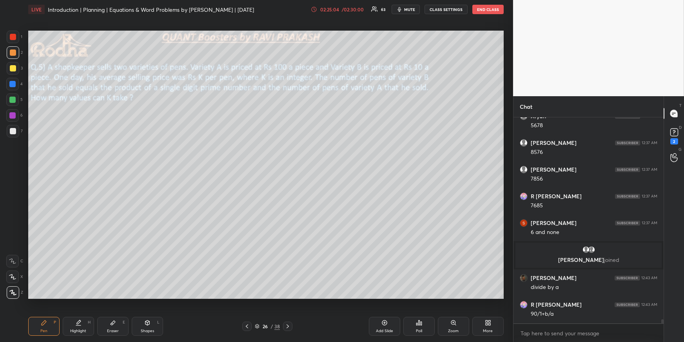
click at [15, 96] on div at bounding box center [12, 99] width 6 height 6
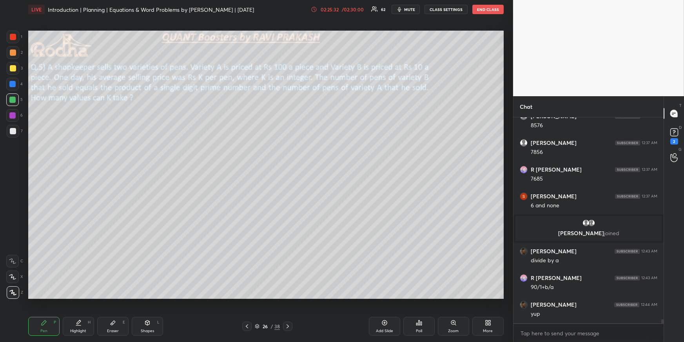
click at [14, 67] on div at bounding box center [13, 68] width 6 height 6
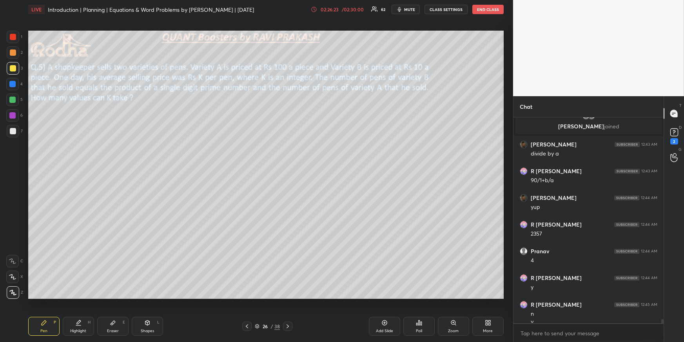
scroll to position [10645, 0]
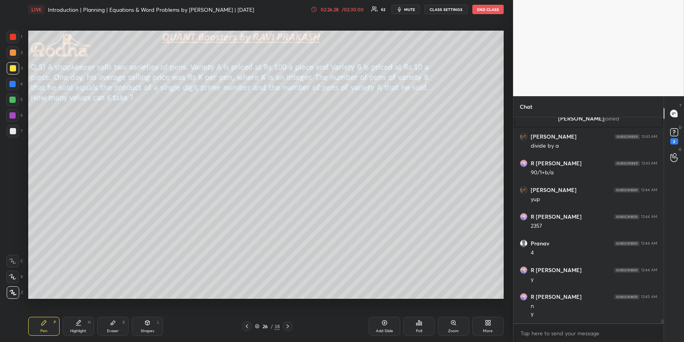
click at [14, 37] on div at bounding box center [13, 37] width 6 height 6
click at [348, 299] on div "Setting up your live class Poll for secs No correct answer Start poll" at bounding box center [266, 164] width 482 height 291
click at [12, 66] on div at bounding box center [13, 68] width 6 height 6
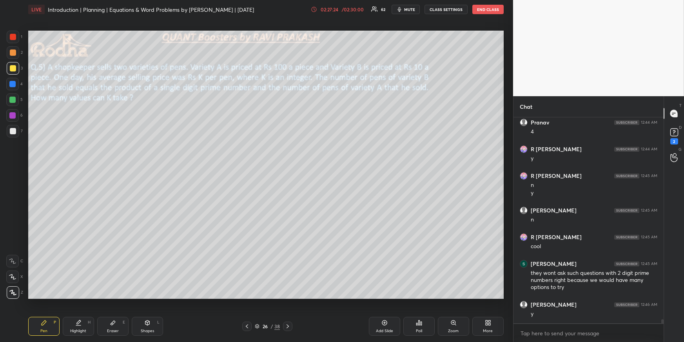
scroll to position [10793, 0]
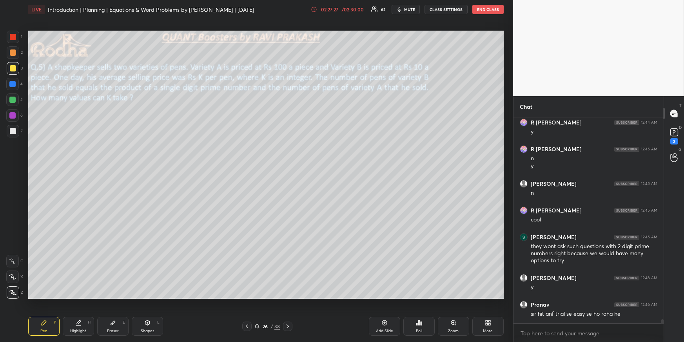
click at [80, 312] on div "Highlight H" at bounding box center [78, 326] width 31 height 19
click at [9, 195] on div "1 2 3 4 5 6 7 R O A L C X Z Erase all C X Z" at bounding box center [12, 165] width 25 height 268
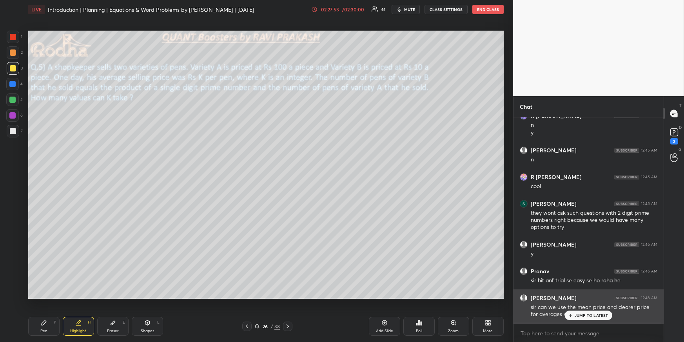
click at [586, 312] on p "JUMP TO LATEST" at bounding box center [592, 315] width 34 height 5
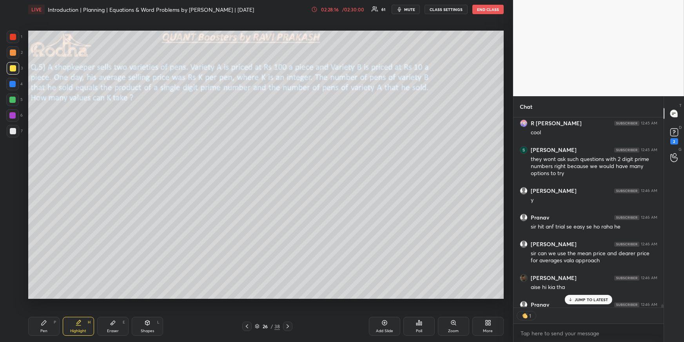
scroll to position [10929, 0]
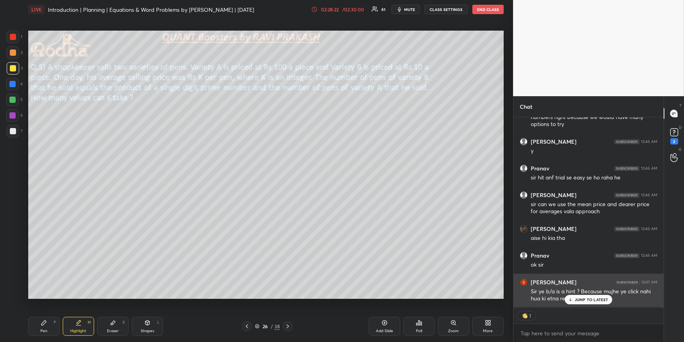
drag, startPoint x: 592, startPoint y: 297, endPoint x: 587, endPoint y: 296, distance: 4.9
click at [592, 297] on p "JUMP TO LATEST" at bounding box center [592, 299] width 34 height 5
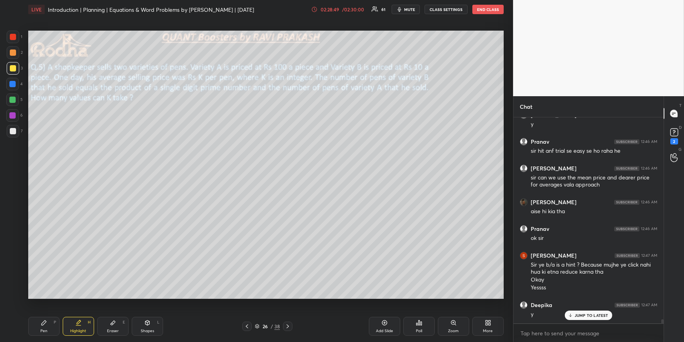
scroll to position [10983, 0]
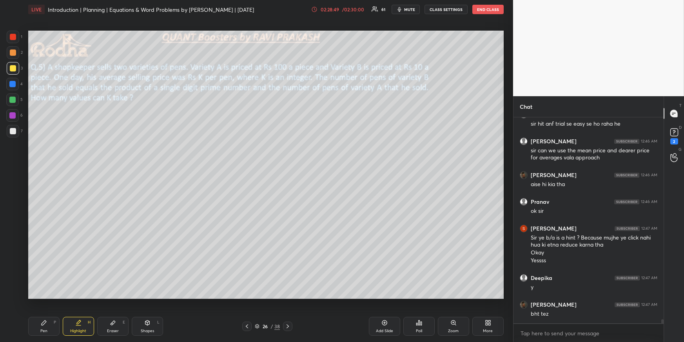
click at [289, 312] on icon at bounding box center [288, 326] width 6 height 6
drag, startPoint x: 50, startPoint y: 319, endPoint x: 51, endPoint y: 304, distance: 14.1
click at [50, 312] on div "Pen P" at bounding box center [43, 326] width 31 height 19
click at [287, 312] on icon at bounding box center [288, 326] width 6 height 6
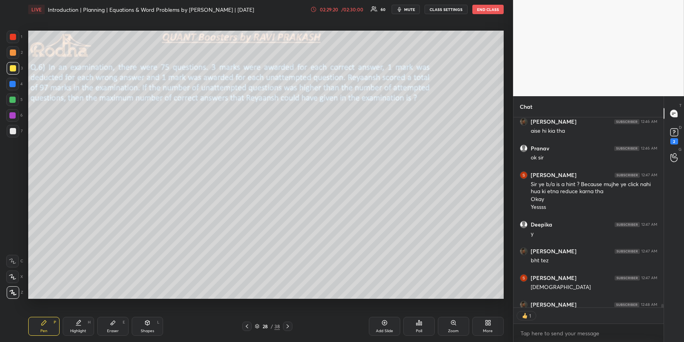
scroll to position [2, 2]
drag, startPoint x: 75, startPoint y: 325, endPoint x: 79, endPoint y: 300, distance: 25.5
click at [75, 312] on div "Highlight H" at bounding box center [78, 326] width 31 height 19
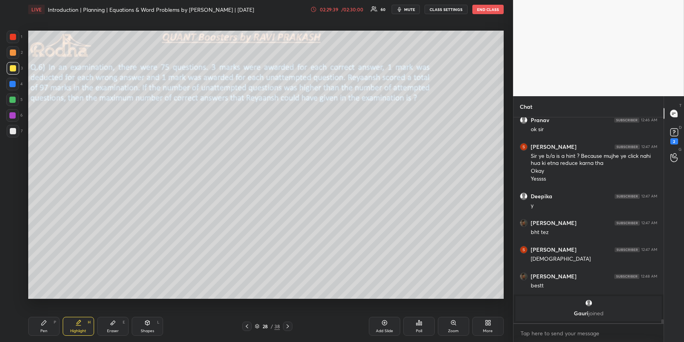
drag, startPoint x: 45, startPoint y: 325, endPoint x: 39, endPoint y: 300, distance: 26.1
click at [45, 312] on icon at bounding box center [44, 322] width 6 height 6
click at [13, 133] on div at bounding box center [13, 131] width 6 height 6
click at [14, 51] on div at bounding box center [13, 52] width 6 height 6
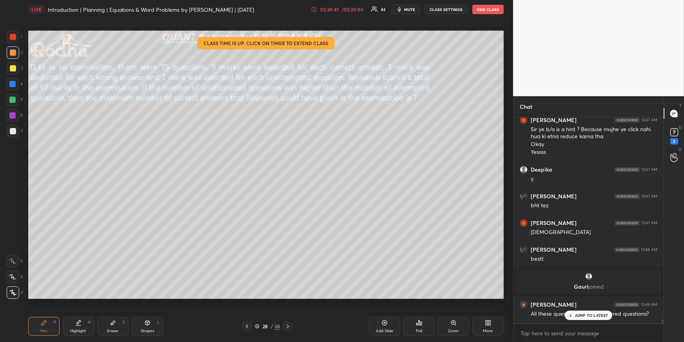
scroll to position [10835, 0]
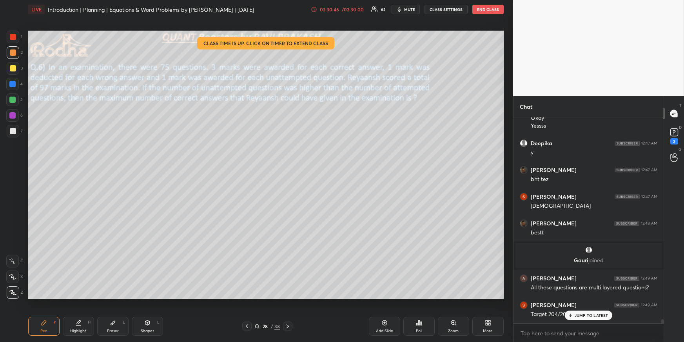
click at [581, 312] on p "JUMP TO LATEST" at bounding box center [592, 315] width 34 height 5
click at [15, 84] on div at bounding box center [12, 84] width 6 height 6
click at [13, 103] on div at bounding box center [12, 99] width 13 height 13
click at [83, 312] on div "Highlight" at bounding box center [78, 331] width 16 height 4
drag, startPoint x: 44, startPoint y: 321, endPoint x: 43, endPoint y: 317, distance: 4.2
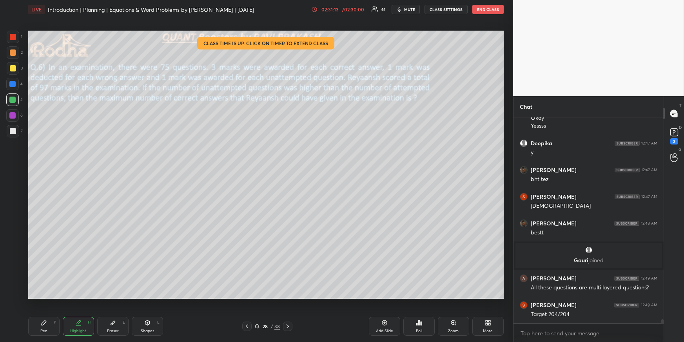
click at [45, 312] on icon at bounding box center [44, 322] width 6 height 6
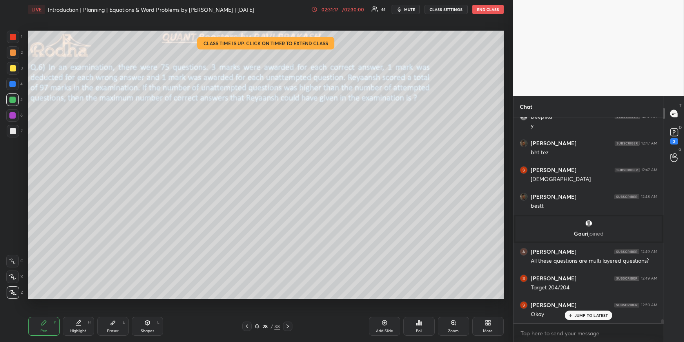
click at [16, 53] on div at bounding box center [13, 52] width 13 height 13
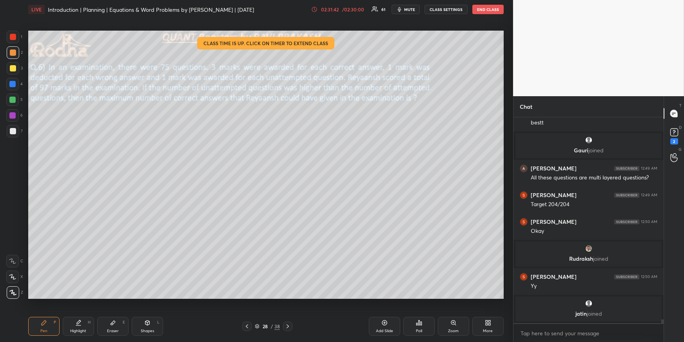
scroll to position [10971, 0]
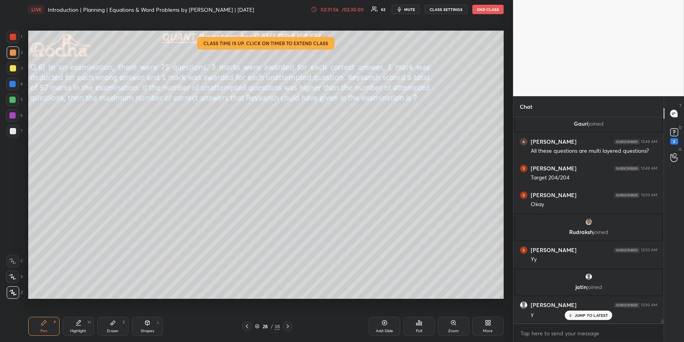
click at [84, 312] on div "Highlight H" at bounding box center [78, 326] width 31 height 19
drag, startPoint x: 44, startPoint y: 325, endPoint x: 47, endPoint y: 320, distance: 5.9
click at [44, 312] on div "Pen P" at bounding box center [43, 326] width 31 height 19
click at [16, 82] on div at bounding box center [12, 84] width 13 height 13
click at [11, 133] on div at bounding box center [13, 131] width 6 height 6
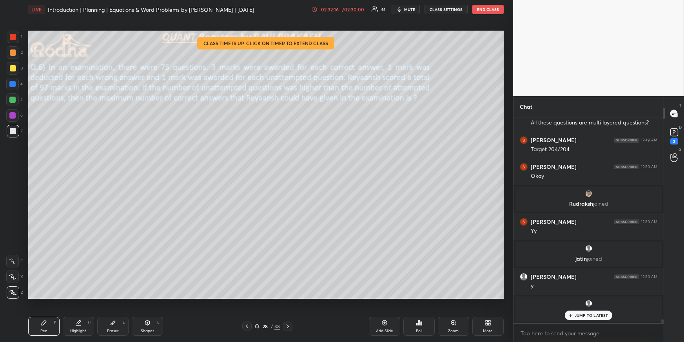
scroll to position [11026, 0]
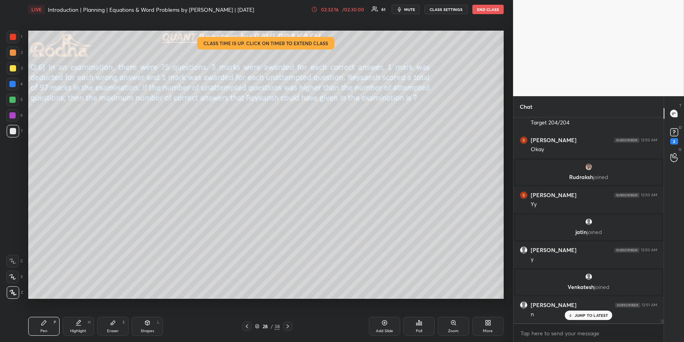
click at [82, 312] on div "Highlight H" at bounding box center [78, 326] width 31 height 19
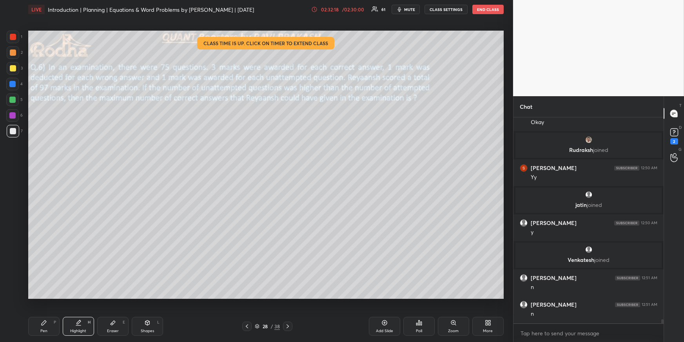
drag, startPoint x: 42, startPoint y: 320, endPoint x: 49, endPoint y: 315, distance: 8.7
click at [42, 312] on icon at bounding box center [44, 322] width 6 height 6
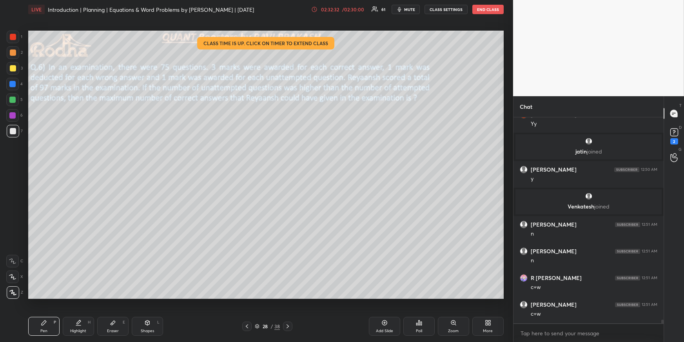
scroll to position [11133, 0]
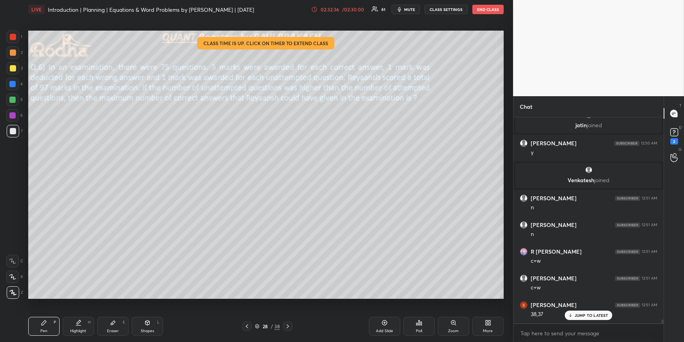
click at [73, 312] on div "Highlight H" at bounding box center [78, 326] width 31 height 19
click at [44, 312] on div "Pen P" at bounding box center [43, 326] width 31 height 19
drag, startPoint x: 49, startPoint y: 325, endPoint x: 52, endPoint y: 318, distance: 7.9
click at [49, 312] on div "Pen P" at bounding box center [43, 326] width 31 height 19
click at [15, 67] on div at bounding box center [13, 68] width 6 height 6
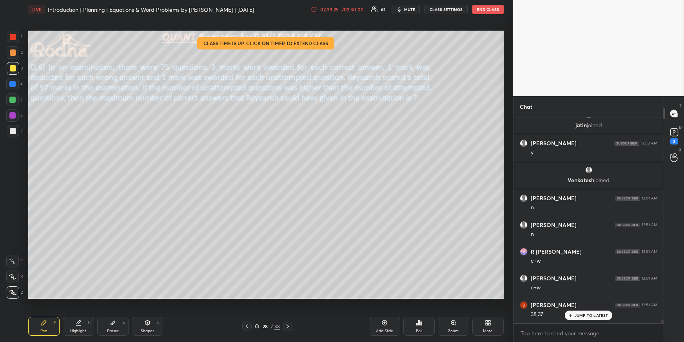
click at [88, 312] on div "Highlight H" at bounding box center [78, 326] width 31 height 19
click at [43, 312] on div "Pen P" at bounding box center [43, 326] width 31 height 19
click at [7, 278] on div at bounding box center [12, 276] width 13 height 13
drag, startPoint x: 82, startPoint y: 328, endPoint x: 90, endPoint y: 307, distance: 21.9
click at [82, 312] on div "Highlight H" at bounding box center [78, 326] width 31 height 19
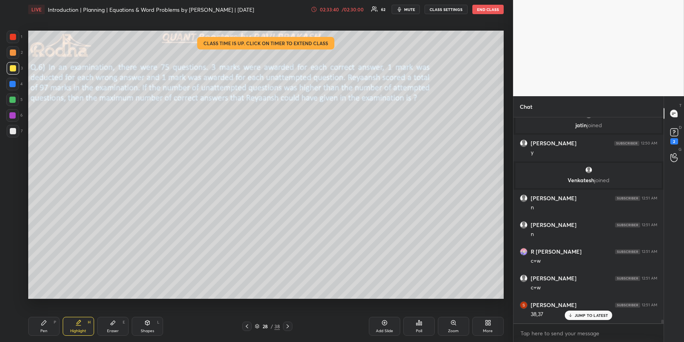
click at [44, 312] on icon at bounding box center [44, 322] width 5 height 5
click at [13, 131] on div at bounding box center [13, 131] width 6 height 6
click at [14, 295] on div at bounding box center [13, 292] width 13 height 13
click at [83, 312] on div "Highlight H" at bounding box center [78, 326] width 31 height 19
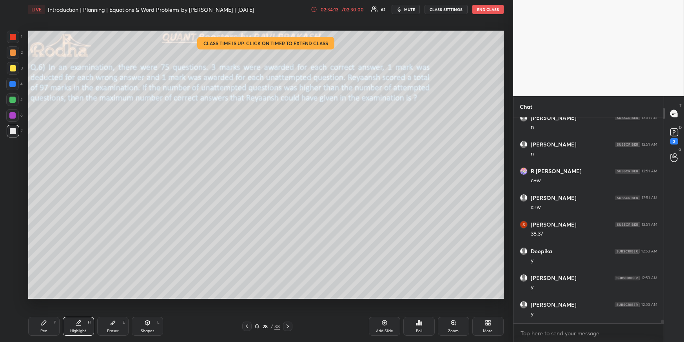
scroll to position [11240, 0]
click at [47, 312] on div "Pen P" at bounding box center [43, 326] width 31 height 19
click at [11, 83] on div at bounding box center [12, 84] width 6 height 6
click at [16, 276] on div at bounding box center [12, 276] width 13 height 13
click at [13, 293] on icon at bounding box center [12, 291] width 7 height 5
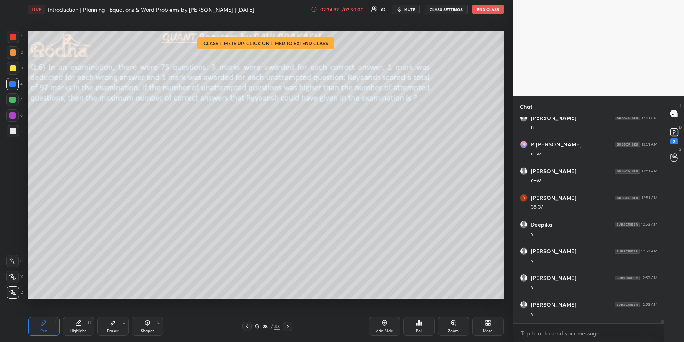
drag, startPoint x: 15, startPoint y: 133, endPoint x: 17, endPoint y: 138, distance: 4.7
click at [14, 133] on div at bounding box center [13, 131] width 6 height 6
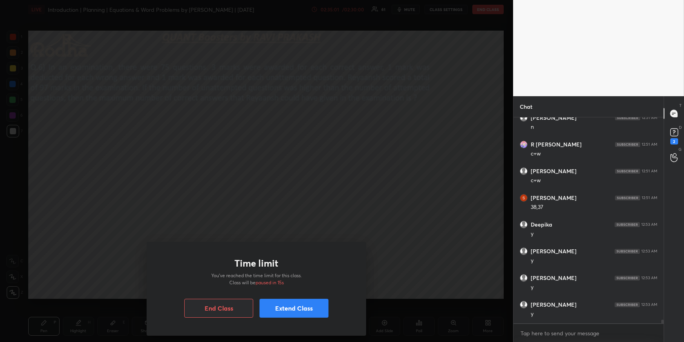
click at [317, 302] on button "Extend Class" at bounding box center [294, 308] width 69 height 19
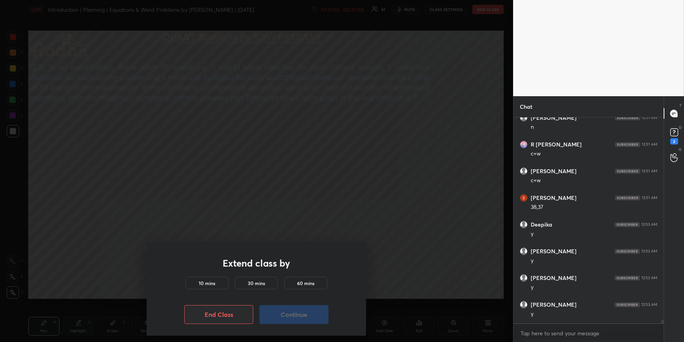
click at [213, 284] on h5 "10 mins" at bounding box center [207, 282] width 16 height 7
click at [270, 284] on div "30 mins" at bounding box center [256, 283] width 43 height 13
click at [289, 312] on button "Continue" at bounding box center [294, 314] width 69 height 19
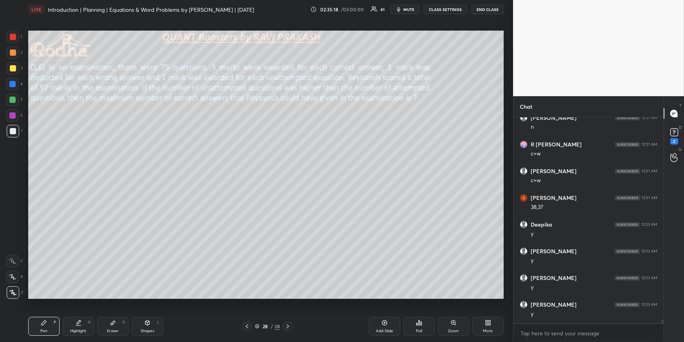
click at [15, 101] on div at bounding box center [12, 99] width 6 height 6
click at [88, 312] on div "Highlight H" at bounding box center [78, 326] width 31 height 19
click at [43, 312] on div "Pen P" at bounding box center [43, 326] width 31 height 19
drag, startPoint x: 82, startPoint y: 323, endPoint x: 84, endPoint y: 315, distance: 8.5
click at [81, 312] on div "Highlight H" at bounding box center [78, 326] width 31 height 19
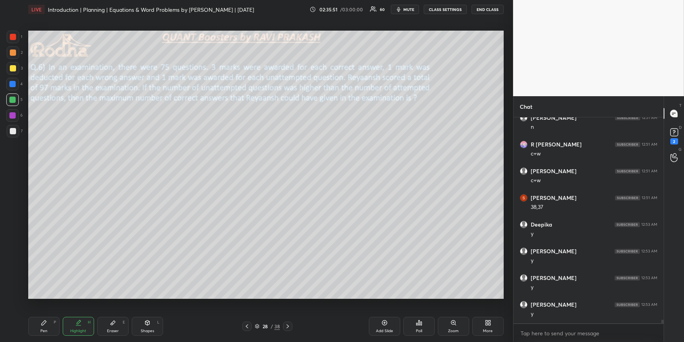
scroll to position [11266, 0]
drag, startPoint x: 44, startPoint y: 327, endPoint x: 47, endPoint y: 322, distance: 5.7
click at [44, 312] on div "Pen P" at bounding box center [43, 326] width 31 height 19
click at [15, 67] on div at bounding box center [13, 68] width 6 height 6
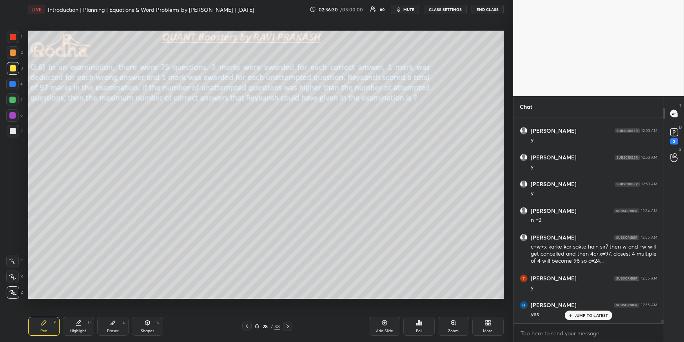
scroll to position [11387, 0]
click at [90, 312] on div "H" at bounding box center [89, 322] width 3 height 4
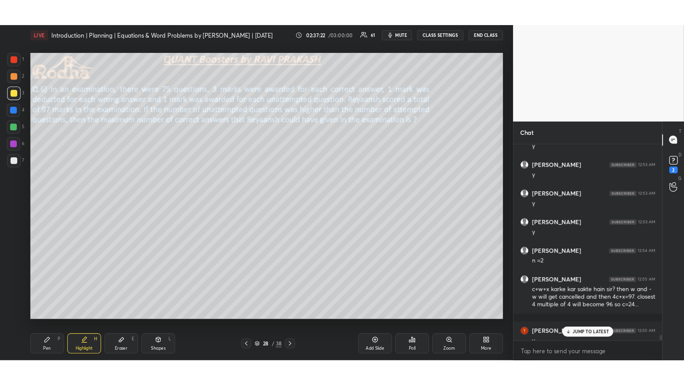
scroll to position [11376, 0]
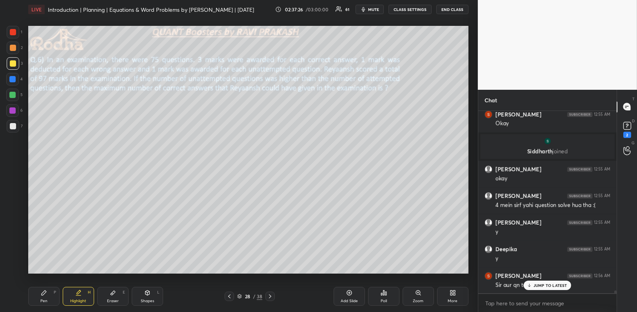
click at [547, 285] on p "JUMP TO LATEST" at bounding box center [551, 285] width 34 height 5
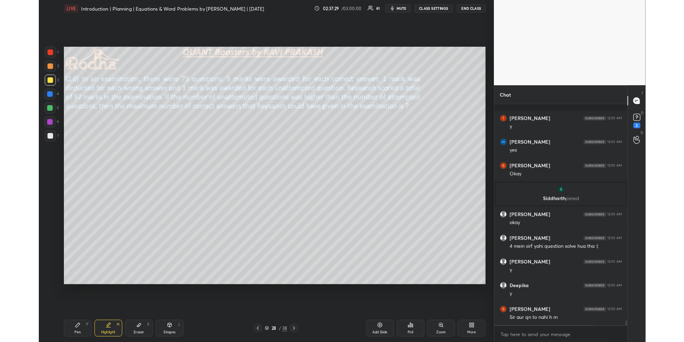
scroll to position [11107, 0]
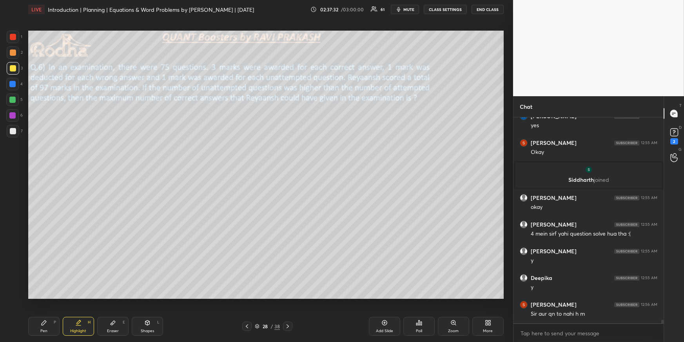
click at [286, 312] on div at bounding box center [287, 325] width 9 height 9
click at [249, 312] on icon at bounding box center [247, 326] width 6 height 6
click at [486, 312] on icon at bounding box center [487, 321] width 2 height 2
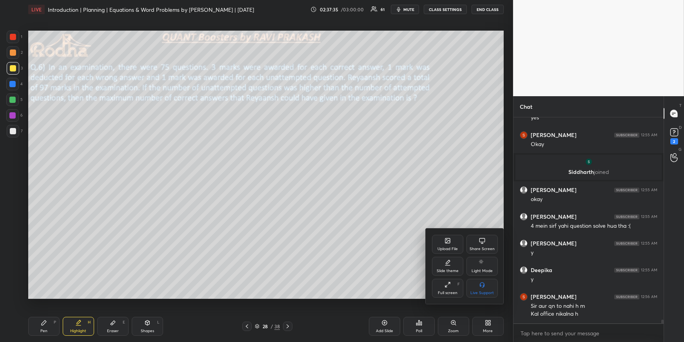
click at [447, 248] on div "Upload File" at bounding box center [448, 249] width 20 height 4
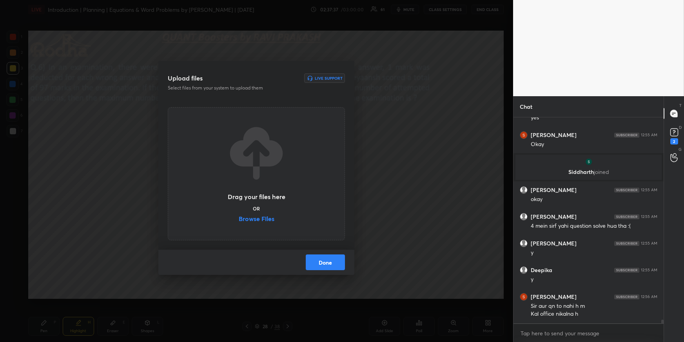
click at [252, 220] on label "Browse Files" at bounding box center [257, 219] width 36 height 8
click at [239, 220] on input "Browse Files" at bounding box center [239, 219] width 0 height 8
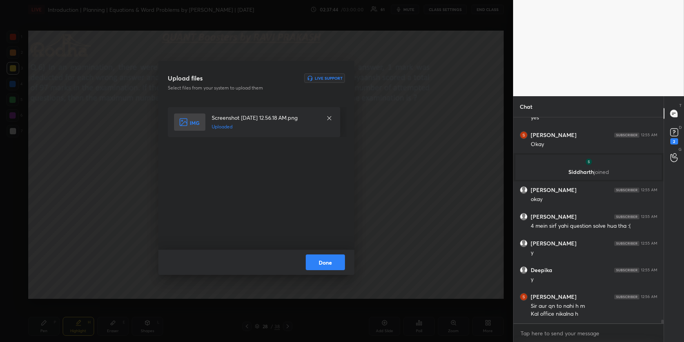
click at [324, 257] on button "Done" at bounding box center [325, 262] width 39 height 16
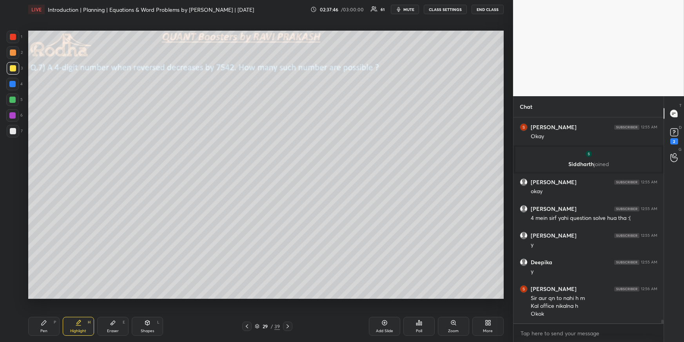
click at [41, 312] on icon at bounding box center [44, 322] width 6 height 6
drag, startPoint x: 11, startPoint y: 129, endPoint x: 24, endPoint y: 118, distance: 17.0
click at [11, 130] on div at bounding box center [13, 131] width 6 height 6
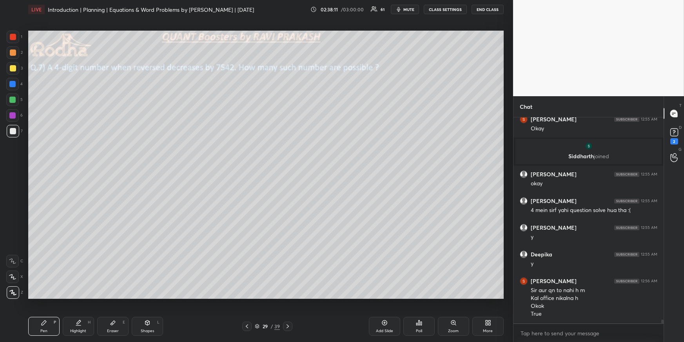
drag, startPoint x: 13, startPoint y: 67, endPoint x: 17, endPoint y: 69, distance: 4.4
click at [13, 67] on div at bounding box center [13, 68] width 6 height 6
click at [13, 132] on div at bounding box center [13, 131] width 6 height 6
click at [13, 53] on div at bounding box center [13, 52] width 6 height 6
drag, startPoint x: 85, startPoint y: 322, endPoint x: 84, endPoint y: 311, distance: 11.0
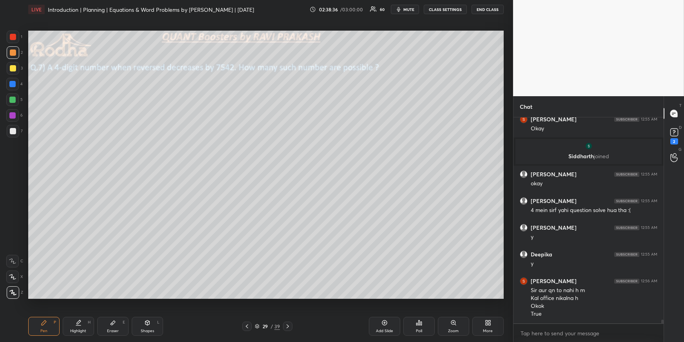
click at [85, 312] on div "Highlight H" at bounding box center [78, 326] width 31 height 19
click at [51, 312] on div "Pen P" at bounding box center [43, 326] width 31 height 19
drag, startPoint x: 14, startPoint y: 275, endPoint x: 18, endPoint y: 260, distance: 15.4
click at [14, 275] on icon at bounding box center [12, 276] width 7 height 5
click at [15, 292] on icon at bounding box center [12, 291] width 7 height 5
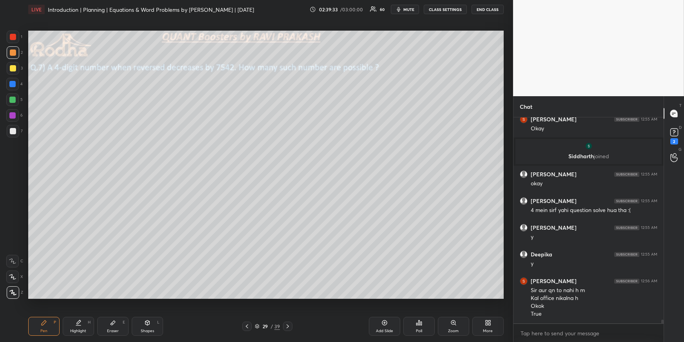
drag, startPoint x: 80, startPoint y: 324, endPoint x: 76, endPoint y: 304, distance: 20.8
click at [79, 312] on div "Highlight H" at bounding box center [78, 326] width 31 height 19
click at [55, 312] on div "Pen P" at bounding box center [43, 326] width 31 height 19
click at [8, 102] on div at bounding box center [12, 99] width 13 height 13
click at [14, 53] on div at bounding box center [13, 52] width 6 height 6
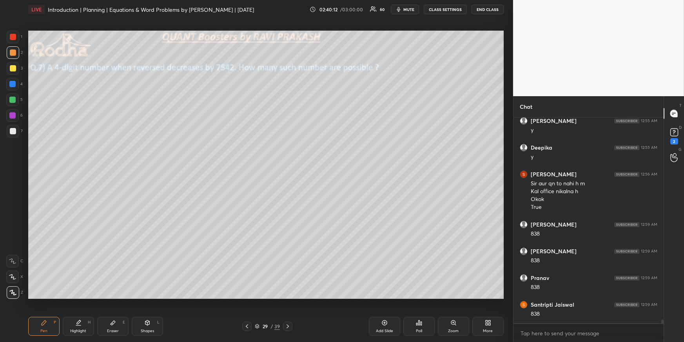
scroll to position [11518, 0]
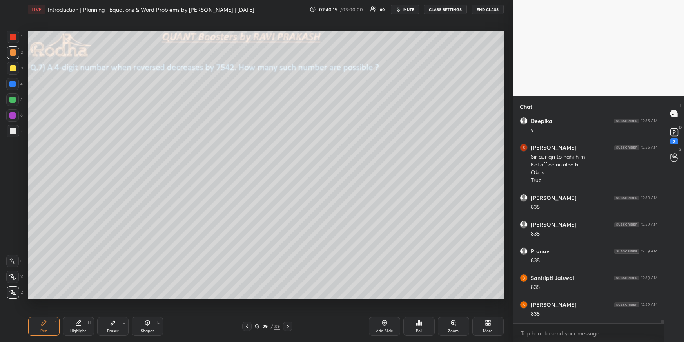
click at [157, 312] on div "L" at bounding box center [158, 322] width 2 height 4
click at [12, 244] on icon at bounding box center [13, 245] width 6 height 6
drag, startPoint x: 48, startPoint y: 322, endPoint x: 55, endPoint y: 310, distance: 13.5
click at [47, 312] on div "Pen P" at bounding box center [43, 326] width 31 height 19
click at [13, 85] on div at bounding box center [12, 84] width 6 height 6
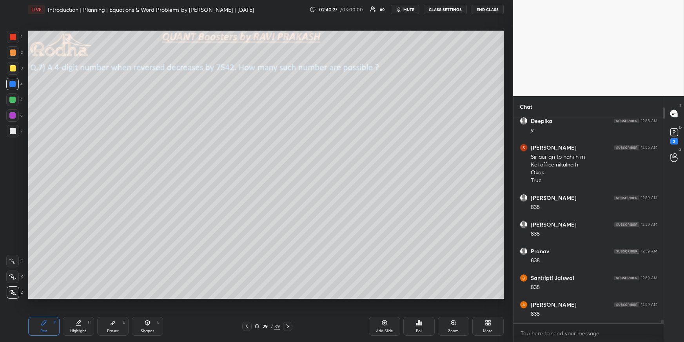
click at [15, 100] on div at bounding box center [12, 99] width 6 height 6
click at [10, 68] on div at bounding box center [13, 68] width 6 height 6
drag, startPoint x: 77, startPoint y: 322, endPoint x: 78, endPoint y: 317, distance: 4.7
click at [78, 312] on icon at bounding box center [79, 322] width 4 height 4
click at [40, 312] on div "Pen P" at bounding box center [43, 326] width 31 height 19
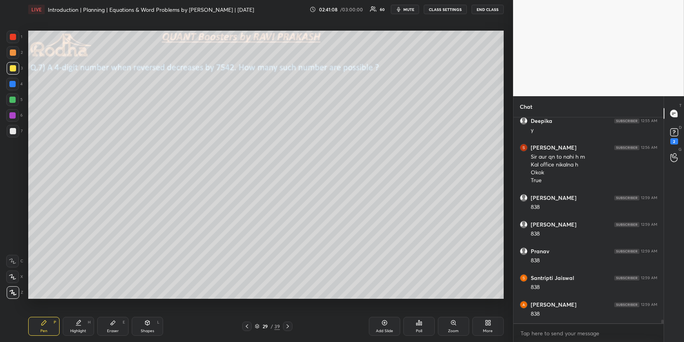
drag, startPoint x: 77, startPoint y: 324, endPoint x: 84, endPoint y: 302, distance: 22.7
click at [78, 312] on icon at bounding box center [78, 322] width 6 height 6
click at [38, 312] on div "Pen P" at bounding box center [43, 326] width 31 height 19
drag, startPoint x: 75, startPoint y: 331, endPoint x: 83, endPoint y: 313, distance: 19.5
click at [75, 312] on div "Highlight" at bounding box center [78, 331] width 16 height 4
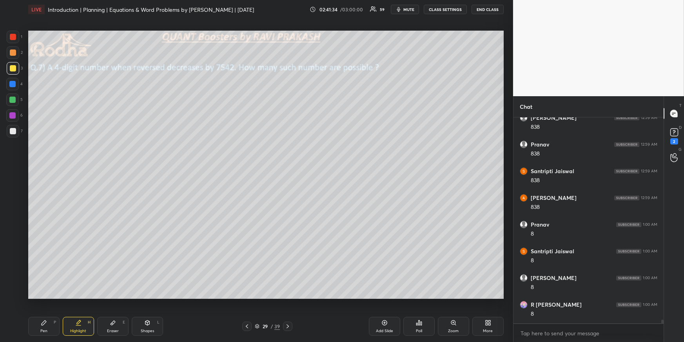
scroll to position [11652, 0]
click at [48, 312] on div "Pen P" at bounding box center [43, 326] width 31 height 19
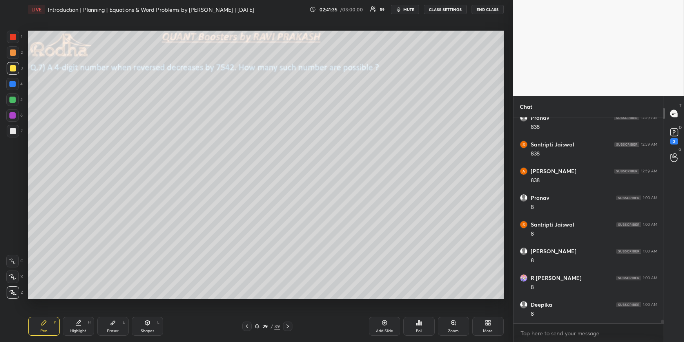
click at [14, 86] on div at bounding box center [12, 84] width 6 height 6
drag, startPoint x: 15, startPoint y: 99, endPoint x: 22, endPoint y: 108, distance: 12.0
click at [15, 100] on div at bounding box center [12, 99] width 6 height 6
click at [70, 312] on div "Highlight H" at bounding box center [78, 326] width 31 height 19
drag, startPoint x: 46, startPoint y: 323, endPoint x: 61, endPoint y: 309, distance: 20.3
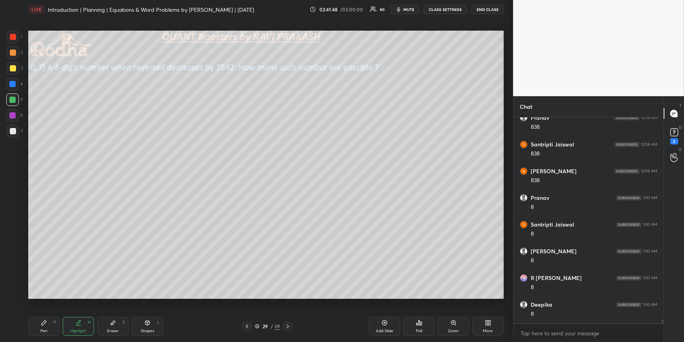
click at [45, 312] on icon at bounding box center [44, 322] width 6 height 6
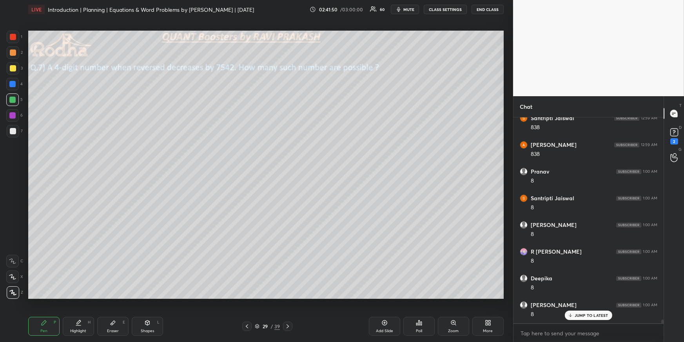
scroll to position [11705, 0]
drag, startPoint x: 70, startPoint y: 324, endPoint x: 73, endPoint y: 320, distance: 4.2
click at [72, 312] on div "Highlight H" at bounding box center [78, 326] width 31 height 19
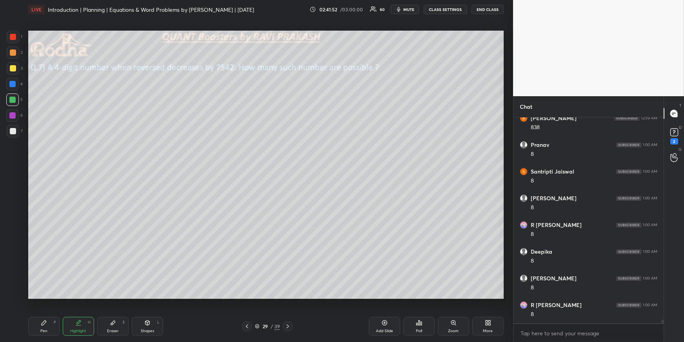
scroll to position [11732, 0]
drag, startPoint x: 42, startPoint y: 329, endPoint x: 50, endPoint y: 301, distance: 29.8
click at [42, 312] on div "Pen" at bounding box center [43, 331] width 7 height 4
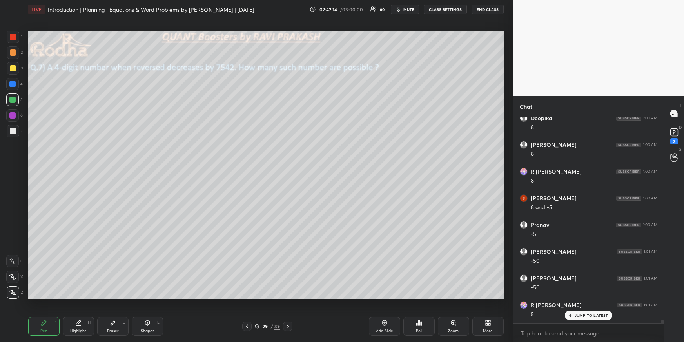
click at [16, 130] on div at bounding box center [13, 131] width 13 height 13
click at [113, 312] on div "Eraser" at bounding box center [113, 331] width 12 height 4
click at [46, 312] on div "Pen P" at bounding box center [43, 326] width 31 height 19
drag, startPoint x: 12, startPoint y: 95, endPoint x: 22, endPoint y: 104, distance: 13.9
click at [13, 96] on div at bounding box center [12, 99] width 13 height 13
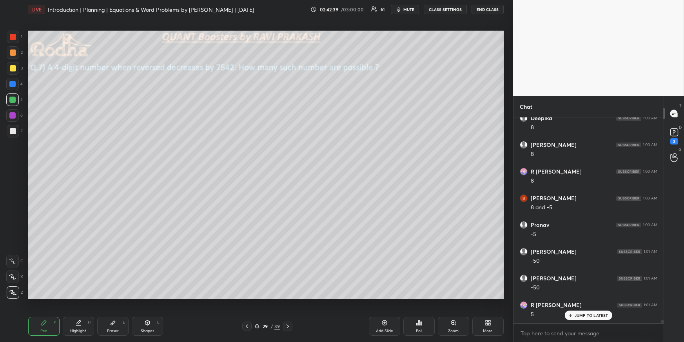
click at [13, 82] on div at bounding box center [12, 84] width 6 height 6
click at [142, 312] on div "Shapes L" at bounding box center [147, 326] width 31 height 19
drag, startPoint x: 41, startPoint y: 322, endPoint x: 45, endPoint y: 312, distance: 10.8
click at [42, 312] on icon at bounding box center [44, 322] width 6 height 6
click at [15, 131] on div at bounding box center [13, 131] width 13 height 13
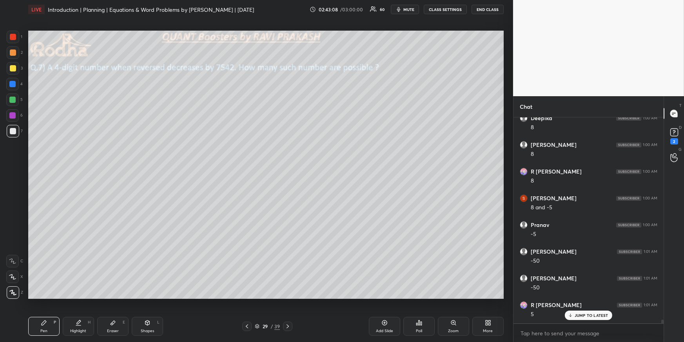
click at [134, 312] on div "Shapes L" at bounding box center [147, 326] width 31 height 19
drag, startPoint x: 142, startPoint y: 326, endPoint x: 139, endPoint y: 316, distance: 9.8
click at [142, 312] on div "Shapes L" at bounding box center [147, 326] width 31 height 19
click at [22, 291] on div "L" at bounding box center [15, 292] width 16 height 13
click at [13, 293] on icon at bounding box center [13, 292] width 6 height 6
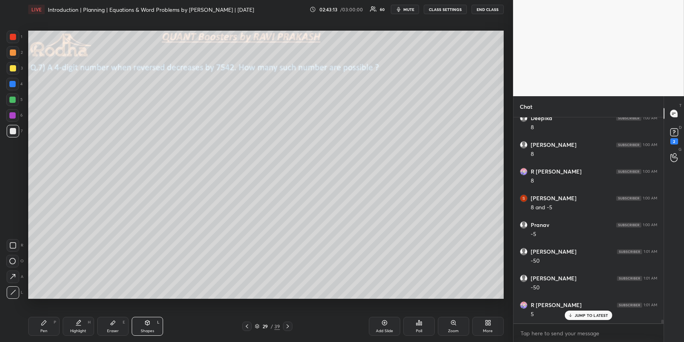
click at [46, 312] on icon at bounding box center [44, 322] width 6 height 6
click at [13, 41] on div at bounding box center [13, 37] width 13 height 13
click at [11, 100] on div at bounding box center [12, 99] width 6 height 6
click at [77, 312] on icon at bounding box center [78, 322] width 6 height 6
click at [33, 312] on div "Pen P" at bounding box center [43, 326] width 31 height 19
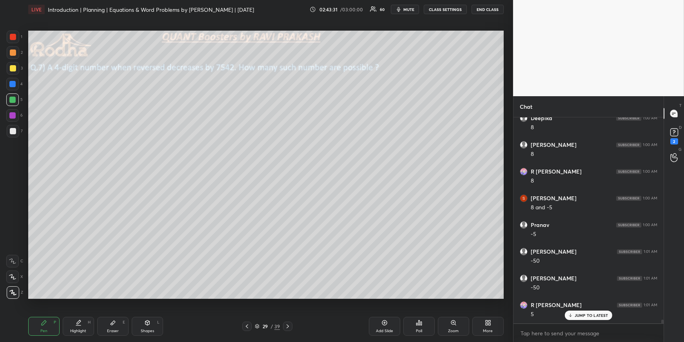
click at [11, 32] on div at bounding box center [13, 37] width 13 height 13
drag, startPoint x: 14, startPoint y: 101, endPoint x: 19, endPoint y: 106, distance: 7.2
click at [14, 102] on div at bounding box center [12, 99] width 6 height 6
drag, startPoint x: 66, startPoint y: 324, endPoint x: 91, endPoint y: 304, distance: 31.3
click at [67, 312] on div "Highlight H" at bounding box center [78, 326] width 31 height 19
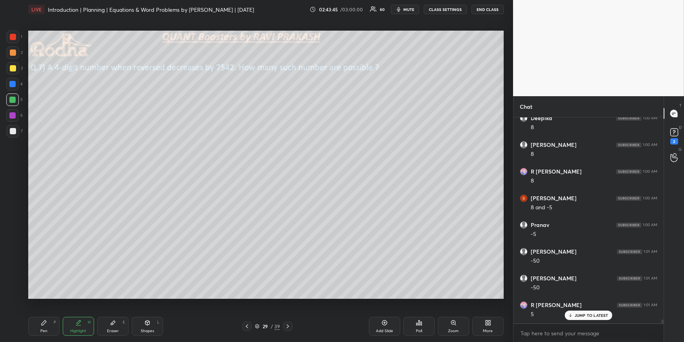
scroll to position [11865, 0]
click at [53, 312] on div "Pen P" at bounding box center [43, 326] width 31 height 19
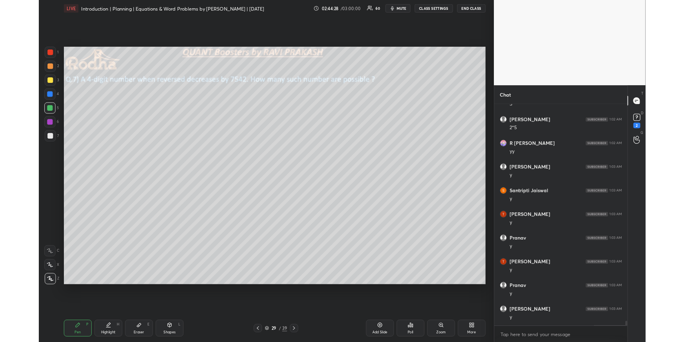
scroll to position [11617, 0]
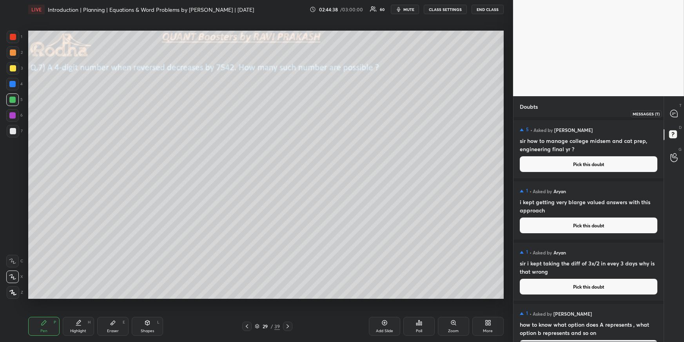
click at [637, 109] on icon at bounding box center [674, 113] width 8 height 8
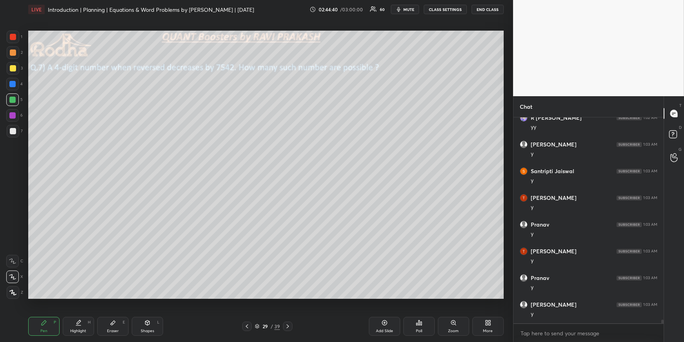
click at [289, 312] on icon at bounding box center [288, 326] width 6 height 6
click at [239, 312] on div "30 / 39" at bounding box center [268, 325] width 89 height 9
click at [246, 312] on icon at bounding box center [247, 326] width 6 height 6
click at [478, 312] on div "More" at bounding box center [488, 326] width 31 height 19
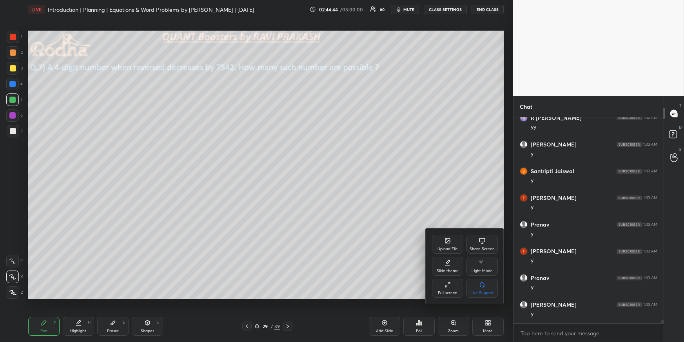
click at [450, 245] on div "Upload File" at bounding box center [447, 244] width 31 height 19
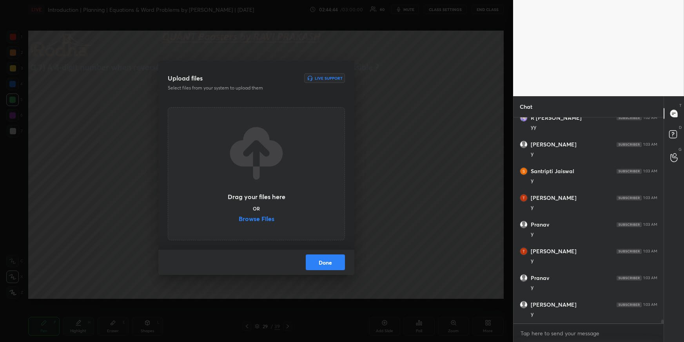
click at [264, 215] on div "Drag your files here OR Browse Files" at bounding box center [256, 174] width 59 height 100
click at [266, 216] on label "Browse Files" at bounding box center [257, 219] width 36 height 8
click at [239, 216] on input "Browse Files" at bounding box center [239, 219] width 0 height 8
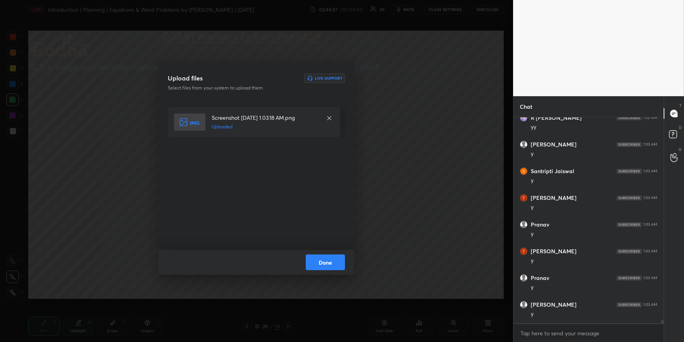
click at [330, 261] on button "Done" at bounding box center [325, 262] width 39 height 16
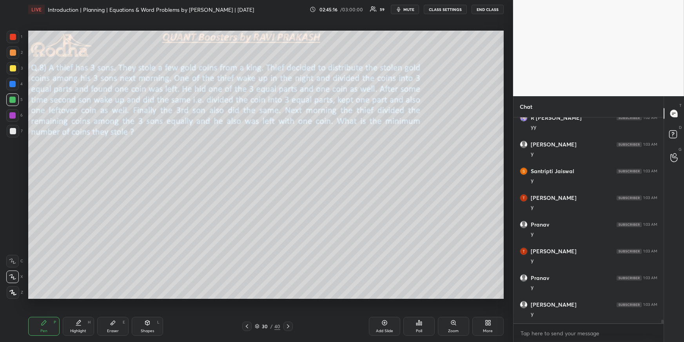
click at [36, 312] on div "Pen P" at bounding box center [43, 326] width 31 height 19
drag, startPoint x: 12, startPoint y: 135, endPoint x: 20, endPoint y: 143, distance: 10.8
click at [12, 135] on div at bounding box center [13, 131] width 13 height 13
click at [14, 290] on icon at bounding box center [12, 291] width 7 height 5
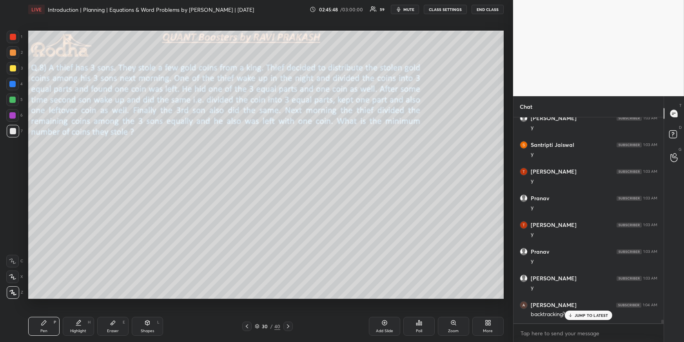
click at [81, 312] on icon at bounding box center [78, 322] width 6 height 6
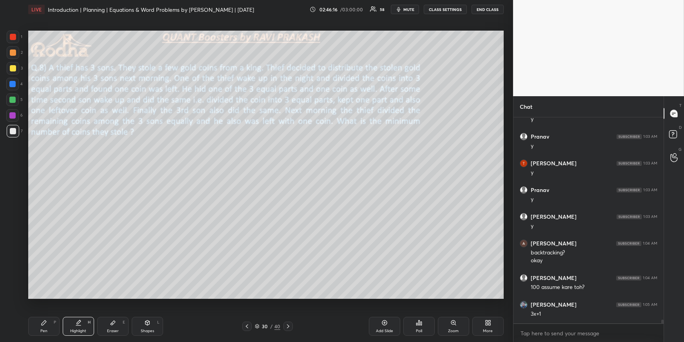
scroll to position [12181, 0]
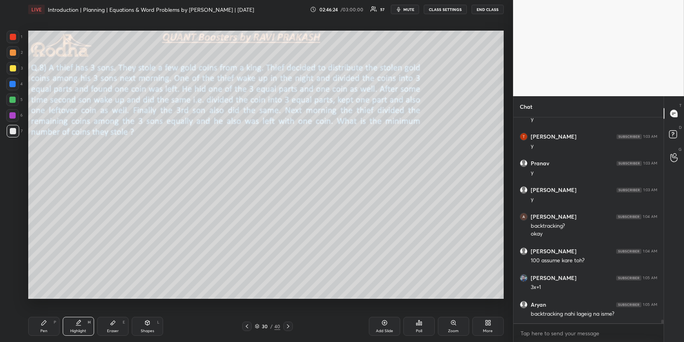
click at [41, 312] on icon at bounding box center [44, 322] width 6 height 6
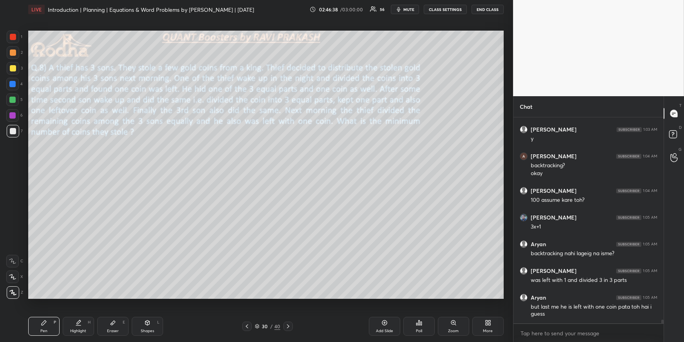
scroll to position [12268, 0]
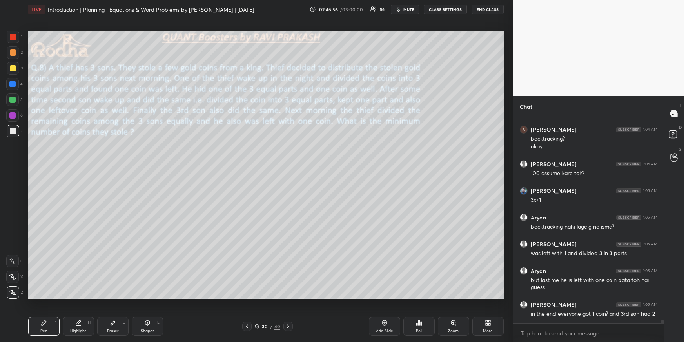
click at [71, 312] on div "Highlight H" at bounding box center [78, 326] width 31 height 19
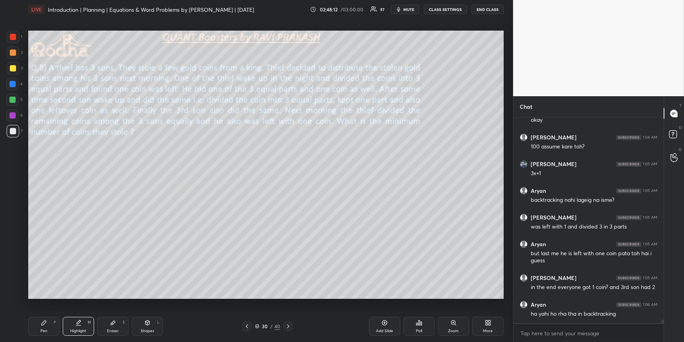
drag, startPoint x: 45, startPoint y: 322, endPoint x: 47, endPoint y: 317, distance: 5.5
click at [45, 312] on div "Pen P" at bounding box center [43, 326] width 31 height 19
click at [13, 68] on div at bounding box center [13, 68] width 6 height 6
drag, startPoint x: 12, startPoint y: 127, endPoint x: 17, endPoint y: 130, distance: 6.3
click at [13, 128] on div at bounding box center [13, 131] width 13 height 13
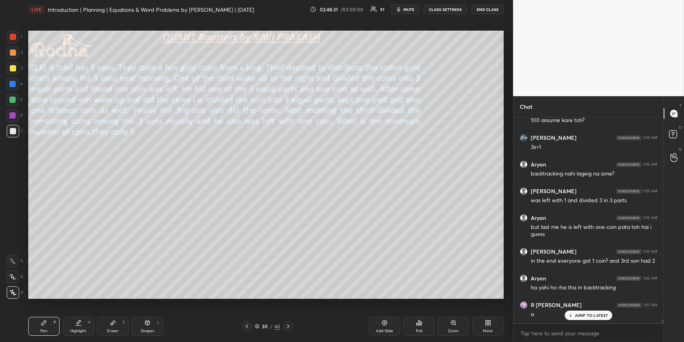
scroll to position [12329, 0]
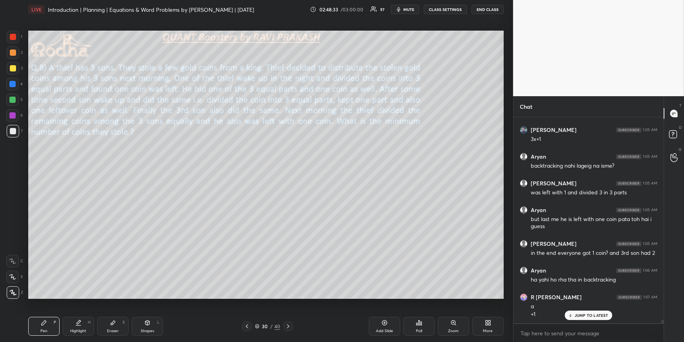
drag, startPoint x: 112, startPoint y: 323, endPoint x: 109, endPoint y: 301, distance: 21.7
click at [113, 312] on icon at bounding box center [113, 322] width 5 height 4
drag, startPoint x: 51, startPoint y: 319, endPoint x: 53, endPoint y: 307, distance: 12.0
click at [51, 312] on div "Pen P" at bounding box center [43, 326] width 31 height 19
drag, startPoint x: 80, startPoint y: 324, endPoint x: 82, endPoint y: 302, distance: 22.1
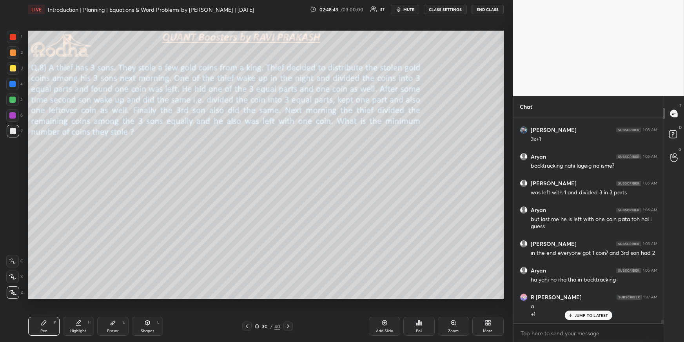
click at [79, 312] on icon at bounding box center [78, 322] width 6 height 6
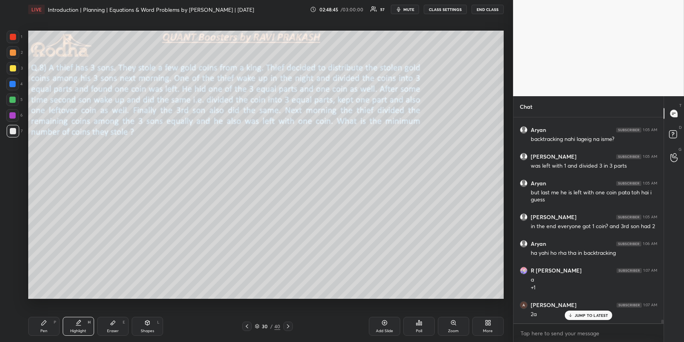
drag, startPoint x: 40, startPoint y: 324, endPoint x: 42, endPoint y: 314, distance: 9.9
click at [41, 312] on icon at bounding box center [44, 322] width 6 height 6
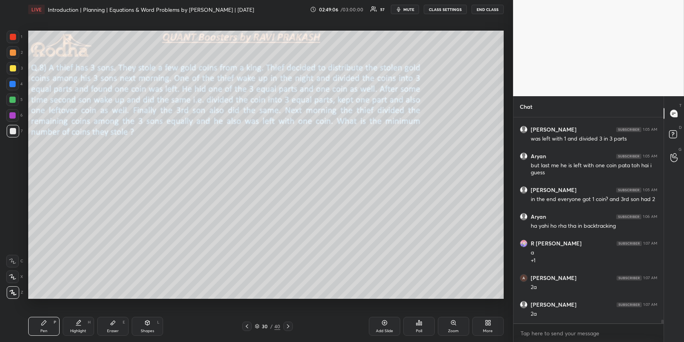
click at [80, 312] on icon at bounding box center [78, 322] width 6 height 6
click at [41, 312] on div "Pen" at bounding box center [43, 331] width 7 height 4
click at [12, 75] on div "1 2 3 4 5 6 7" at bounding box center [14, 86] width 16 height 110
click at [15, 67] on div at bounding box center [13, 68] width 6 height 6
click at [13, 130] on div at bounding box center [13, 131] width 6 height 6
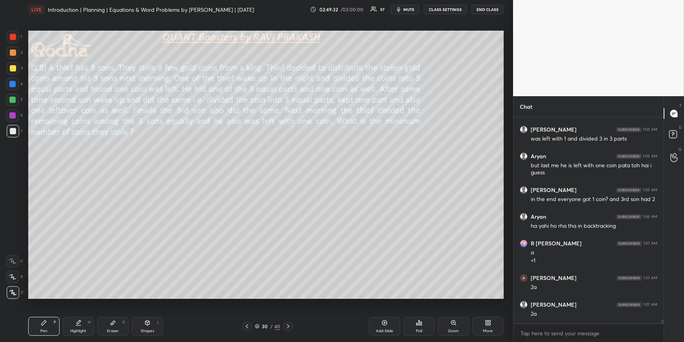
scroll to position [12410, 0]
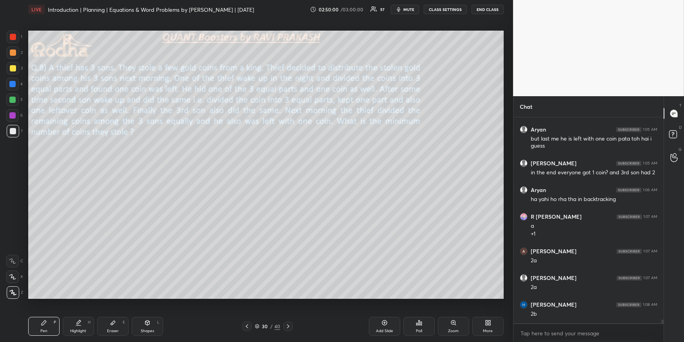
click at [13, 68] on div at bounding box center [13, 68] width 6 height 6
click at [12, 131] on div at bounding box center [13, 131] width 6 height 6
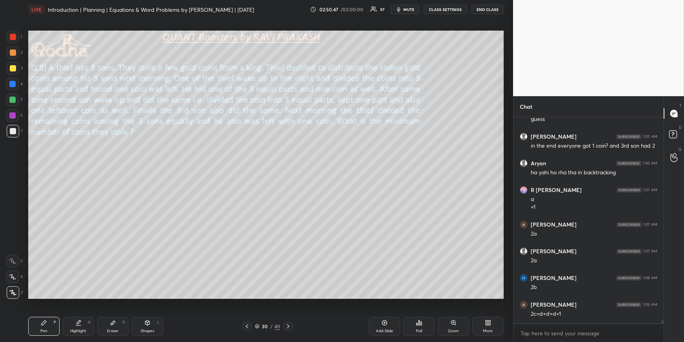
click at [80, 312] on div "Highlight" at bounding box center [78, 331] width 16 height 4
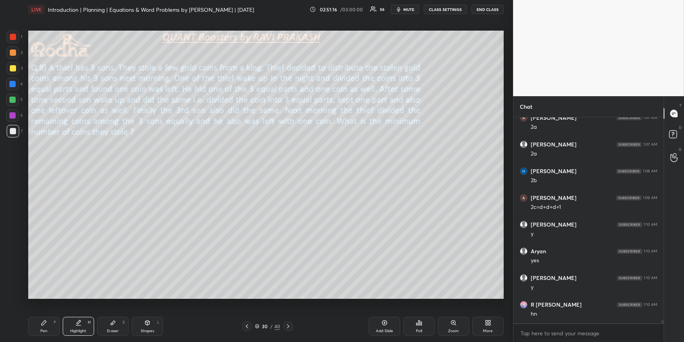
scroll to position [12570, 0]
click at [54, 312] on div "P" at bounding box center [55, 322] width 2 height 4
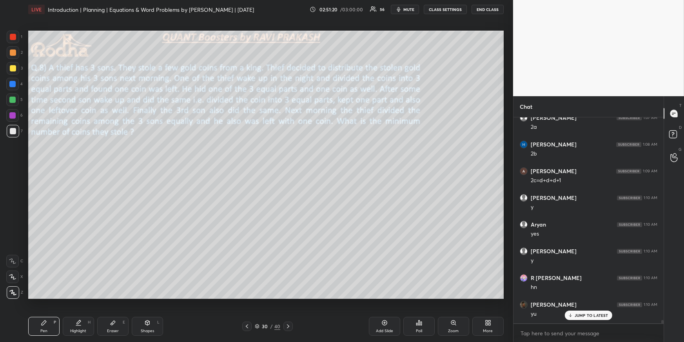
scroll to position [12596, 0]
drag, startPoint x: 81, startPoint y: 326, endPoint x: 96, endPoint y: 311, distance: 21.6
click at [80, 312] on div "Highlight H" at bounding box center [78, 326] width 31 height 19
click at [576, 312] on p "JUMP TO LATEST" at bounding box center [592, 315] width 34 height 5
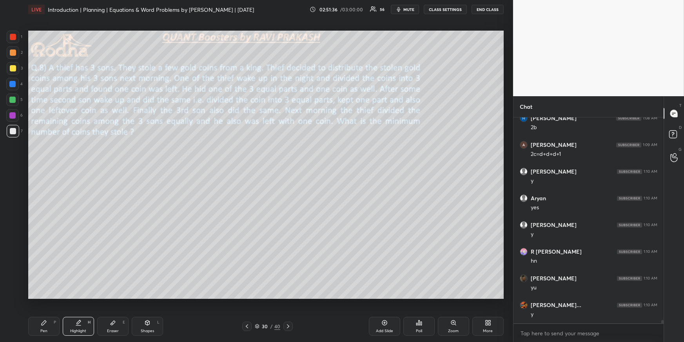
click at [44, 312] on div "Pen P" at bounding box center [43, 326] width 31 height 19
click at [11, 67] on div at bounding box center [13, 68] width 6 height 6
click at [289, 312] on icon at bounding box center [288, 326] width 6 height 6
click at [249, 312] on icon at bounding box center [247, 326] width 6 height 6
click at [491, 312] on div "More" at bounding box center [488, 326] width 31 height 19
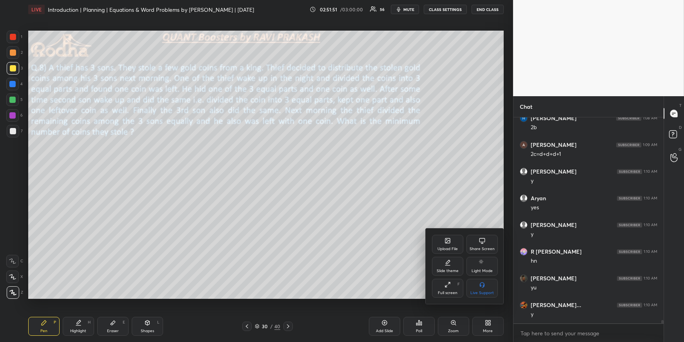
click at [453, 249] on div "Upload File" at bounding box center [448, 249] width 20 height 4
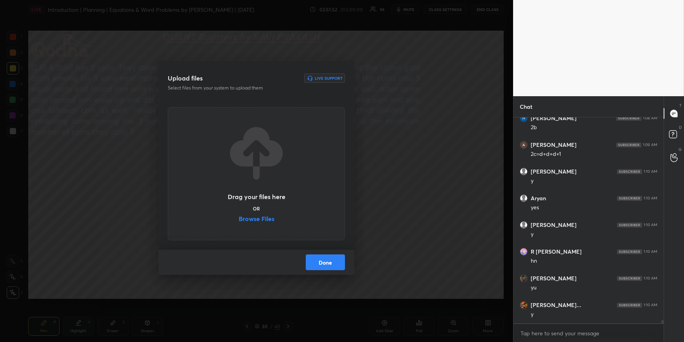
click at [267, 220] on label "Browse Files" at bounding box center [257, 219] width 36 height 8
click at [239, 220] on input "Browse Files" at bounding box center [239, 219] width 0 height 8
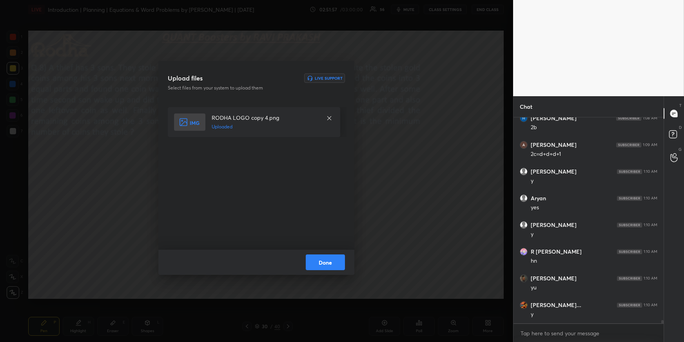
click at [333, 262] on button "Done" at bounding box center [325, 262] width 39 height 16
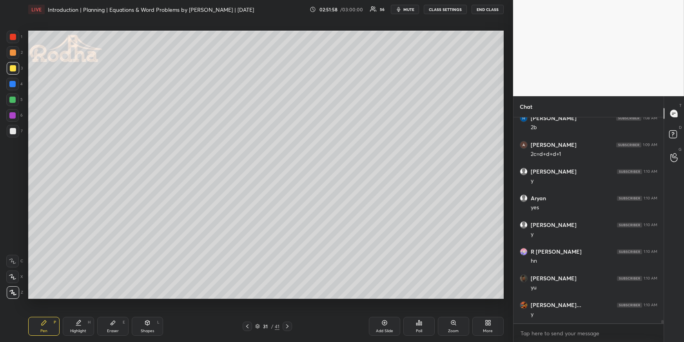
drag, startPoint x: 249, startPoint y: 323, endPoint x: 249, endPoint y: 309, distance: 13.8
click at [249, 312] on icon at bounding box center [247, 326] width 6 height 6
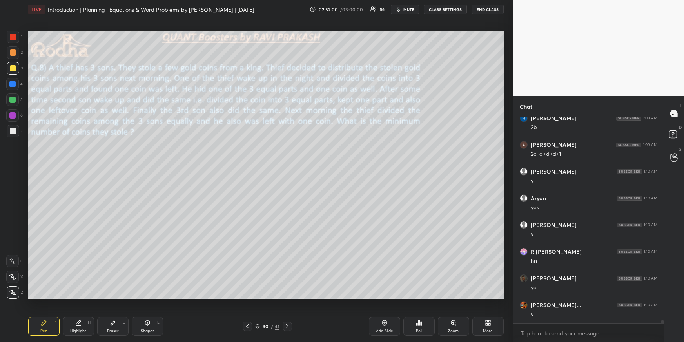
click at [288, 312] on icon at bounding box center [287, 326] width 6 height 6
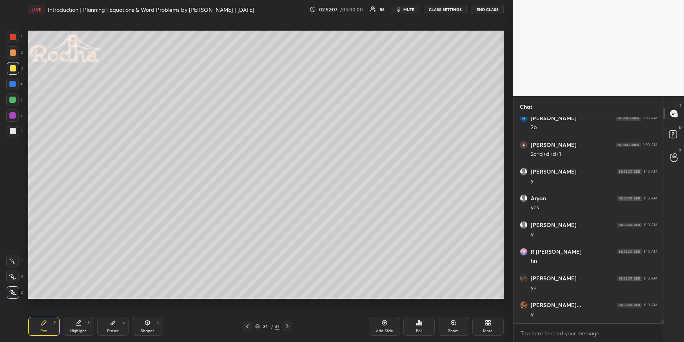
drag, startPoint x: 243, startPoint y: 329, endPoint x: 255, endPoint y: 322, distance: 13.5
click at [244, 312] on div "31 / 41" at bounding box center [267, 325] width 49 height 9
click at [247, 312] on icon at bounding box center [247, 326] width 6 height 6
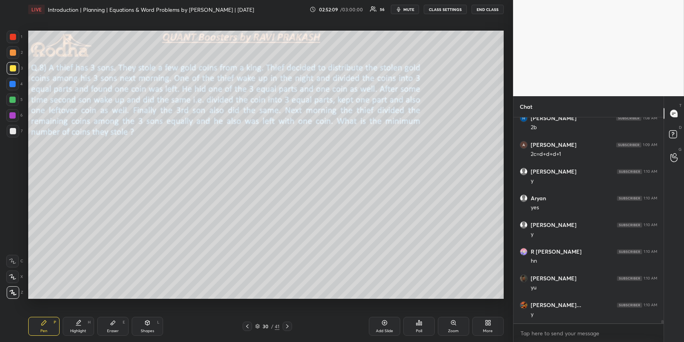
drag, startPoint x: 286, startPoint y: 324, endPoint x: 281, endPoint y: 317, distance: 9.4
click at [286, 312] on icon at bounding box center [287, 326] width 6 height 6
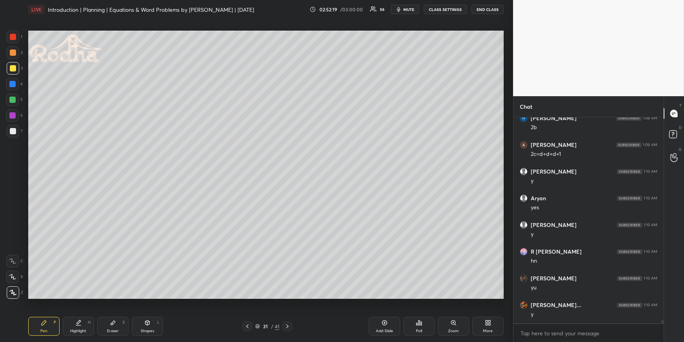
click at [15, 84] on div at bounding box center [12, 84] width 6 height 6
click at [12, 66] on div at bounding box center [13, 68] width 6 height 6
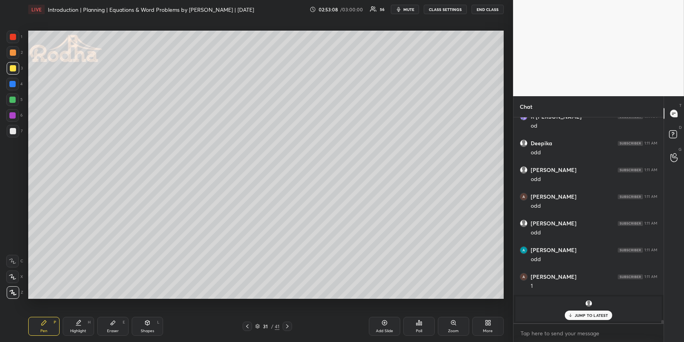
click at [15, 98] on div at bounding box center [12, 99] width 6 height 6
click at [13, 83] on div at bounding box center [12, 84] width 6 height 6
click at [83, 312] on div "Highlight H" at bounding box center [78, 326] width 31 height 19
click at [248, 312] on icon at bounding box center [247, 326] width 6 height 6
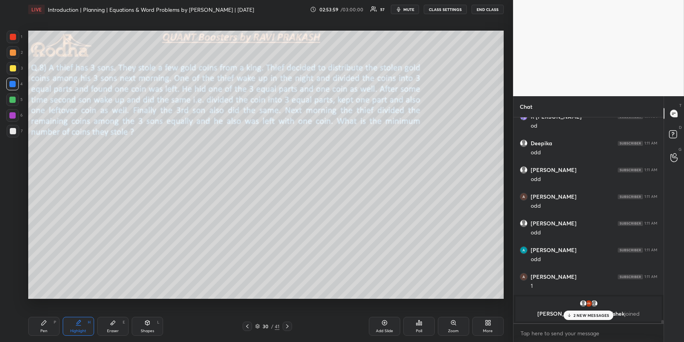
click at [287, 312] on icon at bounding box center [287, 326] width 6 height 6
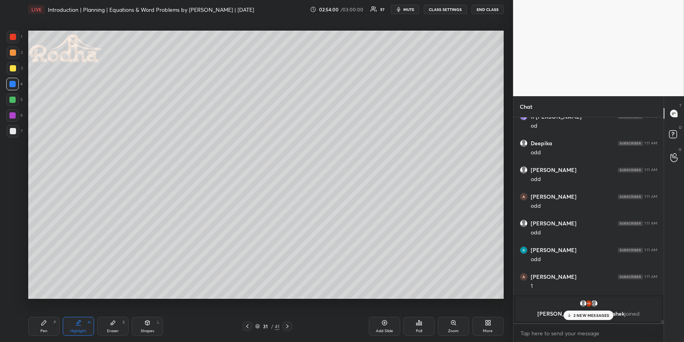
click at [48, 312] on div "Pen P" at bounding box center [43, 326] width 31 height 19
click at [16, 38] on div at bounding box center [13, 37] width 13 height 13
click at [579, 312] on p "2 NEW MESSAGES" at bounding box center [592, 315] width 36 height 5
click at [90, 312] on div "Highlight H" at bounding box center [78, 326] width 31 height 19
click at [40, 312] on div "Pen P" at bounding box center [43, 326] width 31 height 19
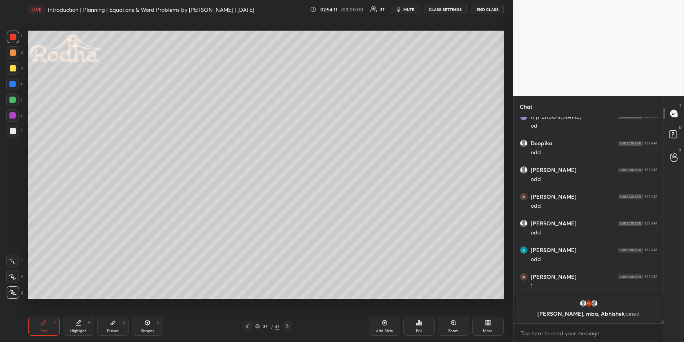
scroll to position [12345, 0]
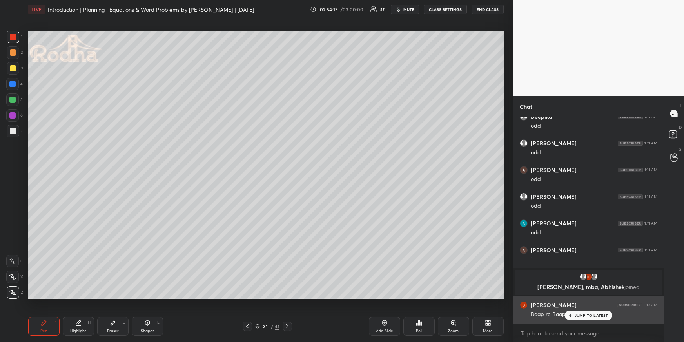
click at [583, 312] on p "JUMP TO LATEST" at bounding box center [592, 315] width 34 height 5
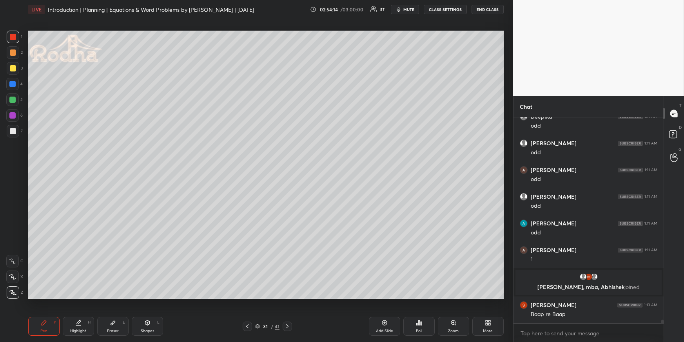
click at [124, 312] on div "Eraser E" at bounding box center [112, 326] width 31 height 19
drag, startPoint x: 47, startPoint y: 327, endPoint x: 51, endPoint y: 317, distance: 10.4
click at [47, 312] on div "Pen P" at bounding box center [43, 326] width 31 height 19
click at [12, 82] on div at bounding box center [12, 84] width 6 height 6
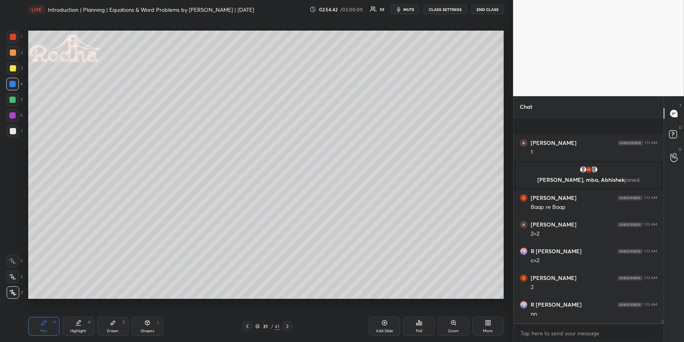
scroll to position [12505, 0]
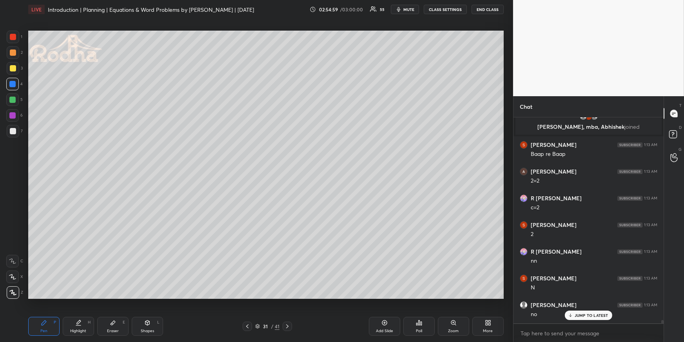
click at [75, 312] on div "Highlight H" at bounding box center [78, 326] width 31 height 19
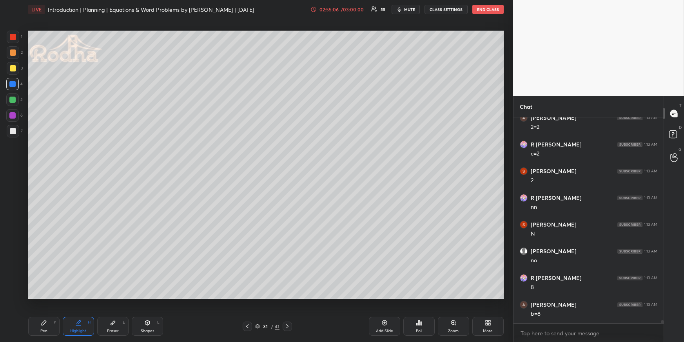
scroll to position [12585, 0]
drag, startPoint x: 37, startPoint y: 319, endPoint x: 41, endPoint y: 318, distance: 4.4
click at [38, 312] on div "Pen P" at bounding box center [43, 326] width 31 height 19
drag, startPoint x: 87, startPoint y: 323, endPoint x: 89, endPoint y: 318, distance: 5.6
click at [87, 312] on div "Highlight H" at bounding box center [78, 326] width 31 height 19
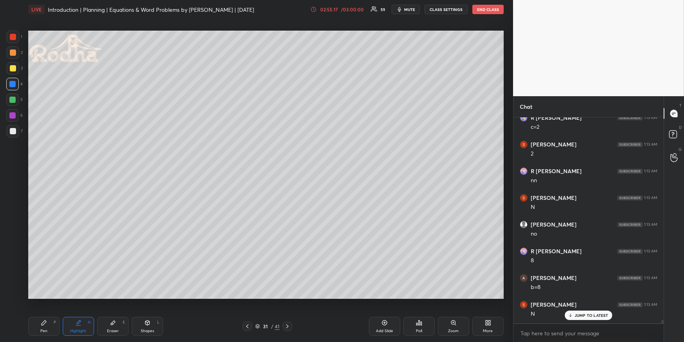
scroll to position [12612, 0]
click at [51, 312] on div "Pen P" at bounding box center [43, 326] width 31 height 19
click at [72, 312] on div "Highlight H" at bounding box center [78, 326] width 31 height 19
click at [50, 312] on div "Pen P" at bounding box center [43, 326] width 31 height 19
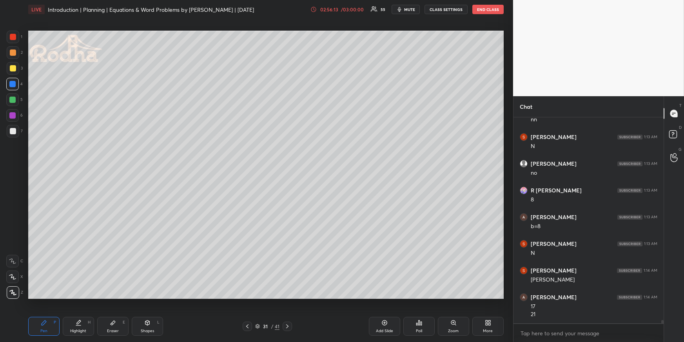
scroll to position [12673, 0]
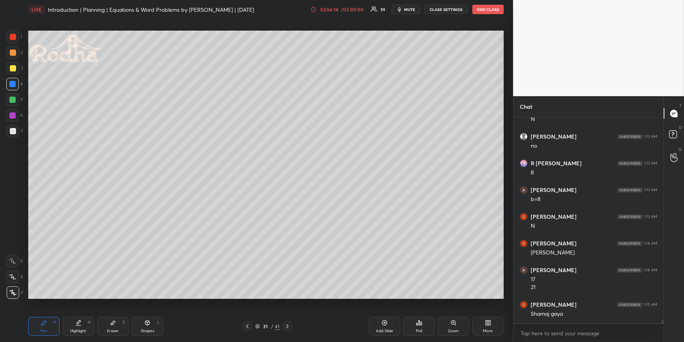
drag, startPoint x: 12, startPoint y: 49, endPoint x: 27, endPoint y: 56, distance: 16.1
click at [13, 49] on div at bounding box center [13, 52] width 13 height 13
click at [249, 312] on icon at bounding box center [247, 326] width 6 height 6
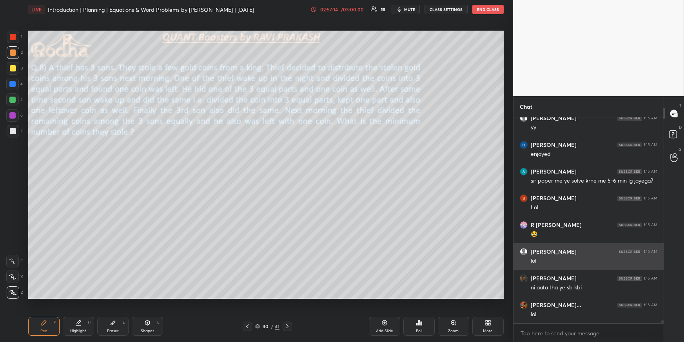
scroll to position [13187, 0]
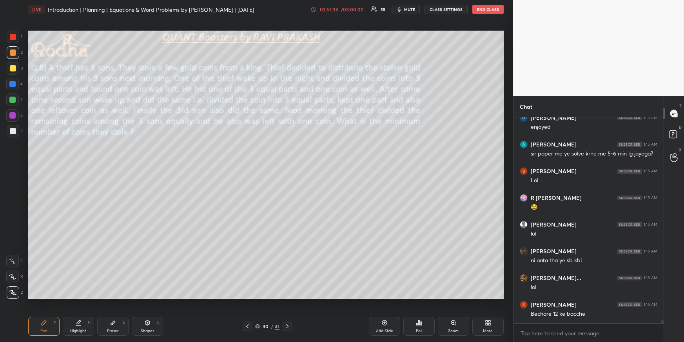
click at [78, 312] on div "Highlight" at bounding box center [78, 331] width 16 height 4
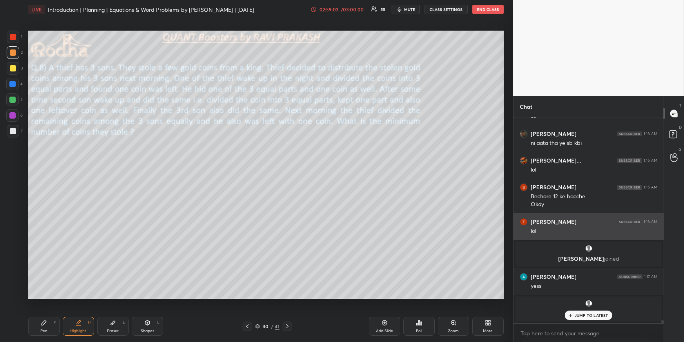
scroll to position [13082, 0]
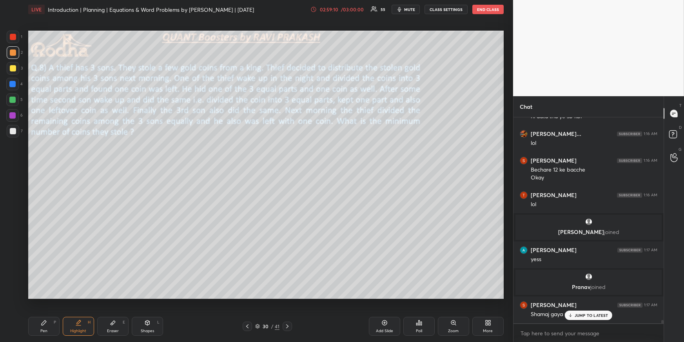
click at [289, 312] on icon at bounding box center [287, 326] width 6 height 6
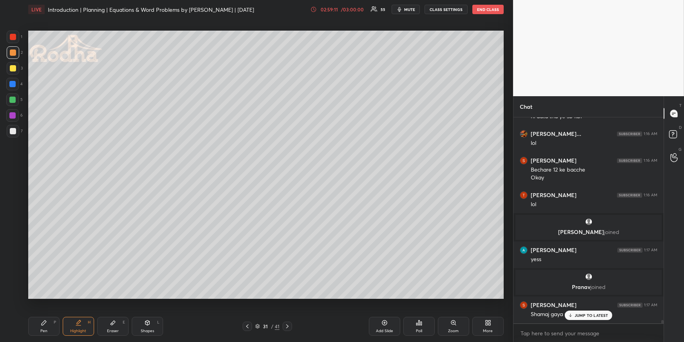
click at [289, 312] on icon at bounding box center [287, 326] width 6 height 6
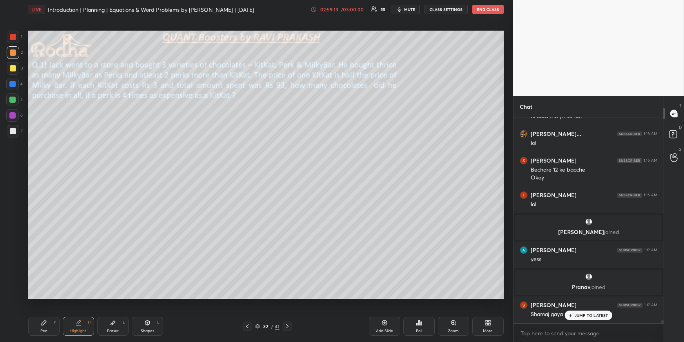
drag, startPoint x: 46, startPoint y: 322, endPoint x: 42, endPoint y: 309, distance: 13.0
click at [46, 312] on icon at bounding box center [44, 322] width 5 height 5
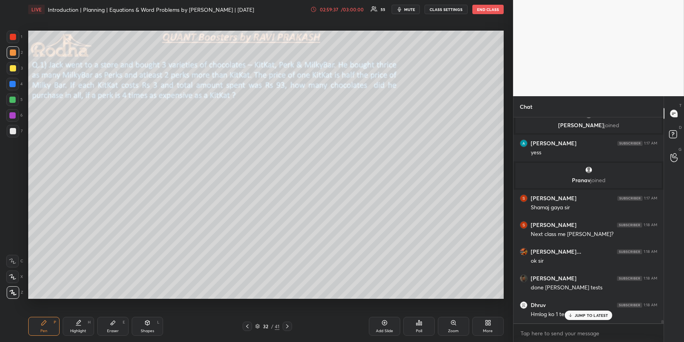
scroll to position [13215, 0]
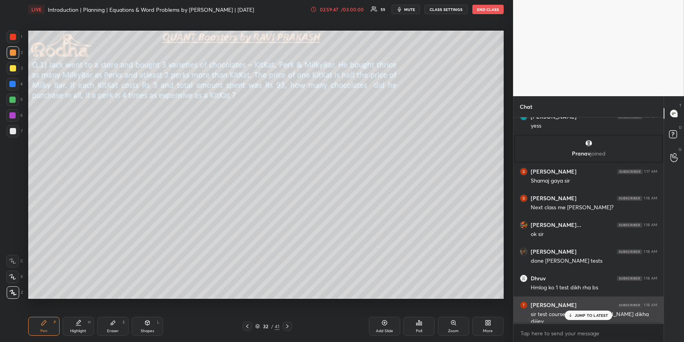
drag, startPoint x: 591, startPoint y: 313, endPoint x: 589, endPoint y: 309, distance: 4.4
click at [591, 312] on p "JUMP TO LATEST" at bounding box center [592, 315] width 34 height 5
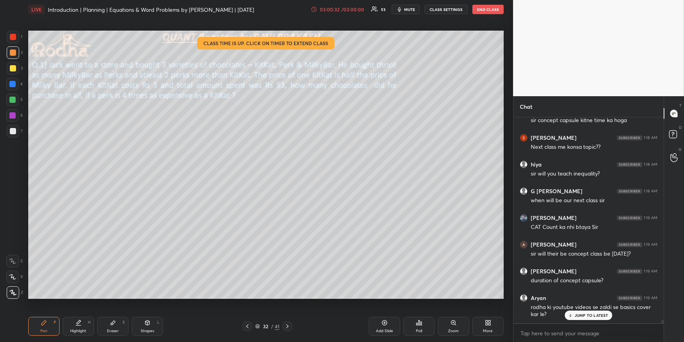
scroll to position [13462, 0]
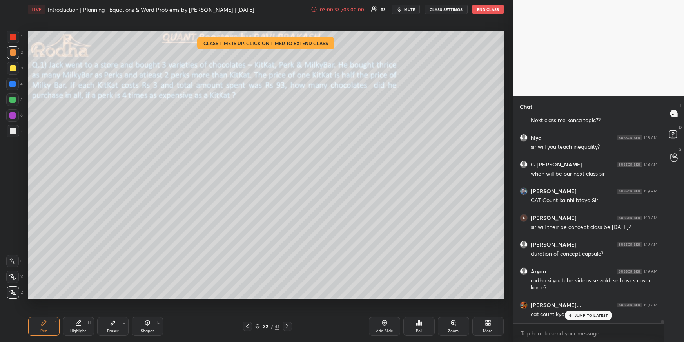
click at [288, 312] on icon at bounding box center [287, 326] width 6 height 6
drag, startPoint x: 42, startPoint y: 330, endPoint x: 42, endPoint y: 322, distance: 8.6
click at [43, 312] on div "Pen" at bounding box center [43, 331] width 7 height 4
click at [17, 87] on div at bounding box center [12, 84] width 13 height 13
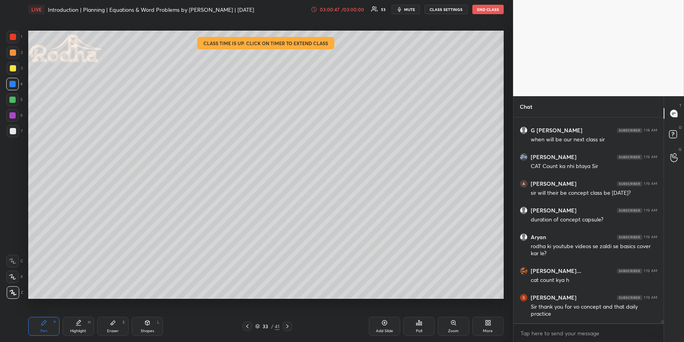
scroll to position [13529, 0]
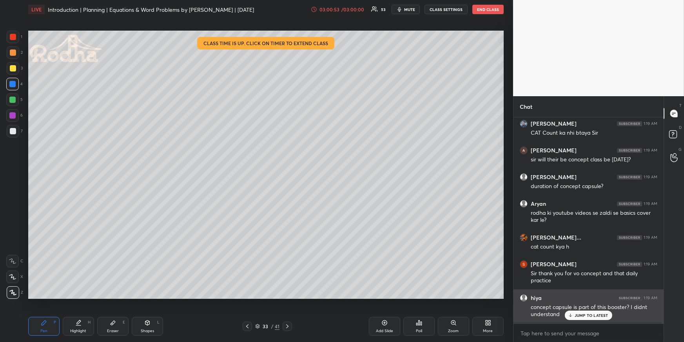
drag, startPoint x: 579, startPoint y: 318, endPoint x: 558, endPoint y: 309, distance: 22.3
click at [578, 312] on div "JUMP TO LATEST" at bounding box center [588, 314] width 47 height 9
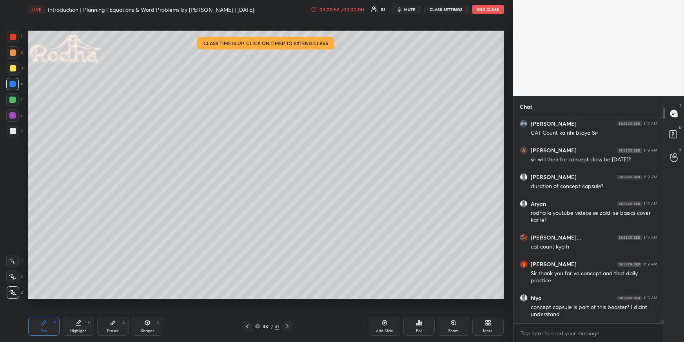
scroll to position [13556, 0]
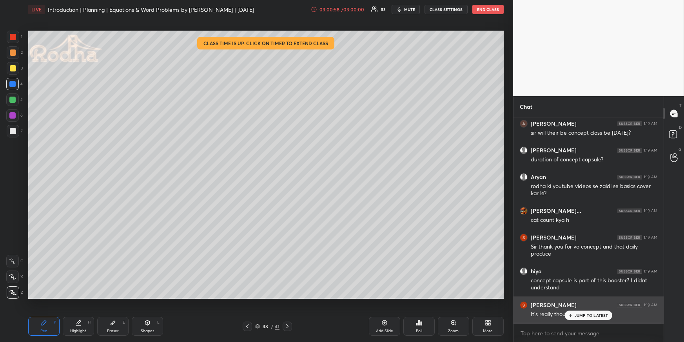
click at [590, 312] on p "JUMP TO LATEST" at bounding box center [592, 315] width 34 height 5
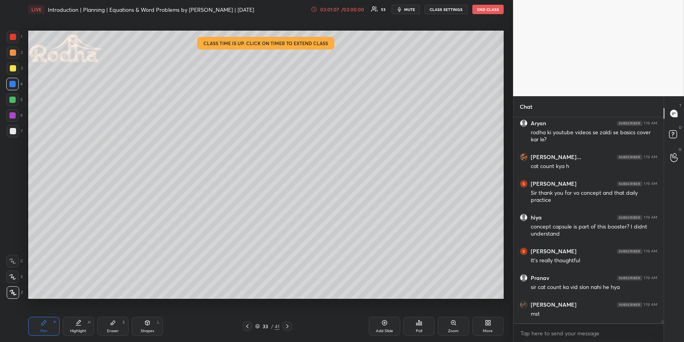
scroll to position [13643, 0]
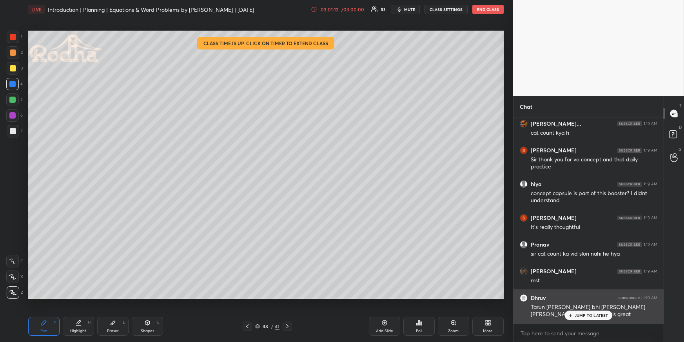
drag, startPoint x: 604, startPoint y: 317, endPoint x: 604, endPoint y: 306, distance: 11.4
click at [603, 312] on p "JUMP TO LATEST" at bounding box center [592, 315] width 34 height 5
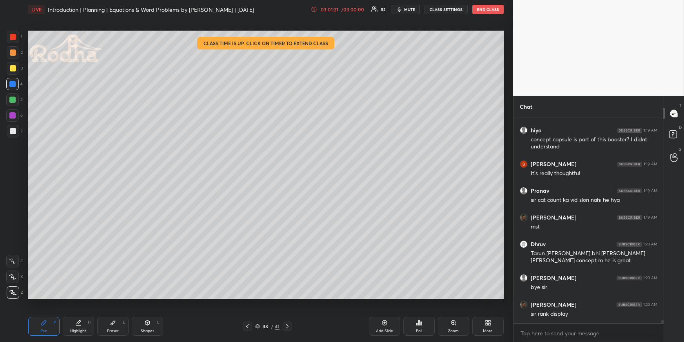
scroll to position [13543, 0]
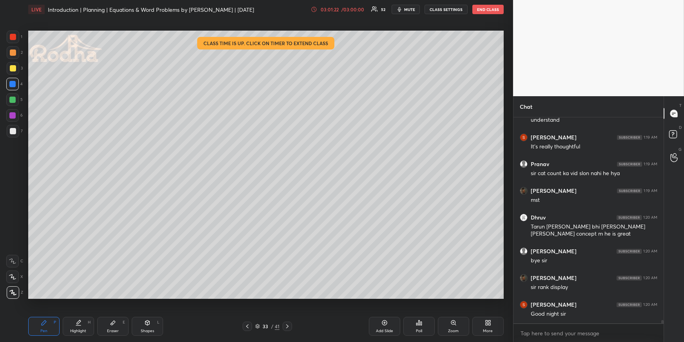
click at [421, 312] on div "Poll" at bounding box center [419, 331] width 6 height 4
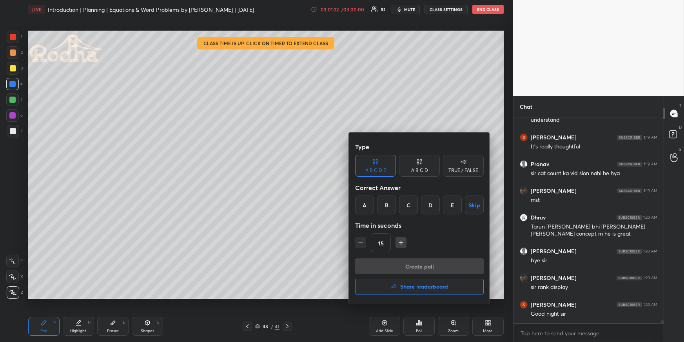
click at [413, 284] on h4 "Share leaderboard" at bounding box center [424, 286] width 48 height 5
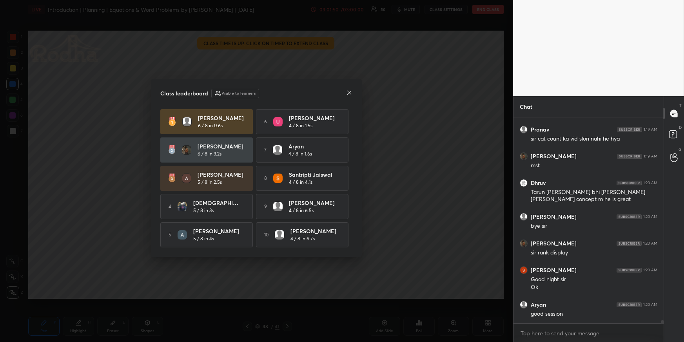
scroll to position [13604, 0]
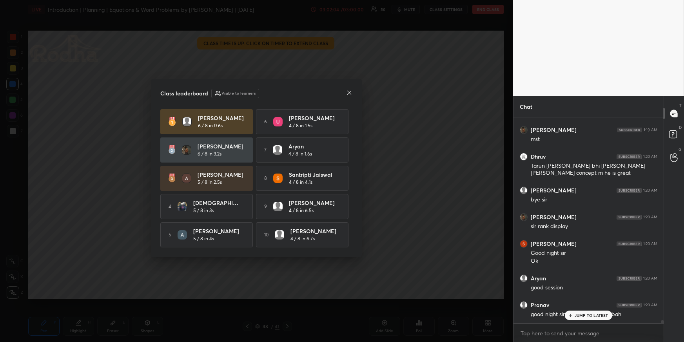
click at [595, 312] on p "JUMP TO LATEST" at bounding box center [592, 315] width 34 height 5
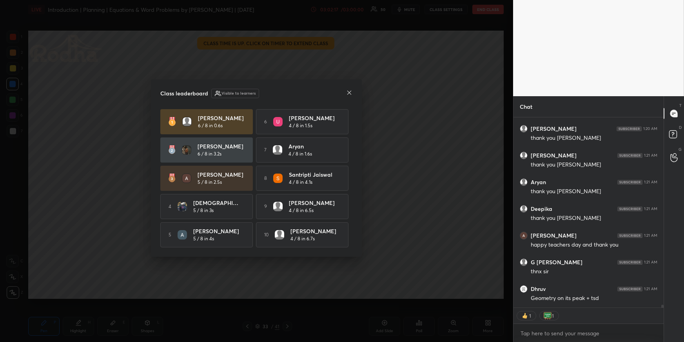
scroll to position [13833, 0]
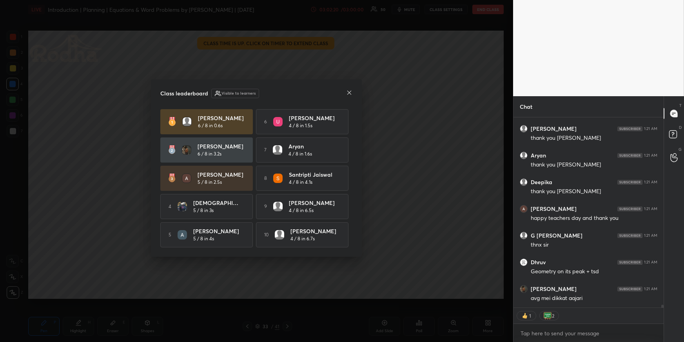
click at [349, 91] on icon at bounding box center [349, 92] width 6 height 6
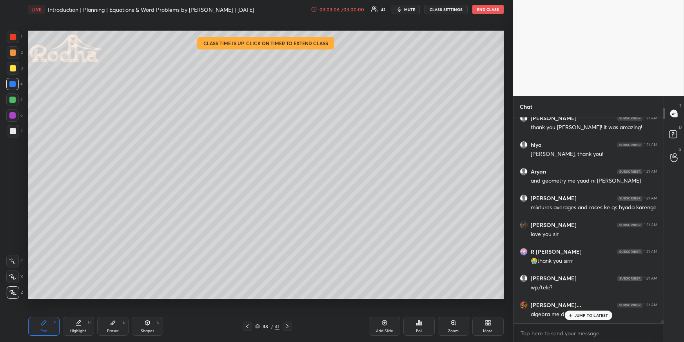
scroll to position [14058, 0]
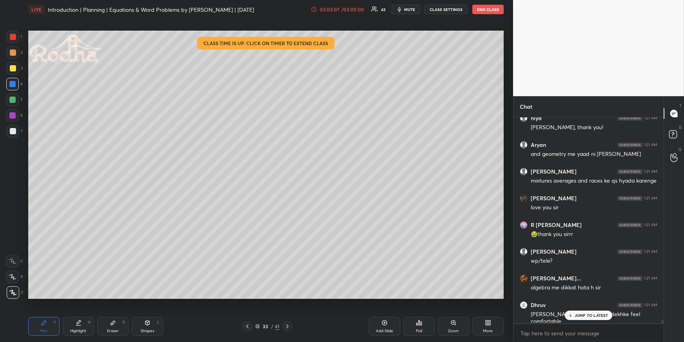
click at [572, 312] on div "JUMP TO LATEST" at bounding box center [588, 314] width 47 height 9
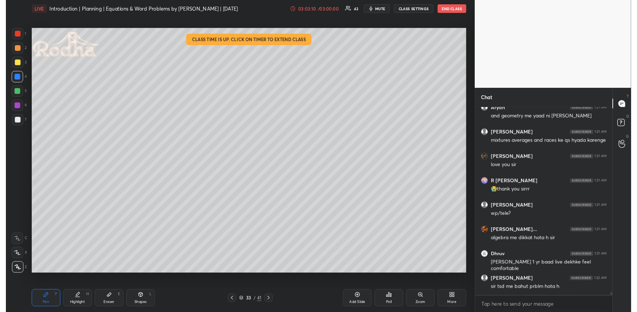
scroll to position [178, 139]
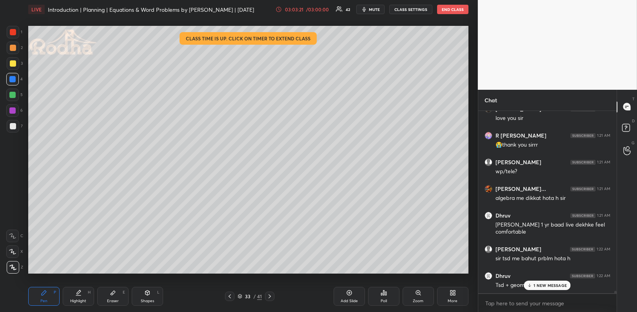
click at [542, 285] on p "1 NEW MESSAGE" at bounding box center [550, 285] width 33 height 5
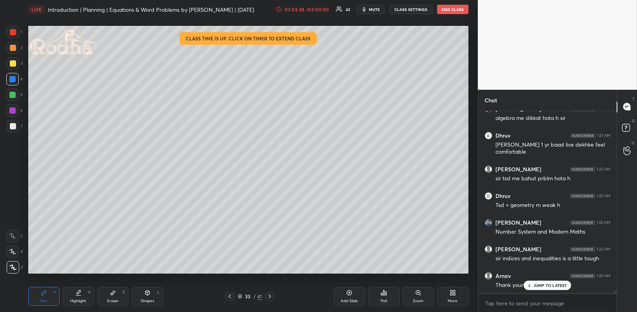
click at [561, 288] on p "JUMP TO LATEST" at bounding box center [551, 285] width 34 height 5
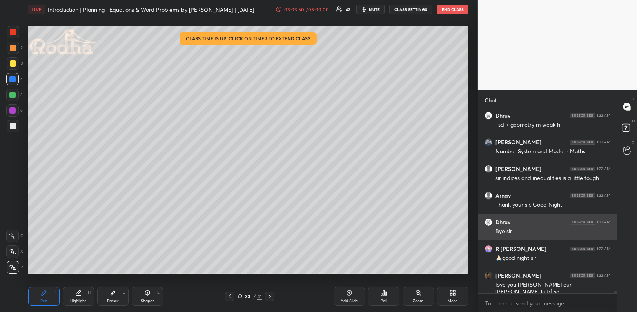
scroll to position [165, 137]
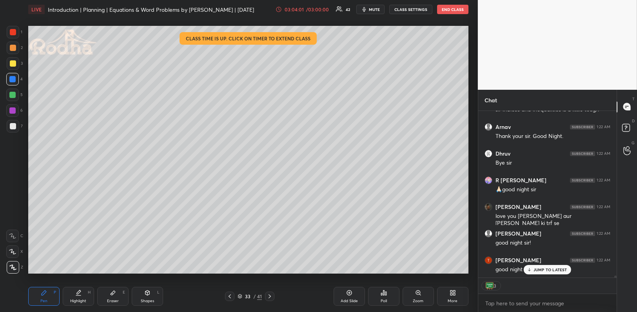
click at [552, 272] on p "JUMP TO LATEST" at bounding box center [551, 270] width 34 height 5
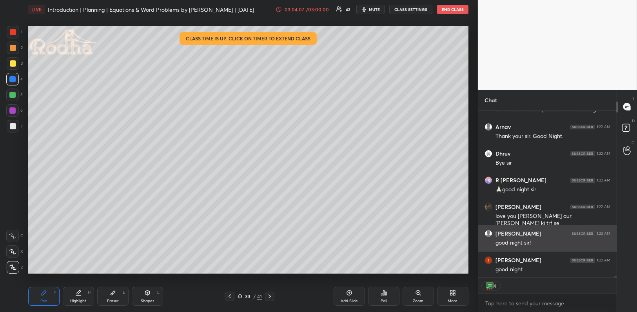
scroll to position [14354, 0]
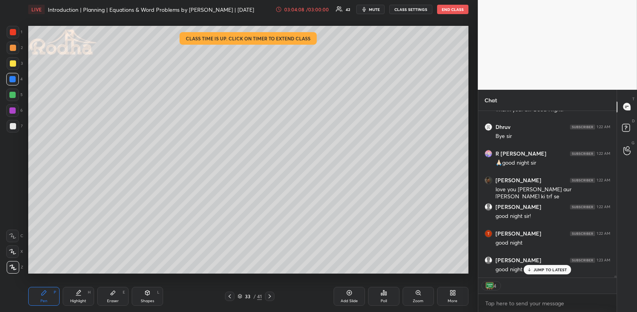
click at [547, 269] on p "JUMP TO LATEST" at bounding box center [551, 270] width 34 height 5
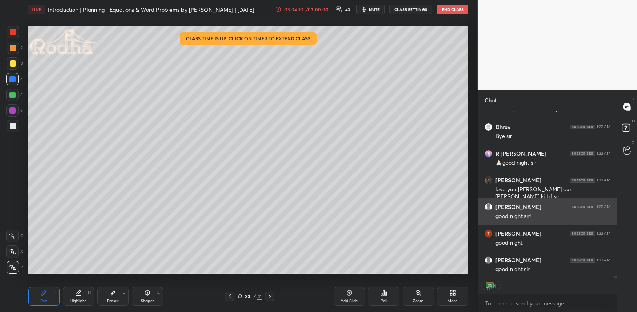
scroll to position [14380, 0]
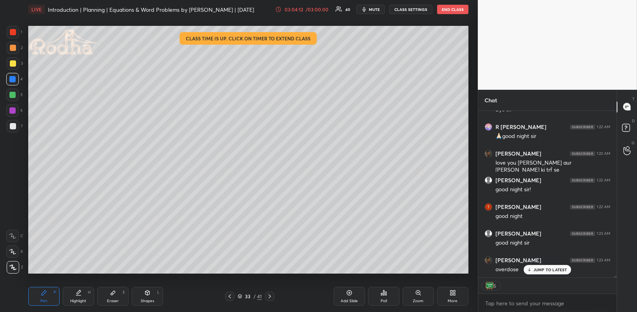
click at [541, 268] on p "JUMP TO LATEST" at bounding box center [551, 270] width 34 height 5
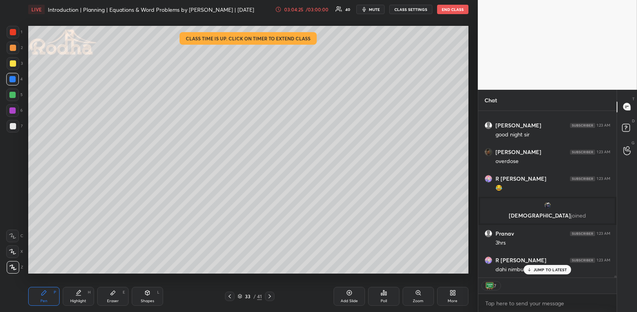
scroll to position [14316, 0]
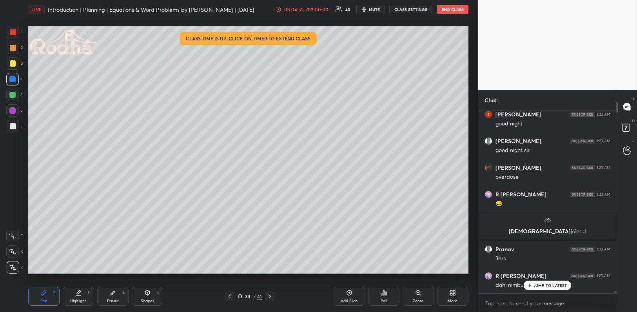
drag, startPoint x: 550, startPoint y: 286, endPoint x: 549, endPoint y: 221, distance: 65.1
click at [550, 286] on p "JUMP TO LATEST" at bounding box center [551, 285] width 34 height 5
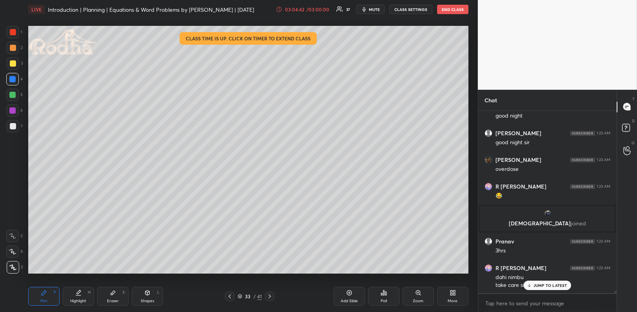
click at [349, 295] on icon at bounding box center [349, 293] width 5 height 5
click at [42, 294] on icon at bounding box center [44, 293] width 5 height 5
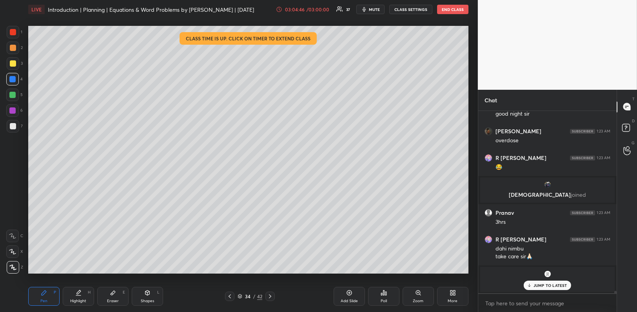
scroll to position [14379, 0]
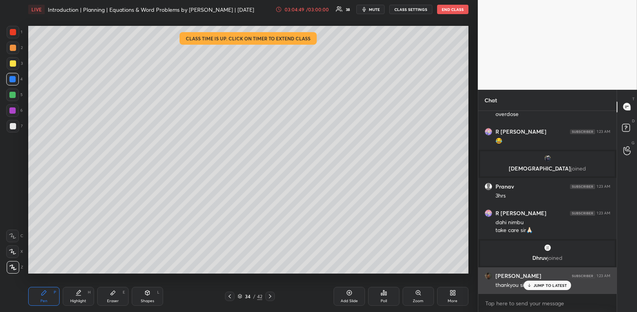
click at [539, 286] on p "JUMP TO LATEST" at bounding box center [551, 285] width 34 height 5
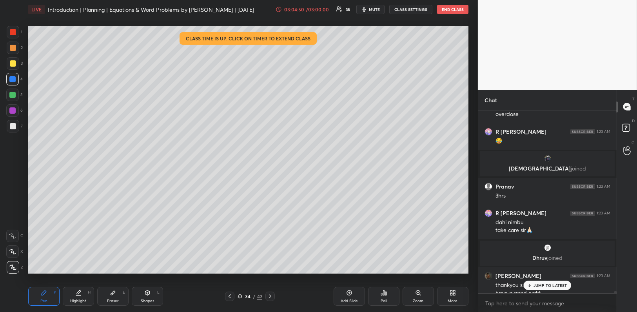
scroll to position [14387, 0]
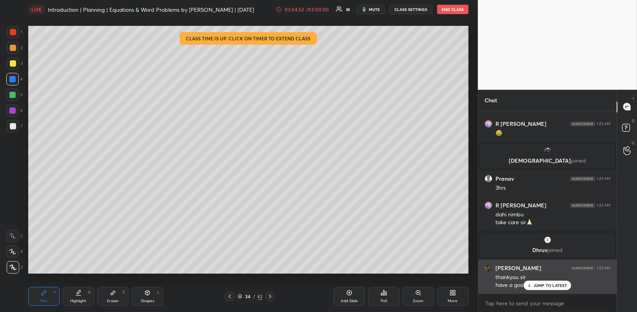
click at [538, 291] on div "[PERSON_NAME] 1:23 AM thankyou sir have a good night" at bounding box center [548, 277] width 138 height 35
click at [539, 286] on p "JUMP TO LATEST" at bounding box center [551, 285] width 34 height 5
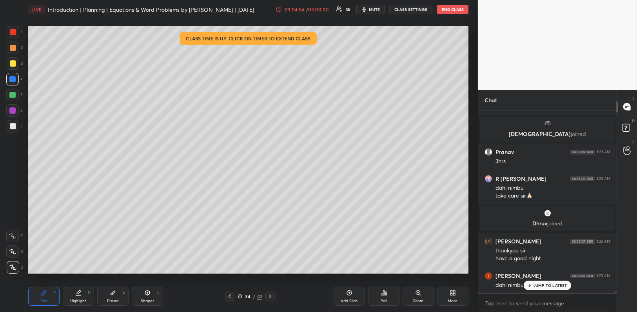
click at [546, 287] on p "JUMP TO LATEST" at bounding box center [551, 285] width 34 height 5
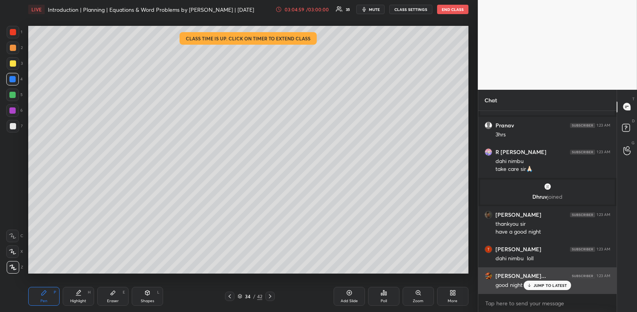
scroll to position [14467, 0]
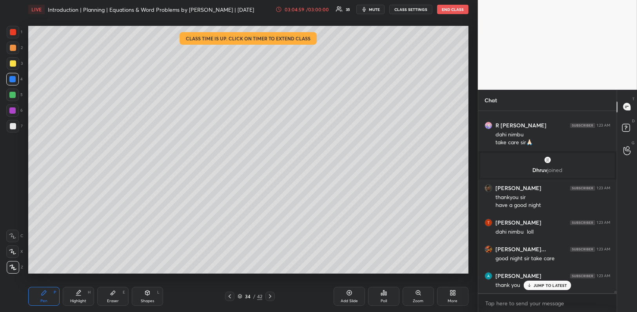
click at [555, 285] on p "JUMP TO LATEST" at bounding box center [551, 285] width 34 height 5
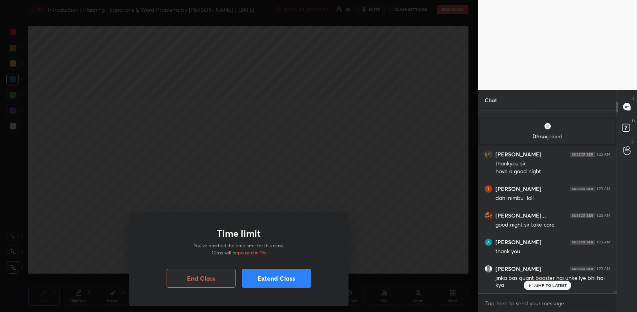
scroll to position [14527, 0]
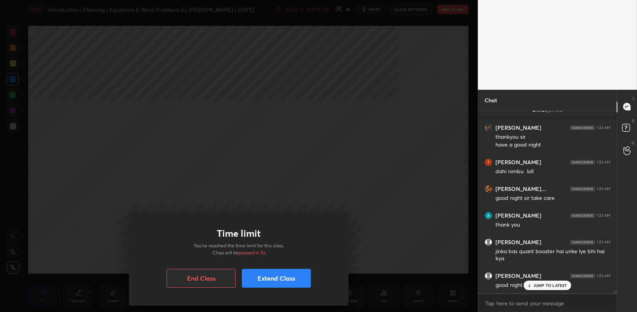
drag, startPoint x: 281, startPoint y: 275, endPoint x: 265, endPoint y: 278, distance: 16.3
click at [281, 275] on button "Extend Class" at bounding box center [276, 278] width 69 height 19
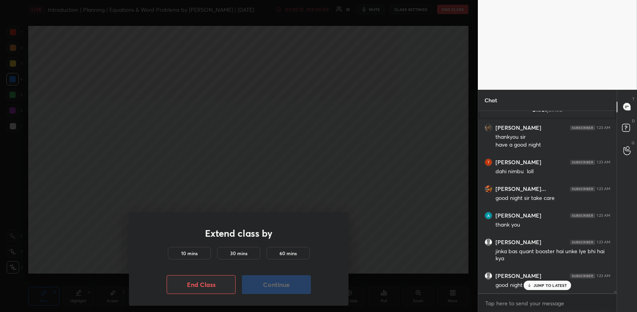
click at [180, 257] on div "10 mins" at bounding box center [189, 253] width 43 height 13
click at [242, 283] on div "End Class Continue" at bounding box center [239, 284] width 144 height 19
click at [271, 283] on button "Continue" at bounding box center [276, 284] width 69 height 19
click at [291, 286] on button "Continue" at bounding box center [276, 284] width 69 height 19
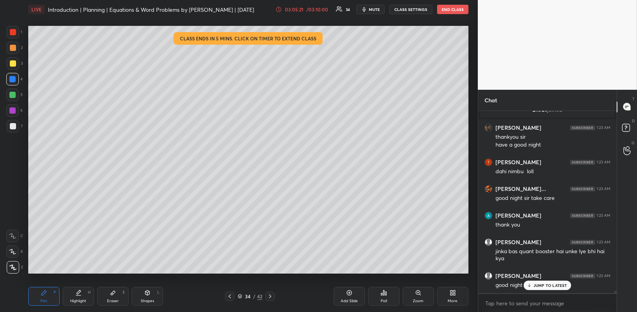
click at [543, 288] on div "JUMP TO LATEST" at bounding box center [547, 285] width 47 height 9
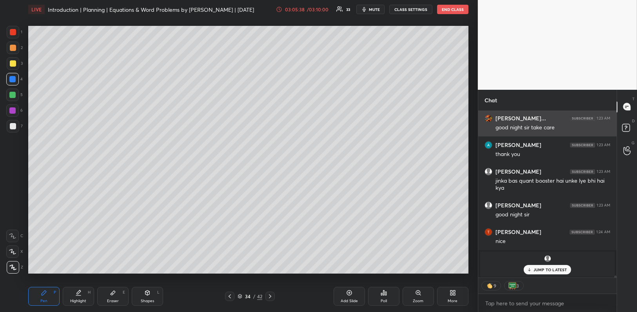
scroll to position [14624, 0]
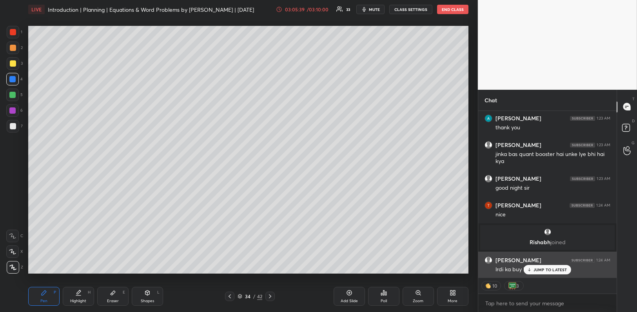
click at [553, 268] on p "JUMP TO LATEST" at bounding box center [551, 270] width 34 height 5
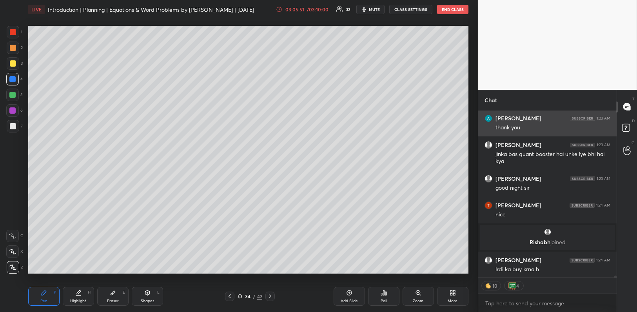
scroll to position [14609, 0]
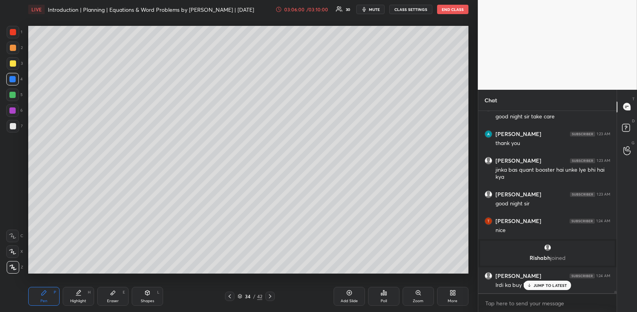
click at [446, 7] on button "END CLASS" at bounding box center [452, 9] width 31 height 9
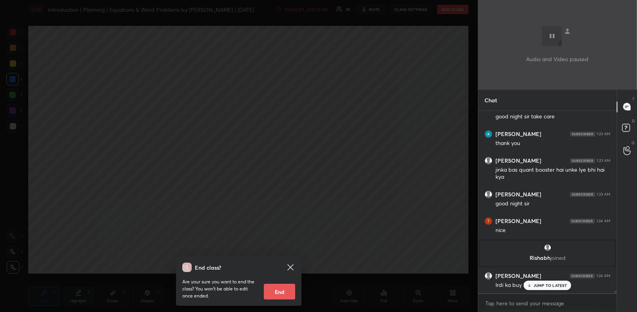
click at [288, 290] on button "End" at bounding box center [279, 292] width 31 height 16
type textarea "x"
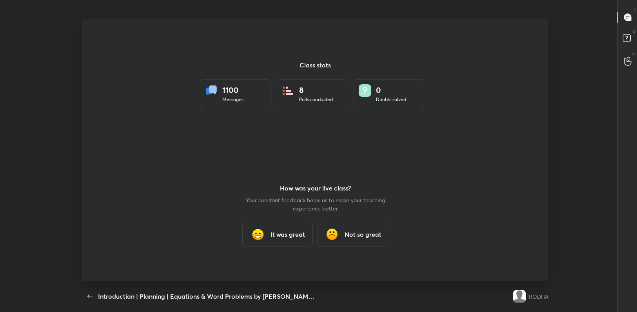
scroll to position [38962, 38597]
